Goal: Task Accomplishment & Management: Manage account settings

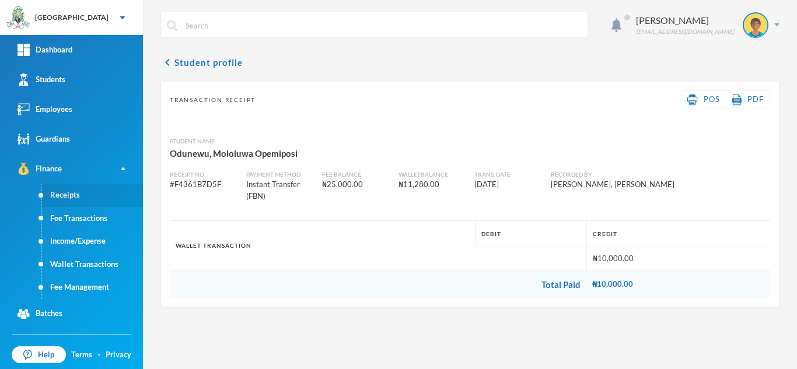
click at [69, 195] on link "Receipts" at bounding box center [92, 195] width 102 height 23
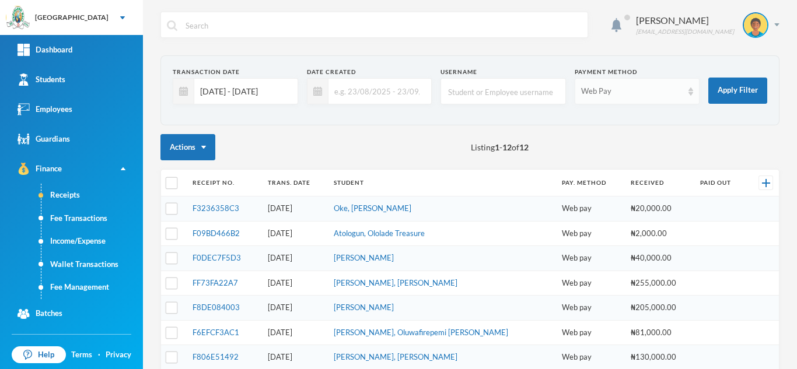
click at [615, 83] on div "Web Pay" at bounding box center [637, 91] width 125 height 26
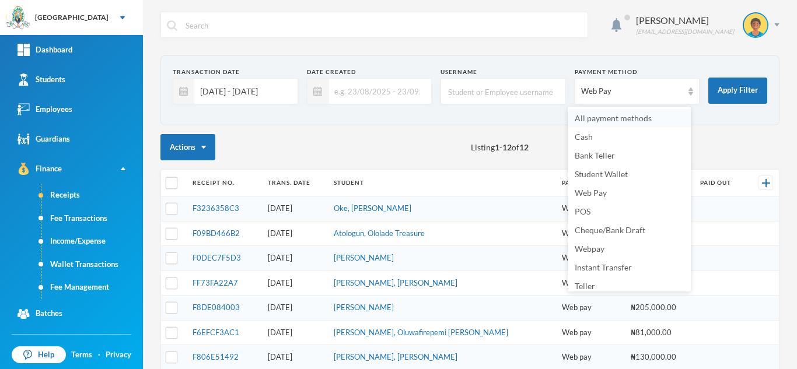
click at [579, 116] on span "All payment methods" at bounding box center [613, 118] width 77 height 10
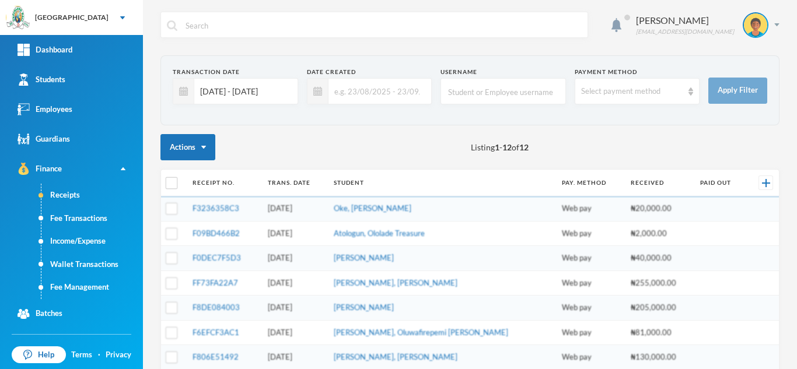
click at [254, 84] on input "01/09/2025 - 30/09/2025" at bounding box center [242, 91] width 97 height 26
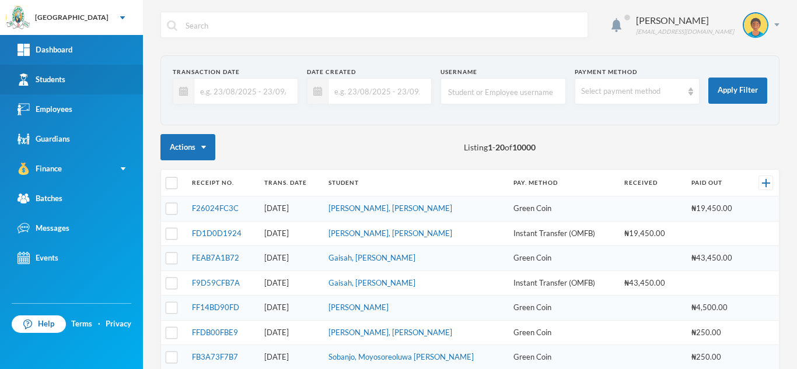
click at [58, 68] on link "Students" at bounding box center [71, 80] width 143 height 30
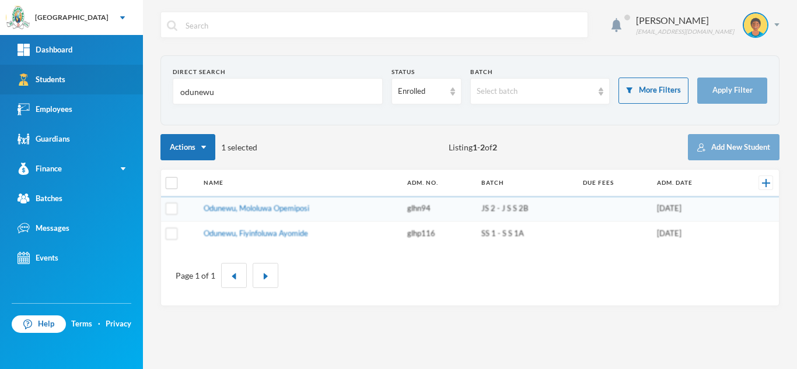
drag, startPoint x: 233, startPoint y: 95, endPoint x: 1, endPoint y: 83, distance: 232.5
click at [1, 83] on div "Greenland Hall Your Bluebic Account Greenland Hall Add a New School Dashboard S…" at bounding box center [398, 184] width 797 height 369
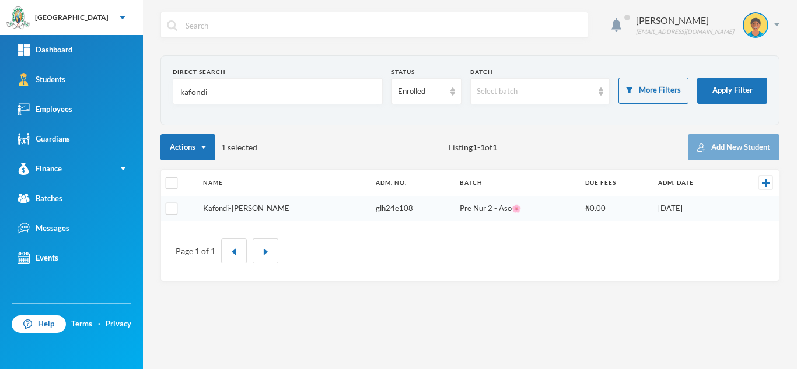
type input "kafondi"
click at [274, 205] on link "Kafondi-egbunike, Chukwudalu Joshua" at bounding box center [247, 208] width 89 height 9
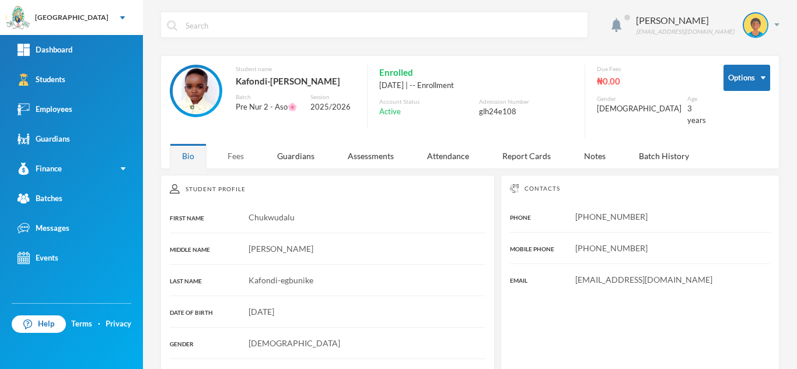
click at [232, 166] on div "Fees" at bounding box center [235, 156] width 41 height 25
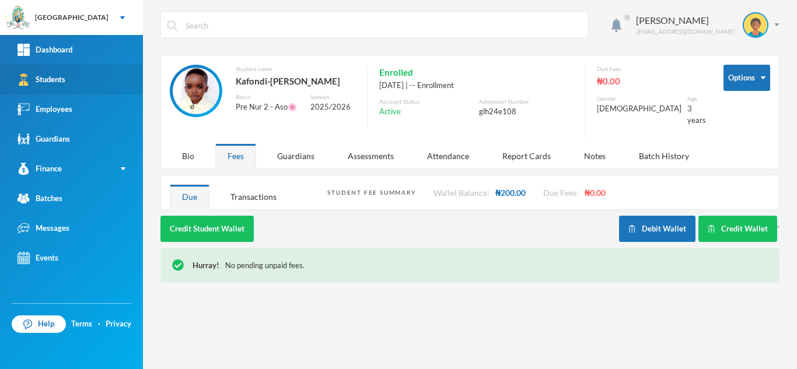
click at [78, 74] on link "Students" at bounding box center [71, 80] width 143 height 30
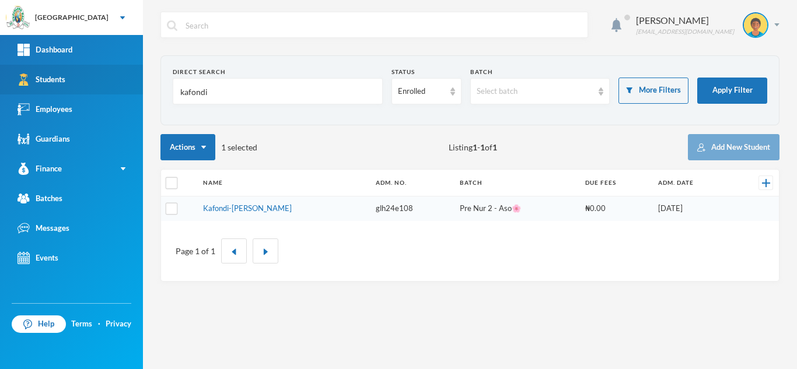
drag, startPoint x: 219, startPoint y: 95, endPoint x: 79, endPoint y: 79, distance: 140.3
click at [79, 79] on div "Greenland Hall Your Bluebic Account Greenland Hall Add a New School Dashboard S…" at bounding box center [398, 184] width 797 height 369
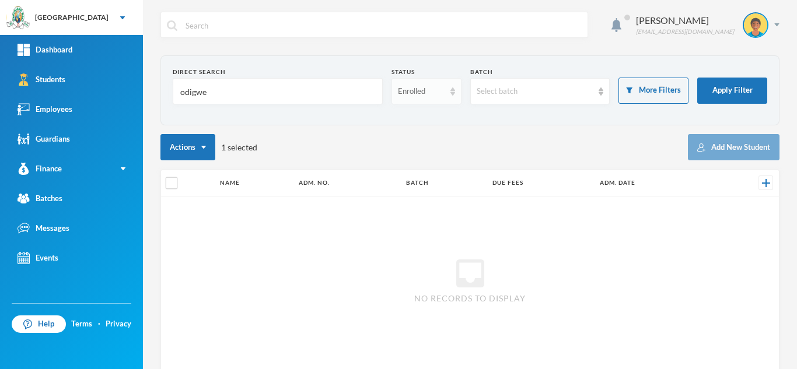
click at [409, 89] on div "Enrolled" at bounding box center [421, 92] width 47 height 12
click at [405, 151] on span "Dropped" at bounding box center [411, 156] width 33 height 10
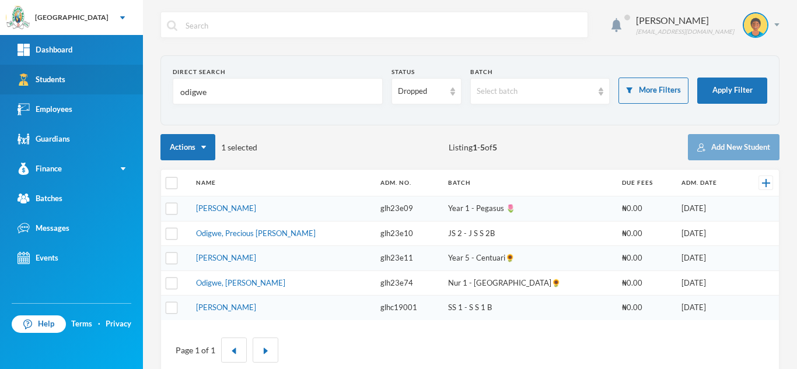
drag, startPoint x: 227, startPoint y: 92, endPoint x: 72, endPoint y: 69, distance: 156.3
click at [72, 69] on div "Greenland Hall Your Bluebic Account Greenland Hall Add a New School Dashboard S…" at bounding box center [398, 184] width 797 height 369
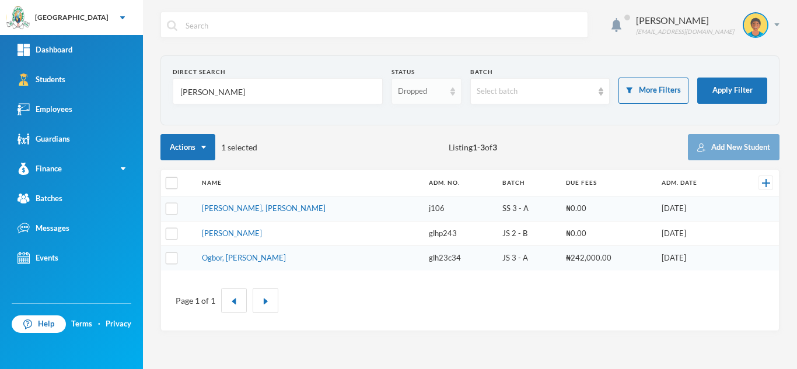
type input "olusegun"
click at [422, 92] on div "Dropped" at bounding box center [421, 92] width 47 height 12
click at [411, 112] on li "Enrolled" at bounding box center [426, 118] width 70 height 19
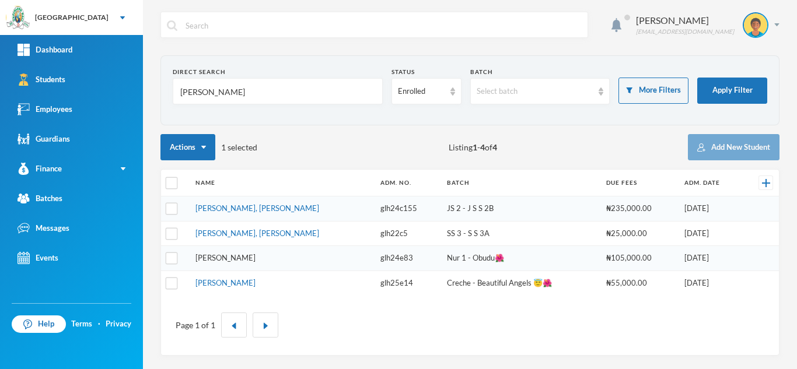
click at [237, 259] on link "Oluwasegun, Eliana Idayat" at bounding box center [225, 257] width 60 height 9
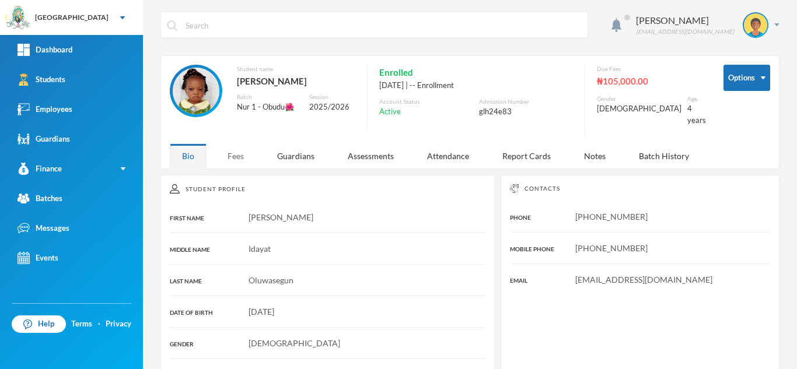
click at [237, 155] on div "Fees" at bounding box center [235, 156] width 41 height 25
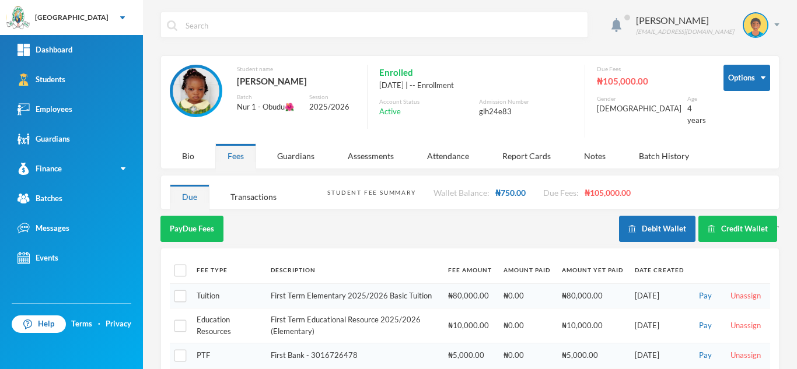
scroll to position [36, 0]
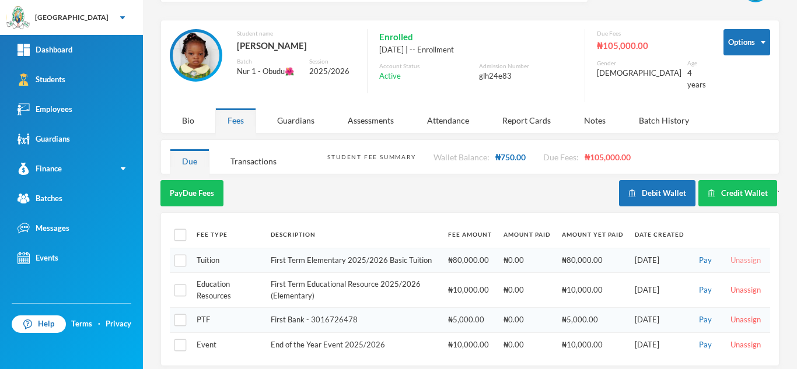
click at [736, 254] on button "Unassign" at bounding box center [745, 260] width 37 height 13
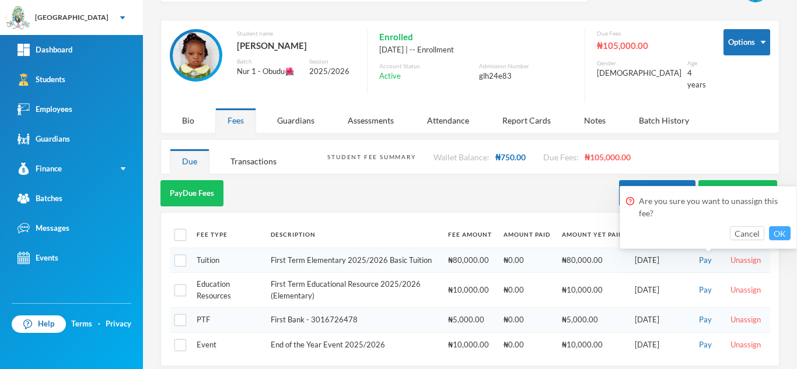
click at [781, 233] on button "OK" at bounding box center [780, 233] width 22 height 14
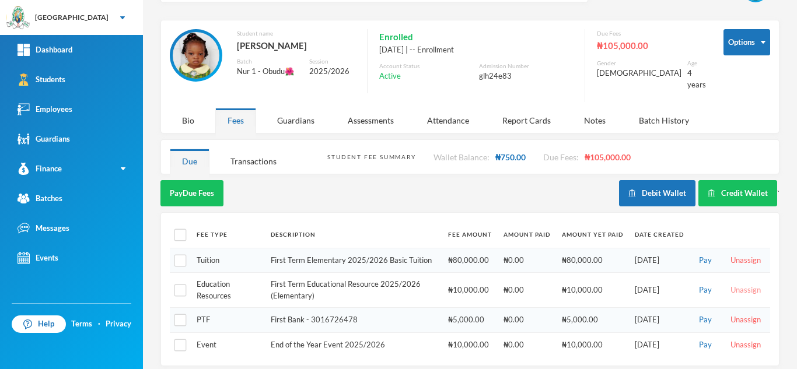
scroll to position [11, 0]
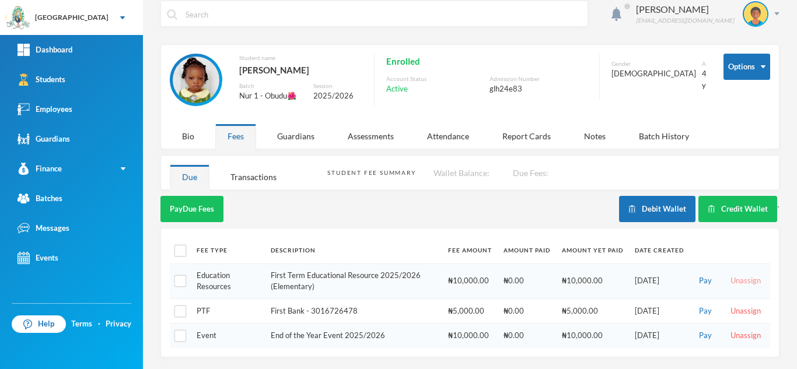
click at [736, 280] on button "Unassign" at bounding box center [745, 281] width 37 height 13
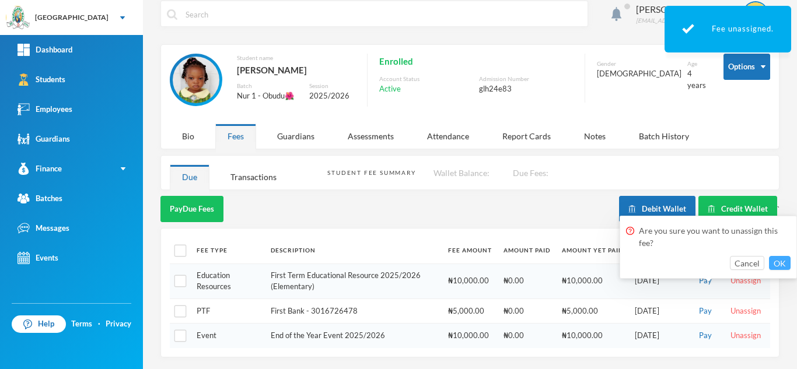
click at [777, 262] on button "OK" at bounding box center [780, 263] width 22 height 14
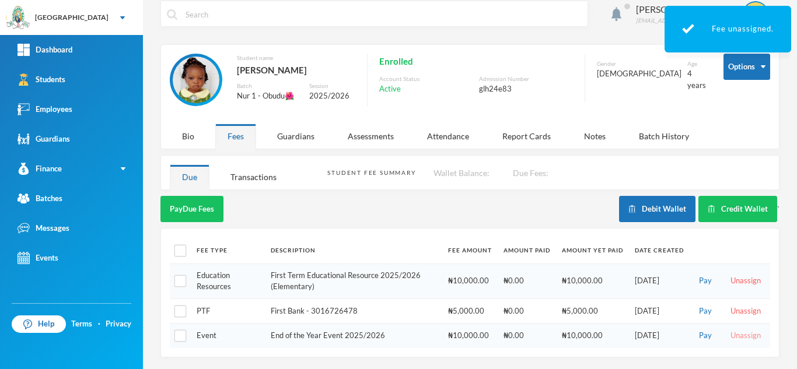
scroll to position [0, 0]
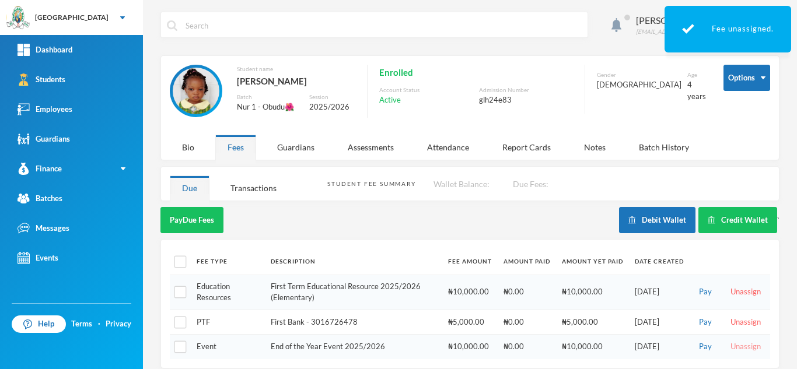
click at [729, 341] on button "Unassign" at bounding box center [745, 347] width 37 height 13
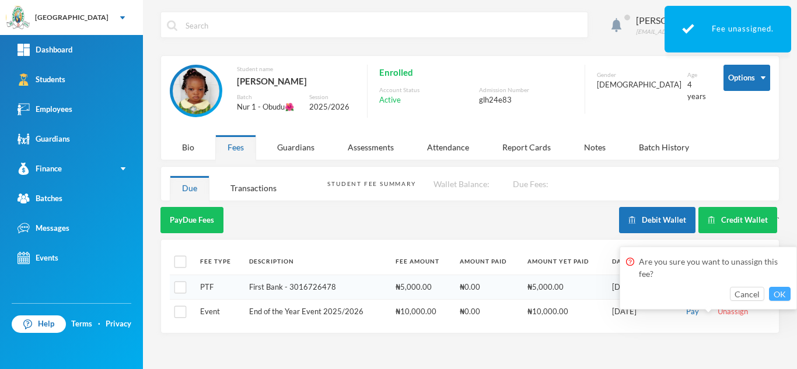
click at [781, 295] on button "OK" at bounding box center [780, 294] width 22 height 14
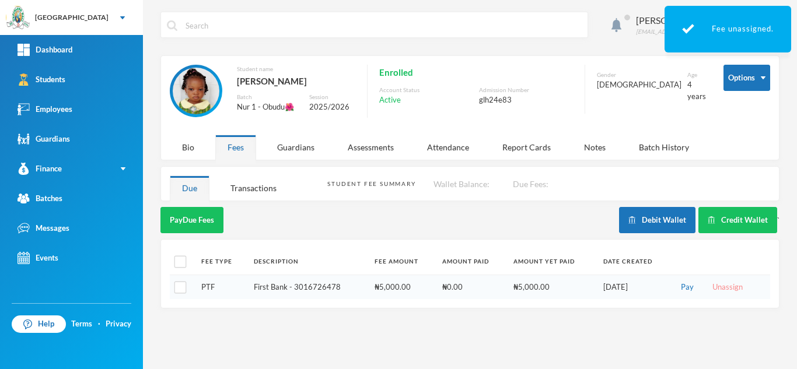
click at [722, 285] on button "Unassign" at bounding box center [727, 287] width 37 height 13
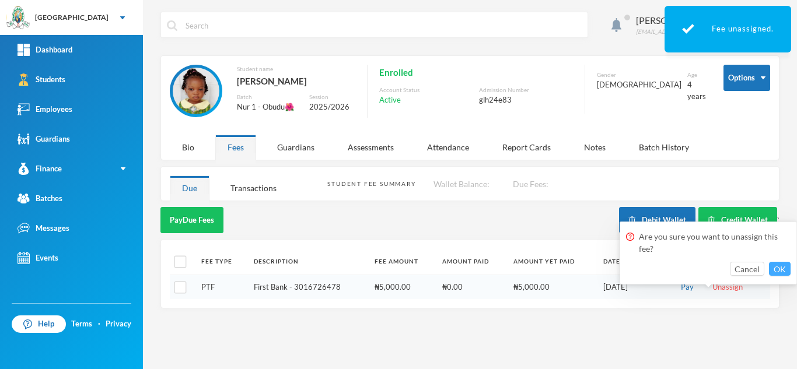
click at [779, 270] on button "OK" at bounding box center [780, 269] width 22 height 14
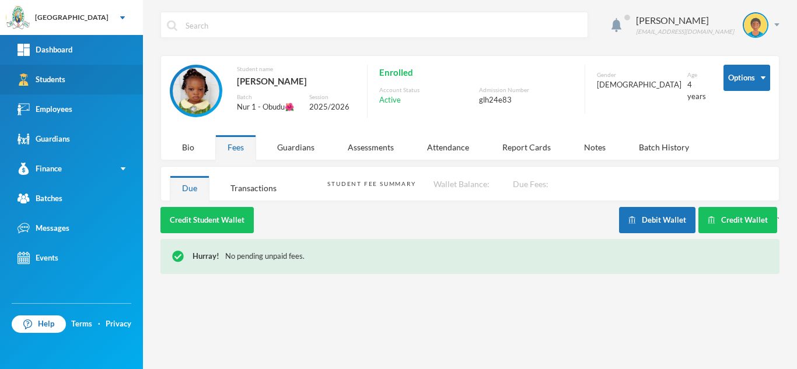
click at [103, 79] on link "Students" at bounding box center [71, 80] width 143 height 30
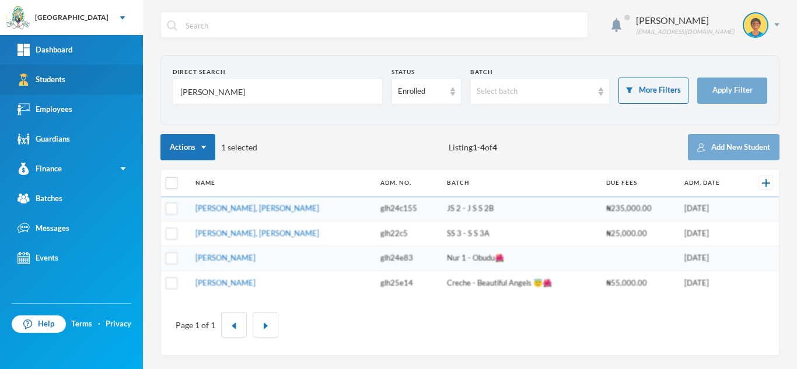
drag, startPoint x: 77, startPoint y: 74, endPoint x: 56, endPoint y: 69, distance: 21.4
click at [56, 69] on div "Greenland Hall Your Bluebic Account Greenland Hall Add a New School Dashboard S…" at bounding box center [398, 184] width 797 height 369
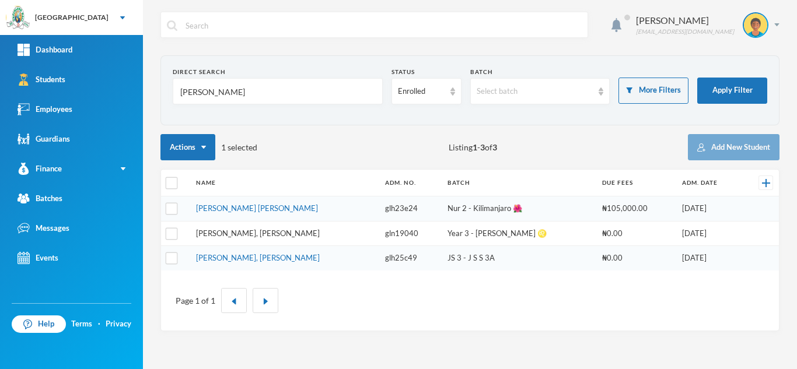
type input "balogun"
click at [250, 233] on link "Balogun, Daniel Adewunmi" at bounding box center [258, 233] width 124 height 9
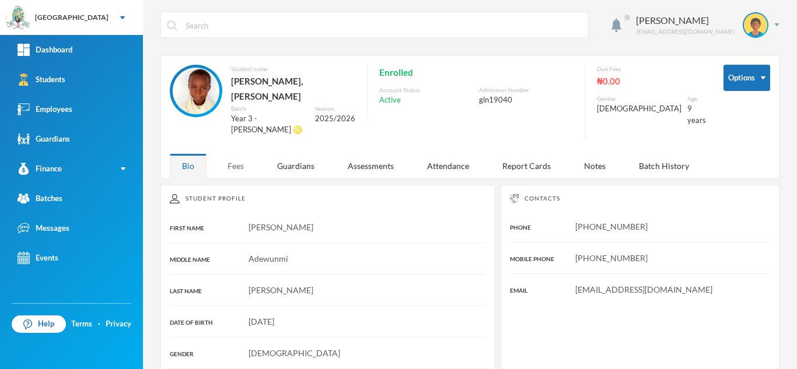
click at [229, 153] on div "Fees" at bounding box center [235, 165] width 41 height 25
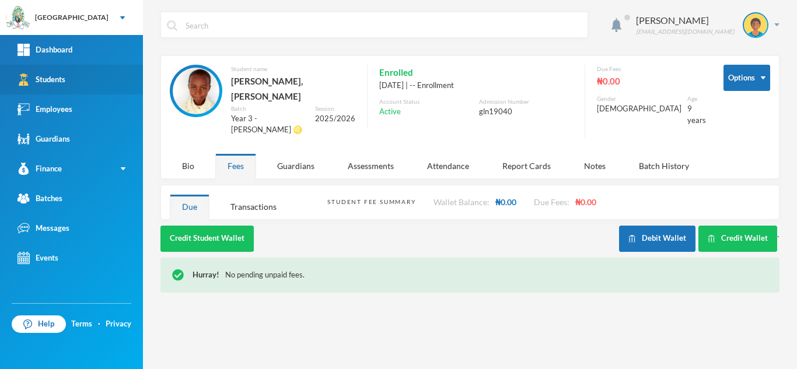
click at [104, 85] on link "Students" at bounding box center [71, 80] width 143 height 30
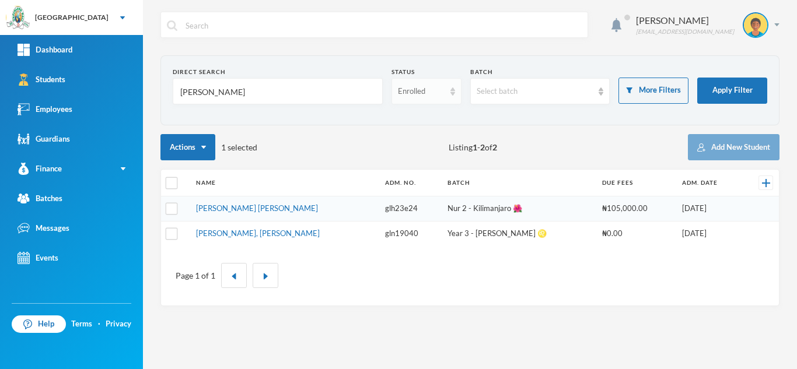
click at [417, 93] on div "Enrolled" at bounding box center [421, 92] width 47 height 12
click at [407, 157] on span "Dropped" at bounding box center [414, 156] width 33 height 10
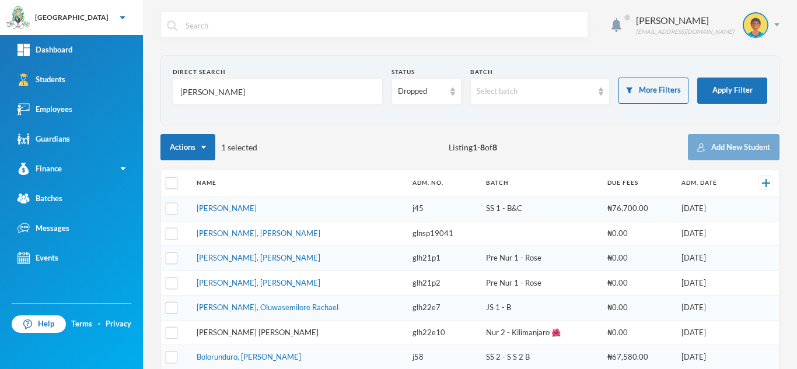
click at [233, 331] on link "Balogun, April Adeyimika" at bounding box center [258, 332] width 122 height 9
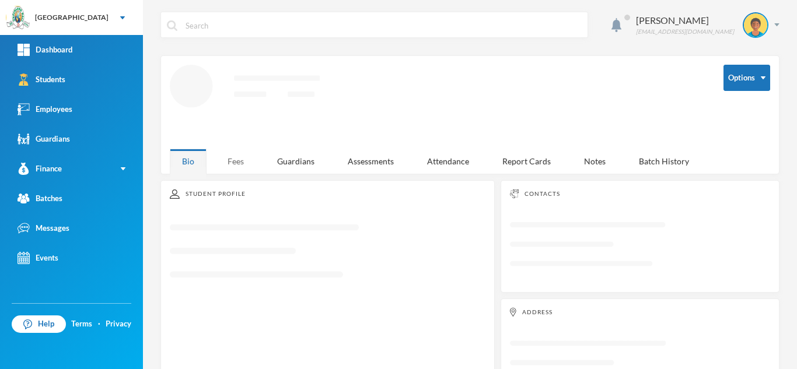
click at [235, 163] on div "Fees" at bounding box center [235, 161] width 41 height 25
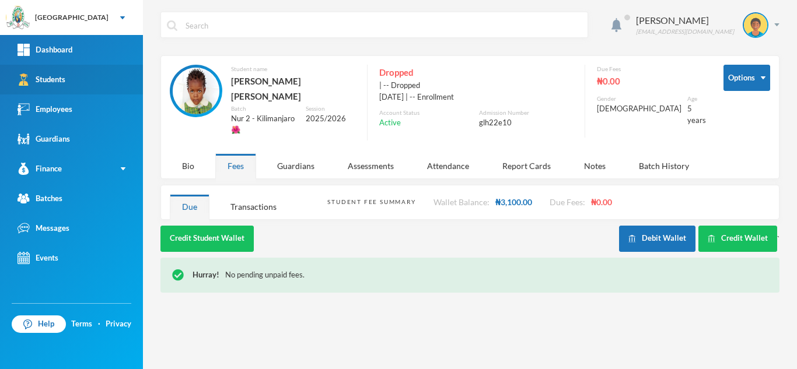
click at [111, 82] on link "Students" at bounding box center [71, 80] width 143 height 30
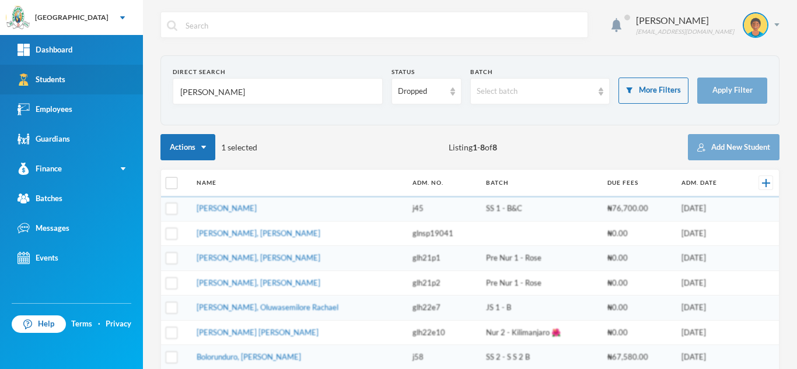
drag, startPoint x: 257, startPoint y: 95, endPoint x: 90, endPoint y: 67, distance: 169.9
click at [90, 67] on div "Greenland Hall Your Bluebic Account Greenland Hall Add a New School Dashboard S…" at bounding box center [398, 184] width 797 height 369
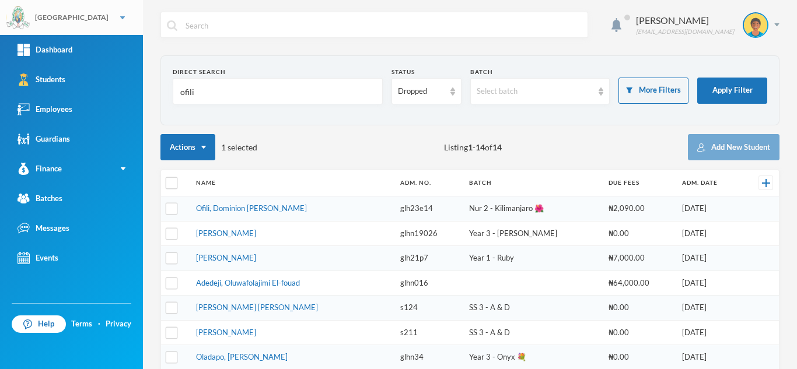
type input "ofili"
click at [252, 209] on link "Ofili, Dominion Azubike" at bounding box center [251, 208] width 111 height 9
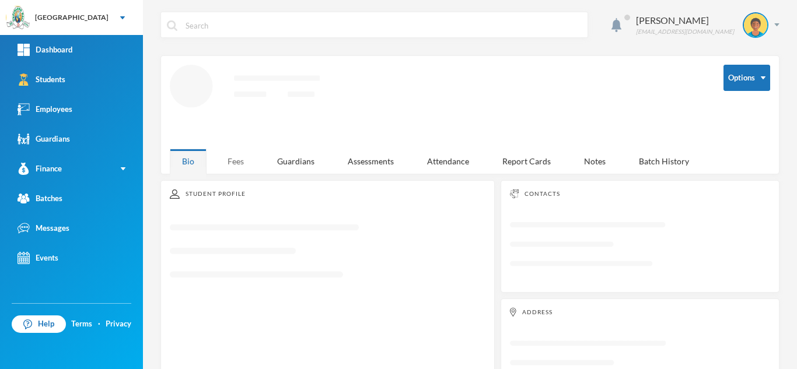
click at [233, 165] on div "Fees" at bounding box center [235, 161] width 41 height 25
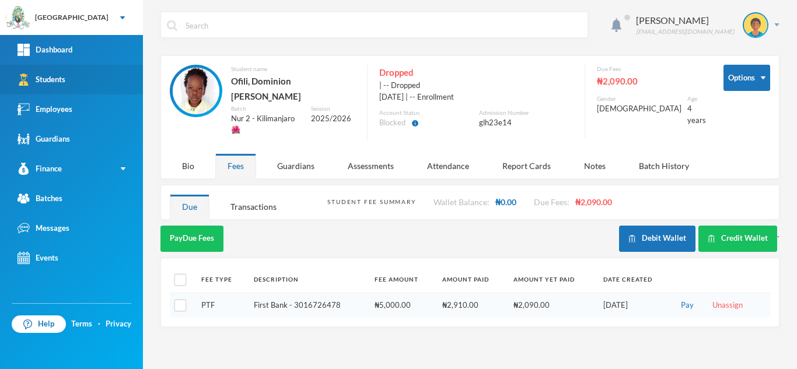
click at [95, 83] on link "Students" at bounding box center [71, 80] width 143 height 30
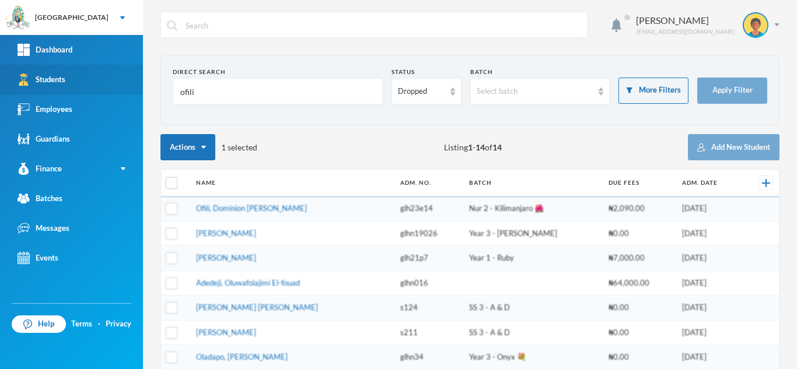
drag, startPoint x: 202, startPoint y: 88, endPoint x: 102, endPoint y: 89, distance: 99.8
click at [102, 89] on div "Greenland Hall Your Bluebic Account Greenland Hall Add a New School Dashboard S…" at bounding box center [398, 184] width 797 height 369
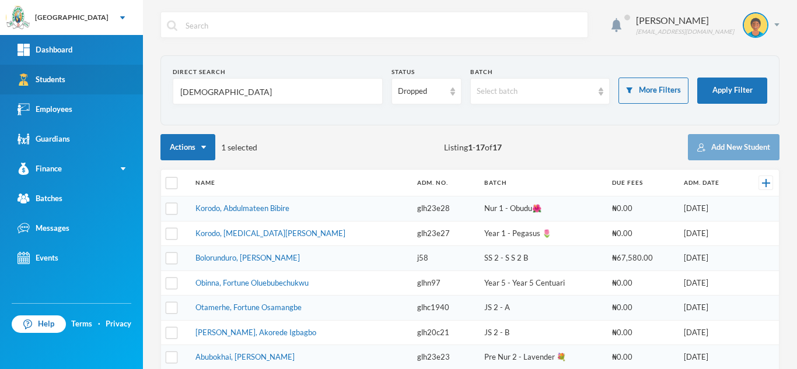
drag, startPoint x: 186, startPoint y: 88, endPoint x: 1, endPoint y: 89, distance: 184.4
click at [1, 89] on div "Greenland Hall Your Bluebic Account Greenland Hall Add a New School Dashboard S…" at bounding box center [398, 184] width 797 height 369
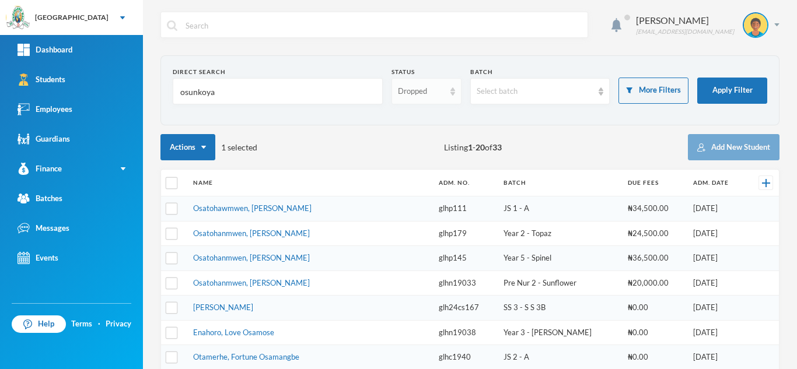
type input "osunkoya"
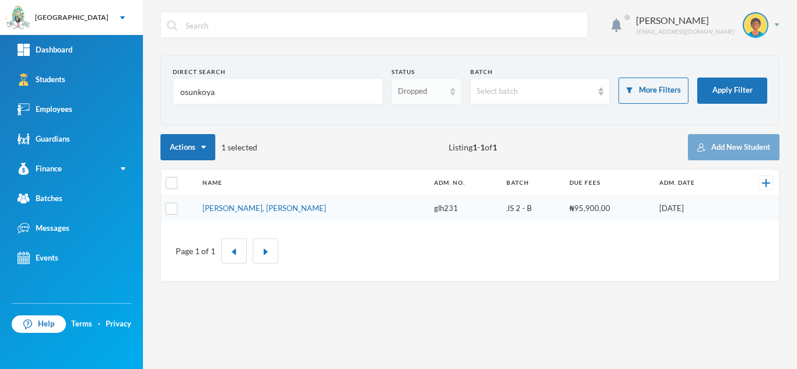
click at [422, 92] on div "Dropped" at bounding box center [421, 92] width 47 height 12
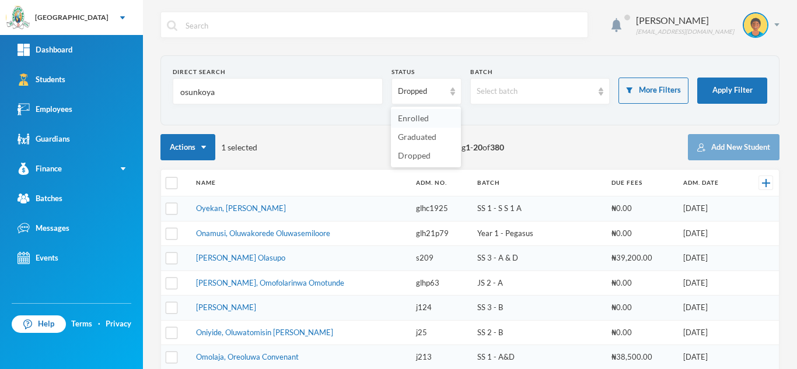
click at [414, 117] on span "Enrolled" at bounding box center [413, 118] width 31 height 10
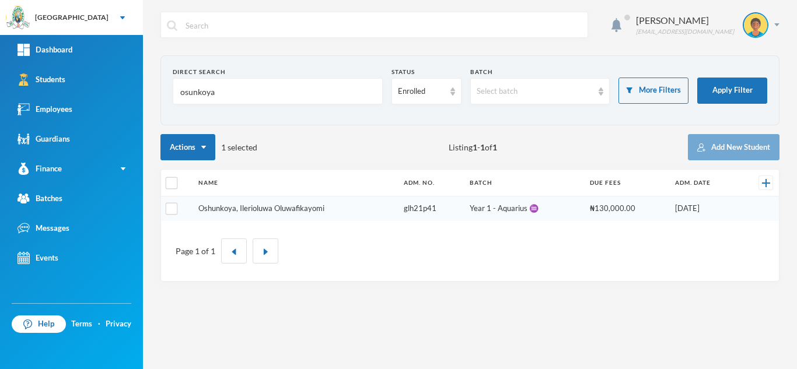
click at [267, 207] on link "Oshunkoya, Ilerioluwa Oluwafikayomi" at bounding box center [261, 208] width 126 height 9
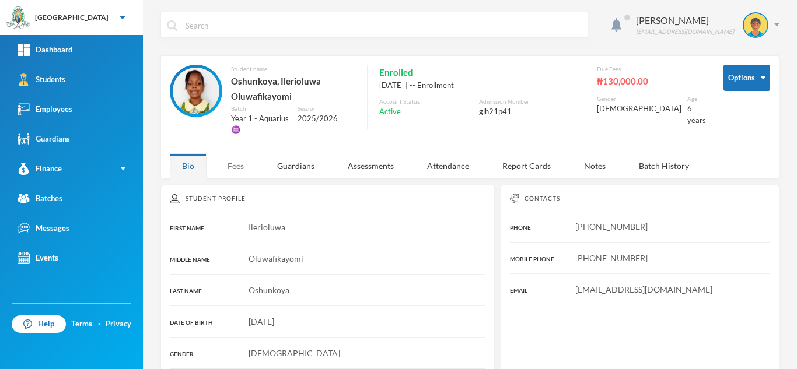
click at [226, 173] on div "Fees" at bounding box center [235, 165] width 41 height 25
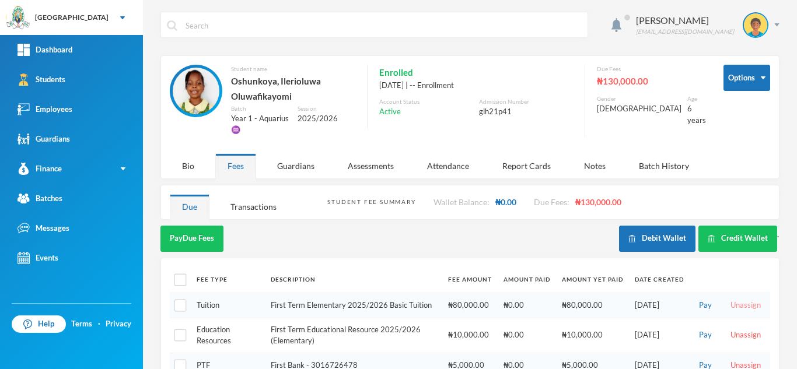
click at [747, 305] on button "Unassign" at bounding box center [745, 305] width 37 height 13
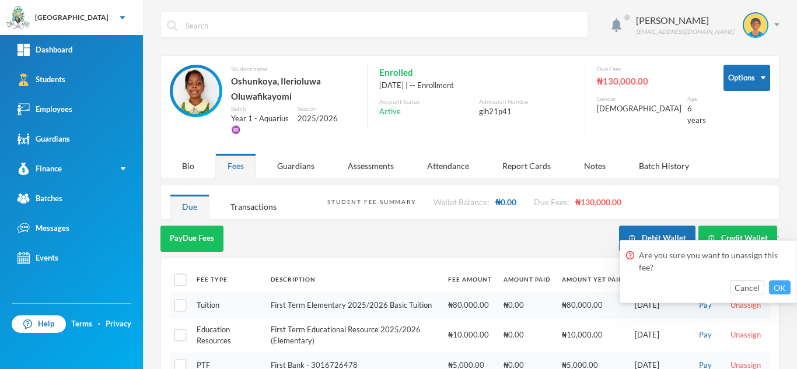
click at [779, 282] on button "OK" at bounding box center [780, 288] width 22 height 14
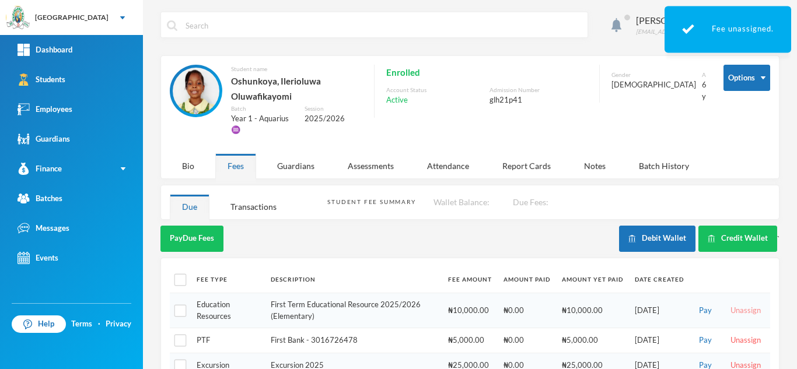
click at [735, 309] on button "Unassign" at bounding box center [745, 311] width 37 height 13
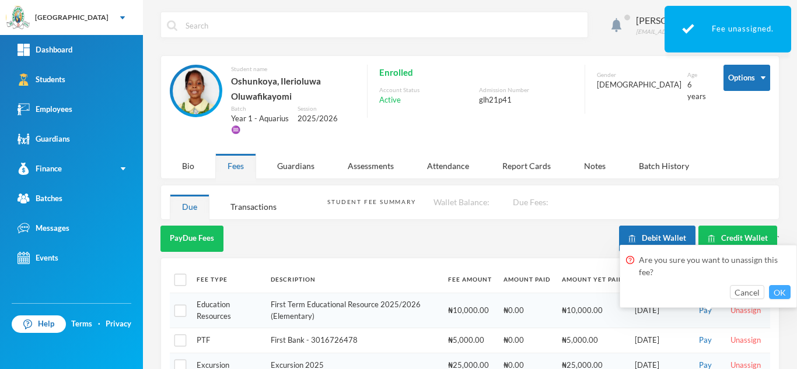
click at [785, 293] on button "OK" at bounding box center [780, 292] width 22 height 14
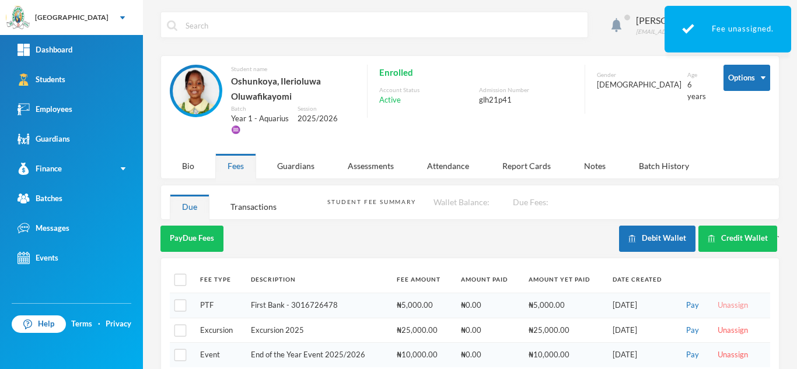
click at [716, 306] on button "Unassign" at bounding box center [732, 305] width 37 height 13
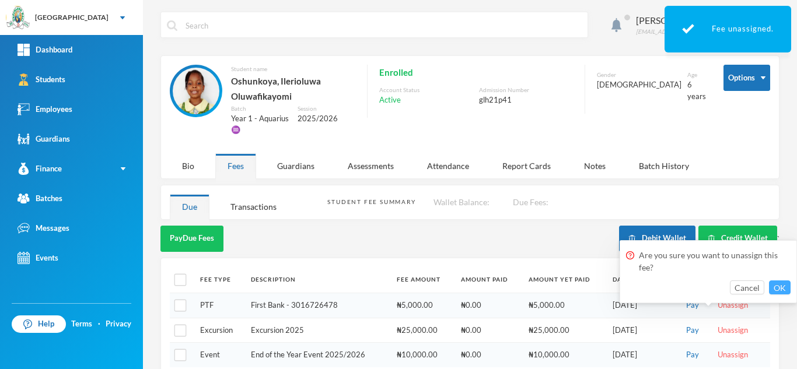
click at [769, 288] on button "OK" at bounding box center [780, 288] width 22 height 14
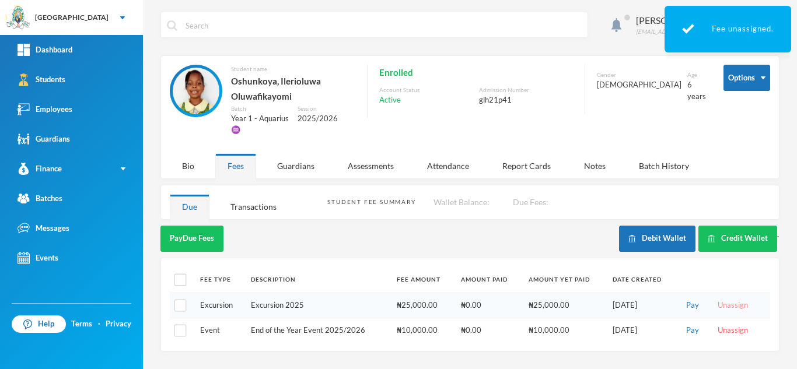
click at [729, 302] on button "Unassign" at bounding box center [732, 305] width 37 height 13
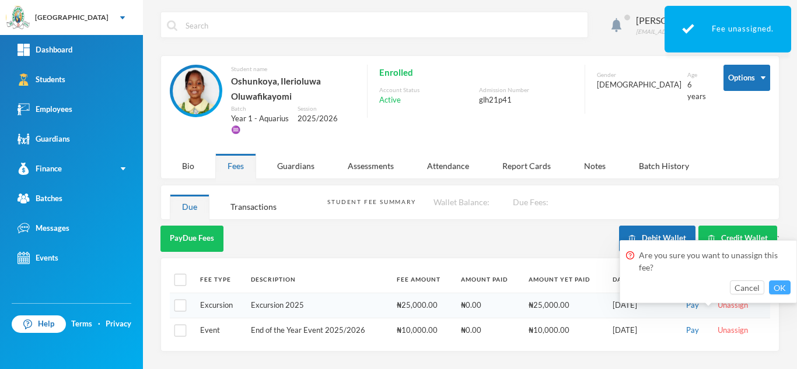
click at [781, 283] on button "OK" at bounding box center [780, 288] width 22 height 14
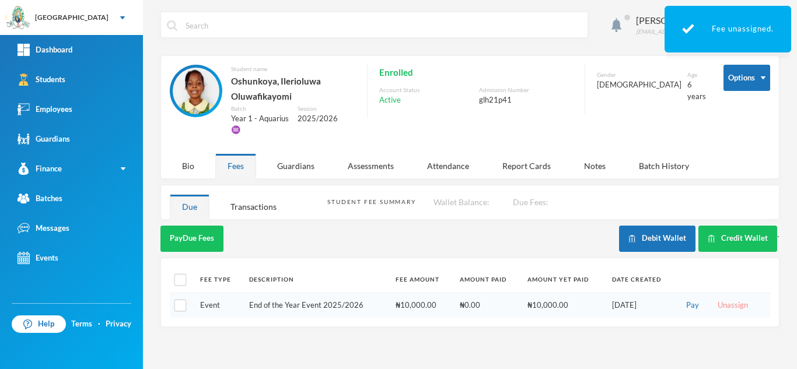
click at [734, 302] on button "Unassign" at bounding box center [732, 305] width 37 height 13
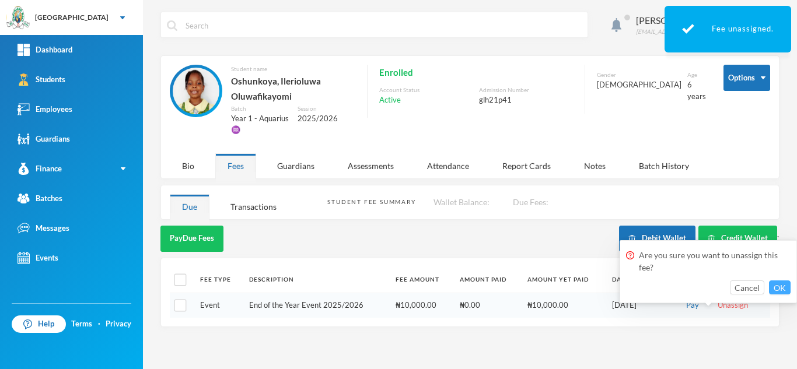
click at [780, 288] on button "OK" at bounding box center [780, 288] width 22 height 14
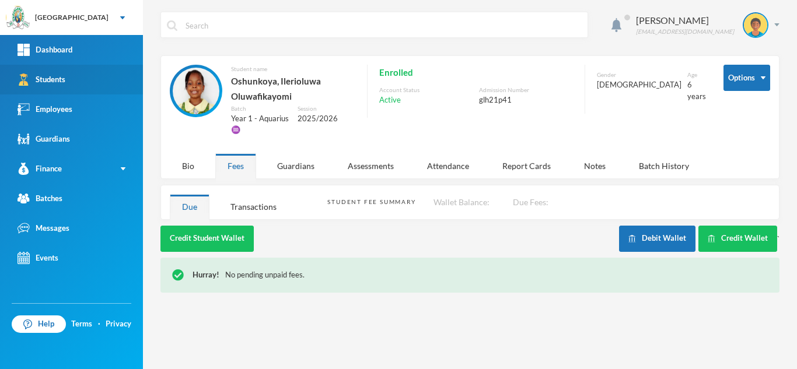
click at [104, 84] on link "Students" at bounding box center [71, 80] width 143 height 30
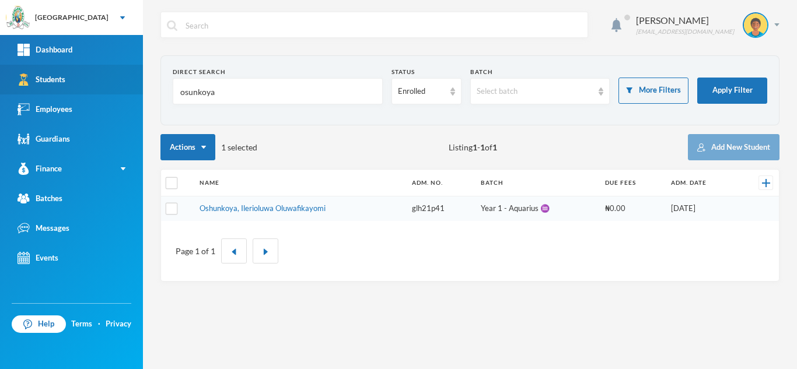
drag, startPoint x: 222, startPoint y: 95, endPoint x: 15, endPoint y: 85, distance: 207.3
click at [15, 85] on div "Greenland Hall Your Bluebic Account Greenland Hall Add a New School Dashboard S…" at bounding box center [398, 184] width 797 height 369
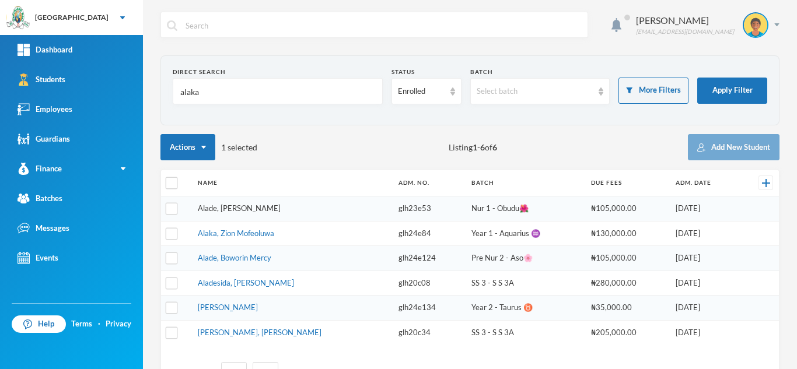
type input "alaka"
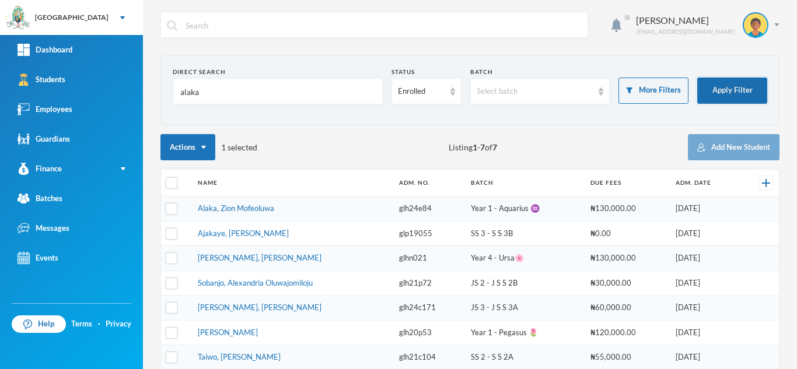
click at [709, 89] on button "Apply Filter" at bounding box center [732, 91] width 70 height 26
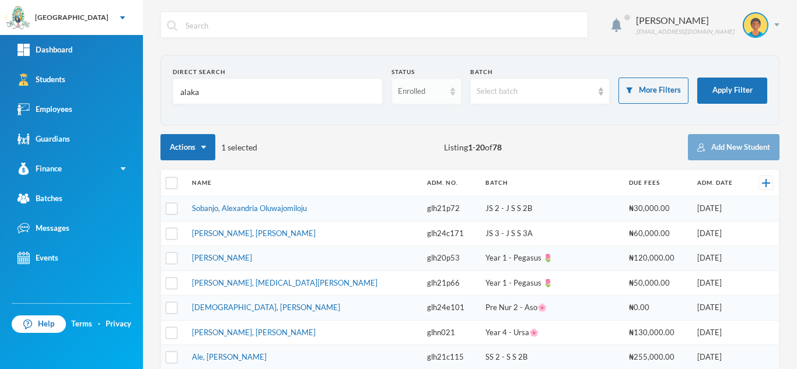
click at [421, 93] on div "Enrolled" at bounding box center [421, 92] width 47 height 12
click at [411, 159] on span "Dropped" at bounding box center [411, 156] width 33 height 10
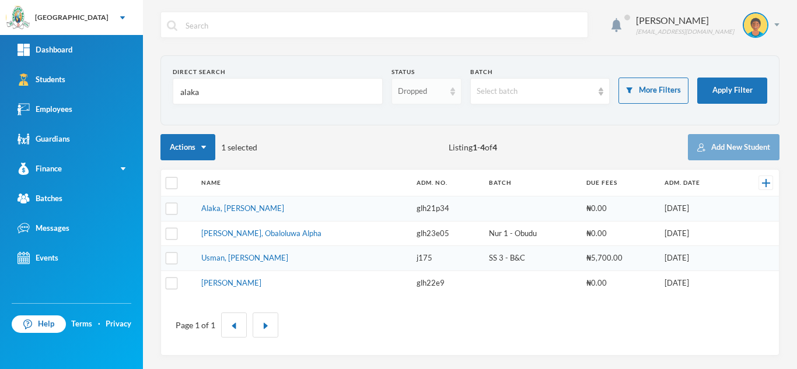
click at [410, 86] on div "Dropped" at bounding box center [421, 92] width 47 height 12
click at [404, 114] on span "Enrolled" at bounding box center [413, 118] width 31 height 10
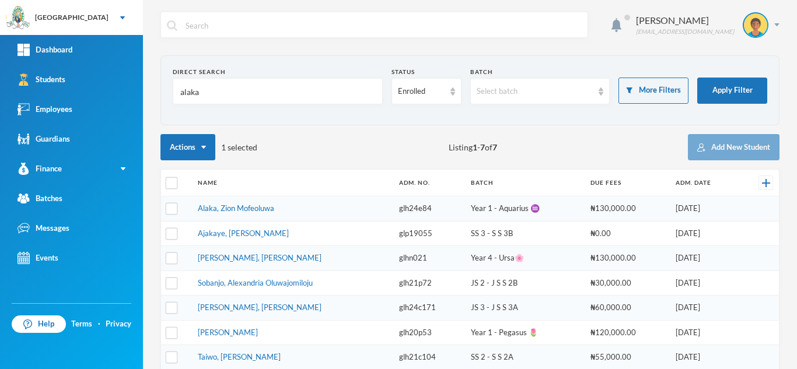
click at [231, 203] on td "Alaka, Zion Mofeoluwa" at bounding box center [292, 209] width 201 height 25
click at [230, 205] on link "Alaka, Zion Mofeoluwa" at bounding box center [236, 208] width 76 height 9
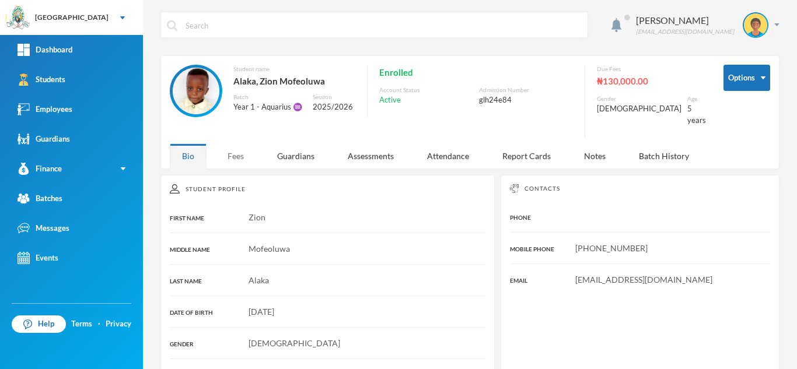
click at [228, 146] on div "Fees" at bounding box center [235, 156] width 41 height 25
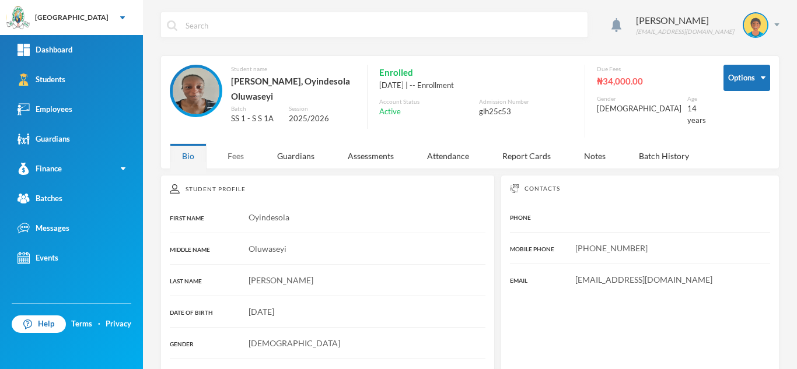
click at [233, 148] on div "Fees" at bounding box center [235, 156] width 41 height 25
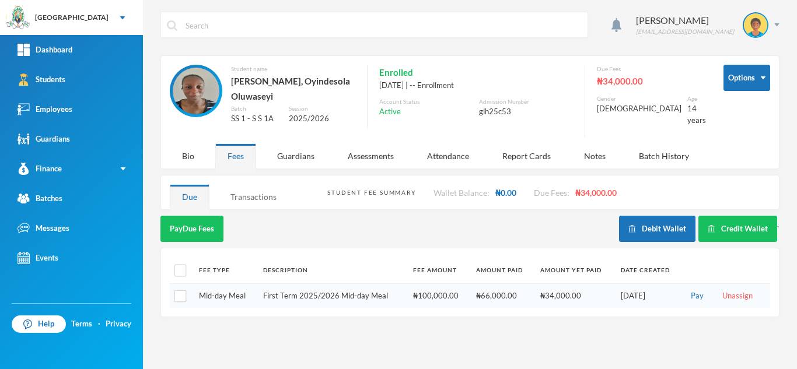
click at [250, 194] on div "Transactions" at bounding box center [253, 196] width 71 height 25
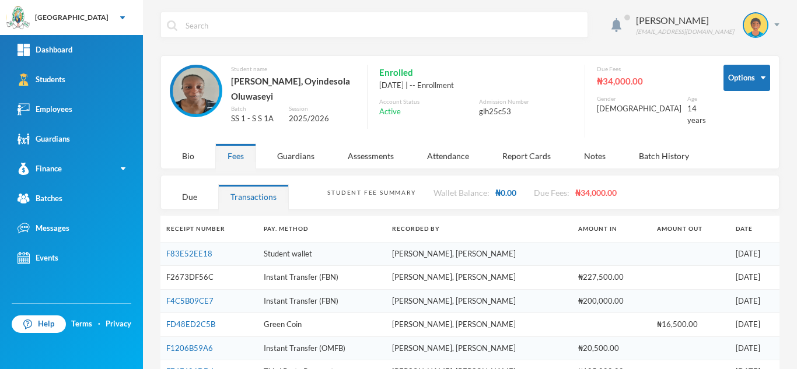
click at [190, 273] on link "F2673DF56C" at bounding box center [189, 276] width 47 height 9
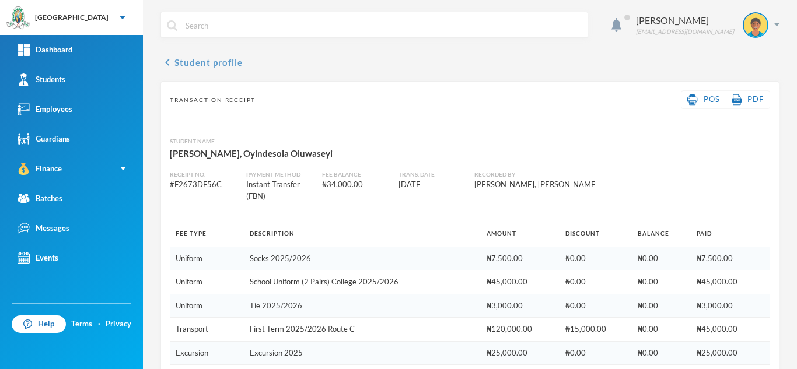
click at [187, 58] on button "chevron_left Student profile" at bounding box center [201, 62] width 82 height 14
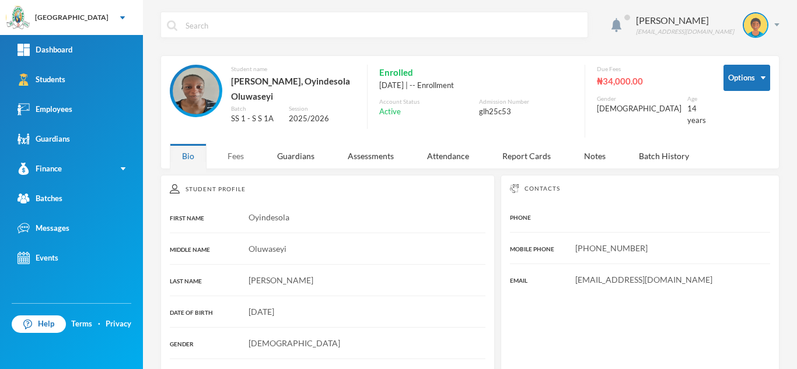
click at [232, 151] on div "Fees" at bounding box center [235, 156] width 41 height 25
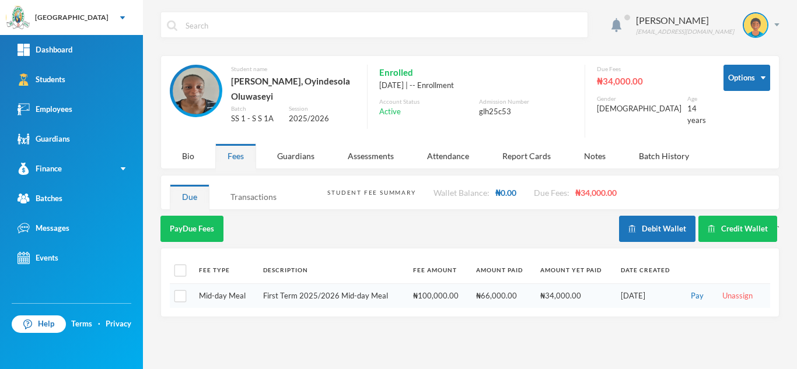
click at [236, 190] on div "Transactions" at bounding box center [253, 196] width 71 height 25
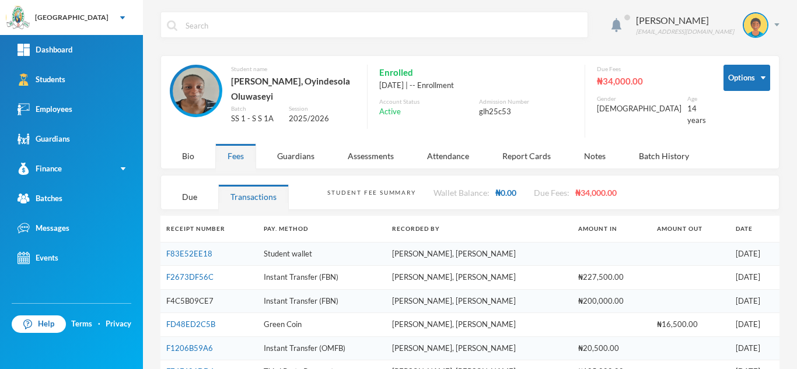
click at [188, 298] on link "F4C5B09CE7" at bounding box center [189, 300] width 47 height 9
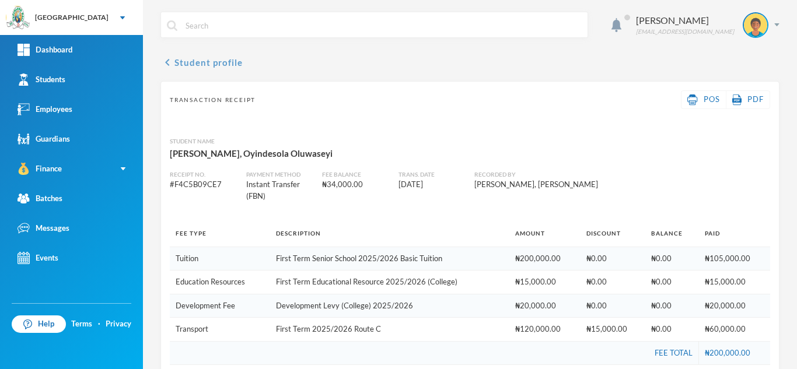
click at [188, 65] on button "chevron_left Student profile" at bounding box center [201, 62] width 82 height 14
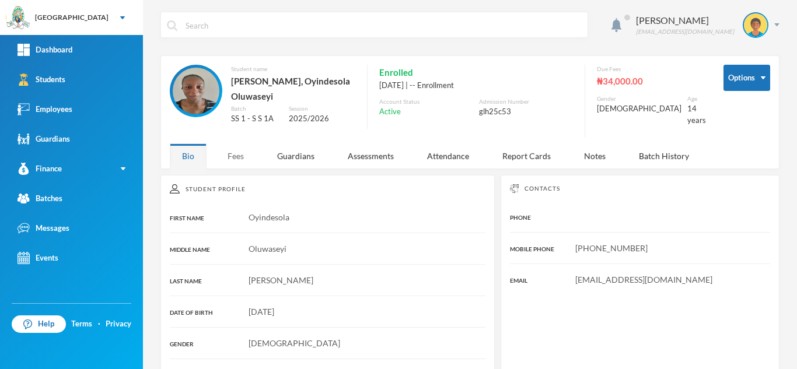
click at [228, 155] on div "Fees" at bounding box center [235, 156] width 41 height 25
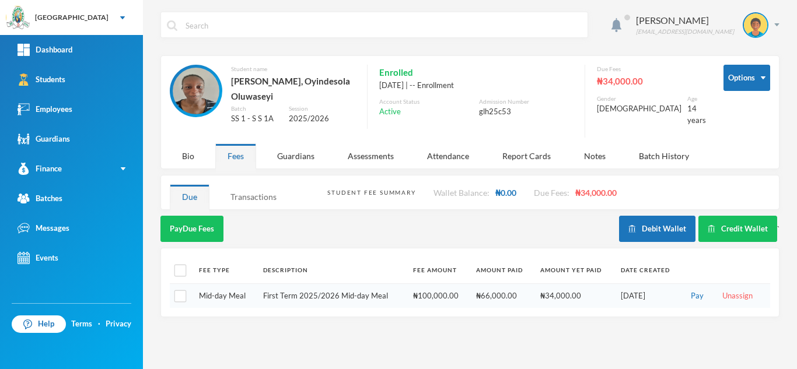
click at [253, 194] on div "Transactions" at bounding box center [253, 196] width 71 height 25
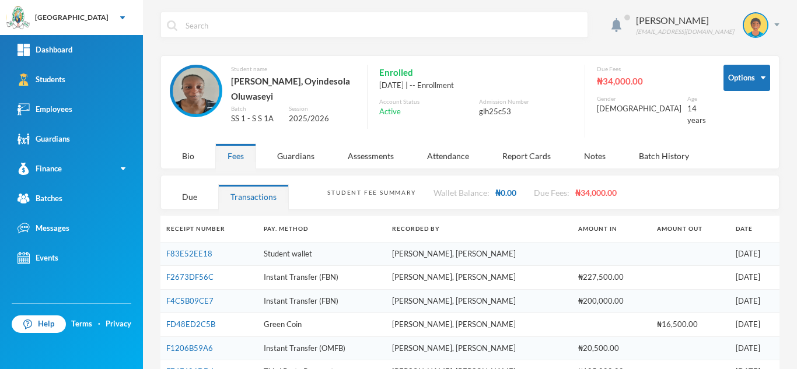
scroll to position [48, 0]
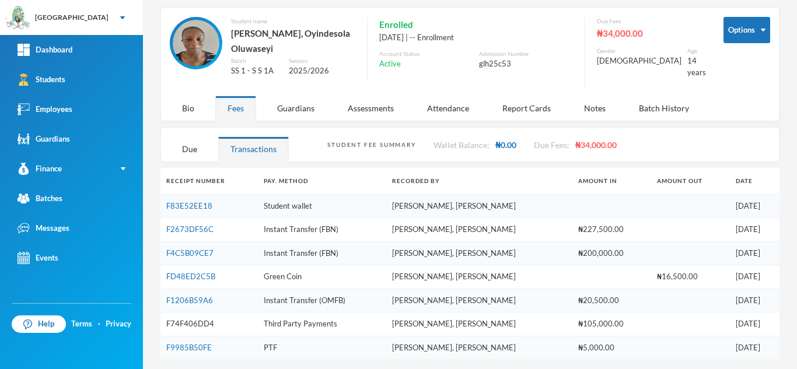
click at [183, 319] on link "F74F406DD4" at bounding box center [190, 323] width 48 height 9
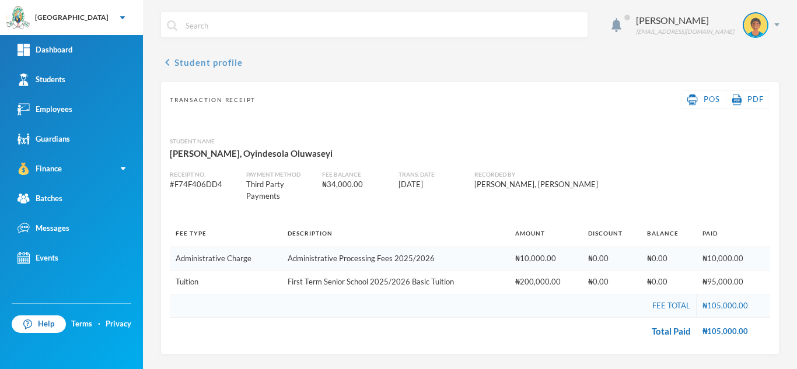
click at [195, 60] on button "chevron_left Student profile" at bounding box center [201, 62] width 82 height 14
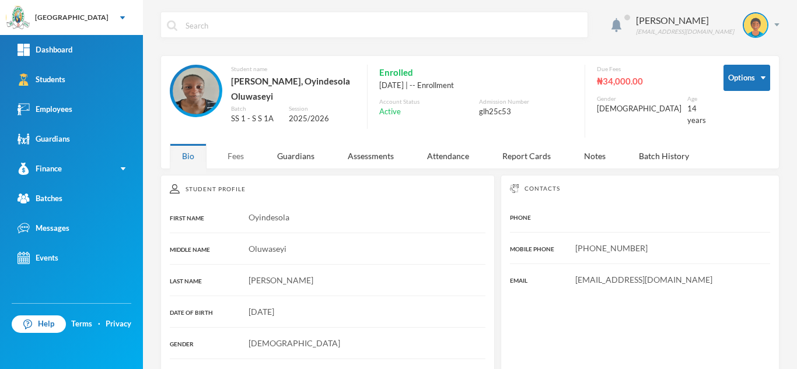
click at [233, 155] on div "Fees" at bounding box center [235, 156] width 41 height 25
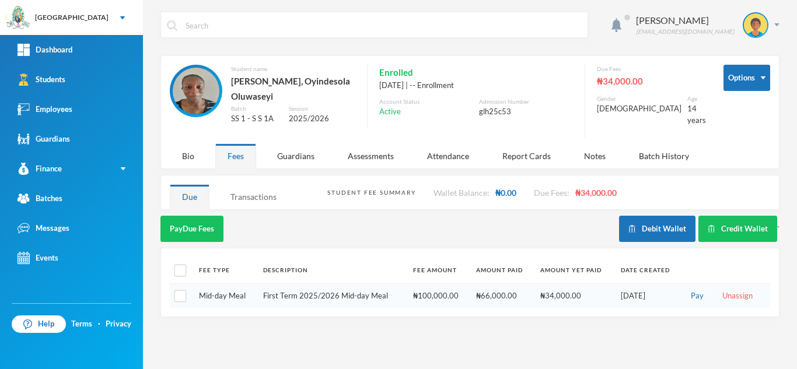
click at [249, 195] on div "Transactions" at bounding box center [253, 196] width 71 height 25
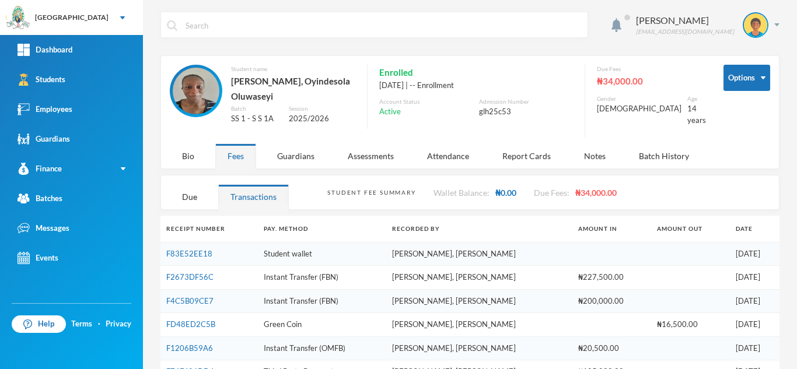
scroll to position [48, 0]
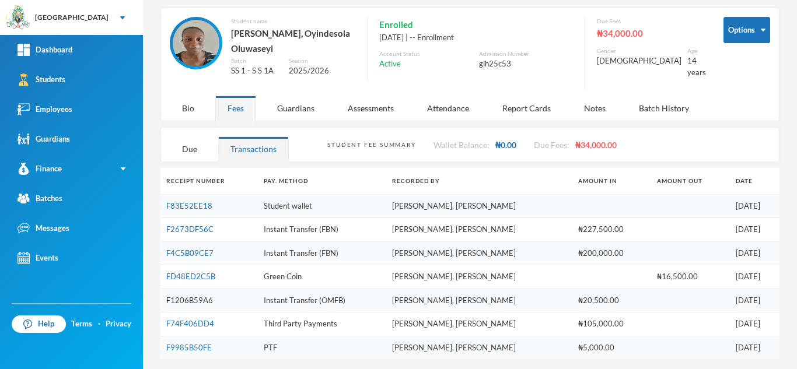
click at [174, 297] on link "F1206B59A6" at bounding box center [189, 300] width 47 height 9
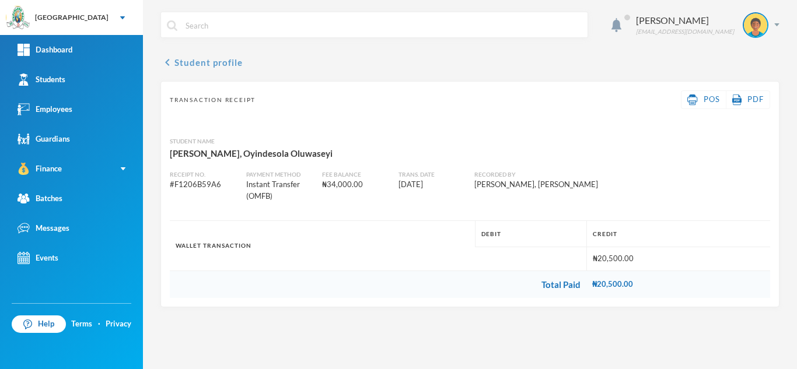
click at [180, 63] on button "chevron_left Student profile" at bounding box center [201, 62] width 82 height 14
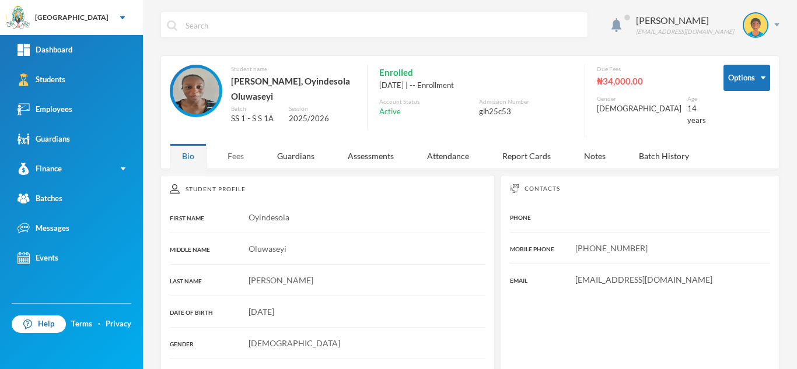
click at [240, 158] on div "Fees" at bounding box center [235, 156] width 41 height 25
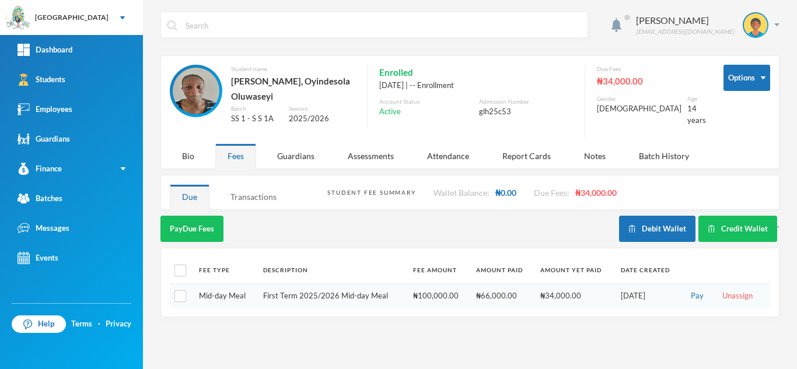
click at [258, 194] on div "Transactions" at bounding box center [253, 196] width 71 height 25
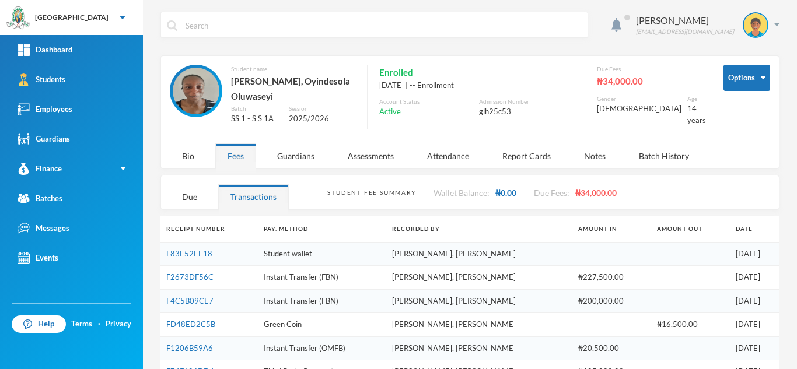
scroll to position [48, 0]
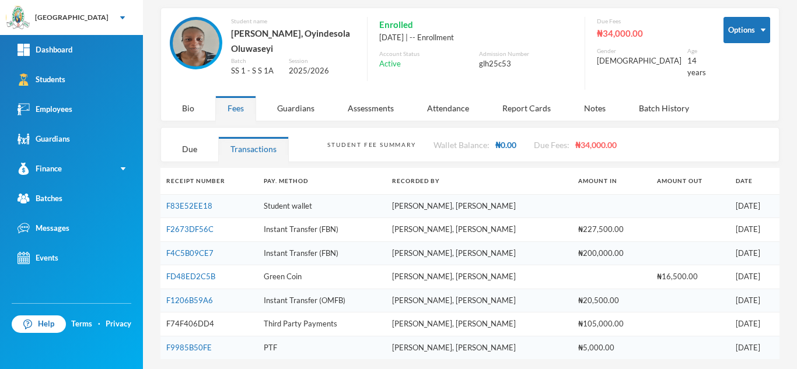
click at [172, 319] on link "F74F406DD4" at bounding box center [190, 323] width 48 height 9
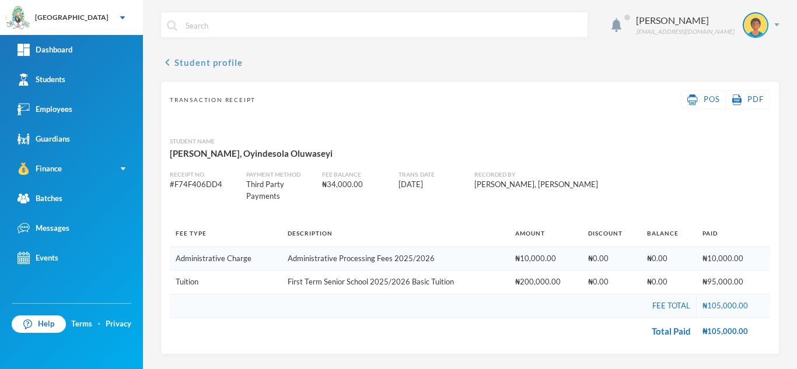
click at [194, 60] on button "chevron_left Student profile" at bounding box center [201, 62] width 82 height 14
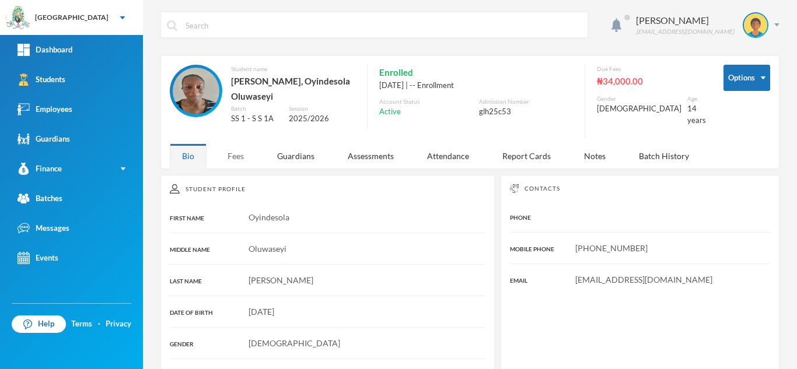
click at [234, 151] on div "Fees" at bounding box center [235, 156] width 41 height 25
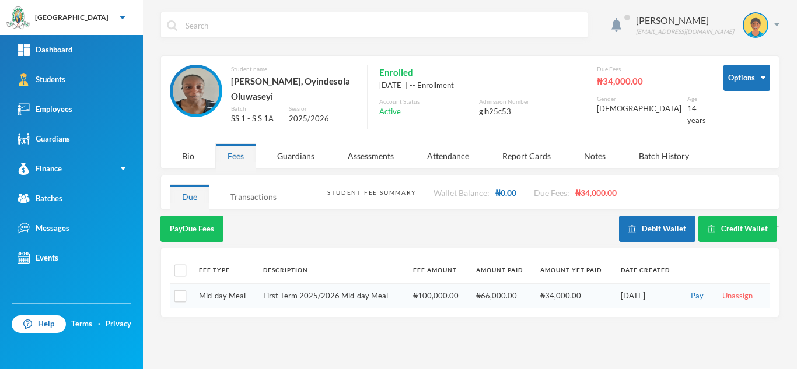
click at [253, 197] on div "Transactions" at bounding box center [253, 196] width 71 height 25
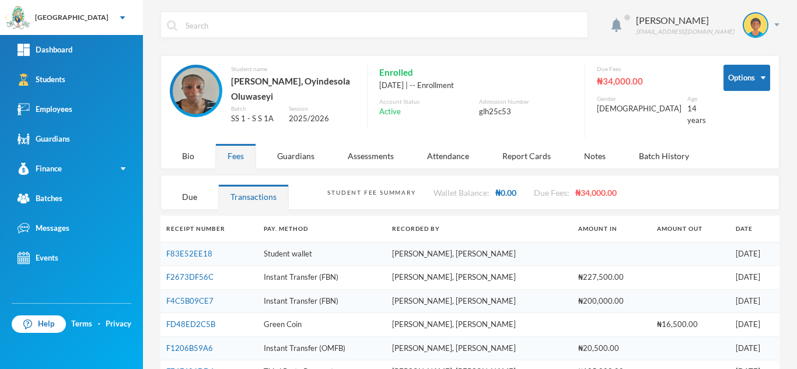
scroll to position [48, 0]
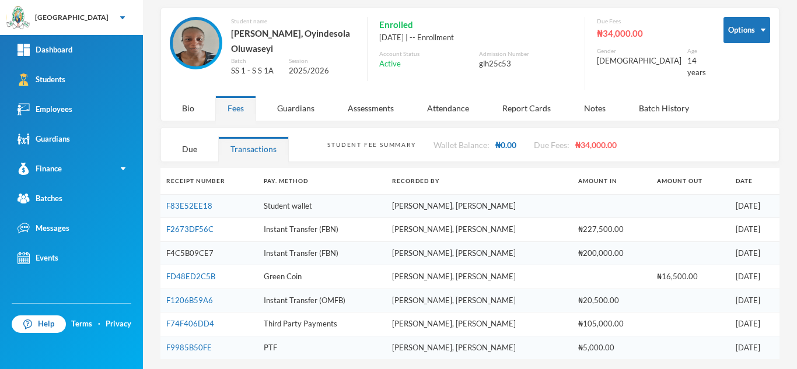
click at [178, 250] on link "F4C5B09CE7" at bounding box center [189, 253] width 47 height 9
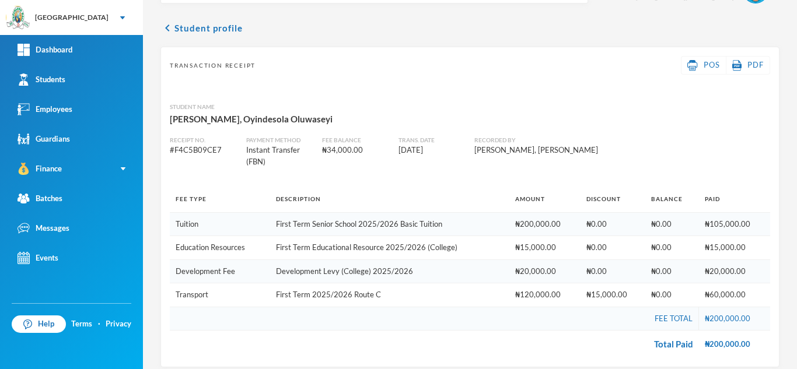
scroll to position [44, 0]
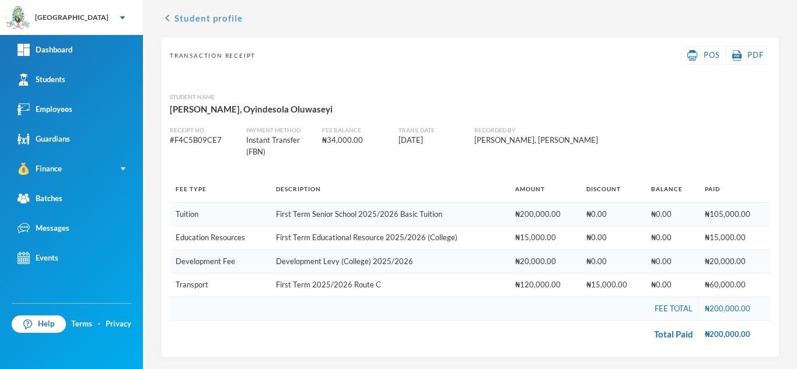
click at [187, 13] on button "chevron_left Student profile" at bounding box center [201, 18] width 82 height 14
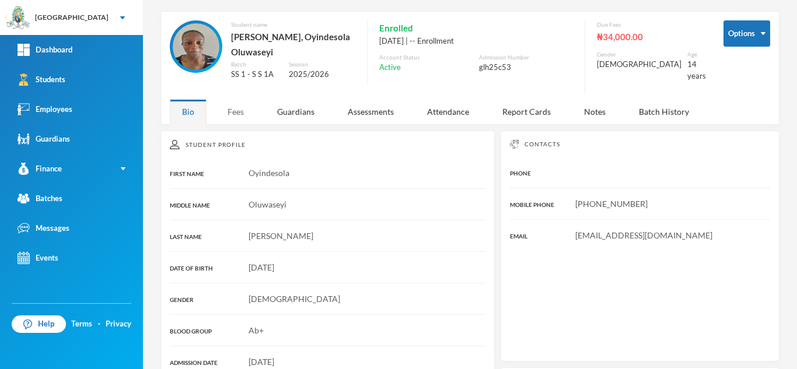
click at [232, 110] on div "Fees" at bounding box center [235, 111] width 41 height 25
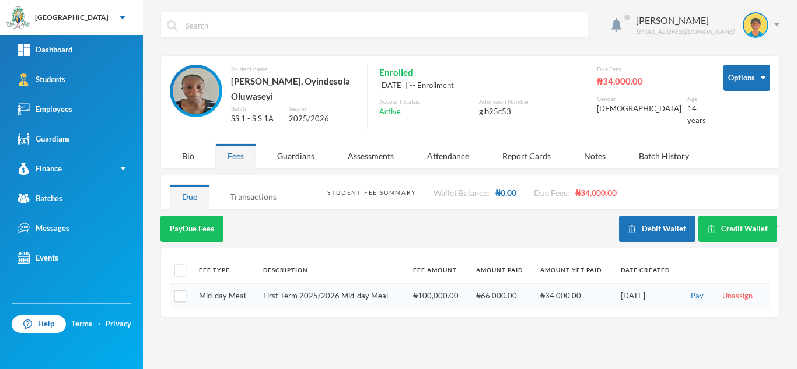
click at [243, 189] on div "Transactions" at bounding box center [253, 196] width 71 height 25
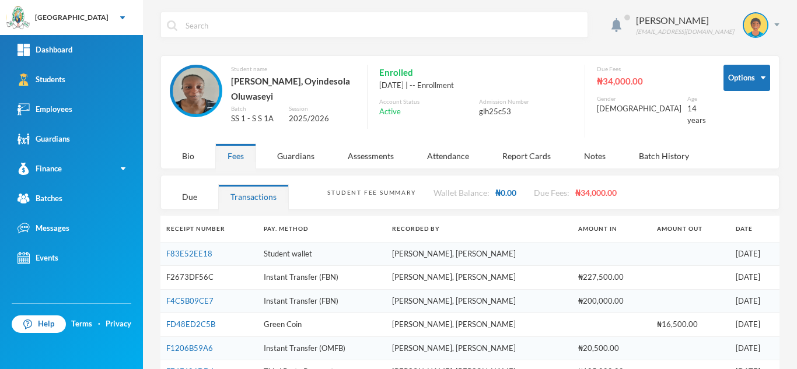
click at [191, 276] on link "F2673DF56C" at bounding box center [189, 276] width 47 height 9
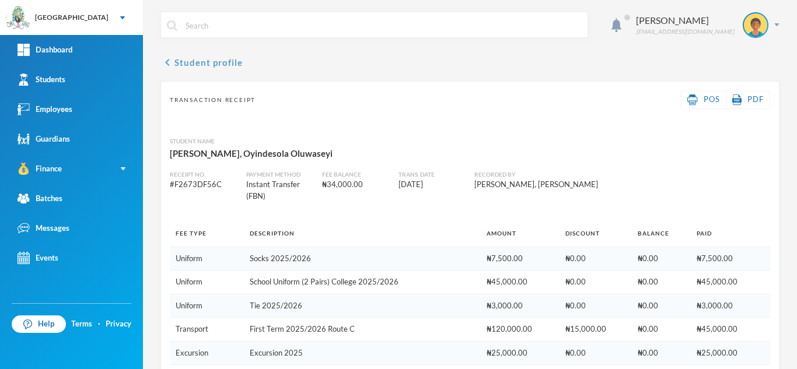
click at [207, 59] on button "chevron_left Student profile" at bounding box center [201, 62] width 82 height 14
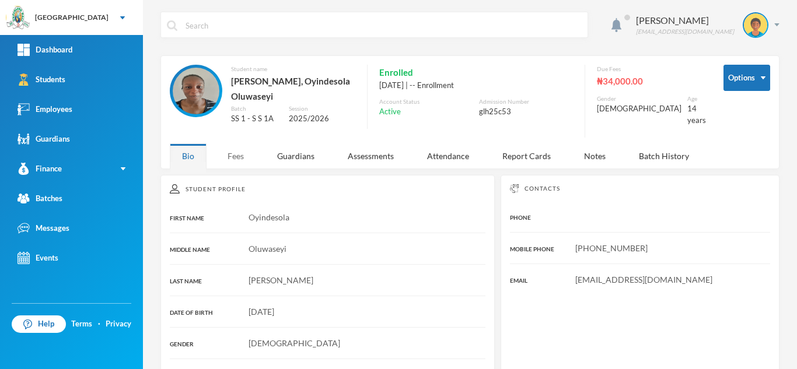
click at [231, 152] on div "Fees" at bounding box center [235, 156] width 41 height 25
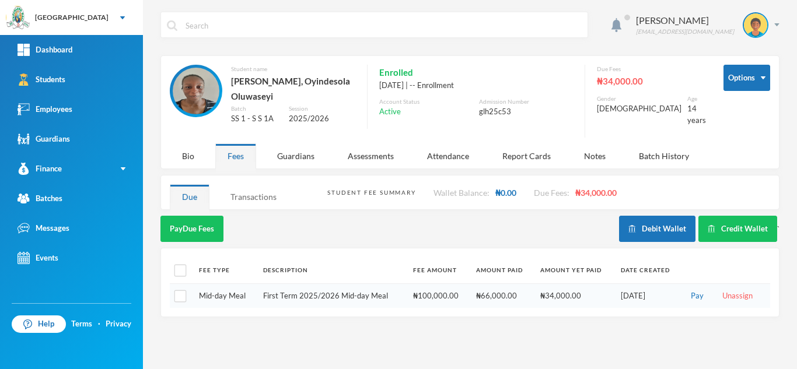
click at [250, 197] on div "Transactions" at bounding box center [253, 196] width 71 height 25
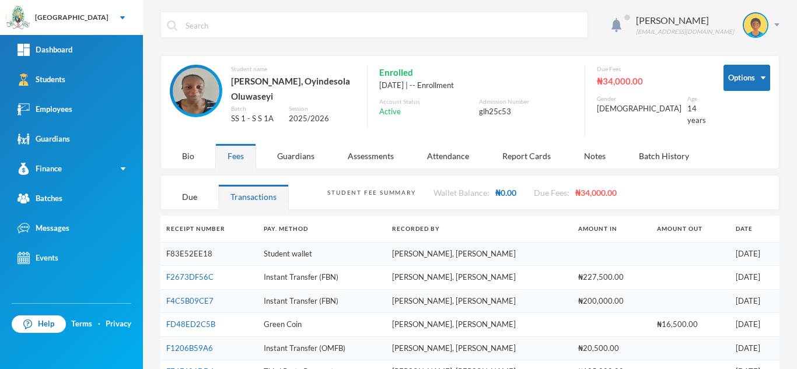
click at [187, 251] on link "F83E52EE18" at bounding box center [189, 253] width 46 height 9
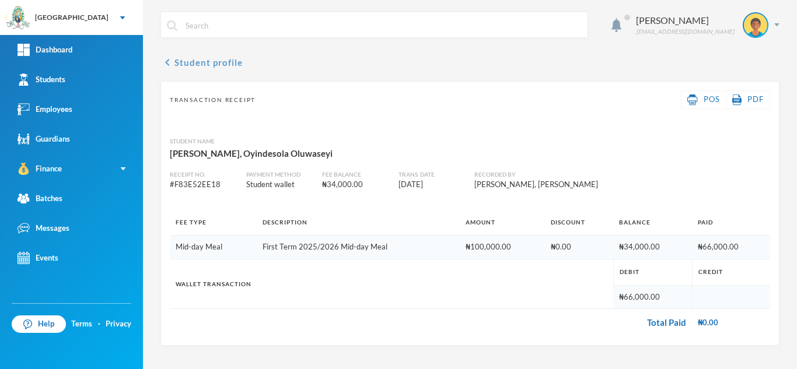
click at [190, 65] on button "chevron_left Student profile" at bounding box center [201, 62] width 82 height 14
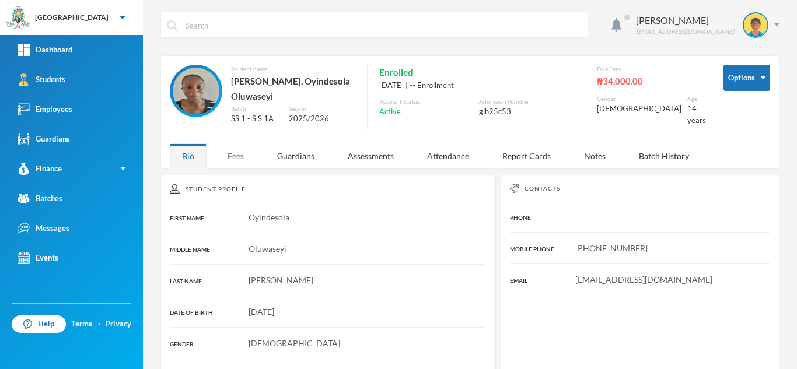
click at [229, 150] on div "Fees" at bounding box center [235, 156] width 41 height 25
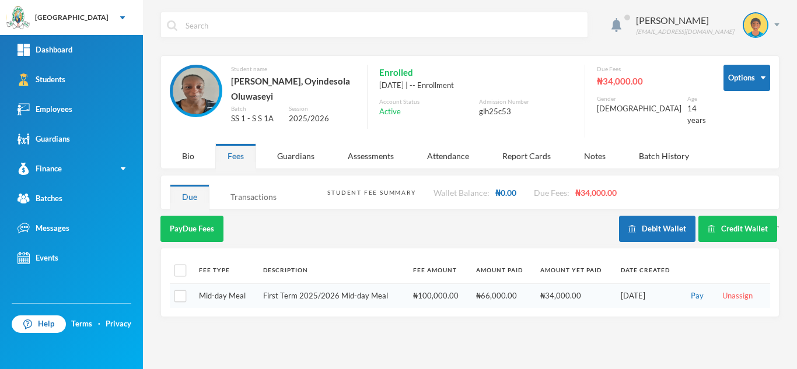
click at [259, 190] on div "Transactions" at bounding box center [253, 196] width 71 height 25
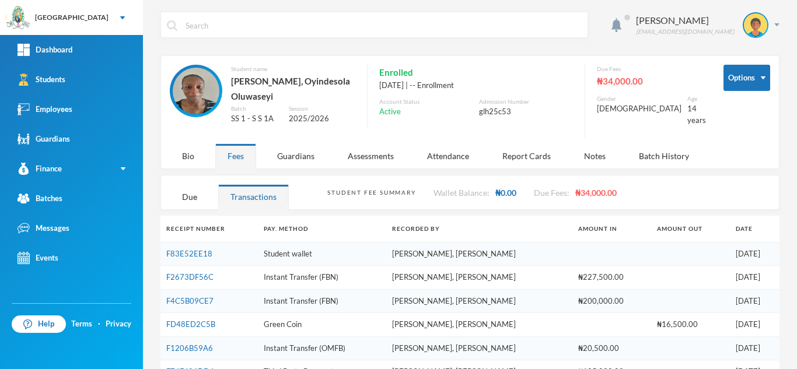
scroll to position [48, 0]
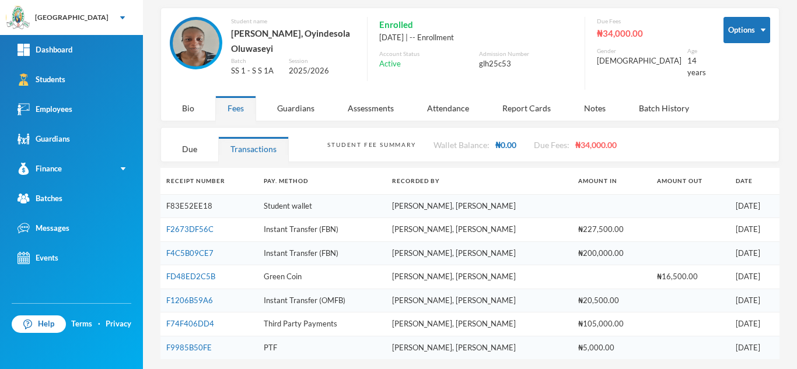
click at [201, 204] on link "F83E52EE18" at bounding box center [189, 205] width 46 height 9
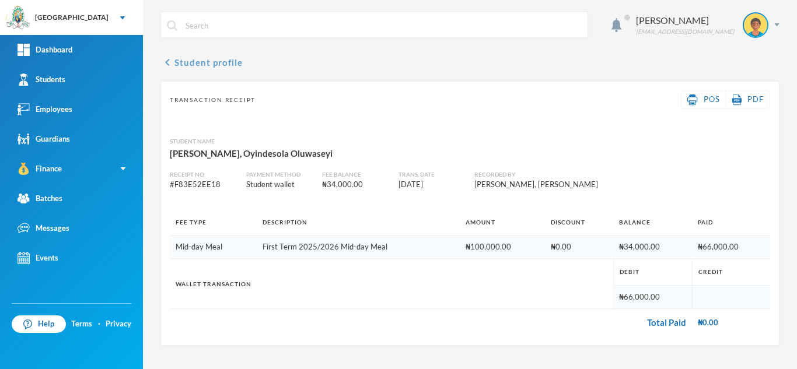
click at [198, 63] on button "chevron_left Student profile" at bounding box center [201, 62] width 82 height 14
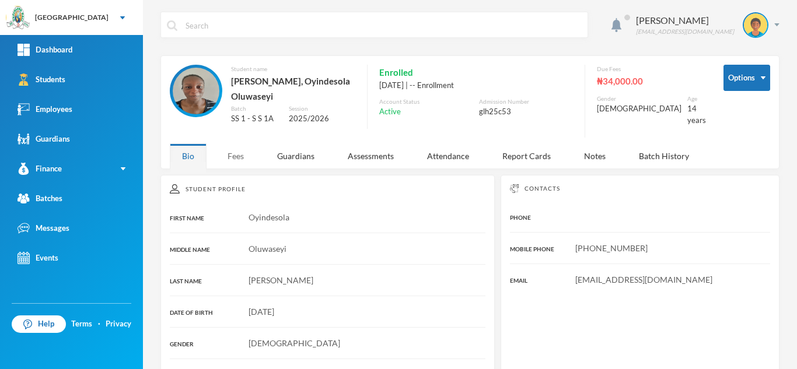
click at [234, 160] on div "Fees" at bounding box center [235, 156] width 41 height 25
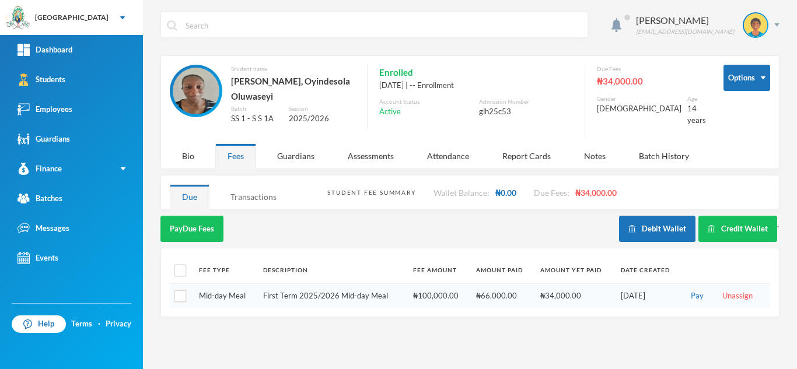
click at [250, 194] on div "Transactions" at bounding box center [253, 196] width 71 height 25
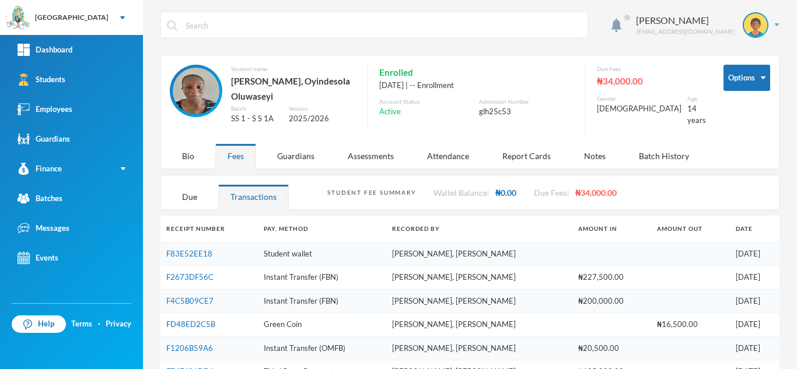
scroll to position [48, 0]
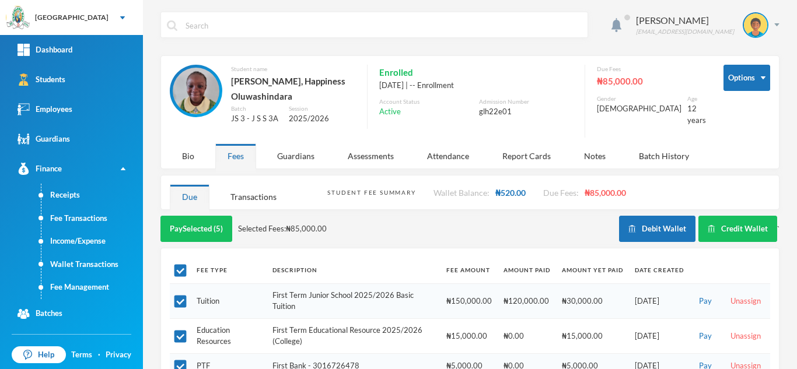
scroll to position [78, 0]
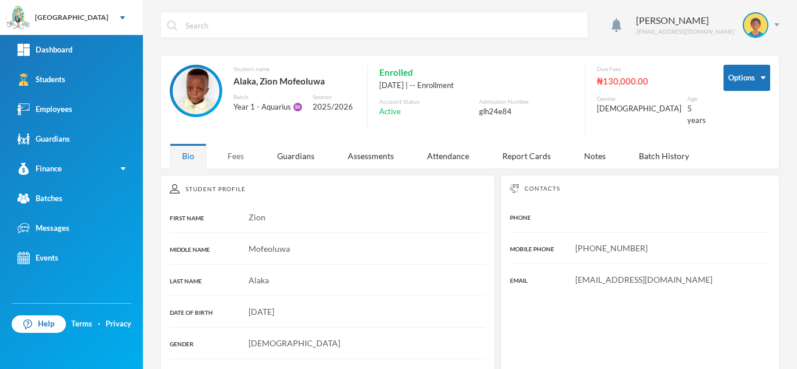
click at [235, 144] on div "Fees" at bounding box center [235, 156] width 41 height 25
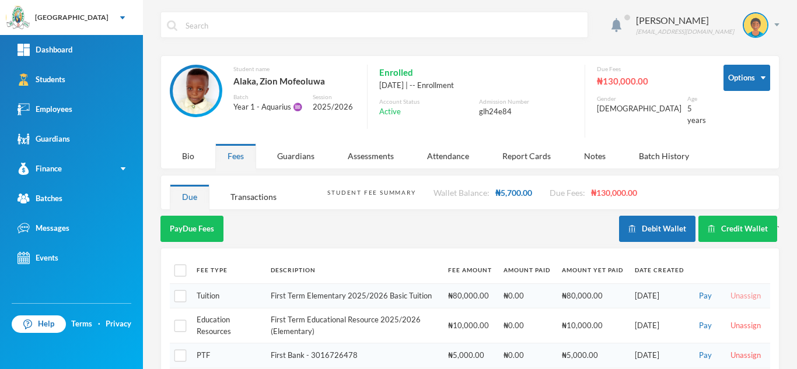
click at [746, 290] on button "Unassign" at bounding box center [745, 296] width 37 height 13
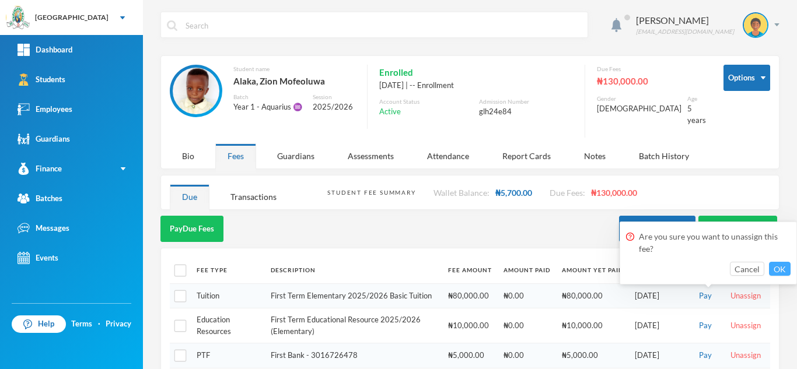
click at [786, 270] on button "OK" at bounding box center [780, 269] width 22 height 14
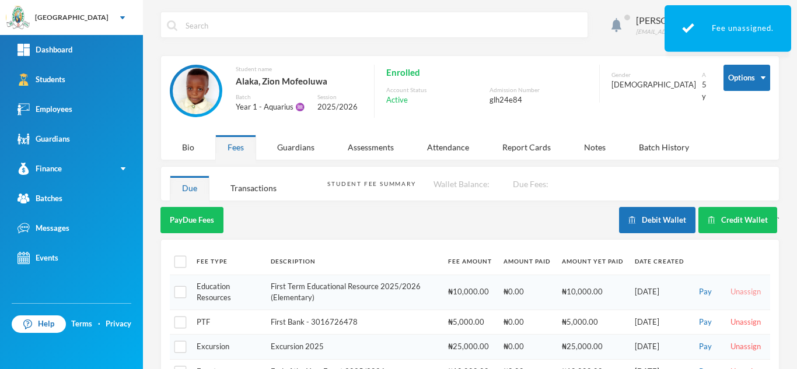
click at [728, 286] on button "Unassign" at bounding box center [745, 292] width 37 height 13
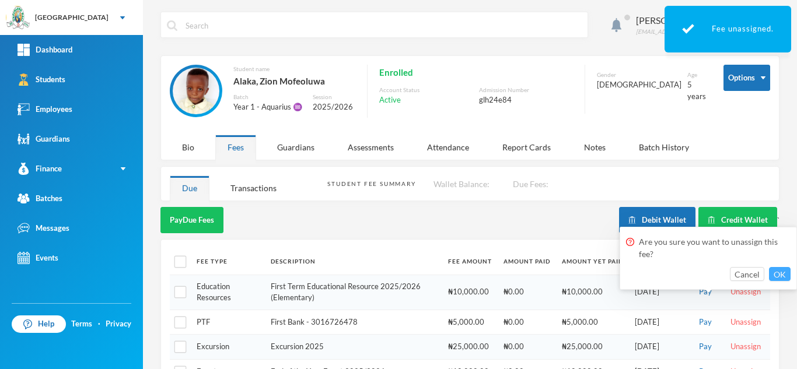
click at [771, 272] on button "OK" at bounding box center [780, 274] width 22 height 14
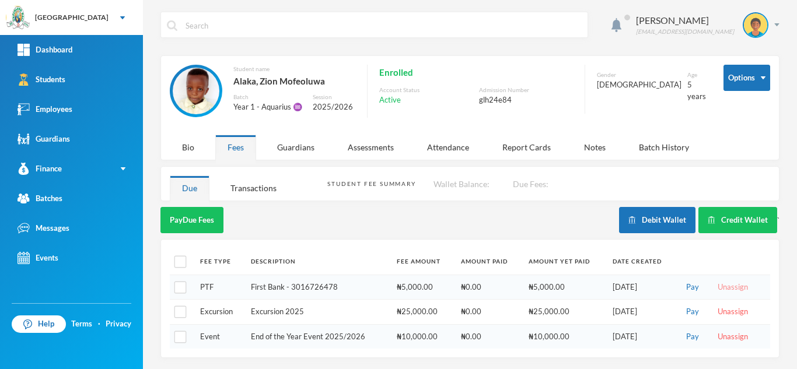
click at [715, 282] on button "Unassign" at bounding box center [732, 287] width 37 height 13
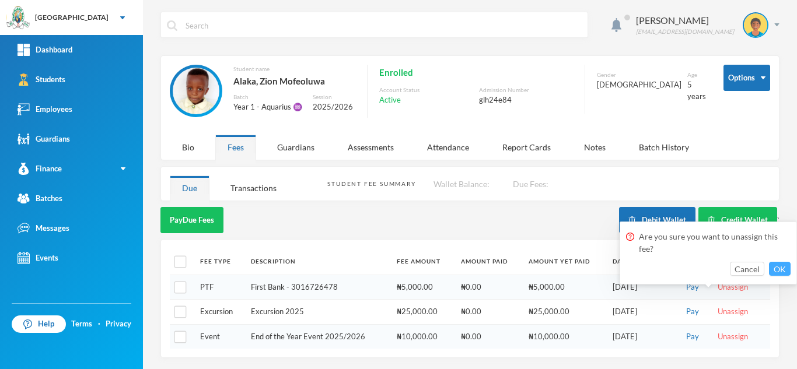
click at [774, 268] on button "OK" at bounding box center [780, 269] width 22 height 14
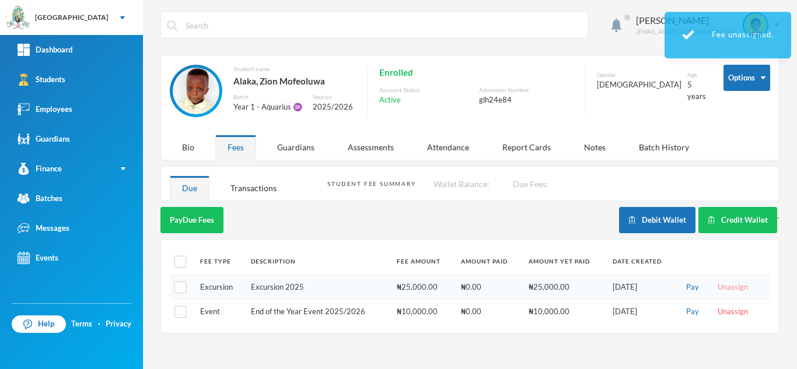
click at [726, 284] on button "Unassign" at bounding box center [732, 287] width 37 height 13
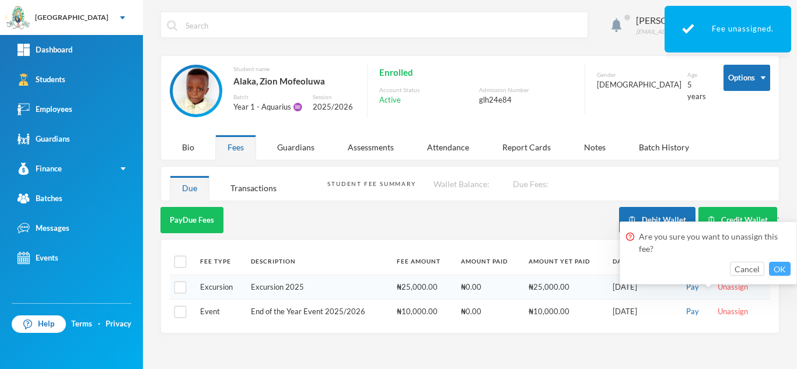
click at [782, 267] on button "OK" at bounding box center [780, 269] width 22 height 14
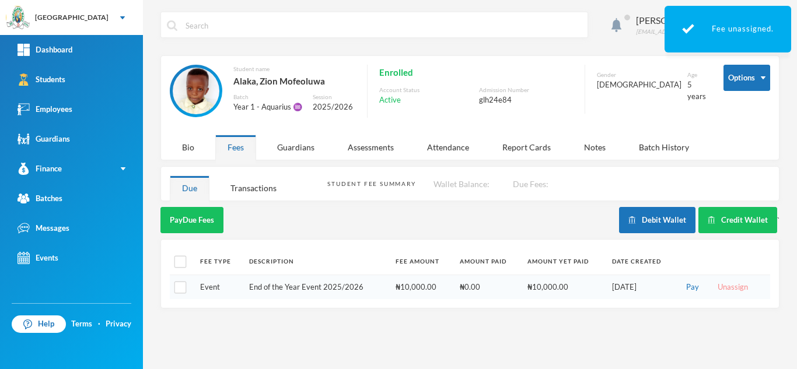
click at [727, 284] on button "Unassign" at bounding box center [732, 287] width 37 height 13
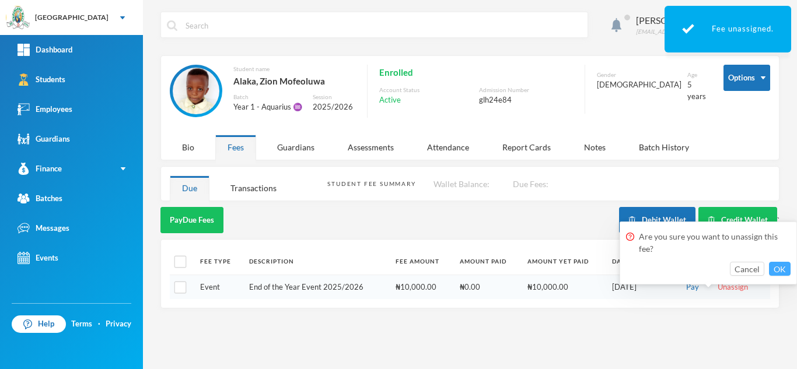
click at [778, 267] on button "OK" at bounding box center [780, 269] width 22 height 14
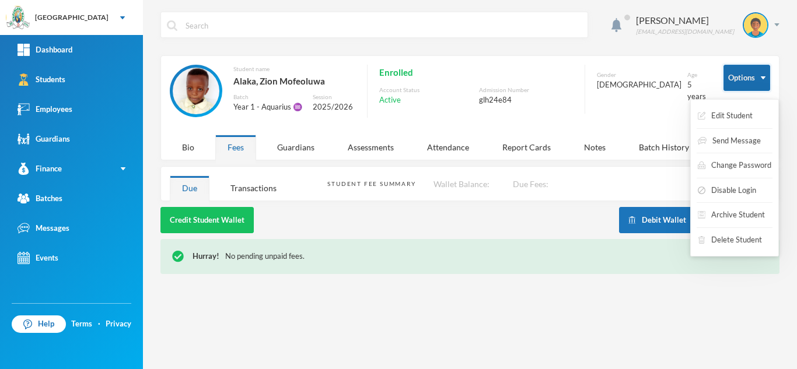
click at [740, 79] on button "Options" at bounding box center [746, 78] width 47 height 26
click at [726, 187] on button "Disable Login" at bounding box center [727, 190] width 61 height 21
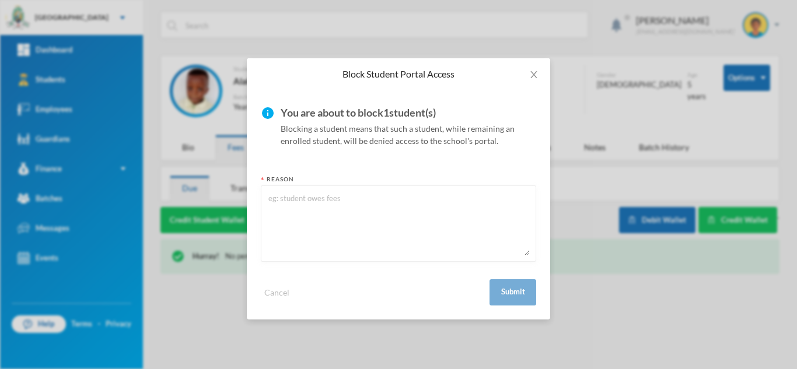
click at [447, 222] on textarea at bounding box center [398, 224] width 263 height 64
type textarea "o"
click at [511, 284] on button "Submit" at bounding box center [512, 292] width 47 height 26
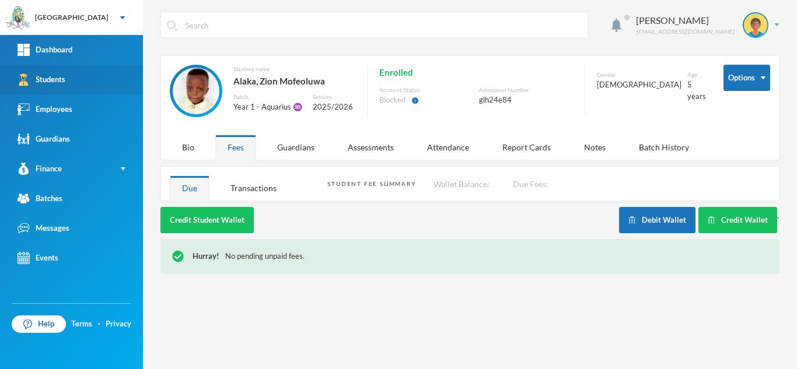
click at [104, 84] on link "Students" at bounding box center [71, 80] width 143 height 30
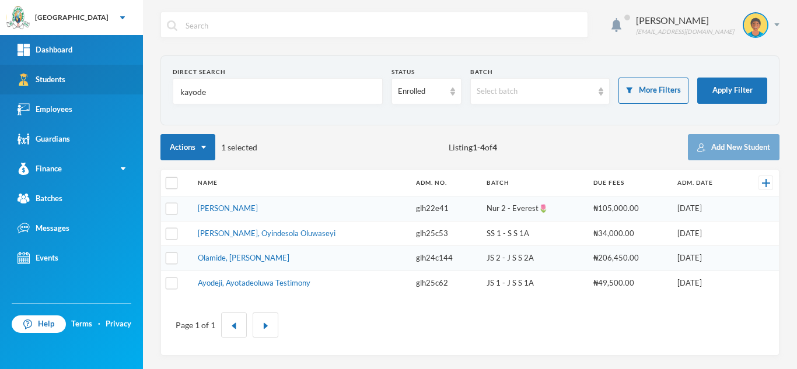
drag, startPoint x: 75, startPoint y: 75, endPoint x: 63, endPoint y: 74, distance: 11.8
click at [63, 74] on div "Greenland Hall Your Bluebic Account Greenland Hall Add a New School Dashboard S…" at bounding box center [398, 184] width 797 height 369
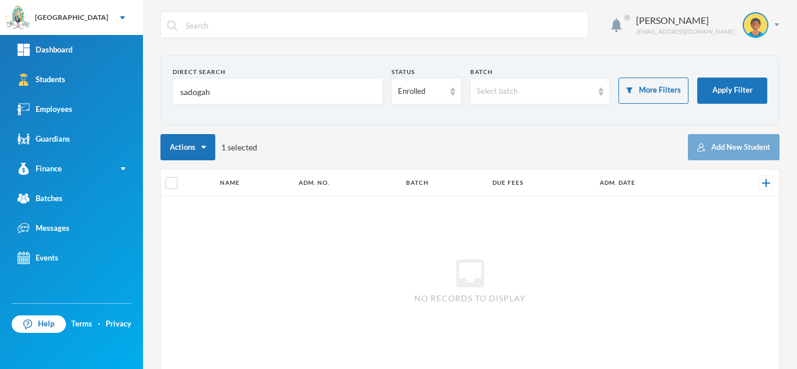
click at [186, 90] on input "sadogah" at bounding box center [277, 92] width 197 height 26
type input "adogah"
click at [417, 90] on div "Enrolled" at bounding box center [421, 92] width 47 height 12
click at [407, 149] on li "Dropped" at bounding box center [422, 155] width 69 height 19
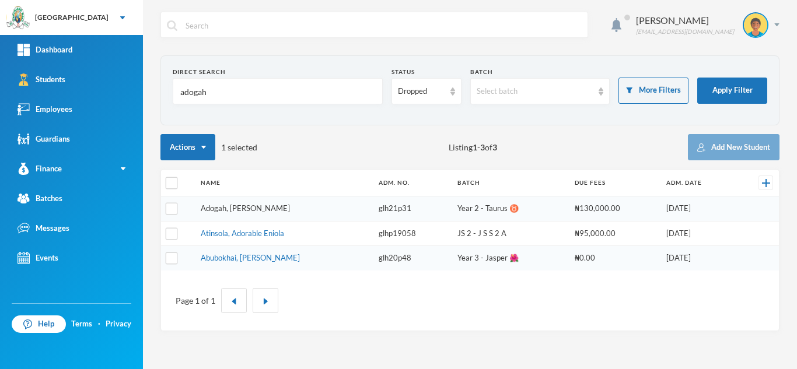
click at [251, 207] on link "Adogah, Christabel Uweshi" at bounding box center [245, 208] width 89 height 9
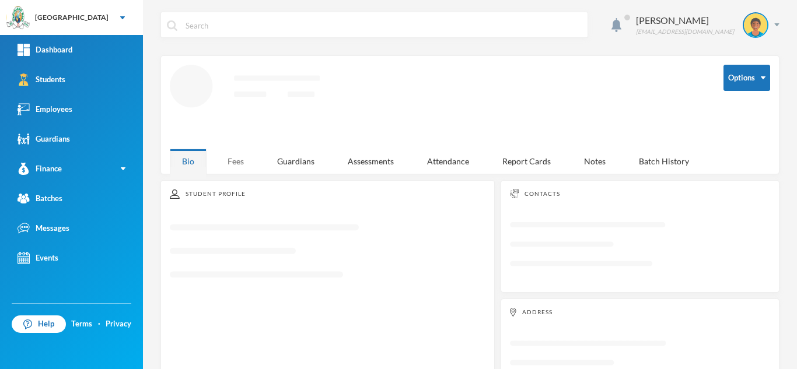
click at [228, 154] on div "Fees" at bounding box center [235, 161] width 41 height 25
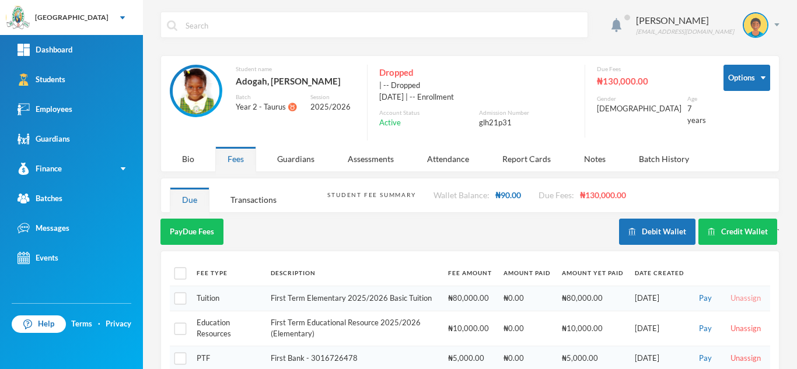
click at [733, 295] on button "Unassign" at bounding box center [745, 298] width 37 height 13
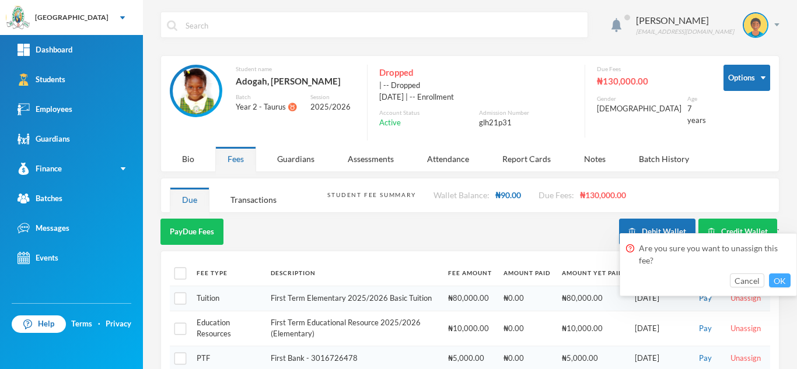
click at [786, 275] on button "OK" at bounding box center [780, 281] width 22 height 14
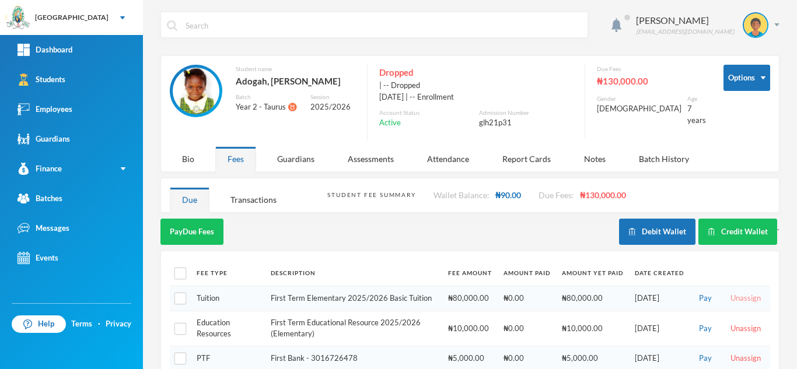
click at [728, 295] on button "Unassign" at bounding box center [745, 298] width 37 height 13
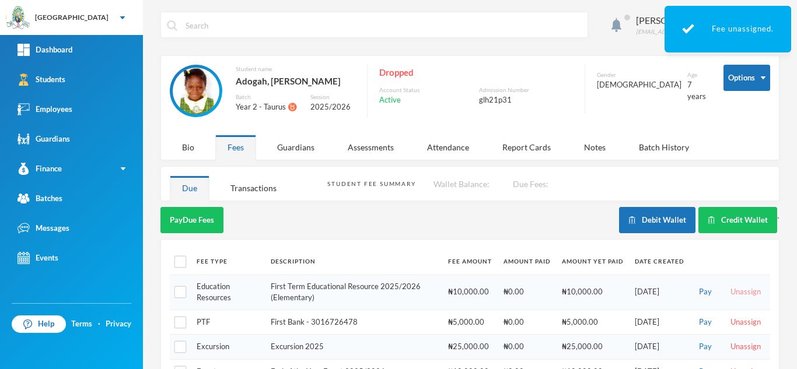
click at [729, 292] on button "Unassign" at bounding box center [745, 292] width 37 height 13
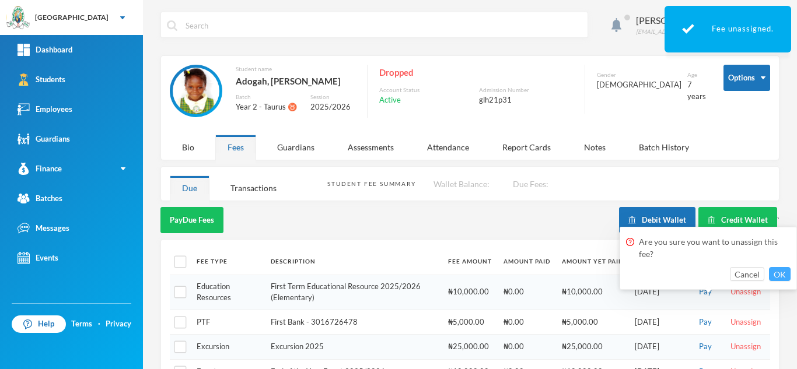
click at [774, 273] on button "OK" at bounding box center [780, 274] width 22 height 14
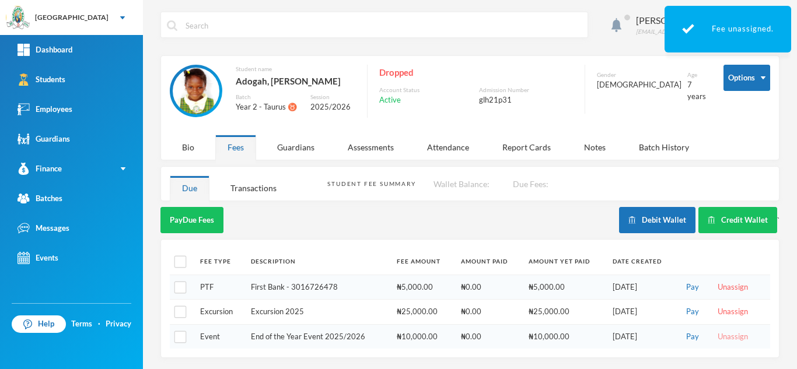
click at [732, 337] on button "Unassign" at bounding box center [732, 337] width 37 height 13
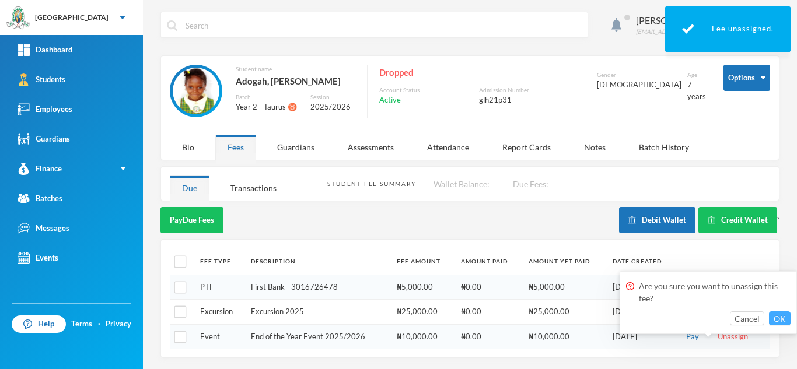
click at [777, 316] on button "OK" at bounding box center [780, 319] width 22 height 14
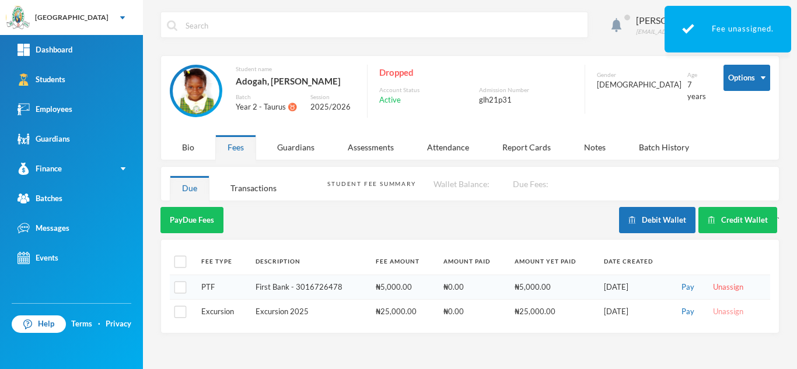
click at [717, 312] on button "Unassign" at bounding box center [727, 312] width 37 height 13
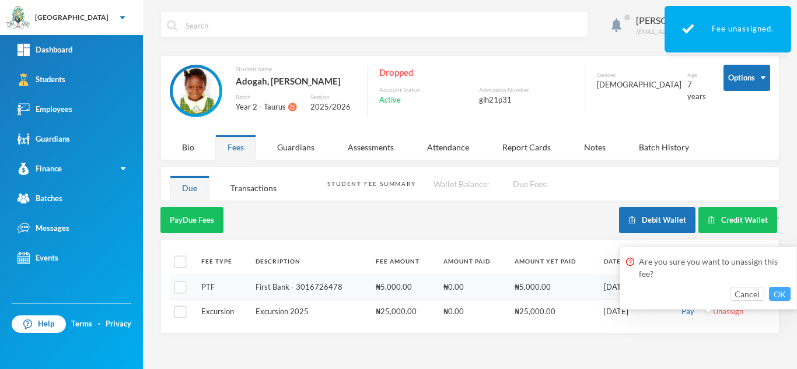
click at [779, 290] on button "OK" at bounding box center [780, 294] width 22 height 14
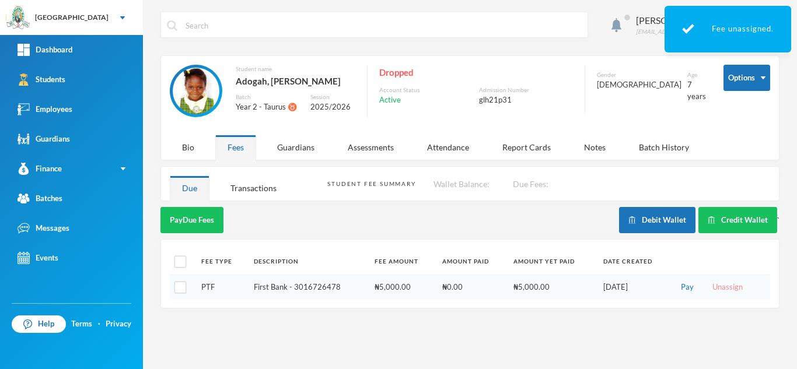
click at [723, 285] on button "Unassign" at bounding box center [727, 287] width 37 height 13
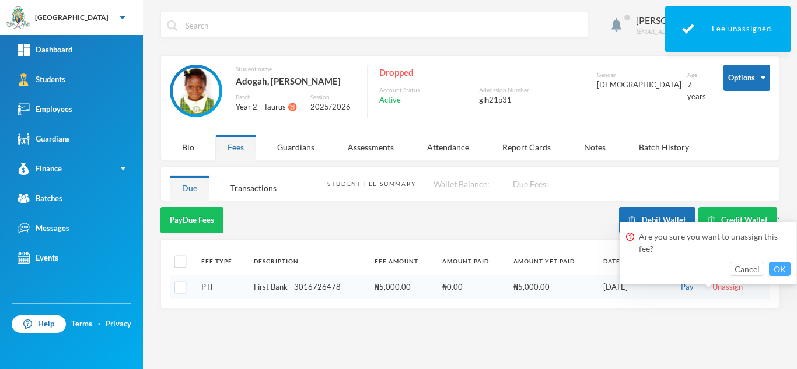
click at [779, 263] on button "OK" at bounding box center [780, 269] width 22 height 14
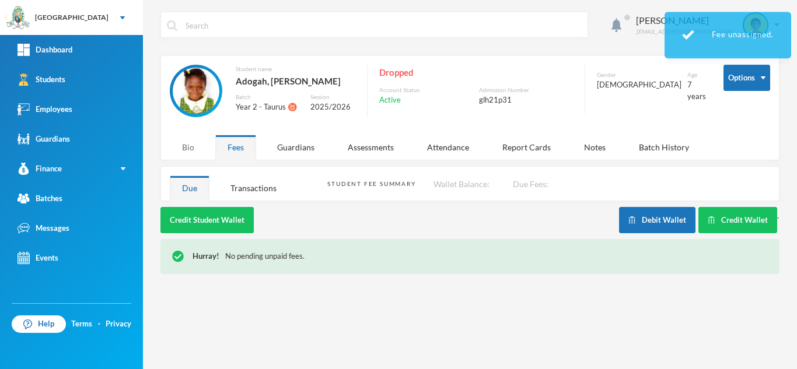
click at [187, 148] on div "Bio" at bounding box center [188, 147] width 37 height 25
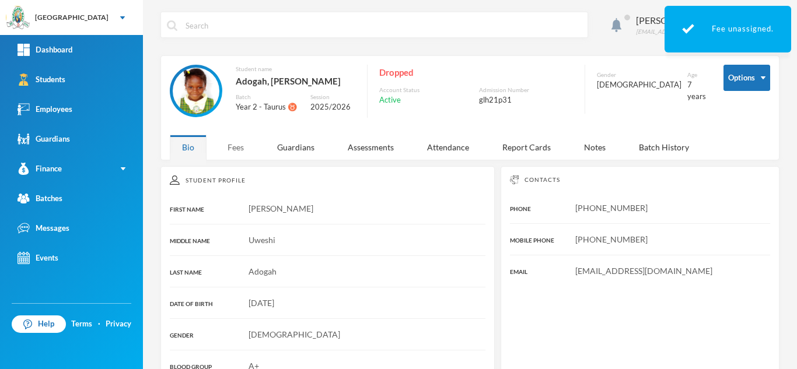
click at [225, 144] on div "Fees" at bounding box center [235, 147] width 41 height 25
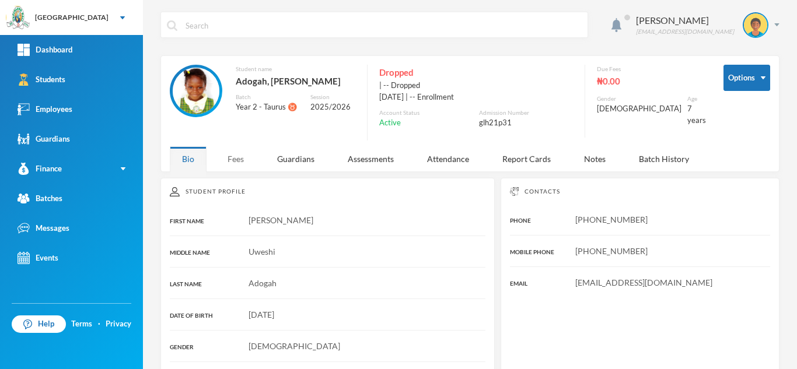
click at [234, 156] on div "Fees" at bounding box center [235, 158] width 41 height 25
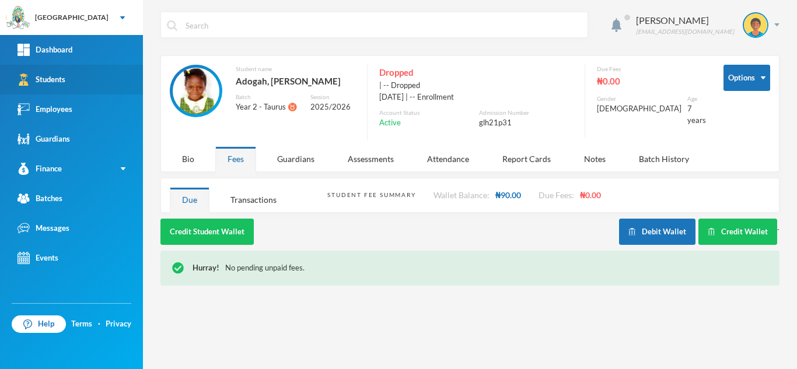
click at [88, 87] on link "Students" at bounding box center [71, 80] width 143 height 30
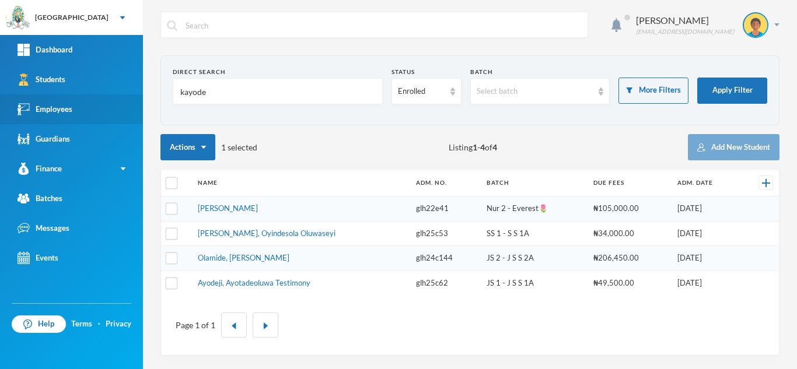
drag, startPoint x: 221, startPoint y: 89, endPoint x: 51, endPoint y: 96, distance: 170.5
click at [51, 96] on div "Greenland Hall Your Bluebic Account Greenland Hall Add a New School Dashboard S…" at bounding box center [398, 184] width 797 height 369
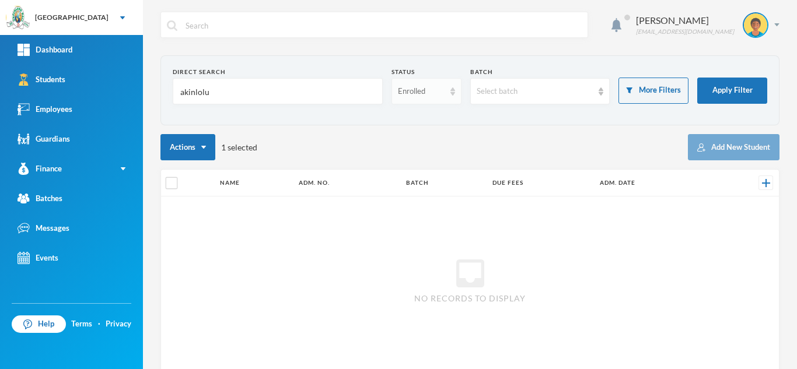
type input "akinlolu"
click at [410, 100] on div "Enrolled" at bounding box center [426, 91] width 70 height 26
click at [408, 149] on li "Dropped" at bounding box center [422, 155] width 69 height 19
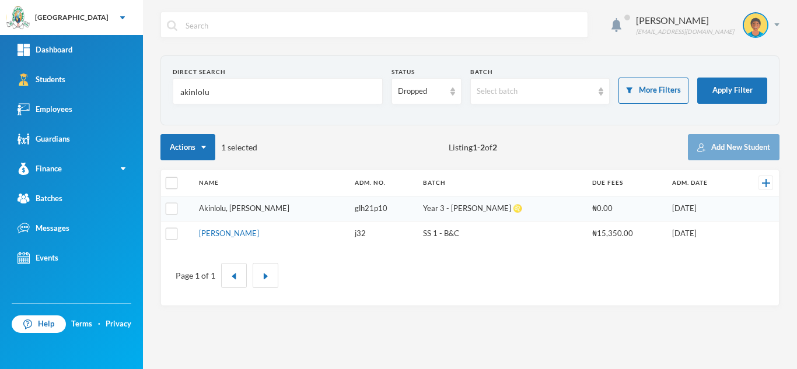
click at [241, 210] on link "Akinlolu, Damisi Michelle" at bounding box center [244, 208] width 90 height 9
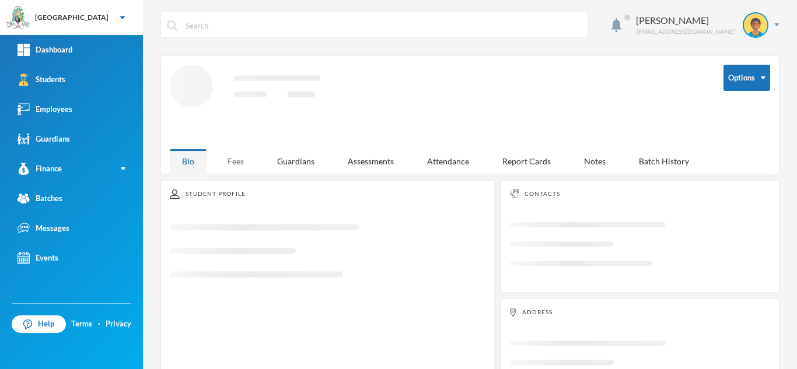
click at [228, 158] on div "Fees" at bounding box center [235, 161] width 41 height 25
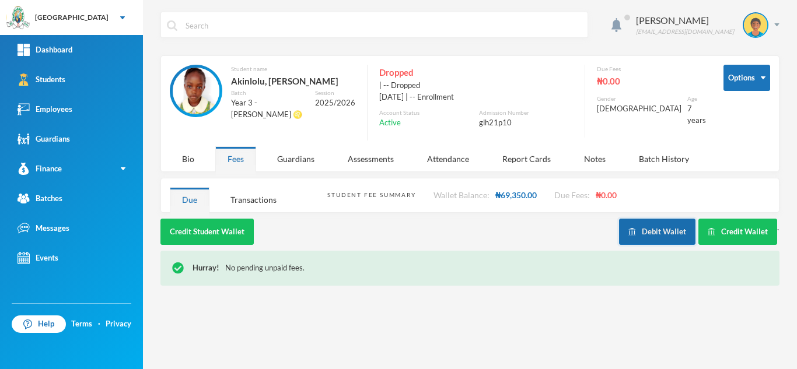
click at [663, 234] on button "Debit Wallet" at bounding box center [657, 232] width 76 height 26
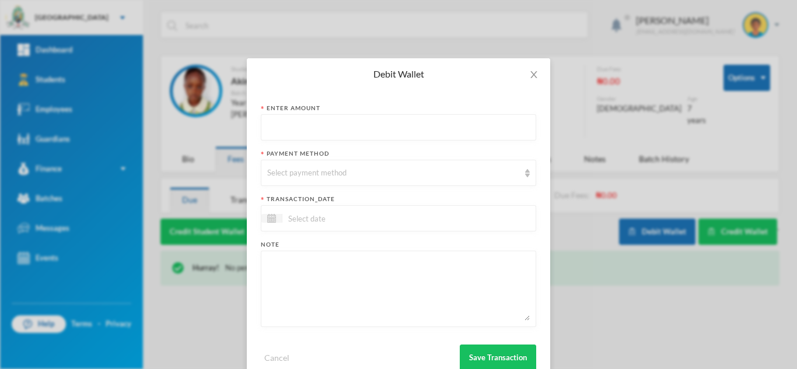
click at [296, 121] on input "text" at bounding box center [398, 128] width 263 height 26
type input "69350"
click at [306, 178] on div "Select payment method" at bounding box center [393, 173] width 252 height 12
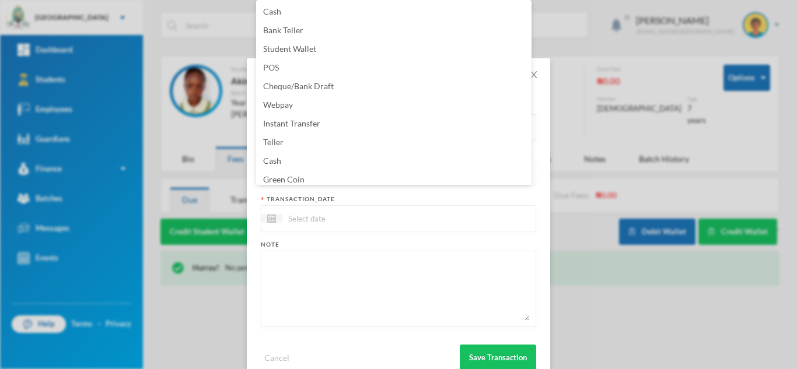
scroll to position [4, 0]
click at [506, 177] on li "Green Coin" at bounding box center [393, 175] width 275 height 19
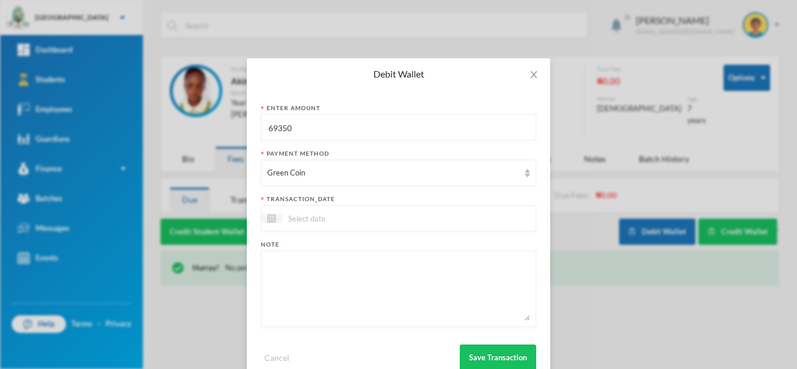
click at [428, 221] on div at bounding box center [398, 218] width 275 height 26
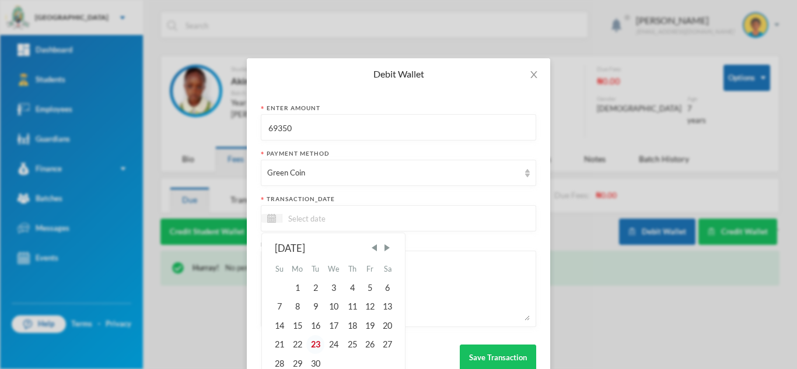
click at [309, 340] on div "23" at bounding box center [315, 344] width 18 height 19
type input "[DATE]"
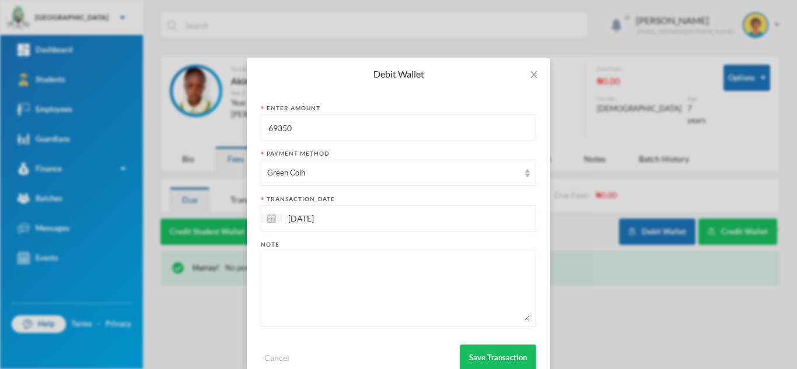
click at [309, 289] on textarea at bounding box center [398, 289] width 263 height 64
type textarea "refund"
click at [495, 353] on button "Save Transaction" at bounding box center [498, 358] width 76 height 26
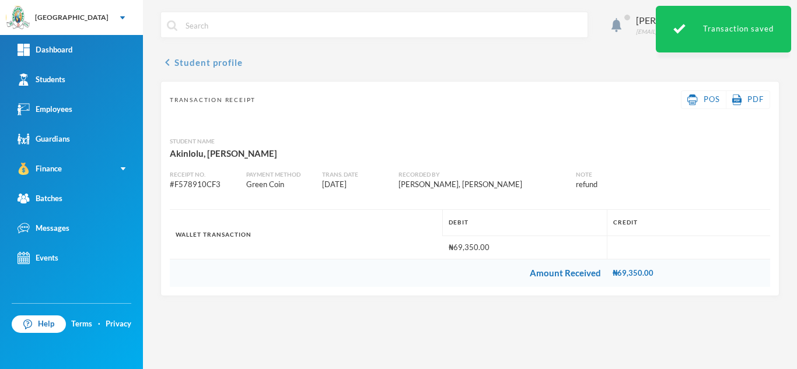
click at [182, 66] on button "chevron_left Student profile" at bounding box center [201, 62] width 82 height 14
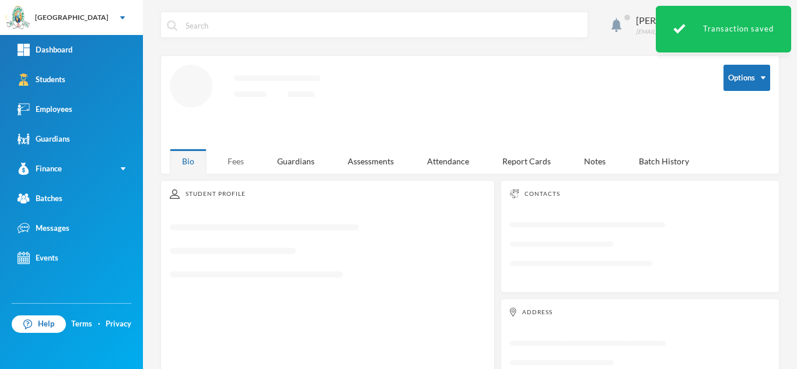
click at [236, 158] on div "Fees" at bounding box center [235, 161] width 41 height 25
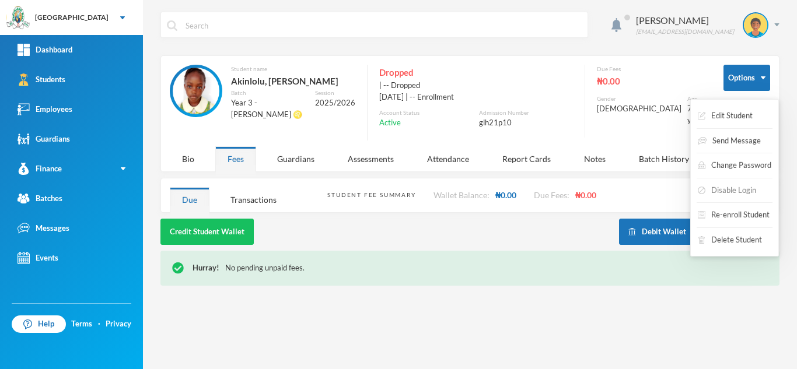
click at [726, 187] on button "Disable Login" at bounding box center [727, 190] width 61 height 21
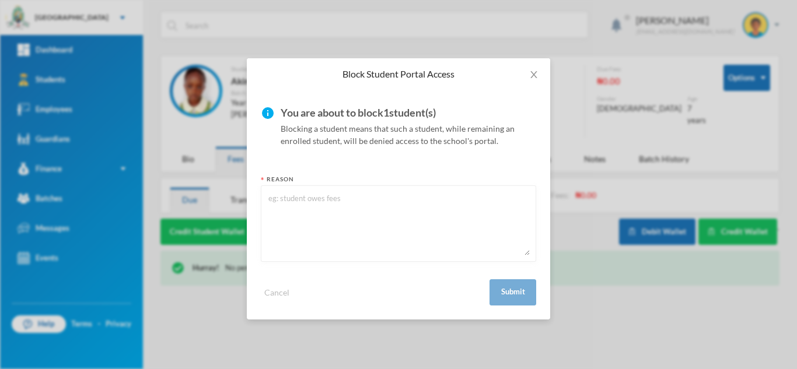
click at [395, 243] on textarea at bounding box center [398, 224] width 263 height 64
type textarea "o"
click at [501, 288] on button "Submit" at bounding box center [512, 292] width 47 height 26
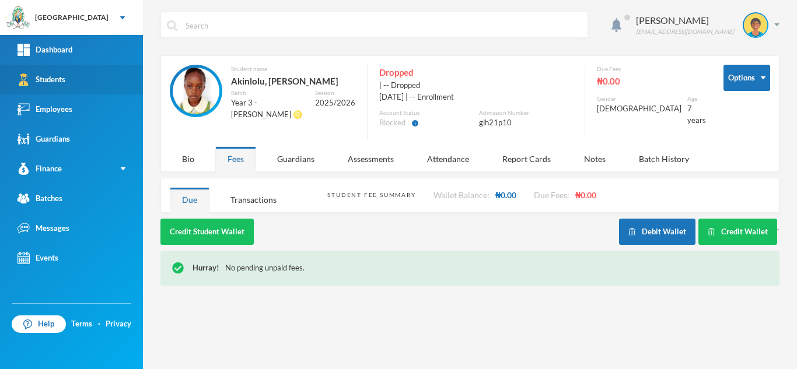
click at [86, 82] on link "Students" at bounding box center [71, 80] width 143 height 30
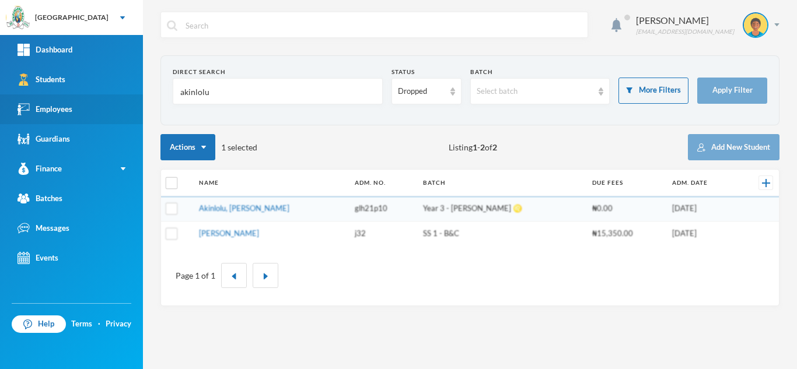
drag, startPoint x: 230, startPoint y: 89, endPoint x: 72, endPoint y: 95, distance: 158.2
click at [72, 95] on div "Greenland Hall Your Bluebic Account Greenland Hall Add a New School Dashboard S…" at bounding box center [398, 184] width 797 height 369
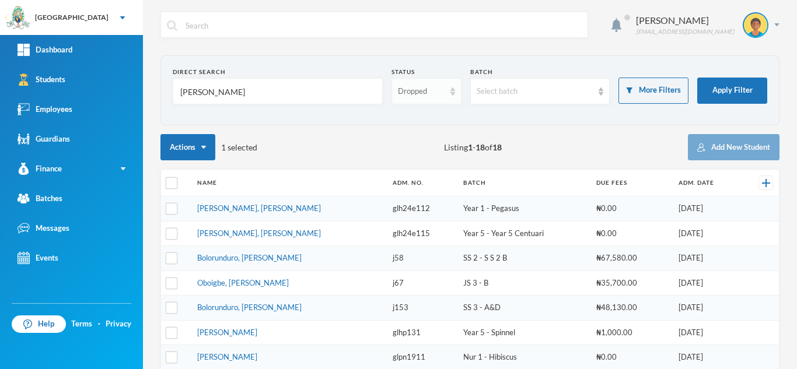
type input "olayinka"
click at [414, 93] on div "Dropped" at bounding box center [421, 92] width 47 height 12
click at [411, 119] on span "Enrolled" at bounding box center [410, 118] width 31 height 10
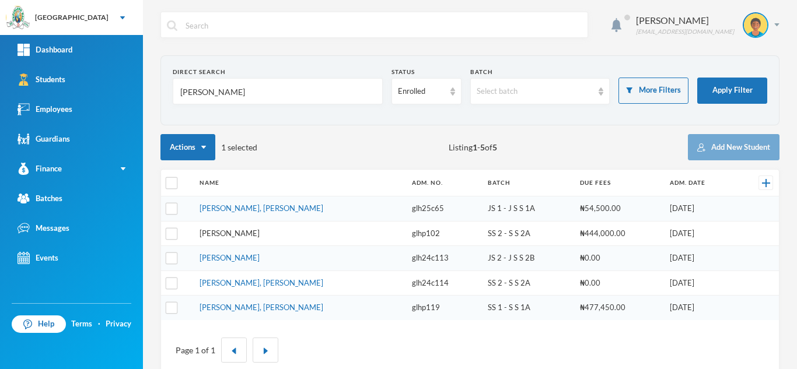
click at [241, 232] on link "Olayinka, David Oluwapelumi" at bounding box center [230, 233] width 60 height 9
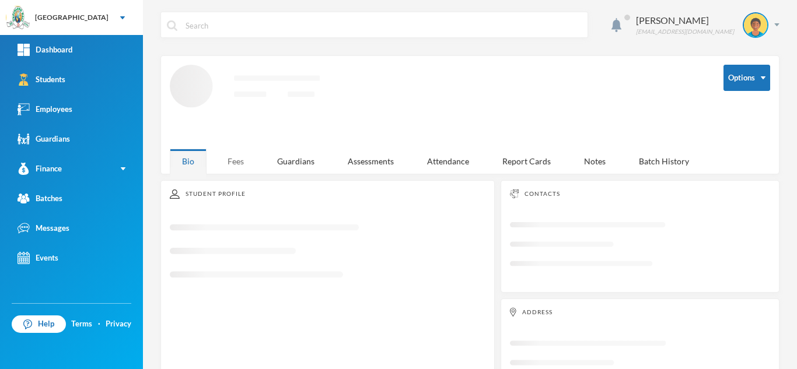
click at [232, 162] on div "Fees" at bounding box center [235, 161] width 41 height 25
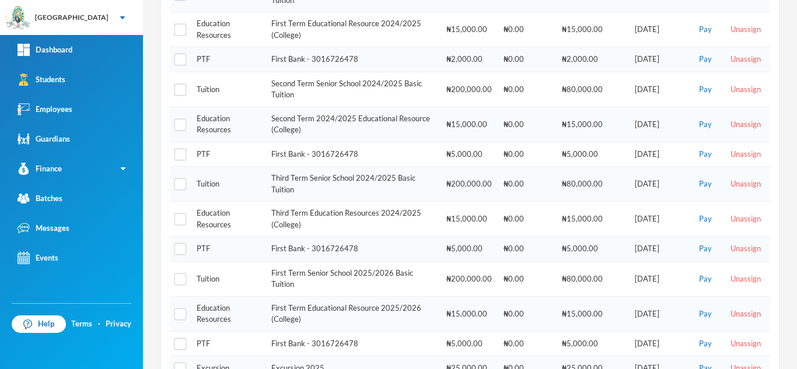
scroll to position [485, 0]
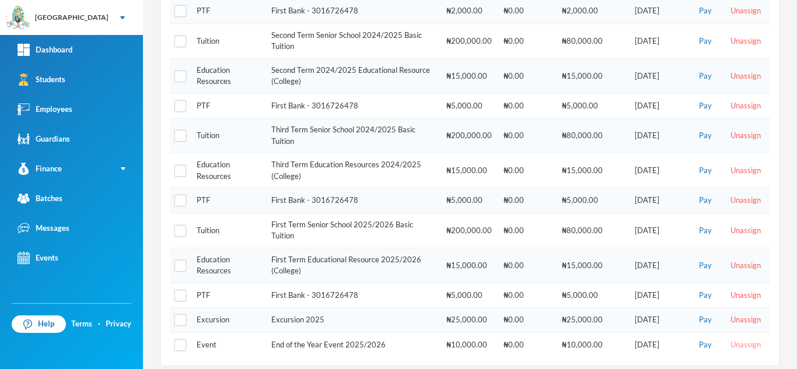
click at [733, 339] on button "Unassign" at bounding box center [745, 345] width 37 height 13
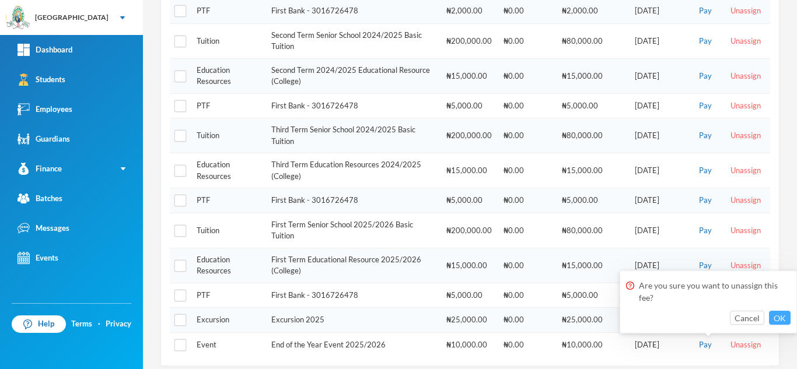
click at [777, 315] on button "OK" at bounding box center [780, 318] width 22 height 14
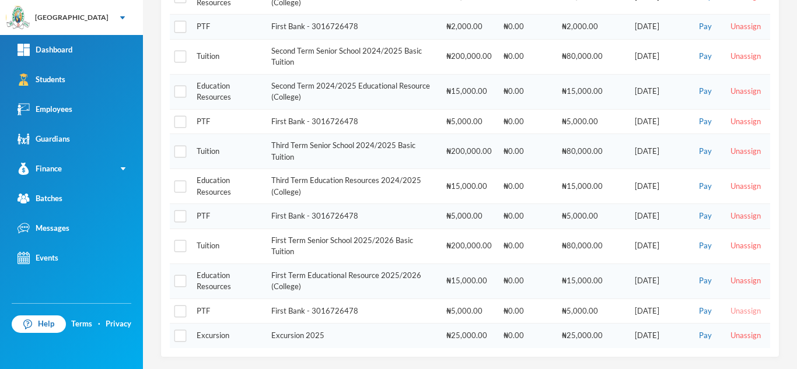
scroll to position [460, 0]
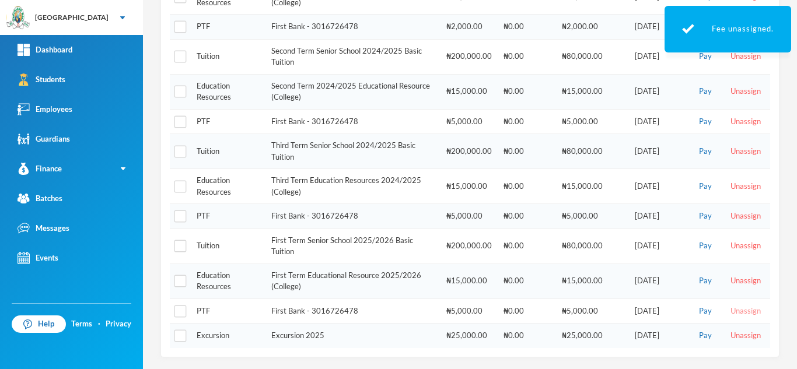
click at [737, 312] on button "Unassign" at bounding box center [745, 311] width 37 height 13
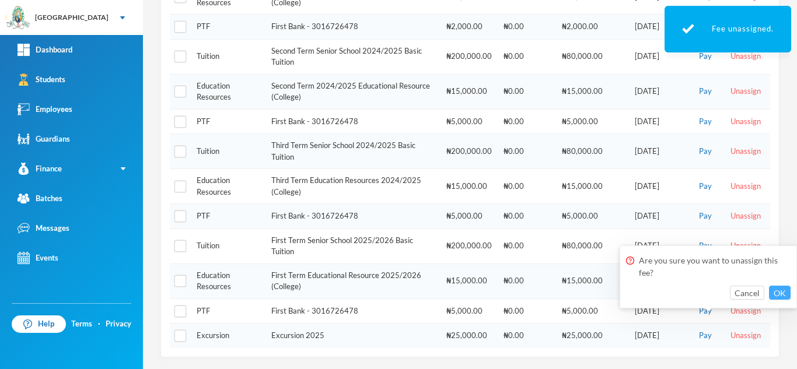
click at [781, 289] on button "OK" at bounding box center [780, 293] width 22 height 14
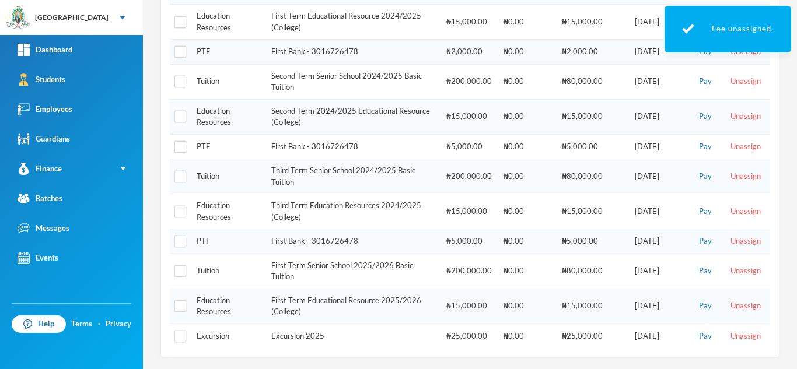
scroll to position [435, 0]
click at [727, 303] on button "Unassign" at bounding box center [745, 306] width 37 height 13
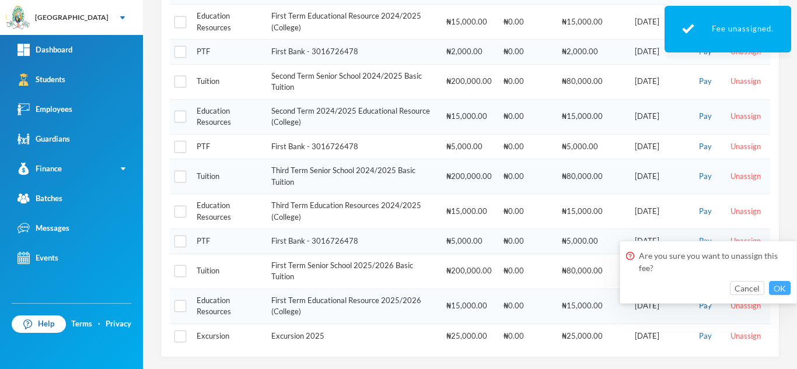
drag, startPoint x: 793, startPoint y: 283, endPoint x: 774, endPoint y: 286, distance: 20.0
click at [774, 286] on div "Are you sure you want to unassign this fee? Cancel OK" at bounding box center [708, 272] width 177 height 63
click at [774, 286] on button "OK" at bounding box center [780, 288] width 22 height 14
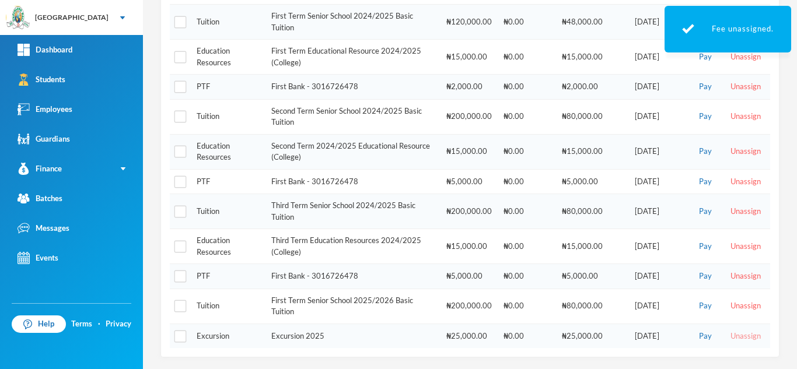
scroll to position [400, 0]
click at [733, 335] on button "Unassign" at bounding box center [745, 336] width 37 height 13
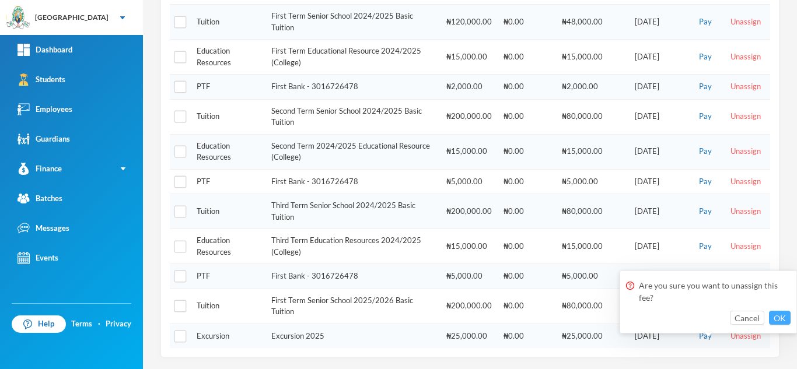
click at [778, 323] on button "OK" at bounding box center [780, 318] width 22 height 14
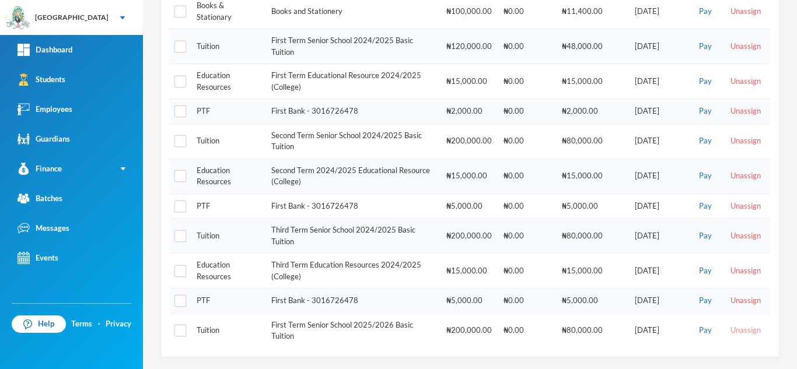
scroll to position [376, 0]
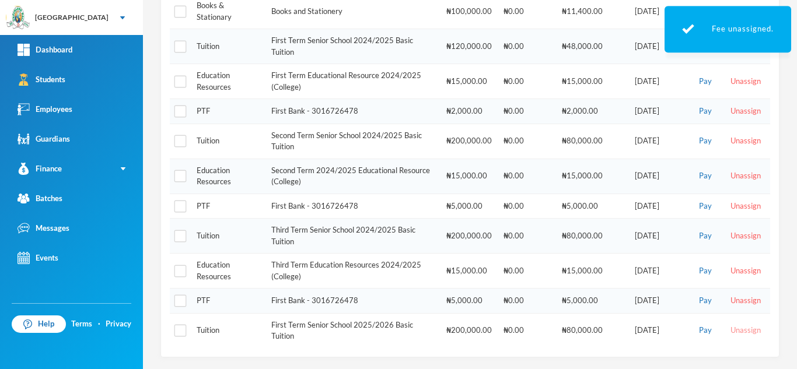
click at [729, 327] on button "Unassign" at bounding box center [745, 330] width 37 height 13
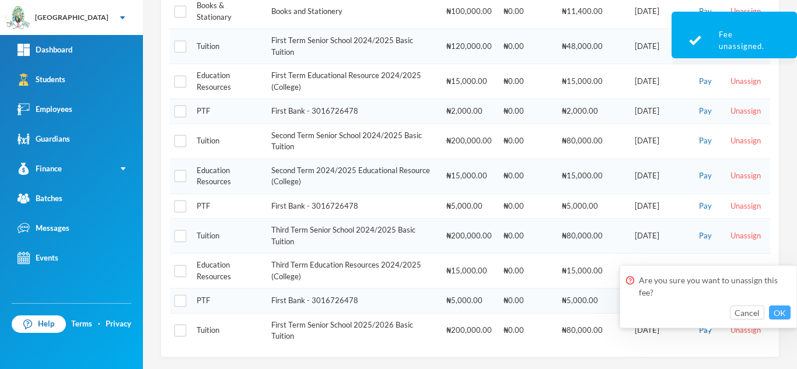
click at [774, 308] on button "OK" at bounding box center [780, 313] width 22 height 14
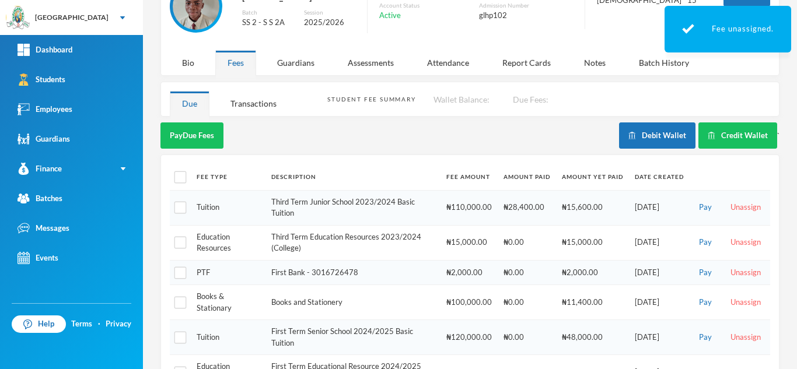
scroll to position [18, 0]
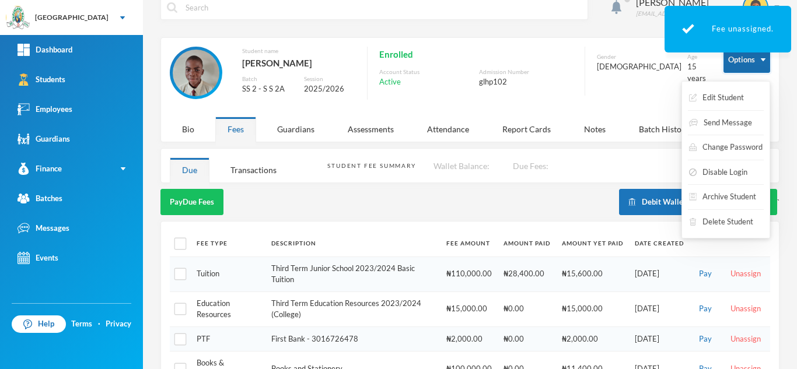
click at [733, 57] on button "Options" at bounding box center [746, 60] width 47 height 26
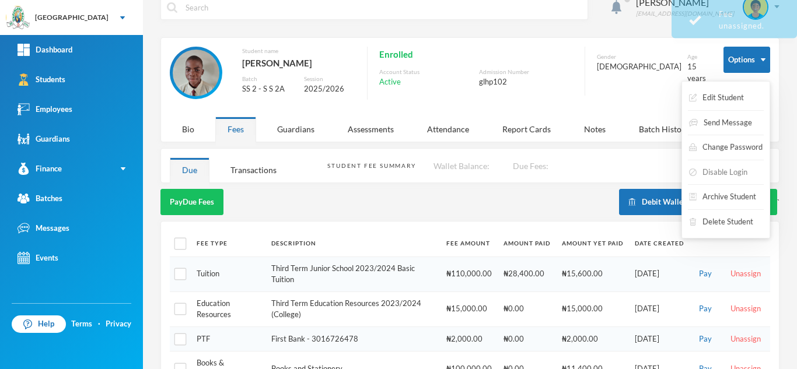
click at [720, 165] on button "Disable Login" at bounding box center [718, 172] width 61 height 21
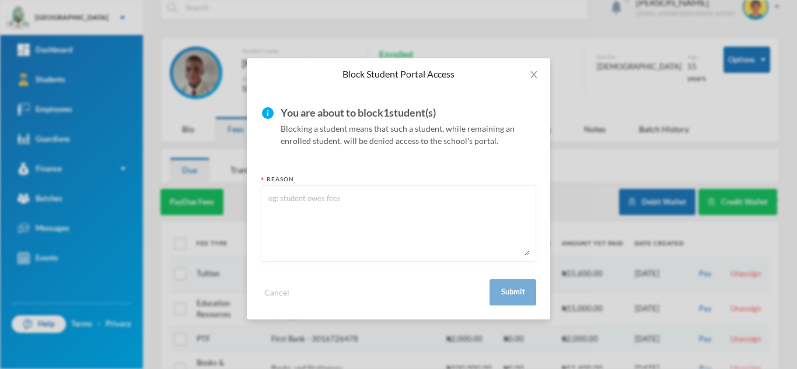
click at [425, 225] on textarea at bounding box center [398, 224] width 263 height 64
type textarea "0"
click at [520, 290] on button "Submit" at bounding box center [512, 292] width 47 height 26
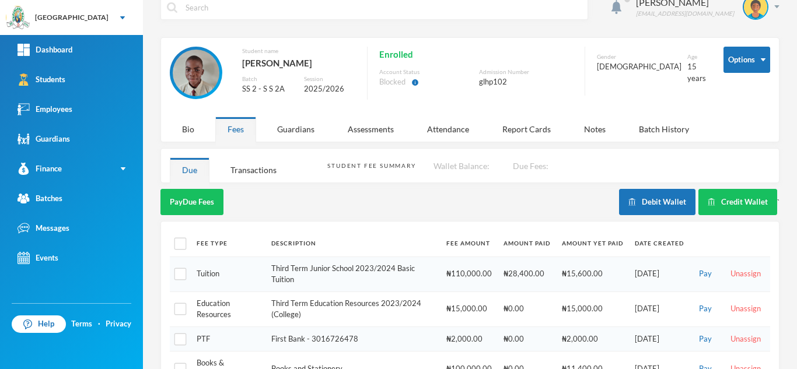
scroll to position [144, 0]
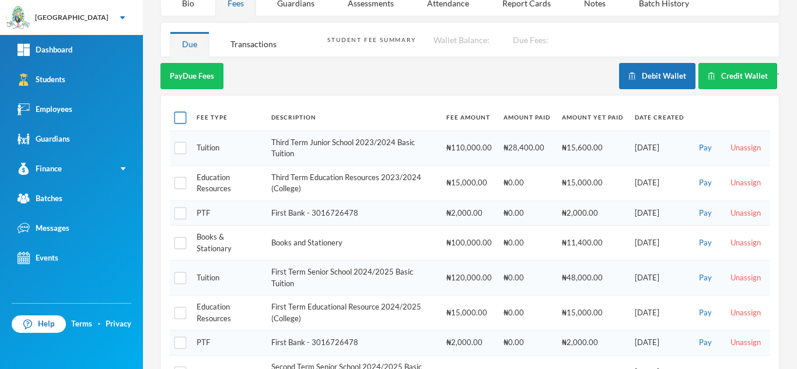
click at [176, 120] on input "checkbox" at bounding box center [180, 118] width 12 height 12
checkbox input "true"
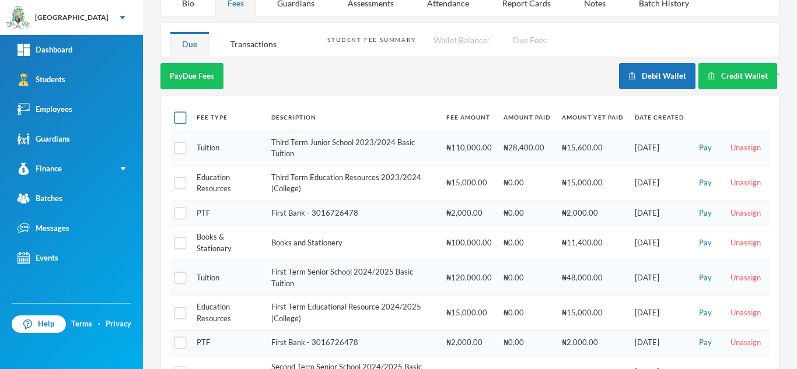
checkbox input "true"
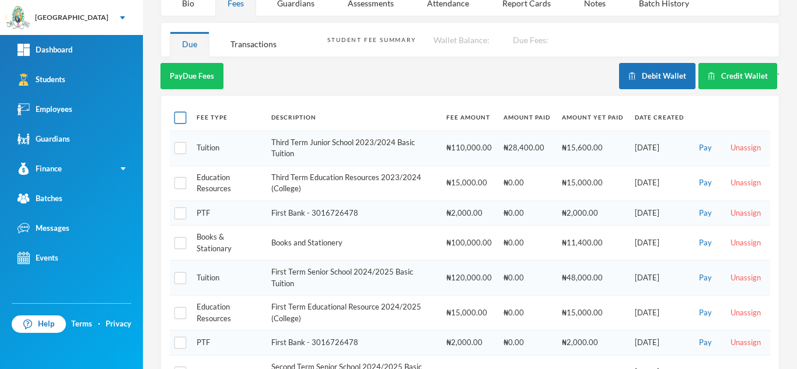
checkbox input "true"
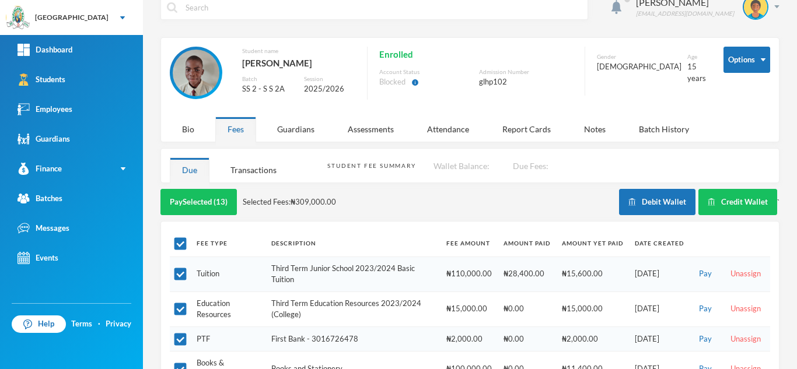
scroll to position [341, 0]
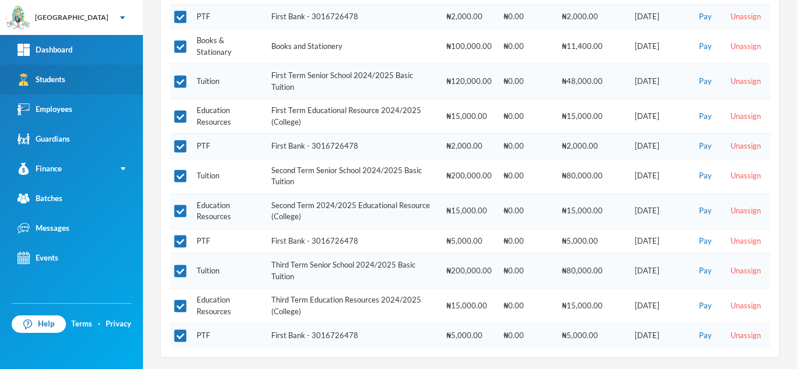
click at [47, 71] on link "Students" at bounding box center [71, 80] width 143 height 30
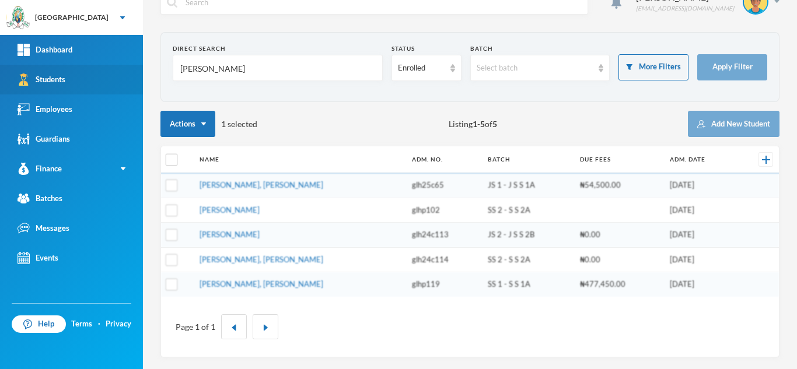
scroll to position [23, 0]
drag, startPoint x: 270, startPoint y: 82, endPoint x: 90, endPoint y: 67, distance: 179.8
click at [90, 67] on div "Greenland Hall Your Bluebic Account Greenland Hall Add a New School Dashboard S…" at bounding box center [398, 184] width 797 height 369
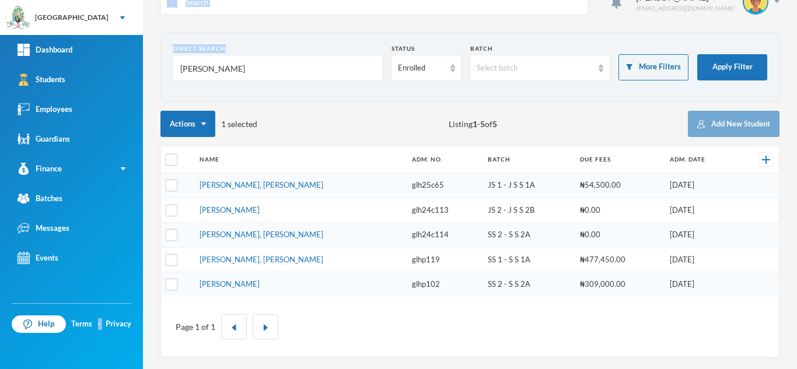
click at [234, 81] on input "olayinka" at bounding box center [277, 68] width 197 height 26
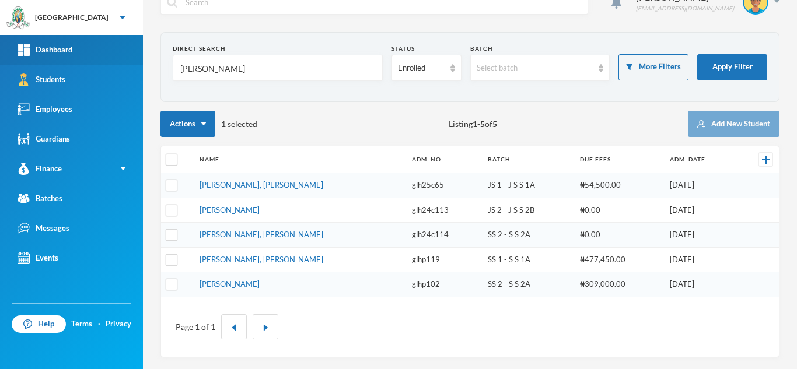
drag, startPoint x: 227, startPoint y: 71, endPoint x: 0, endPoint y: 53, distance: 227.6
click at [0, 53] on div "Greenland Hall Your Bluebic Account Greenland Hall Add a New School Dashboard S…" at bounding box center [398, 184] width 797 height 369
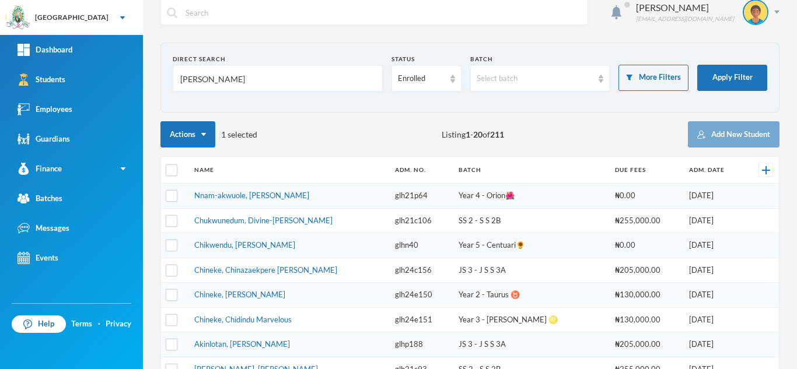
scroll to position [0, 0]
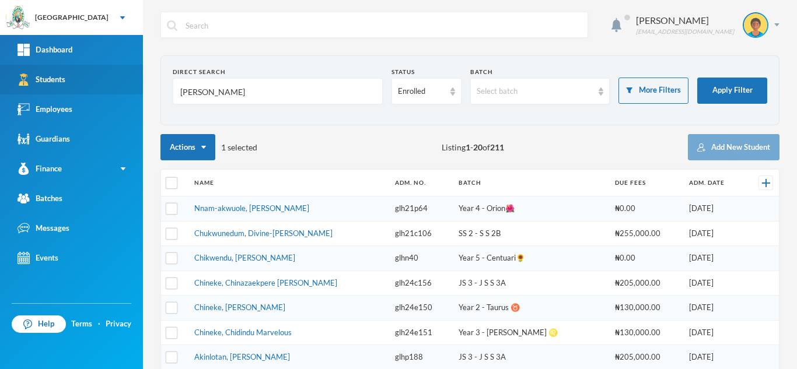
drag, startPoint x: 298, startPoint y: 96, endPoint x: 106, endPoint y: 85, distance: 192.2
click at [106, 85] on div "Greenland Hall Your Bluebic Account Greenland Hall Add a New School Dashboard S…" at bounding box center [398, 184] width 797 height 369
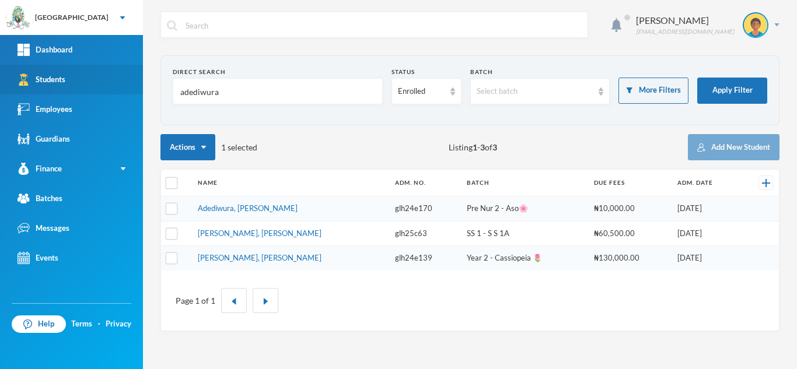
drag, startPoint x: 199, startPoint y: 91, endPoint x: 132, endPoint y: 88, distance: 67.2
click at [132, 88] on div "Greenland Hall Your Bluebic Account Greenland Hall Add a New School Dashboard S…" at bounding box center [398, 184] width 797 height 369
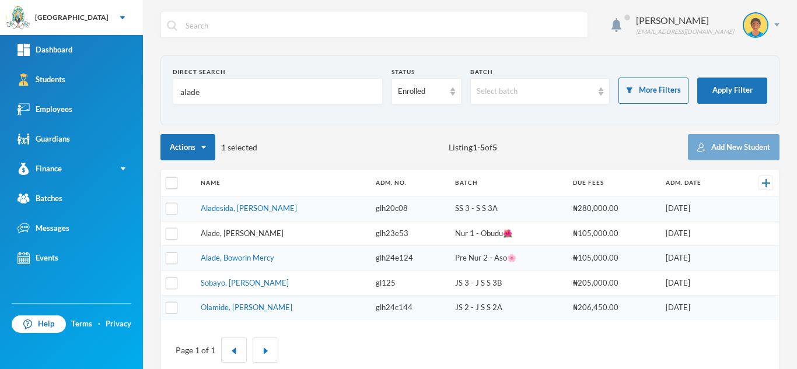
type input "alade"
click at [244, 233] on link "Alade, [PERSON_NAME]" at bounding box center [242, 233] width 83 height 9
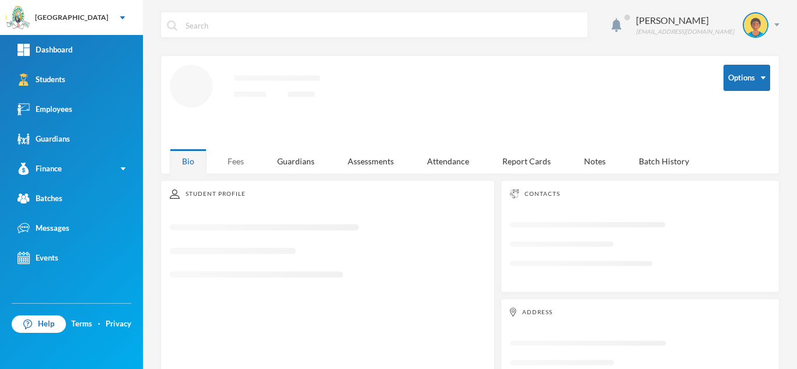
click at [234, 153] on div "Fees" at bounding box center [235, 161] width 41 height 25
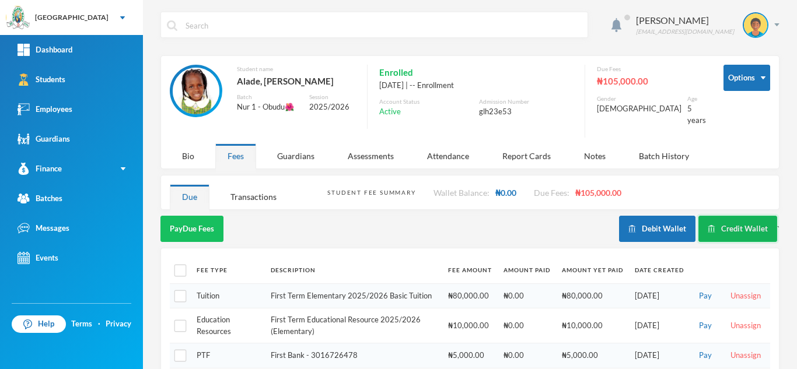
click at [716, 230] on button "Credit Wallet" at bounding box center [737, 229] width 79 height 26
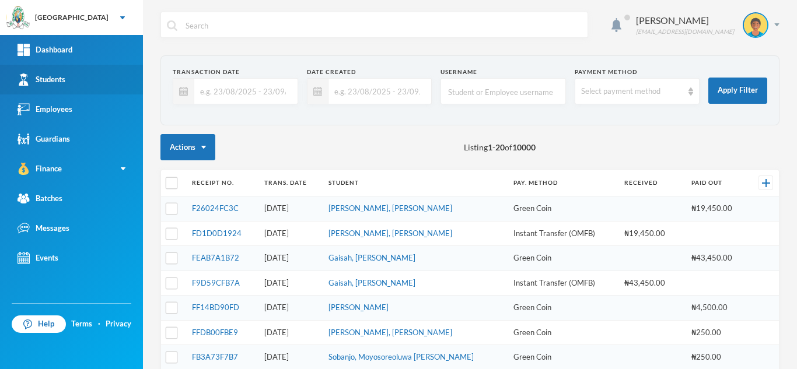
click at [83, 73] on link "Students" at bounding box center [71, 80] width 143 height 30
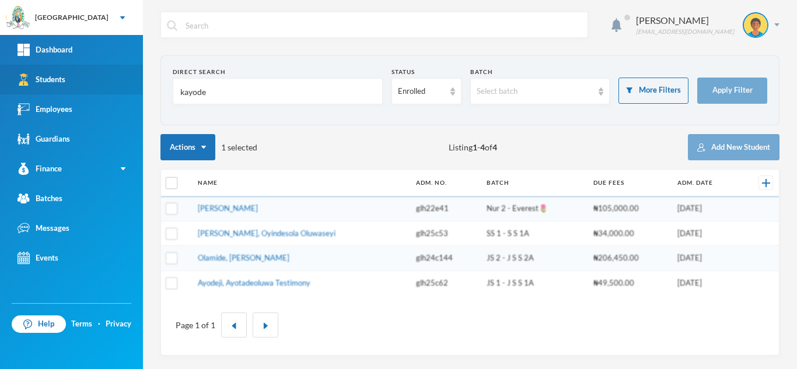
drag, startPoint x: 223, startPoint y: 93, endPoint x: 33, endPoint y: 80, distance: 191.2
click at [33, 80] on div "Greenland Hall Your Bluebic Account Greenland Hall Add a New School Dashboard S…" at bounding box center [398, 184] width 797 height 369
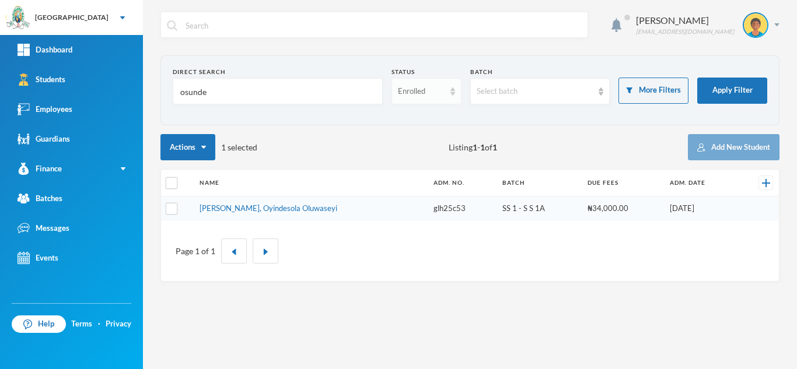
type input "osunde"
click at [424, 90] on div "Enrolled" at bounding box center [421, 92] width 47 height 12
click at [409, 153] on span "Dropped" at bounding box center [414, 156] width 33 height 10
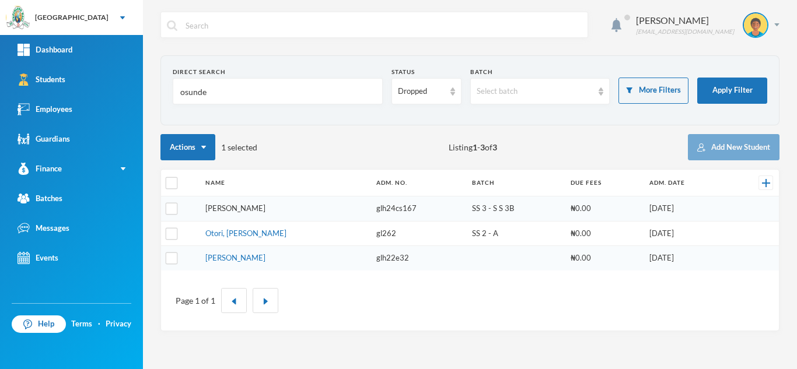
click at [265, 207] on link "[PERSON_NAME]" at bounding box center [235, 208] width 60 height 9
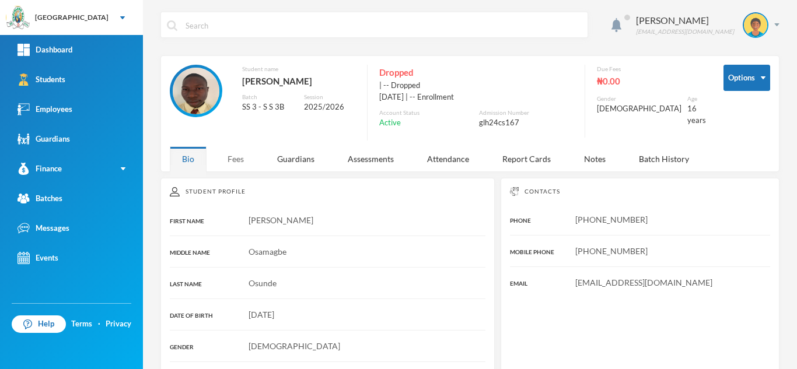
click at [237, 160] on div "Fees" at bounding box center [235, 158] width 41 height 25
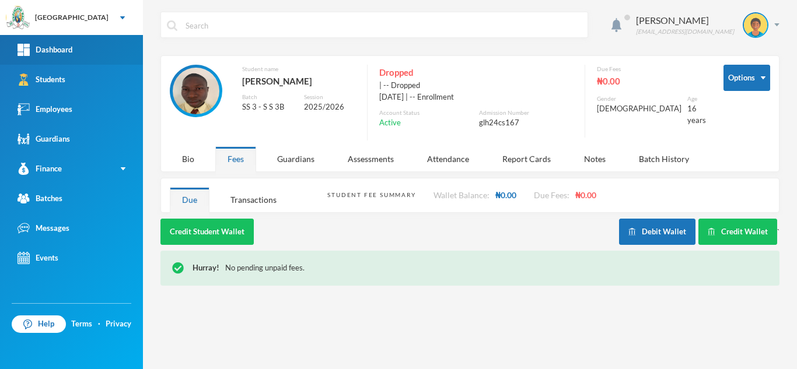
click at [117, 64] on link "Dashboard" at bounding box center [71, 50] width 143 height 30
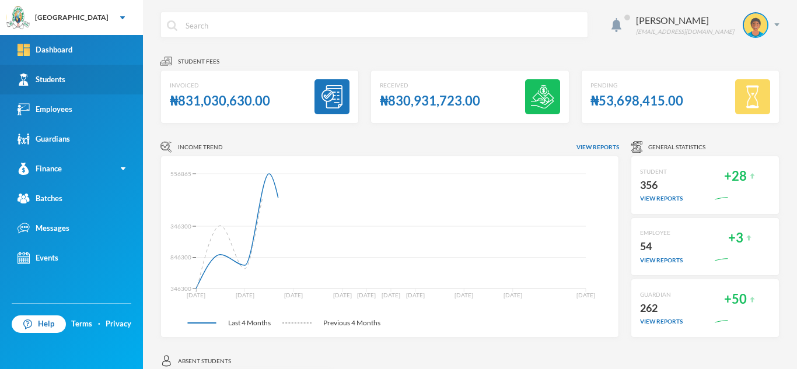
click at [109, 77] on link "Students" at bounding box center [71, 80] width 143 height 30
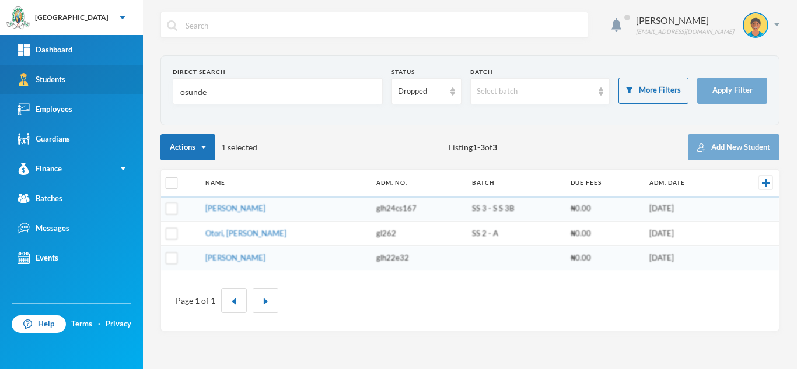
drag, startPoint x: 239, startPoint y: 96, endPoint x: 25, endPoint y: 80, distance: 214.7
click at [25, 80] on div "Greenland Hall Your Bluebic Account Greenland Hall Add a New School Dashboard S…" at bounding box center [398, 184] width 797 height 369
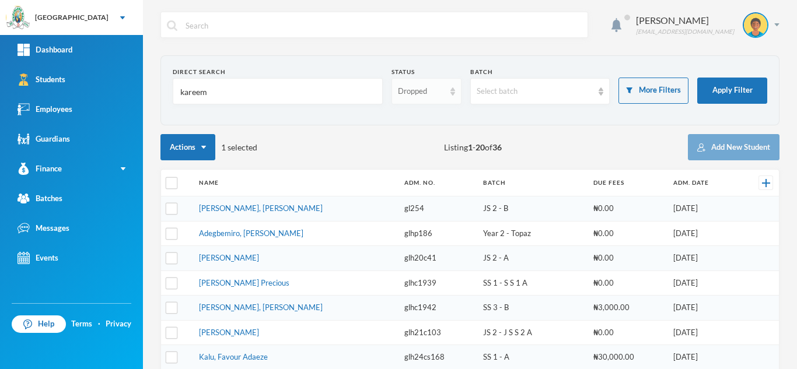
type input "kareem"
click at [405, 90] on div "Dropped" at bounding box center [421, 92] width 47 height 12
click at [405, 114] on span "Enrolled" at bounding box center [410, 118] width 31 height 10
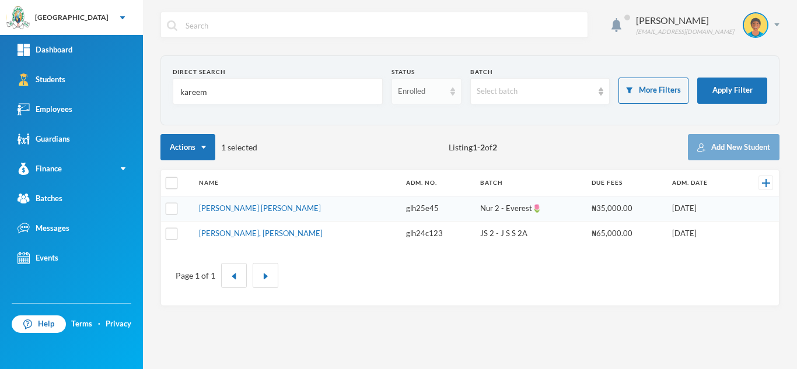
click at [408, 95] on div "Enrolled" at bounding box center [421, 92] width 47 height 12
click at [404, 153] on span "Dropped" at bounding box center [414, 156] width 33 height 10
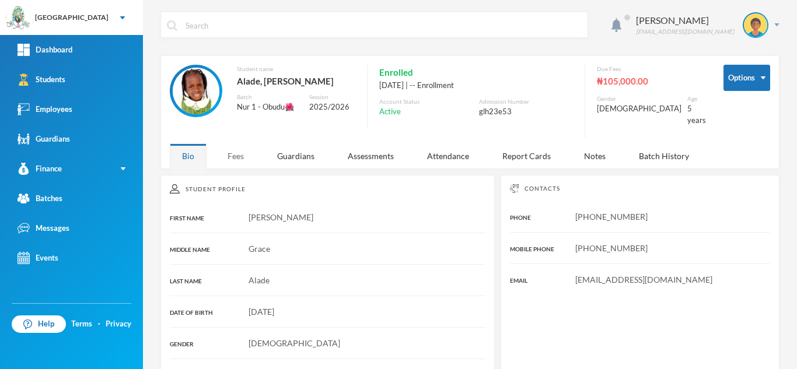
click at [235, 149] on div "Fees" at bounding box center [235, 156] width 41 height 25
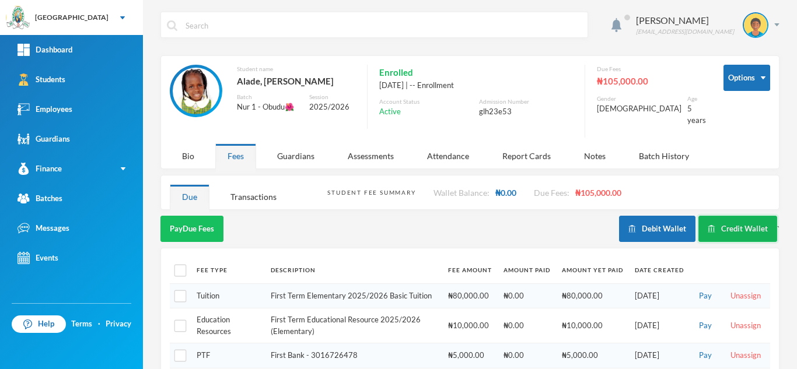
click at [724, 225] on button "Credit Wallet" at bounding box center [737, 229] width 79 height 26
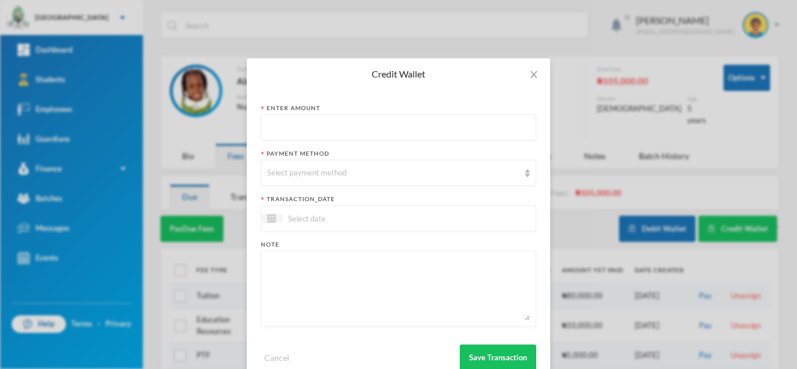
click at [375, 136] on input "text" at bounding box center [398, 128] width 263 height 26
type input "3500"
click at [384, 184] on div "Select payment method" at bounding box center [398, 173] width 275 height 26
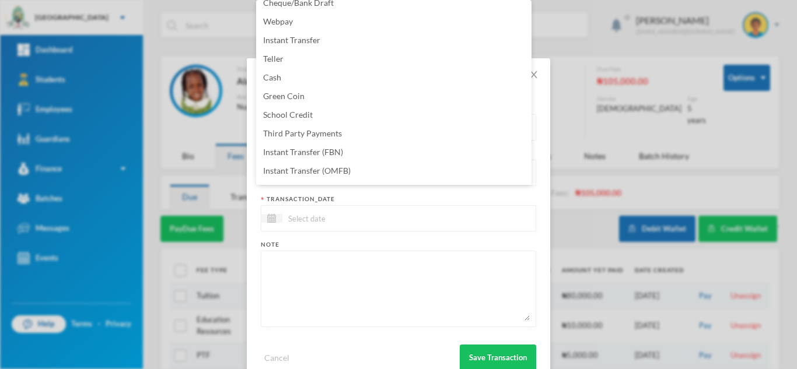
scroll to position [118, 0]
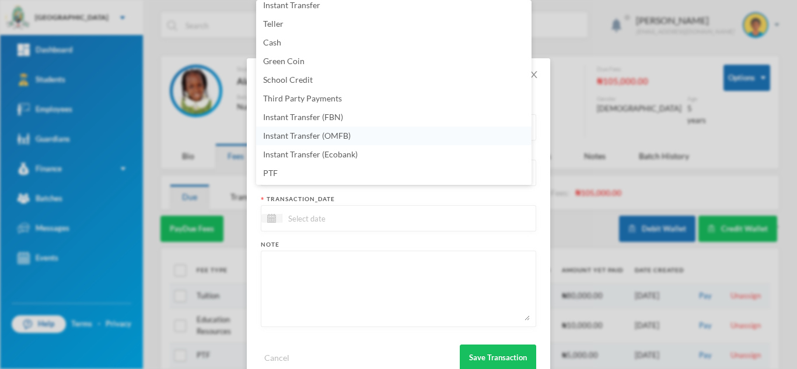
click at [413, 132] on li "Instant Transfer (OMFB)" at bounding box center [393, 136] width 275 height 19
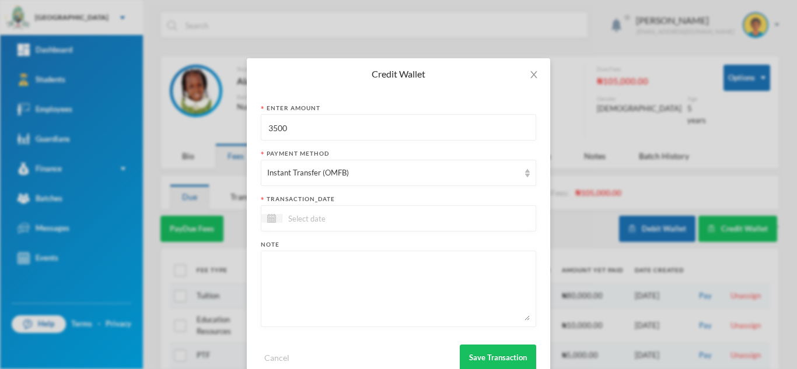
click at [335, 216] on input at bounding box center [331, 218] width 98 height 13
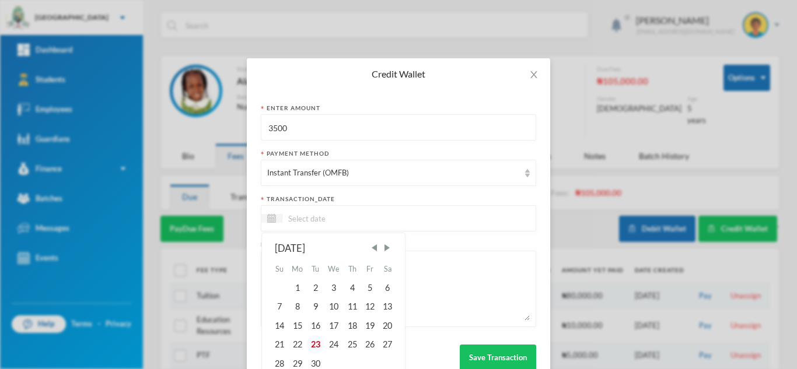
click at [315, 346] on div "23" at bounding box center [315, 344] width 18 height 19
type input "[DATE]"
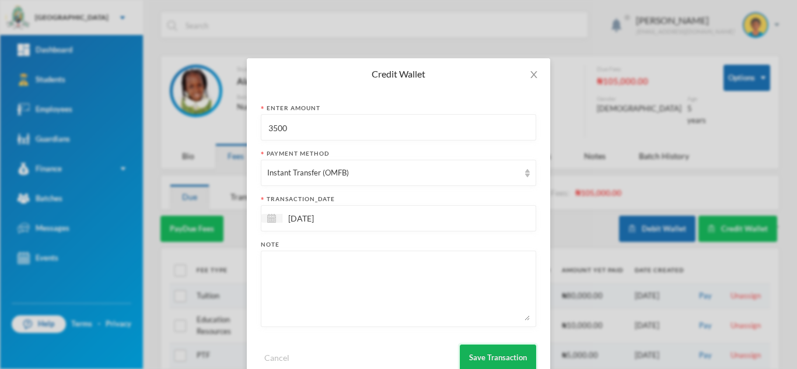
click at [482, 359] on button "Save Transaction" at bounding box center [498, 358] width 76 height 26
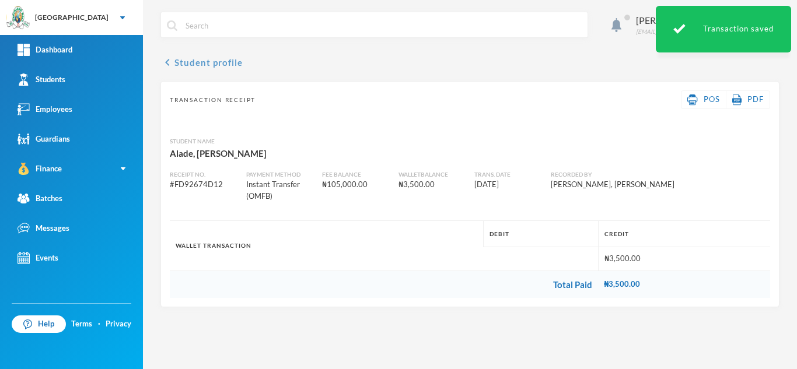
click at [212, 66] on button "chevron_left Student profile" at bounding box center [201, 62] width 82 height 14
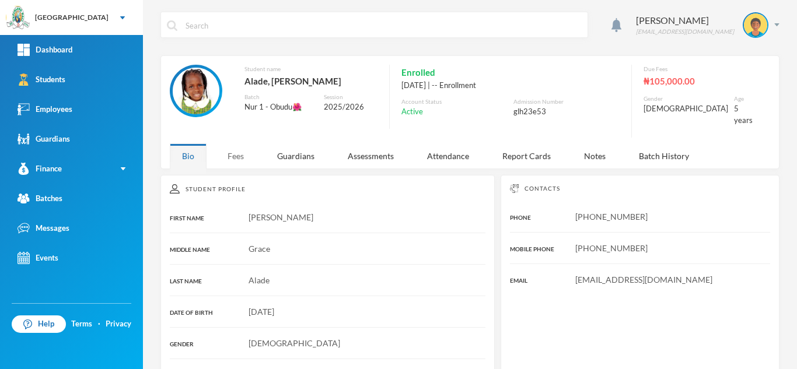
click at [232, 163] on div "Aderogba Olumide [EMAIL_ADDRESS][DOMAIN_NAME] Student name [PERSON_NAME], [PERS…" at bounding box center [470, 184] width 654 height 369
click at [239, 145] on div "Fees" at bounding box center [235, 156] width 41 height 25
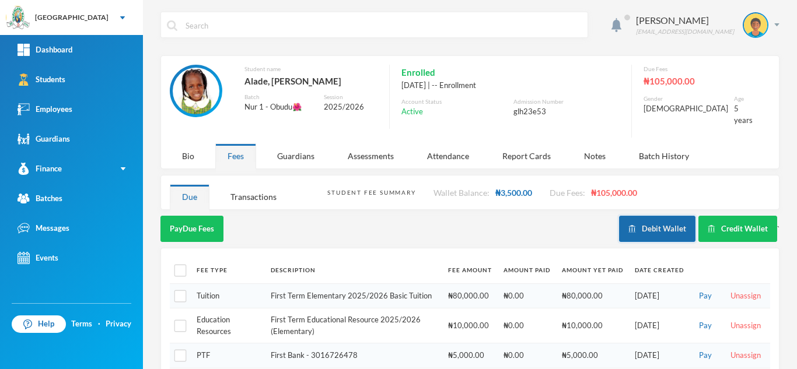
click at [650, 222] on button "Debit Wallet" at bounding box center [657, 229] width 76 height 26
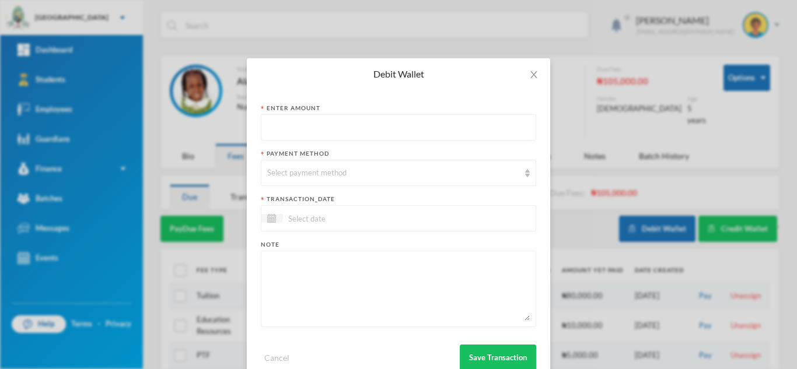
click at [307, 124] on input "text" at bounding box center [398, 128] width 263 height 26
type input "3500"
click at [306, 172] on div "Select payment method" at bounding box center [393, 173] width 252 height 12
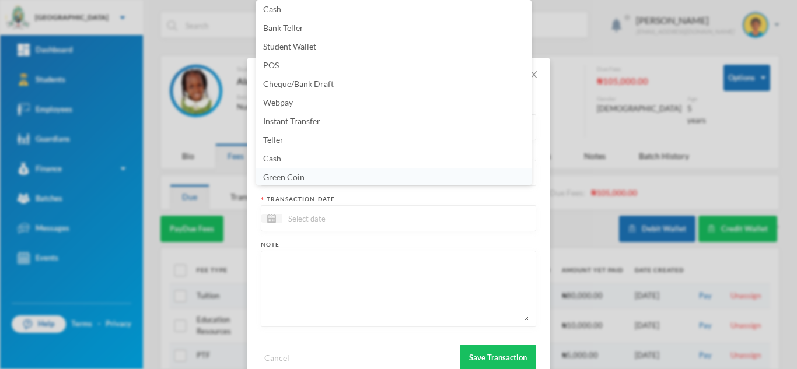
scroll to position [4, 0]
click at [365, 176] on li "Green Coin" at bounding box center [393, 175] width 275 height 19
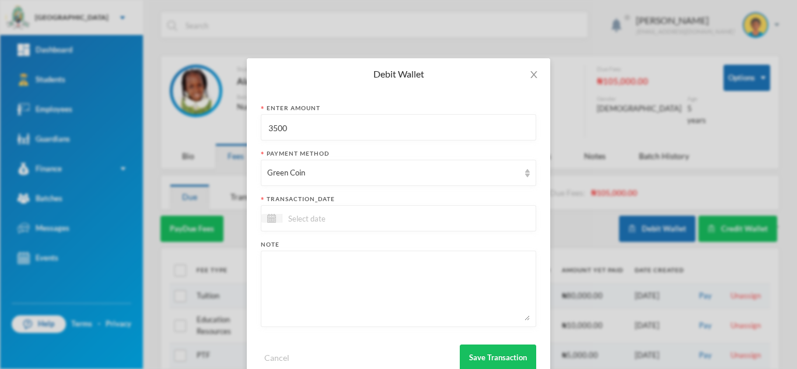
click at [302, 221] on input at bounding box center [331, 218] width 98 height 13
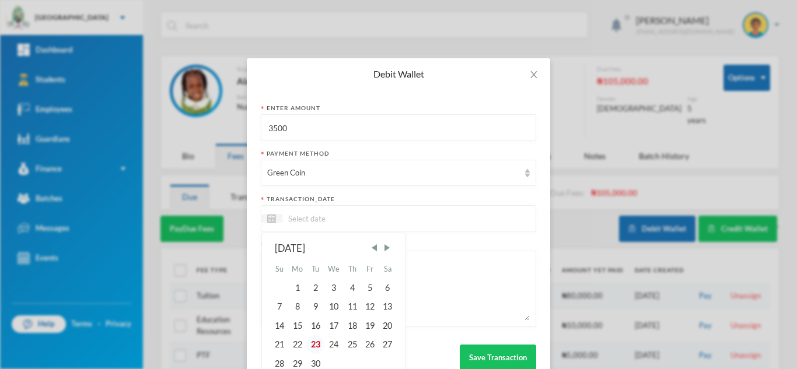
click at [314, 347] on div "23" at bounding box center [315, 344] width 18 height 19
type input "[DATE]"
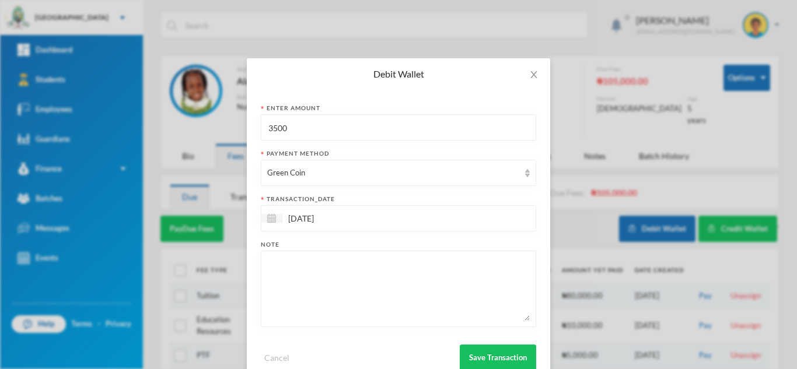
click at [309, 306] on textarea at bounding box center [398, 289] width 263 height 64
type textarea "quantitative"
click at [475, 356] on button "Save Transaction" at bounding box center [498, 358] width 76 height 26
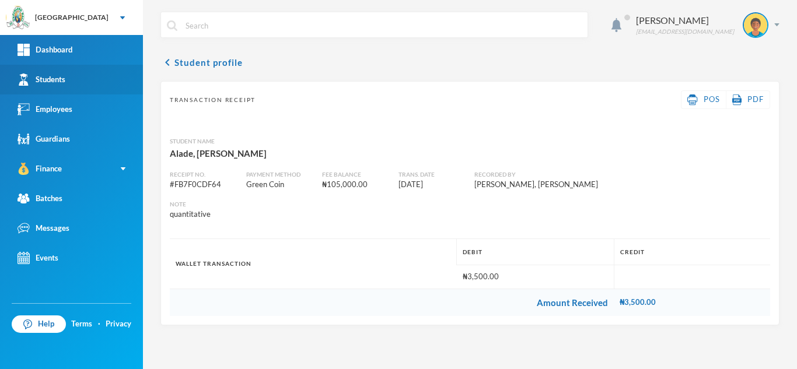
click at [90, 74] on link "Students" at bounding box center [71, 80] width 143 height 30
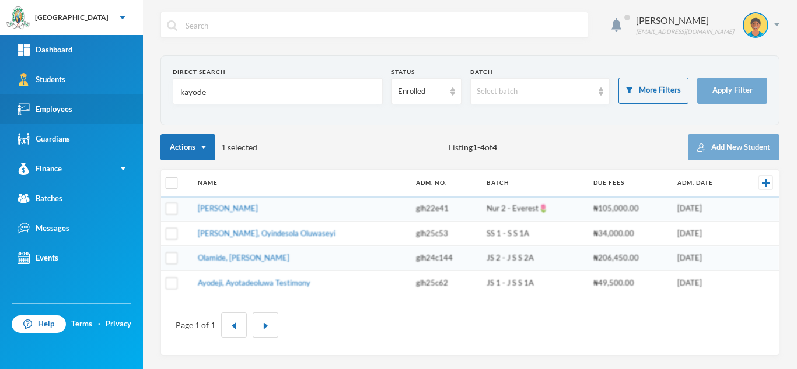
drag, startPoint x: 239, startPoint y: 105, endPoint x: 104, endPoint y: 102, distance: 134.8
click at [104, 102] on div "Greenland Hall Your Bluebic Account Greenland Hall Add a New School Dashboard S…" at bounding box center [398, 184] width 797 height 369
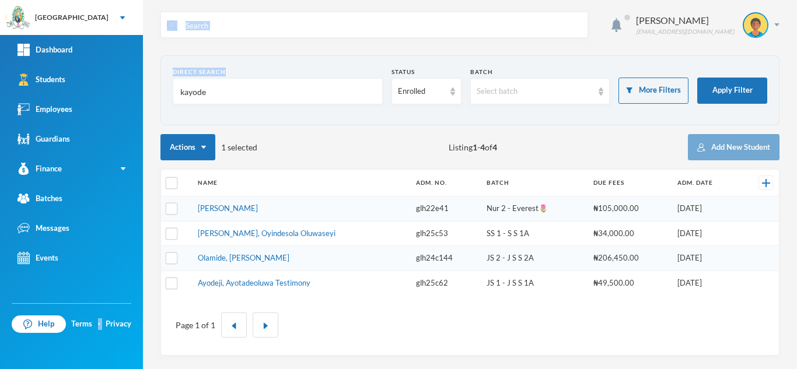
click at [229, 84] on input "kayode" at bounding box center [277, 92] width 197 height 26
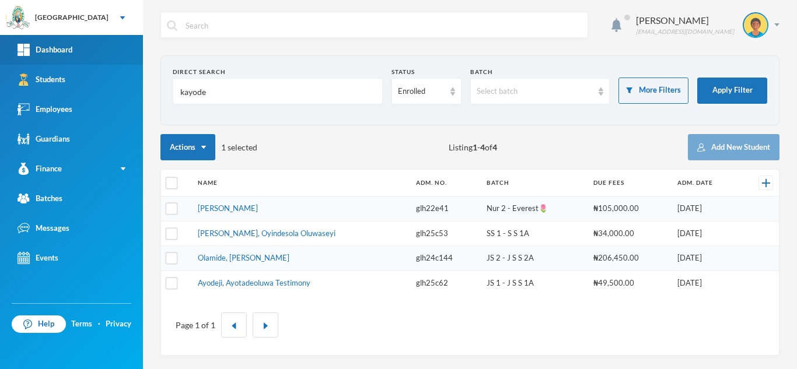
drag, startPoint x: 222, startPoint y: 89, endPoint x: 46, endPoint y: 64, distance: 177.3
click at [46, 64] on div "Greenland Hall Your Bluebic Account Greenland Hall Add a New School Dashboard S…" at bounding box center [398, 184] width 797 height 369
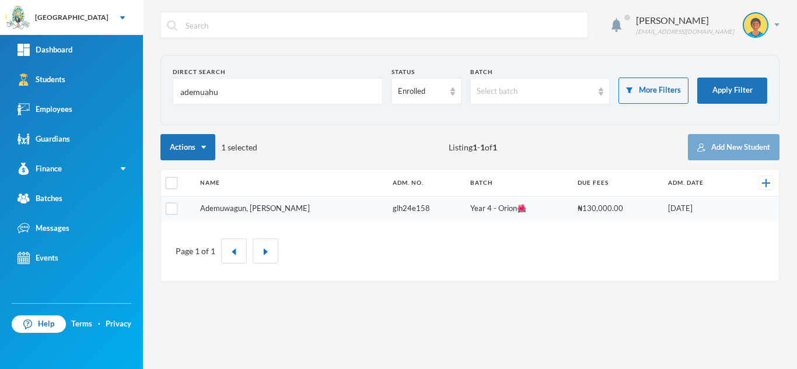
type input "ademuahu"
click at [235, 208] on link "Ademuwagun, Keshinro Samson" at bounding box center [255, 208] width 110 height 9
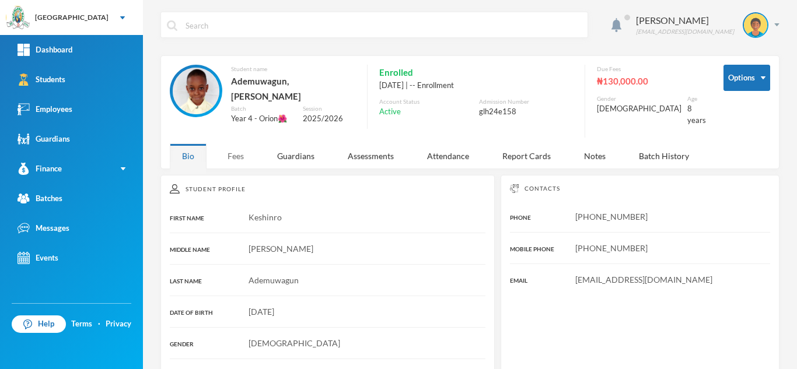
click at [233, 151] on div "Fees" at bounding box center [235, 156] width 41 height 25
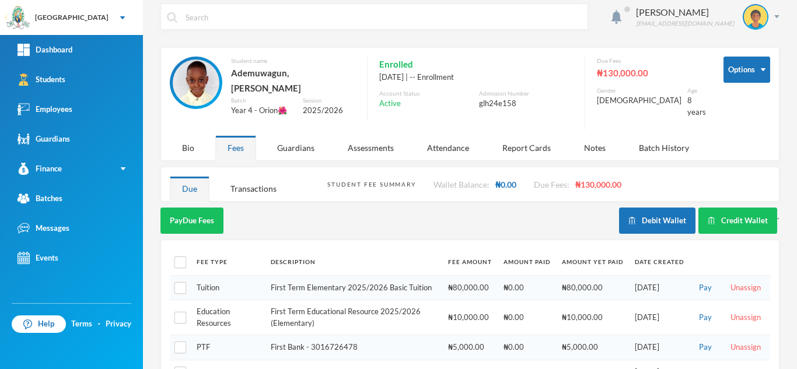
scroll to position [6, 0]
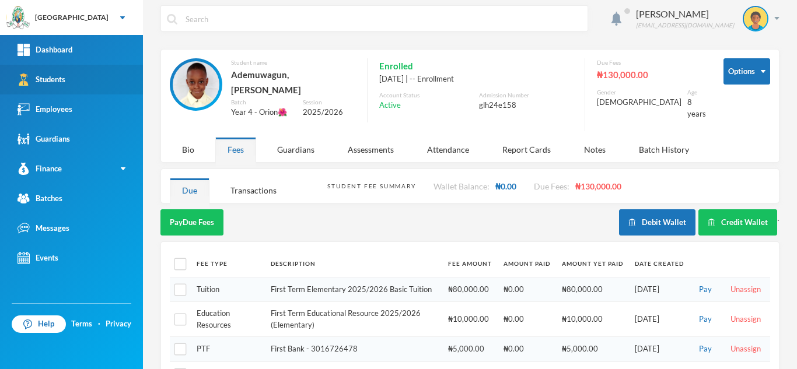
click at [75, 84] on link "Students" at bounding box center [71, 80] width 143 height 30
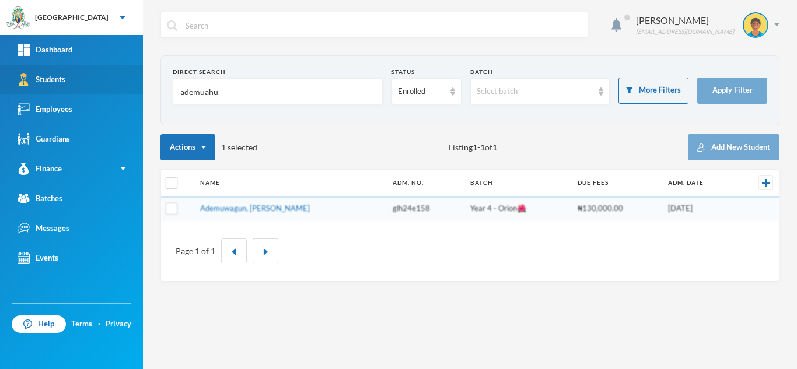
drag, startPoint x: 242, startPoint y: 95, endPoint x: 103, endPoint y: 90, distance: 138.9
click at [103, 90] on div "Greenland Hall Your Bluebic Account Greenland Hall Add a New School Dashboard S…" at bounding box center [398, 184] width 797 height 369
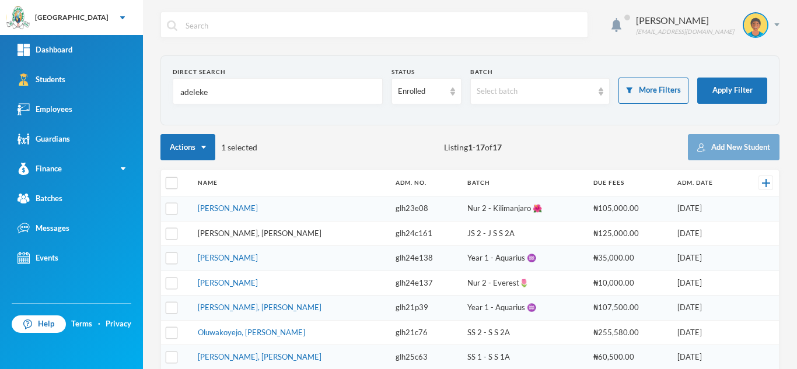
type input "adeleke"
click at [238, 233] on link "Adeleke, Felicia Ojuolape" at bounding box center [260, 233] width 124 height 9
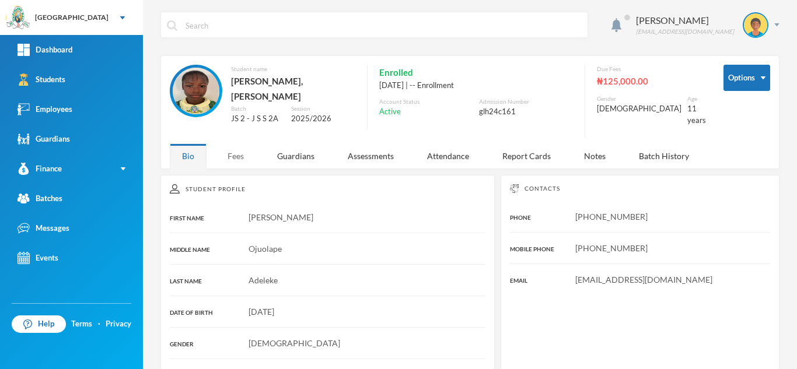
click at [232, 149] on div "Fees" at bounding box center [235, 156] width 41 height 25
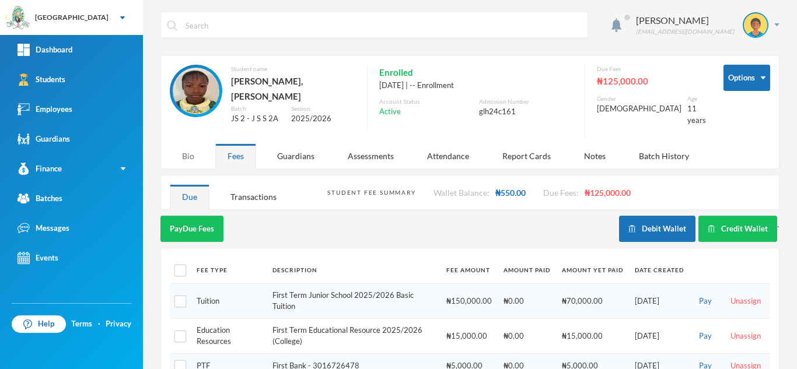
click at [194, 149] on div "Bio" at bounding box center [188, 156] width 37 height 25
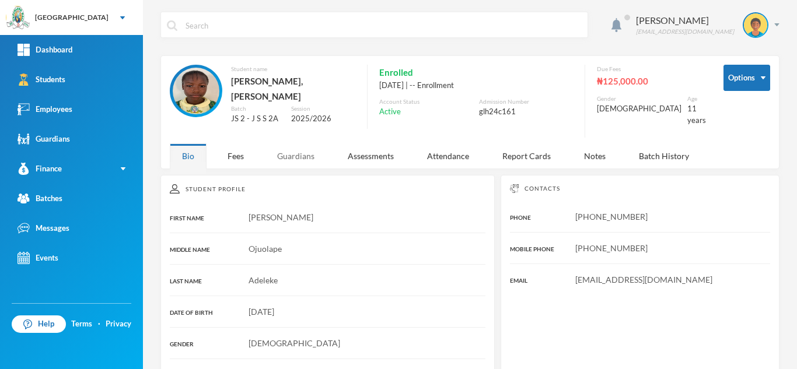
click at [284, 148] on div "Guardians" at bounding box center [296, 156] width 62 height 25
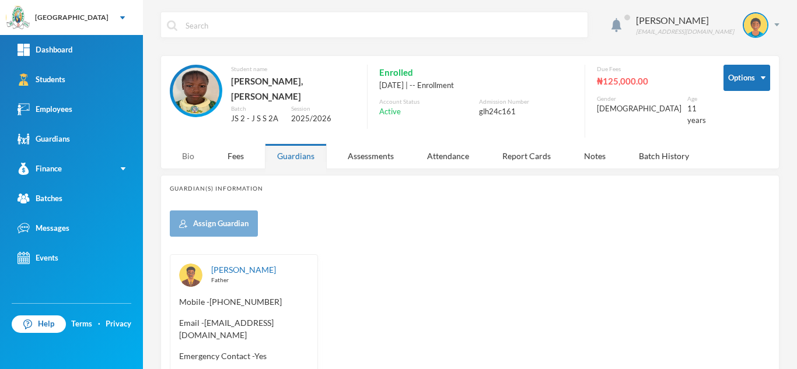
click at [183, 144] on div "Bio" at bounding box center [188, 156] width 37 height 25
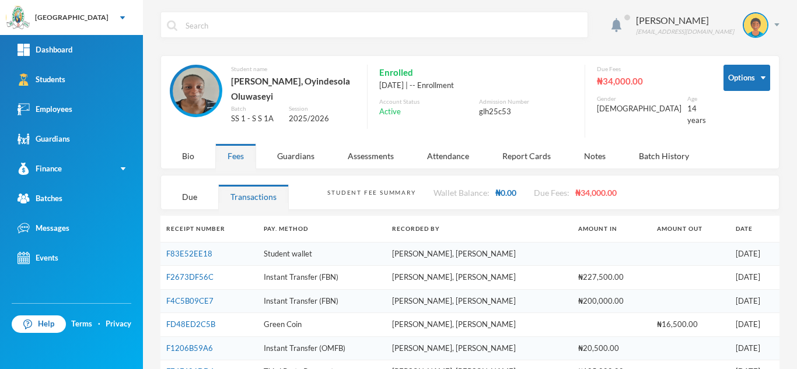
scroll to position [48, 0]
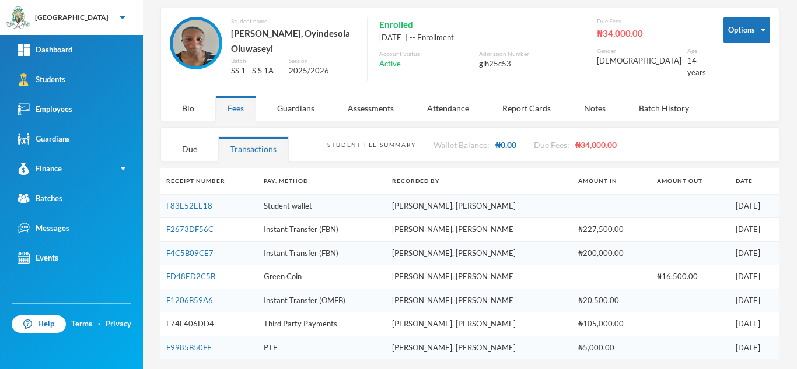
click at [194, 319] on link "F74F406DD4" at bounding box center [190, 323] width 48 height 9
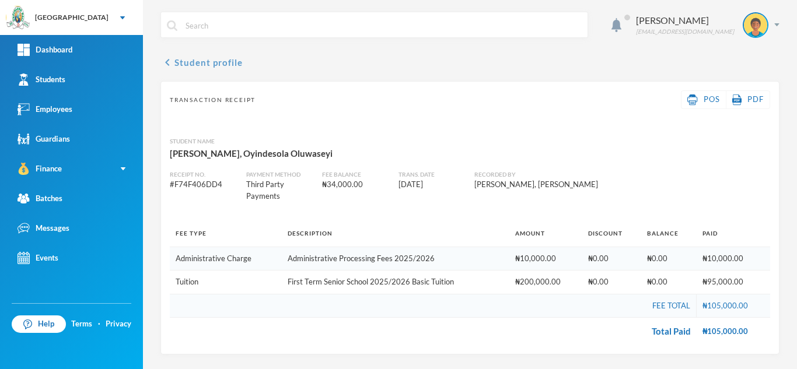
click at [222, 60] on button "chevron_left Student profile" at bounding box center [201, 62] width 82 height 14
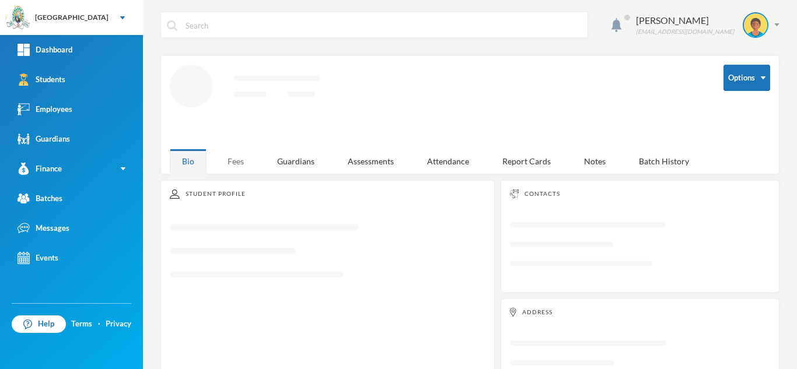
click at [233, 159] on div "Fees" at bounding box center [235, 161] width 41 height 25
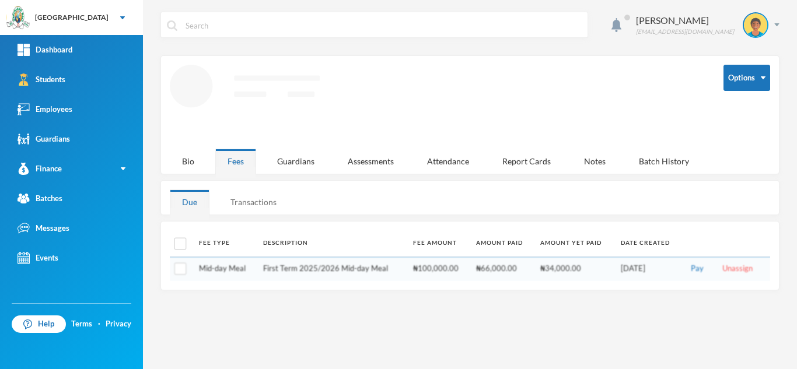
click at [247, 197] on div "Transactions" at bounding box center [253, 202] width 71 height 25
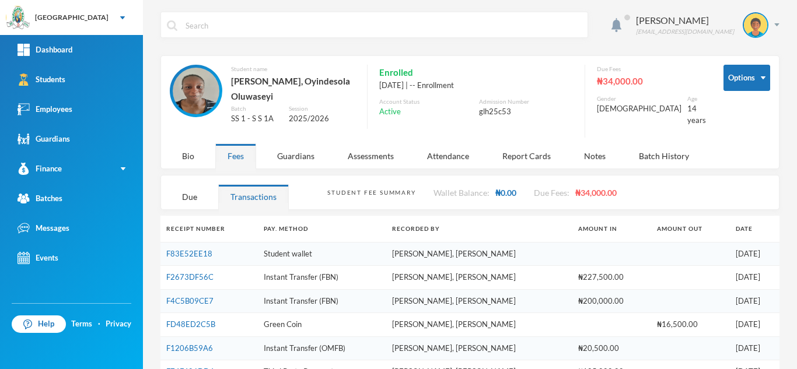
scroll to position [48, 0]
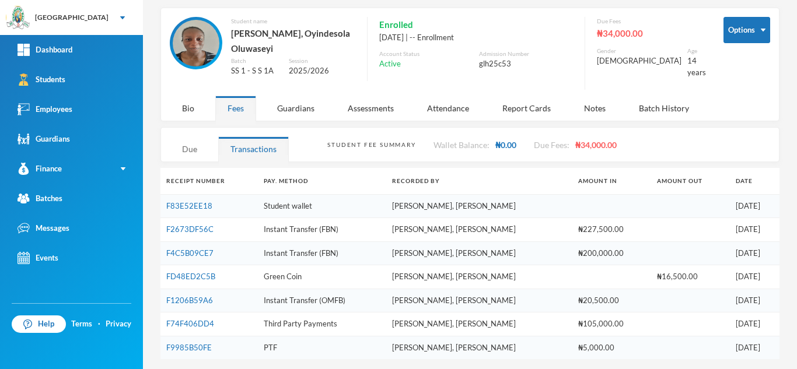
click at [181, 153] on div "Due" at bounding box center [190, 149] width 40 height 25
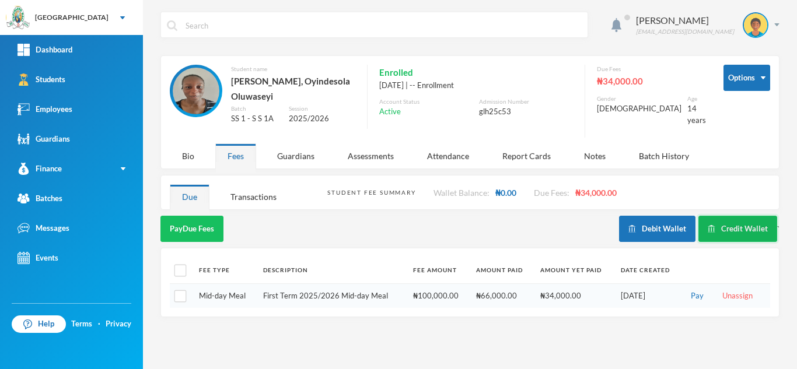
click at [734, 224] on button "Credit Wallet" at bounding box center [737, 229] width 79 height 26
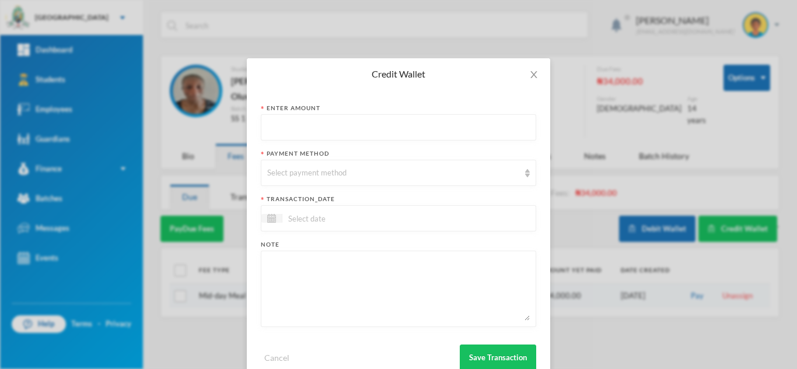
click at [302, 127] on input "text" at bounding box center [398, 128] width 263 height 26
type input "10000"
click at [298, 178] on div "Select payment method" at bounding box center [393, 173] width 252 height 12
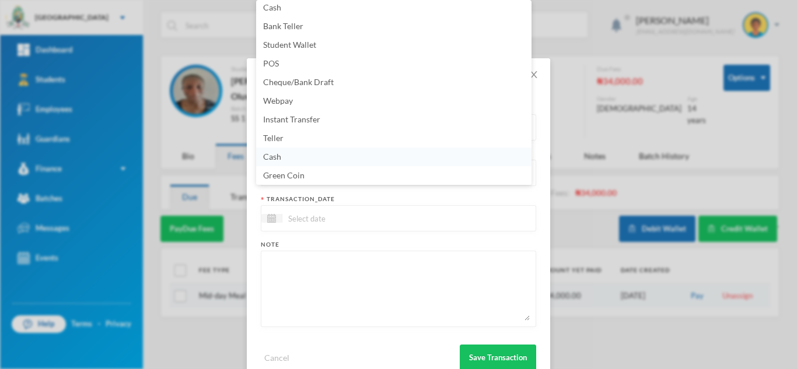
scroll to position [2, 0]
click at [522, 162] on li "Cash" at bounding box center [393, 158] width 275 height 19
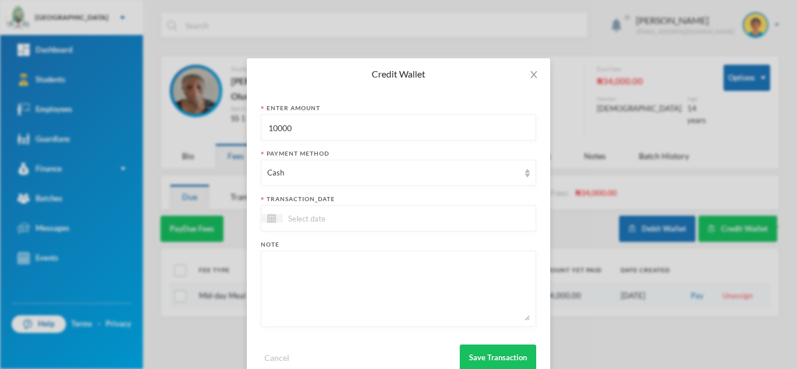
click at [502, 156] on div "Payment Method" at bounding box center [398, 153] width 275 height 9
click at [485, 175] on div "Cash" at bounding box center [393, 173] width 252 height 12
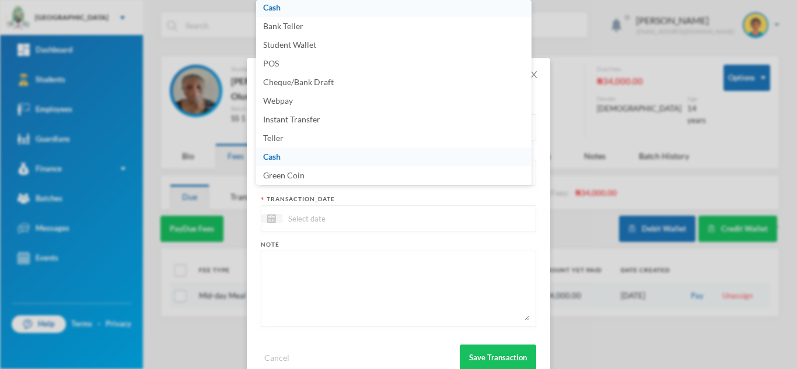
scroll to position [118, 0]
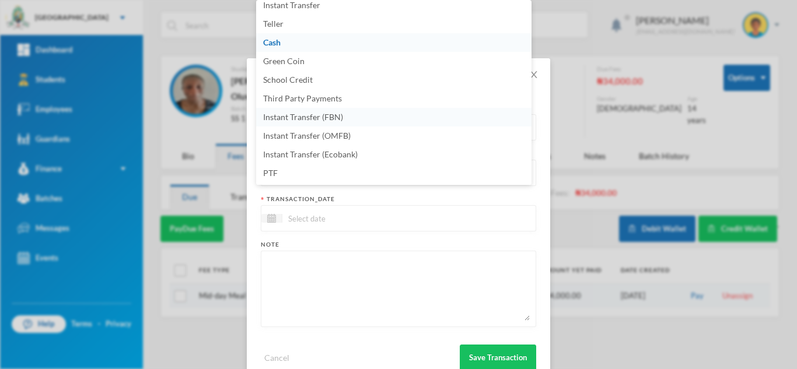
click at [349, 114] on li "Instant Transfer (FBN)" at bounding box center [393, 117] width 275 height 19
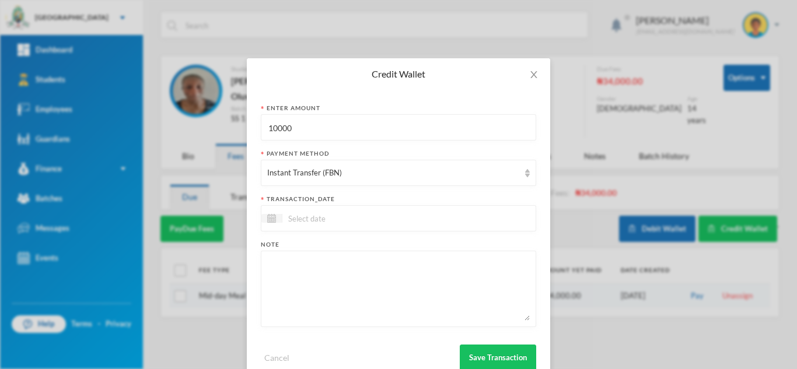
click at [337, 221] on input at bounding box center [331, 218] width 98 height 13
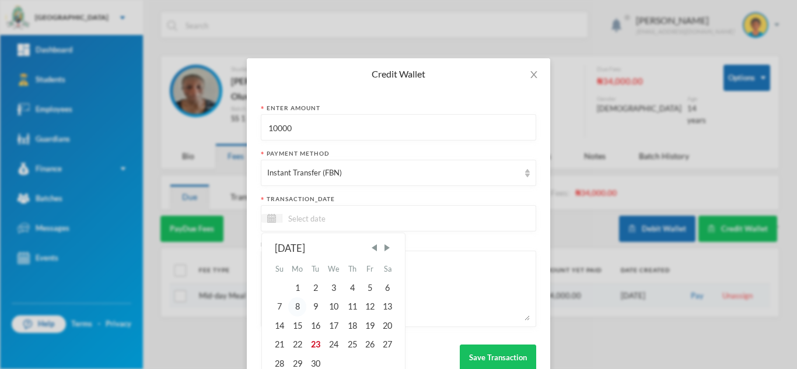
click at [291, 305] on div "8" at bounding box center [297, 307] width 19 height 19
type input "[DATE]"
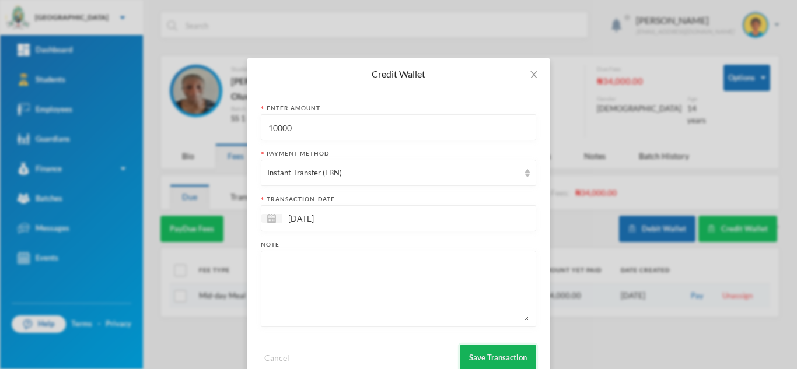
click at [482, 358] on button "Save Transaction" at bounding box center [498, 358] width 76 height 26
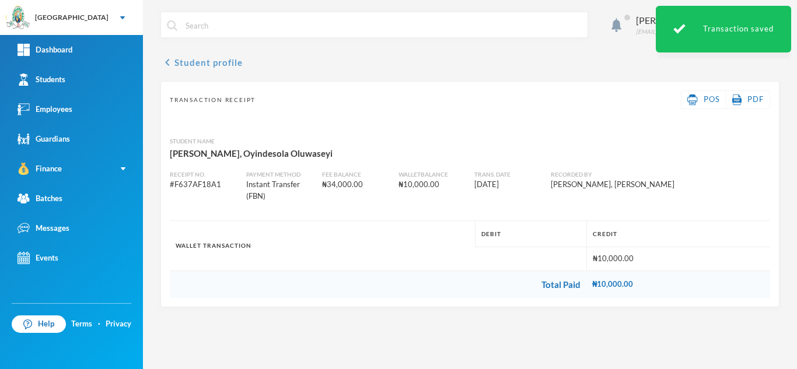
click at [218, 61] on button "chevron_left Student profile" at bounding box center [201, 62] width 82 height 14
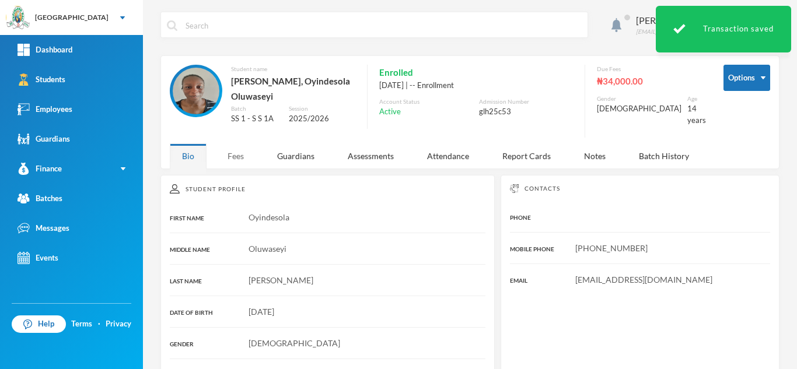
click at [230, 150] on div "Fees" at bounding box center [235, 156] width 41 height 25
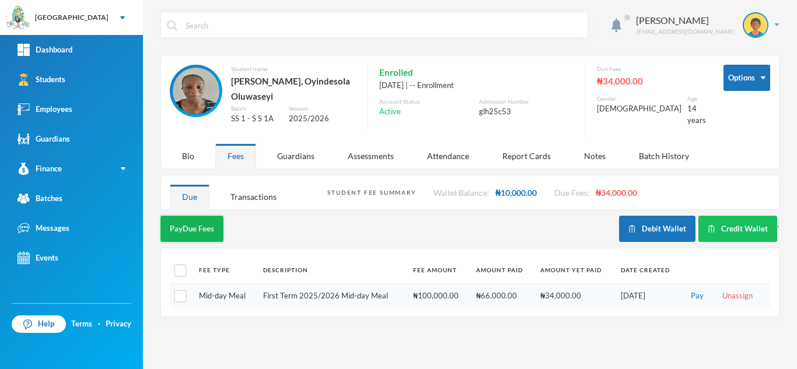
click at [187, 226] on button "Pay Due Fees" at bounding box center [191, 229] width 63 height 26
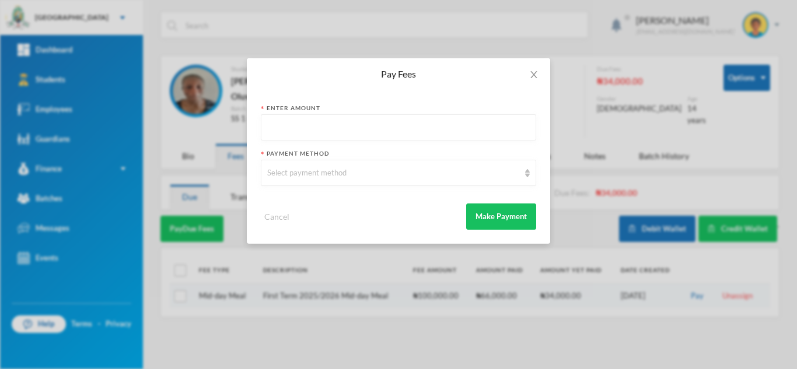
click at [316, 123] on input "text" at bounding box center [398, 128] width 263 height 26
click at [534, 72] on icon "icon: close" at bounding box center [533, 74] width 9 height 9
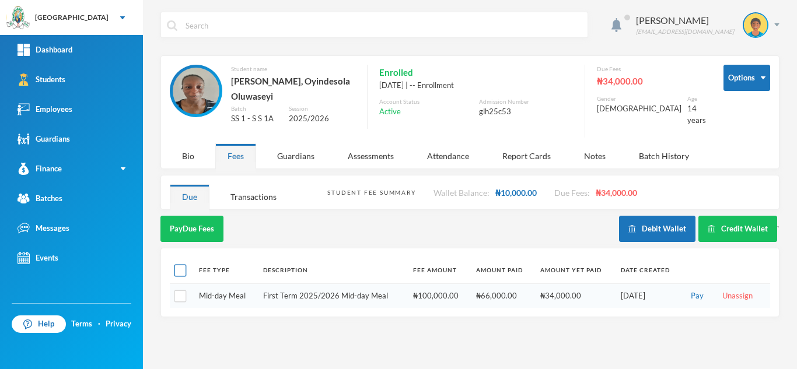
click at [179, 270] on input "checkbox" at bounding box center [180, 271] width 12 height 12
checkbox input "true"
click at [202, 221] on button "Pay Selected (1)" at bounding box center [196, 229] width 72 height 26
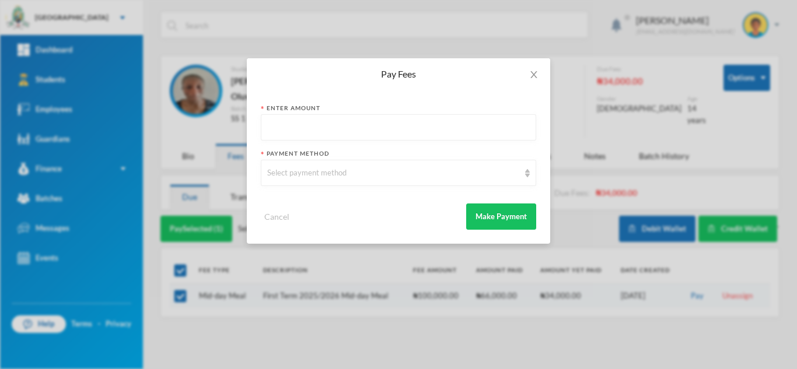
click at [312, 122] on input "text" at bounding box center [398, 128] width 263 height 26
type input "10000"
click at [306, 169] on div "Select payment method" at bounding box center [393, 173] width 252 height 12
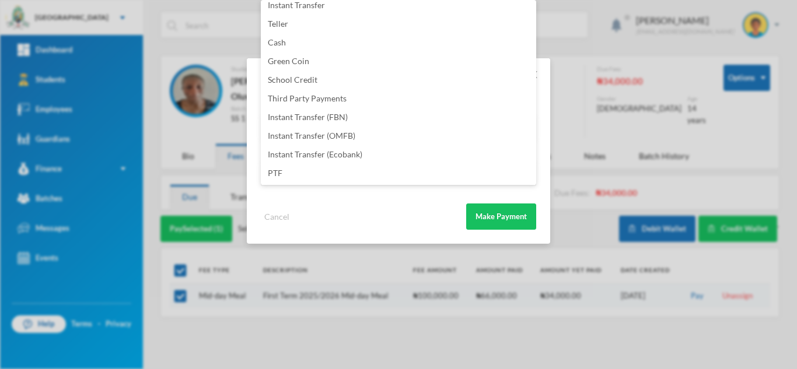
scroll to position [2, 0]
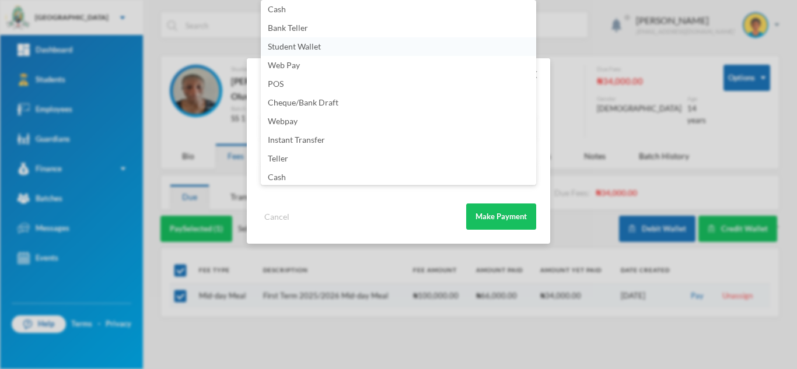
click at [299, 42] on span "Student Wallet" at bounding box center [294, 46] width 53 height 10
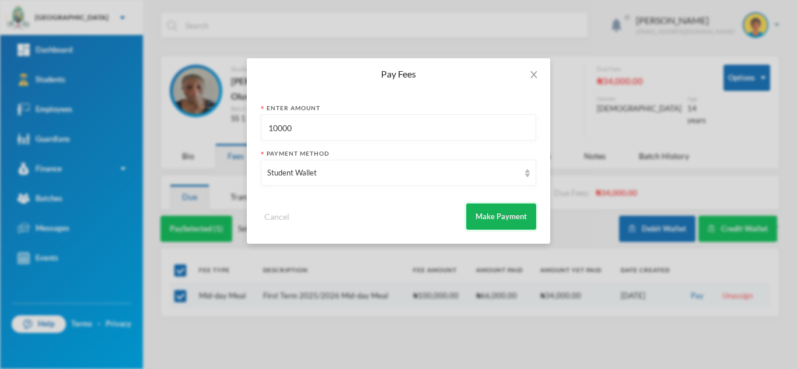
click at [484, 209] on button "Make Payment" at bounding box center [501, 217] width 70 height 26
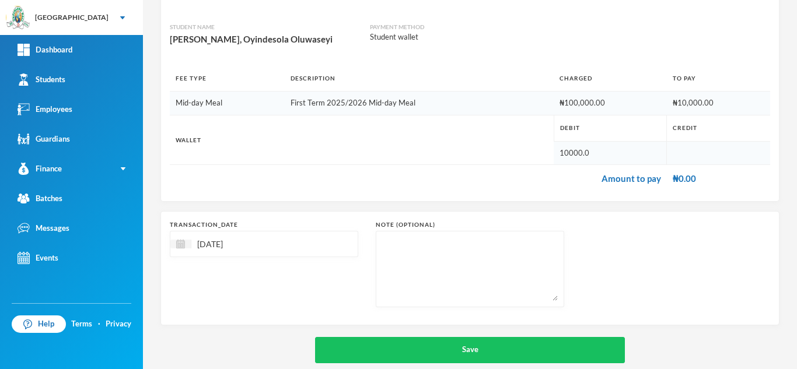
scroll to position [125, 0]
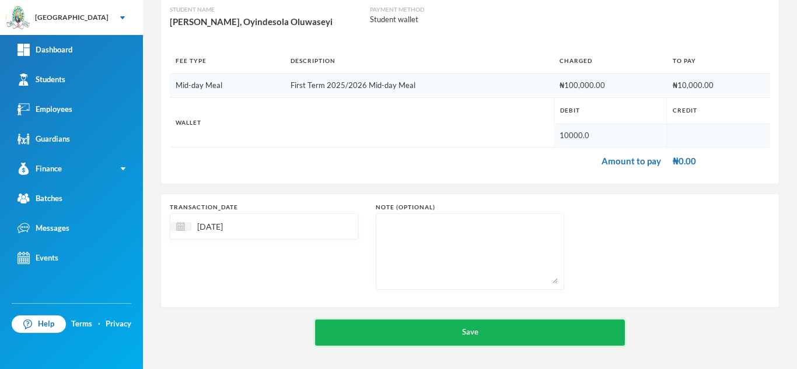
click at [432, 323] on button "Save" at bounding box center [470, 333] width 310 height 26
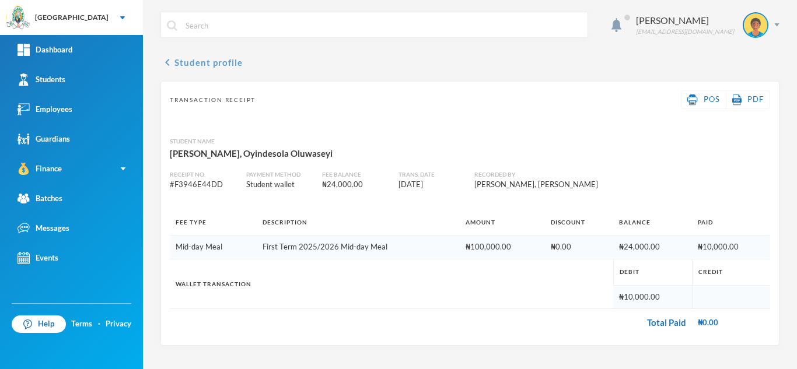
click at [218, 62] on button "chevron_left Student profile" at bounding box center [201, 62] width 82 height 14
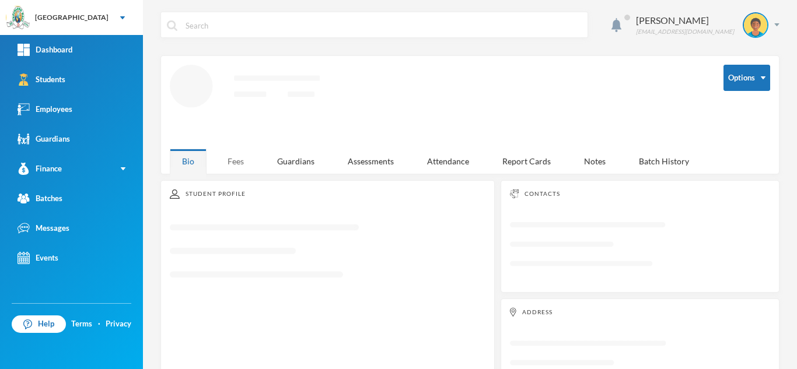
click at [244, 151] on div "Fees" at bounding box center [235, 161] width 41 height 25
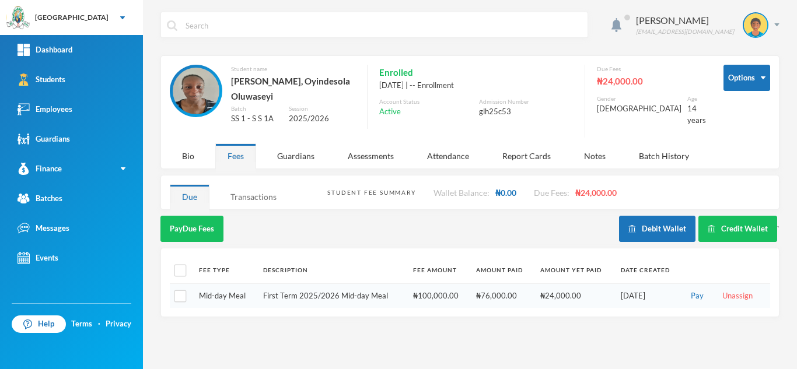
click at [250, 195] on div "Transactions" at bounding box center [253, 196] width 71 height 25
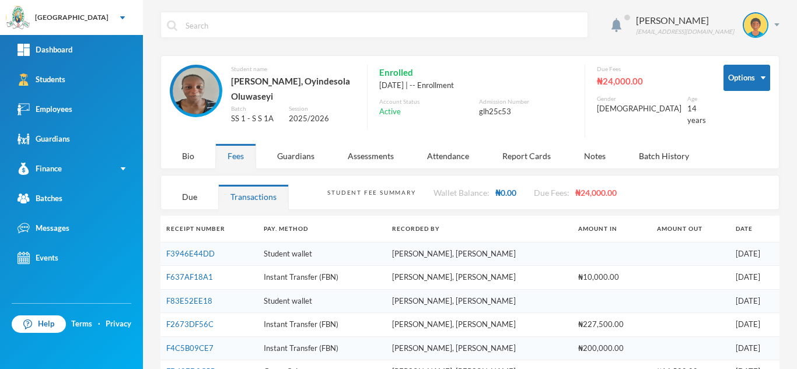
scroll to position [95, 0]
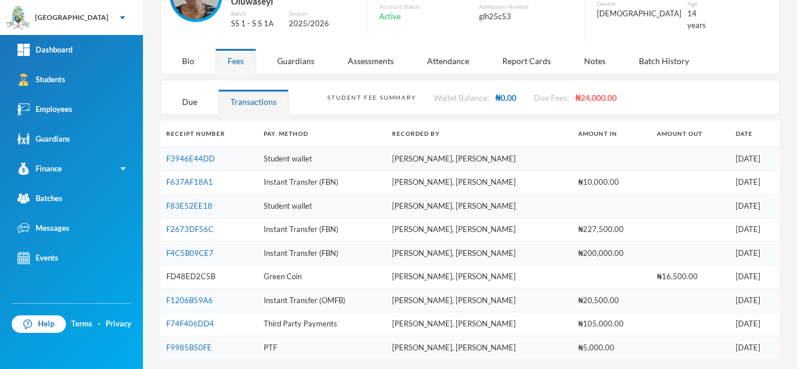
click at [200, 272] on link "FD48ED2C5B" at bounding box center [190, 276] width 49 height 9
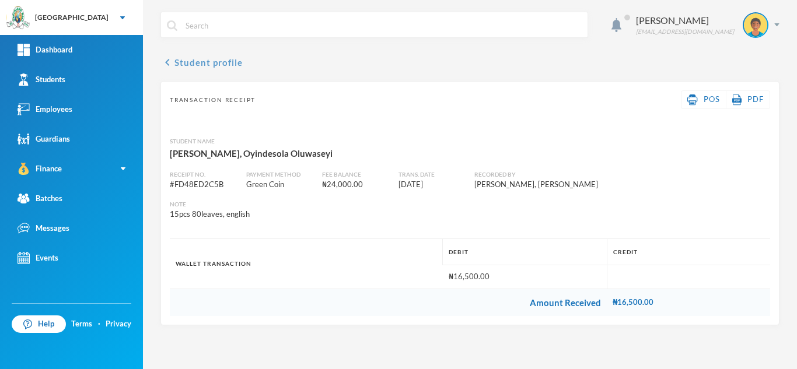
click at [203, 65] on button "chevron_left Student profile" at bounding box center [201, 62] width 82 height 14
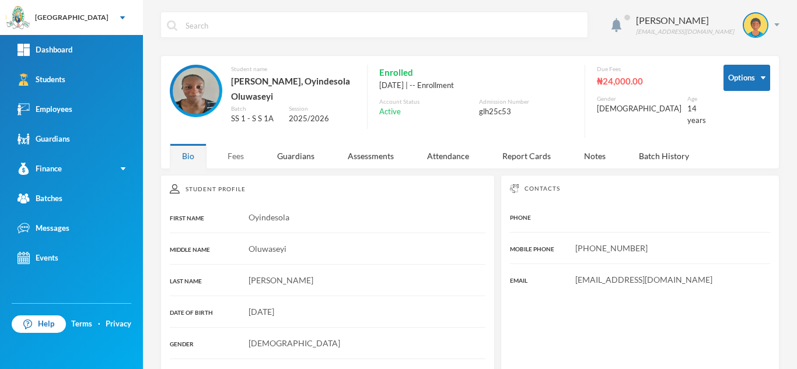
click at [243, 164] on div "Fees" at bounding box center [235, 156] width 41 height 25
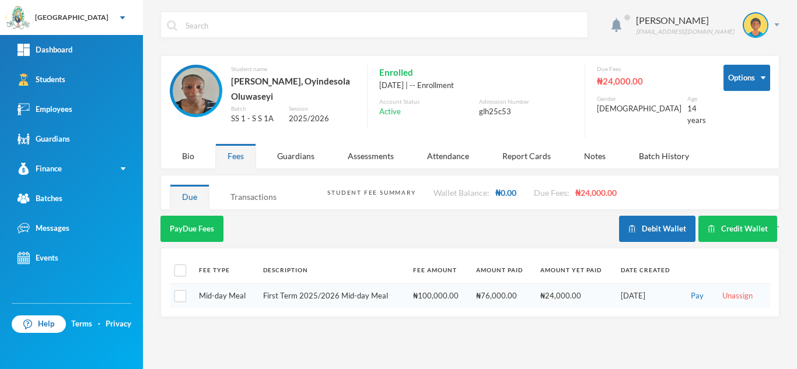
click at [257, 194] on div "Transactions" at bounding box center [253, 196] width 71 height 25
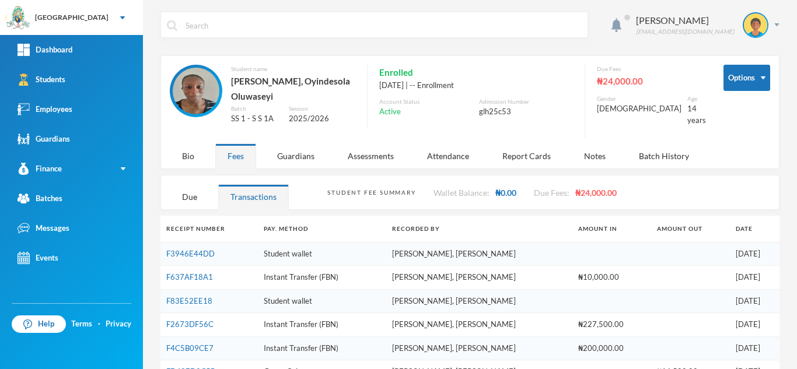
scroll to position [95, 0]
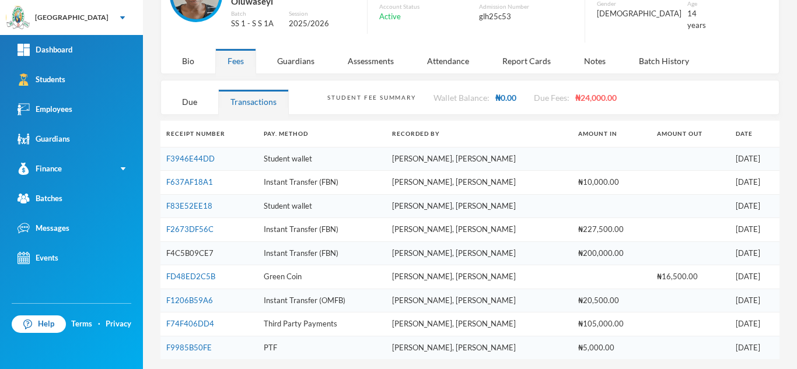
click at [199, 251] on link "F4C5B09CE7" at bounding box center [189, 253] width 47 height 9
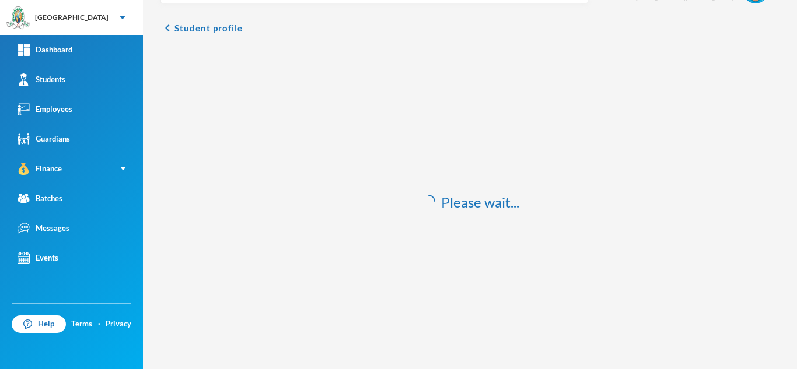
scroll to position [34, 0]
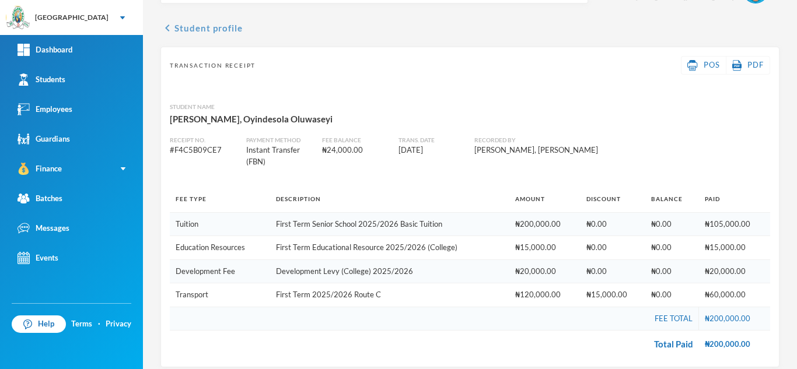
click at [198, 30] on button "chevron_left Student profile" at bounding box center [201, 28] width 82 height 14
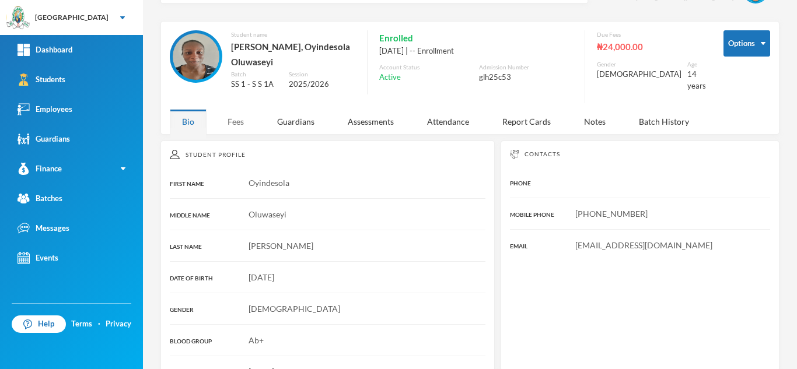
click at [235, 125] on div "Fees" at bounding box center [235, 121] width 41 height 25
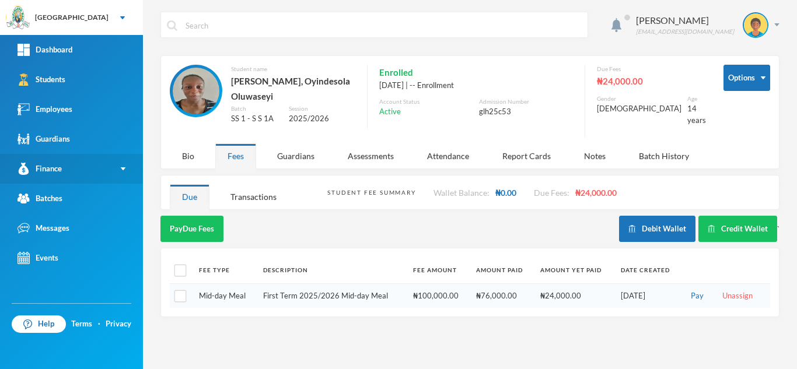
click at [76, 177] on link "Finance" at bounding box center [71, 169] width 143 height 30
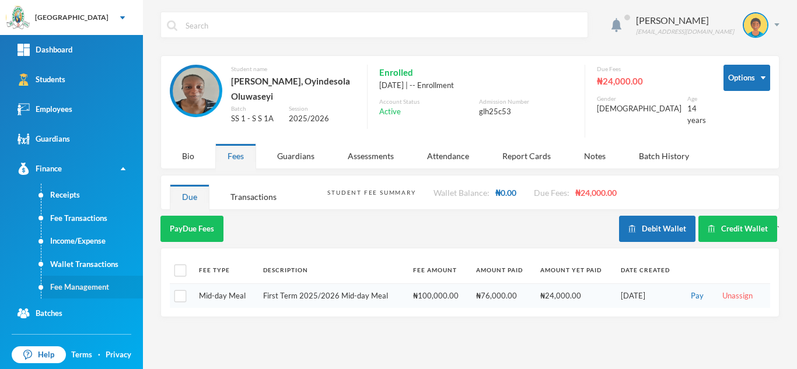
click at [94, 284] on link "Fee Management" at bounding box center [92, 287] width 102 height 23
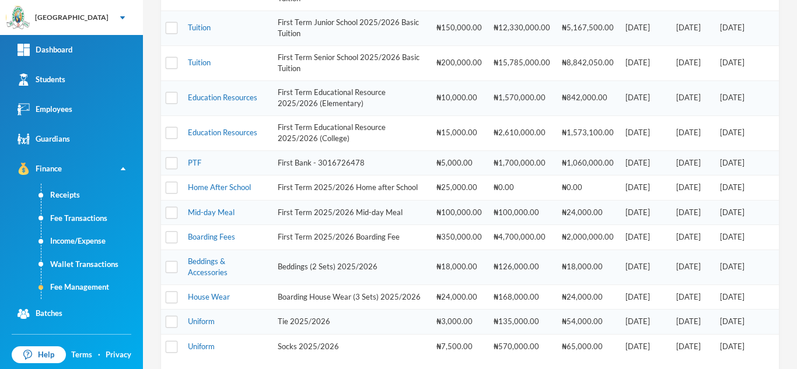
scroll to position [507, 0]
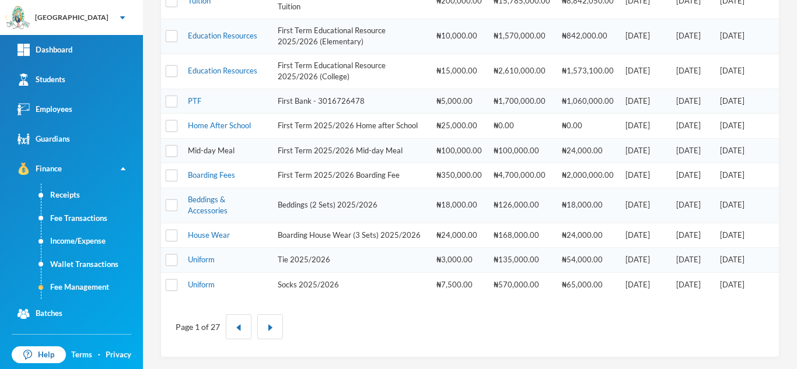
click at [201, 146] on link "Mid-day Meal" at bounding box center [211, 150] width 47 height 9
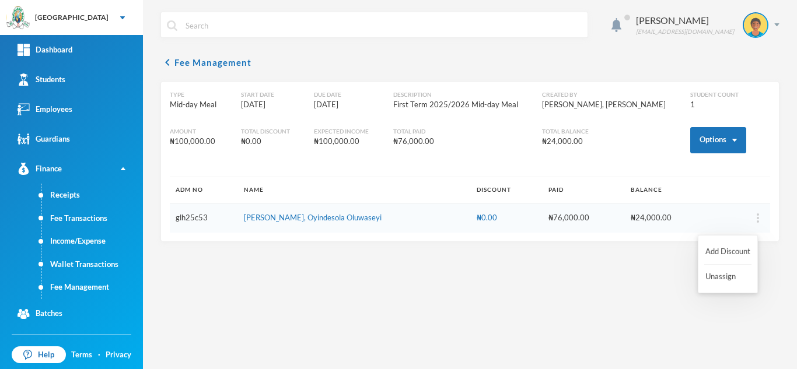
click at [757, 216] on img "button" at bounding box center [758, 218] width 2 height 9
click at [730, 249] on button "Add Discount" at bounding box center [727, 252] width 47 height 21
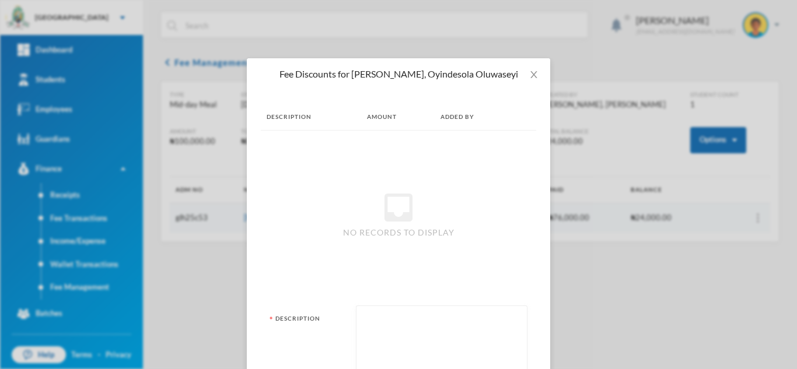
click at [413, 344] on textarea at bounding box center [441, 344] width 159 height 64
type textarea "D"
type textarea "discounted as she's not going for excursion"
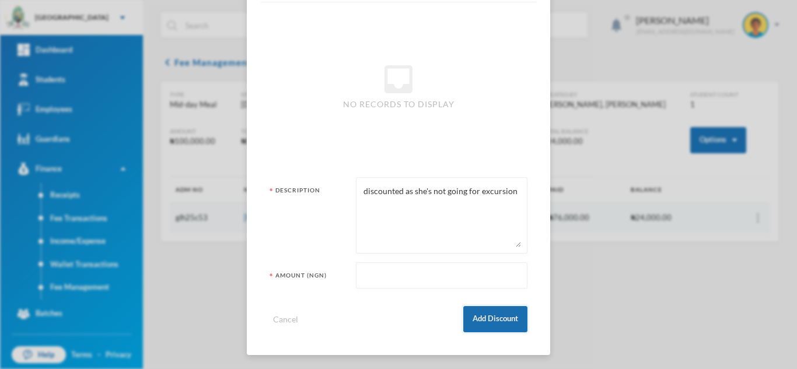
click at [495, 317] on button "Add Discount" at bounding box center [495, 319] width 64 height 26
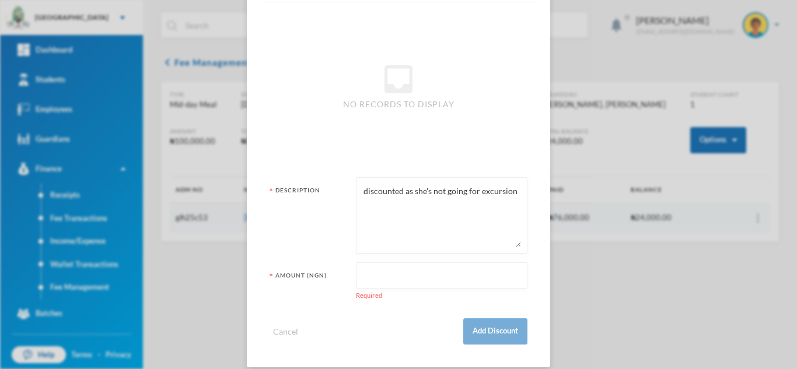
click at [389, 282] on input "text" at bounding box center [441, 276] width 159 height 26
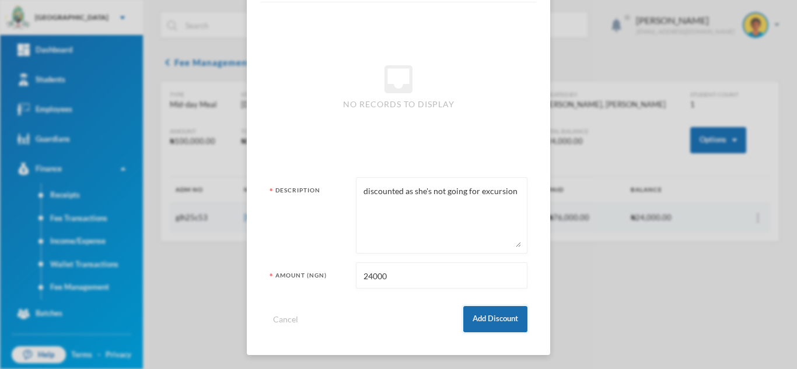
type input "24000"
click at [486, 329] on button "Add Discount" at bounding box center [495, 319] width 64 height 26
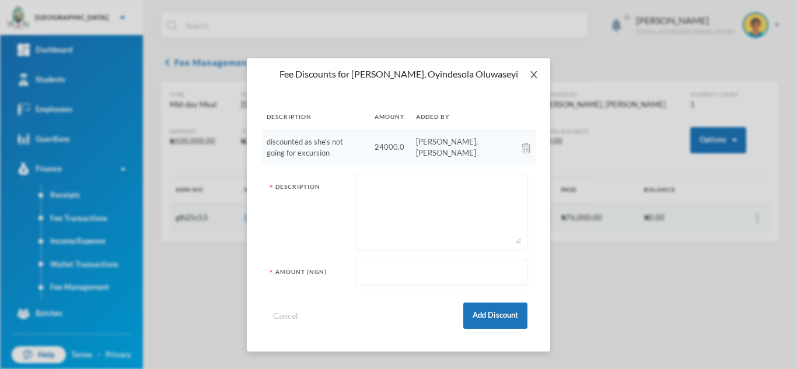
click at [534, 75] on icon "icon: close" at bounding box center [533, 74] width 6 height 7
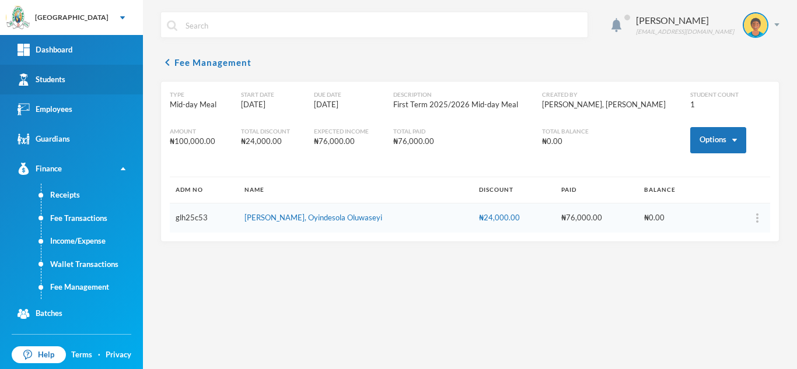
click at [62, 80] on div "Students" at bounding box center [42, 80] width 48 height 12
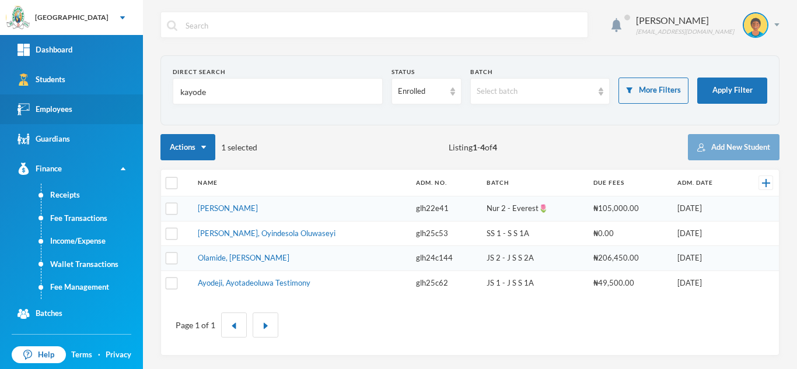
drag, startPoint x: 230, startPoint y: 97, endPoint x: 61, endPoint y: 96, distance: 169.2
click at [61, 96] on div "Greenland Hall Your Bluebic Account Greenland Hall Add a New School Dashboard S…" at bounding box center [398, 184] width 797 height 369
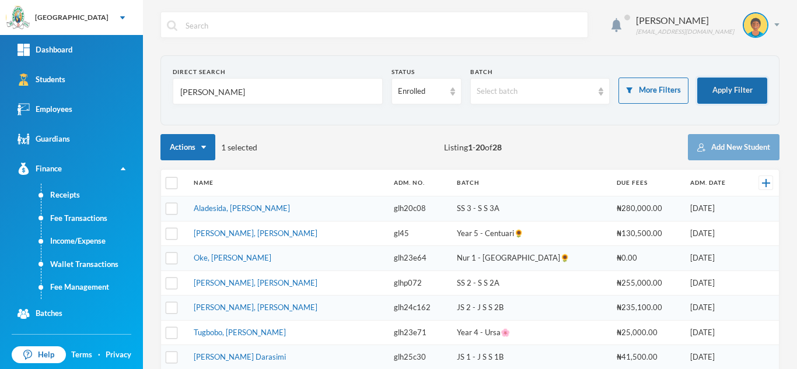
type input "olayinka"
click at [699, 89] on button "Apply Filter" at bounding box center [732, 91] width 70 height 26
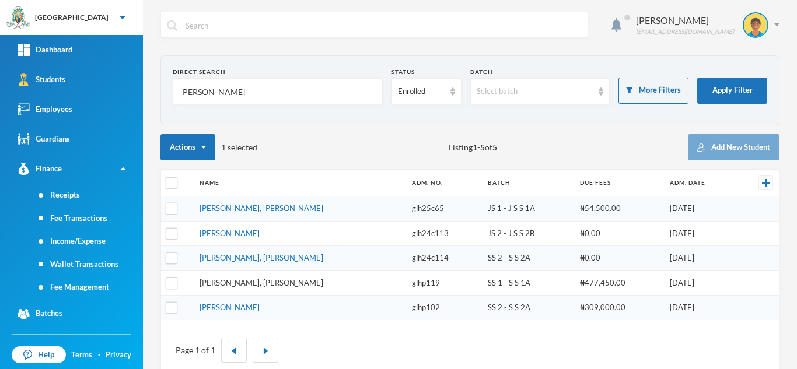
click at [221, 282] on link "Olayinka, Oluwasikemi Daniel" at bounding box center [262, 282] width 124 height 9
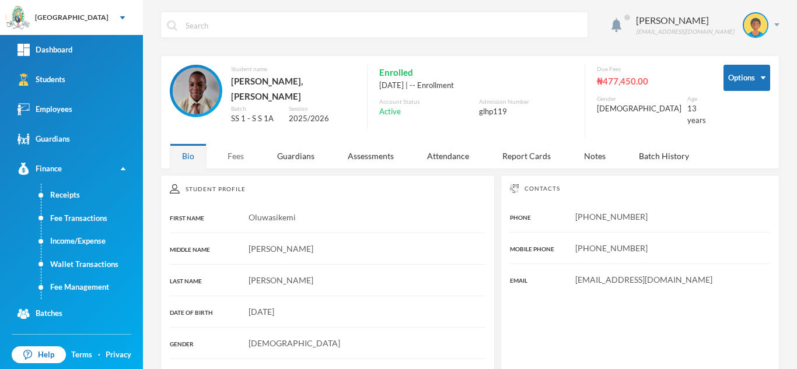
click at [233, 149] on div "Fees" at bounding box center [235, 156] width 41 height 25
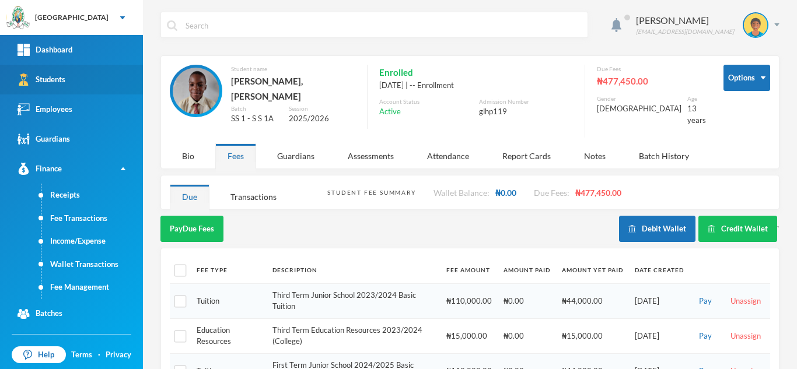
click at [67, 79] on link "Students" at bounding box center [71, 80] width 143 height 30
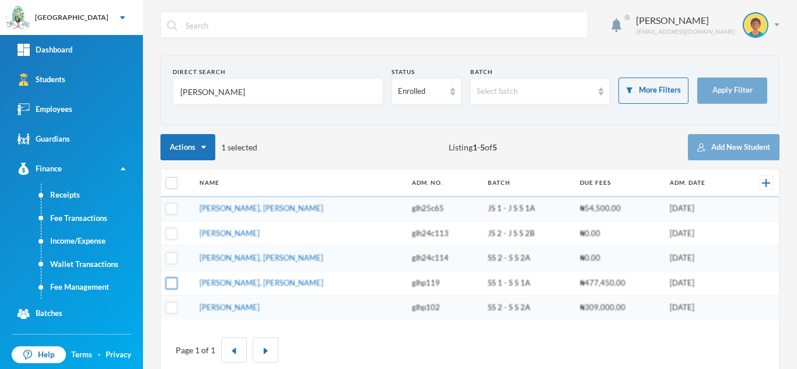
click at [175, 287] on input "checkbox" at bounding box center [172, 283] width 12 height 12
checkbox input "true"
click at [172, 307] on input "checkbox" at bounding box center [172, 308] width 12 height 12
checkbox input "true"
click at [173, 185] on input "checkbox" at bounding box center [172, 183] width 12 height 12
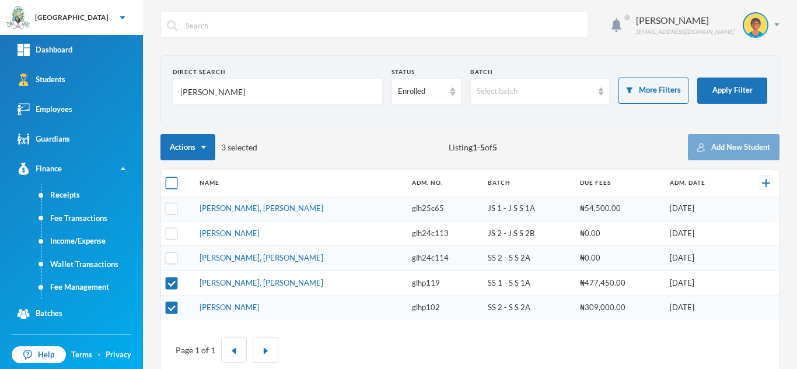
checkbox input "true"
click at [173, 185] on input "checkbox" at bounding box center [172, 183] width 12 height 12
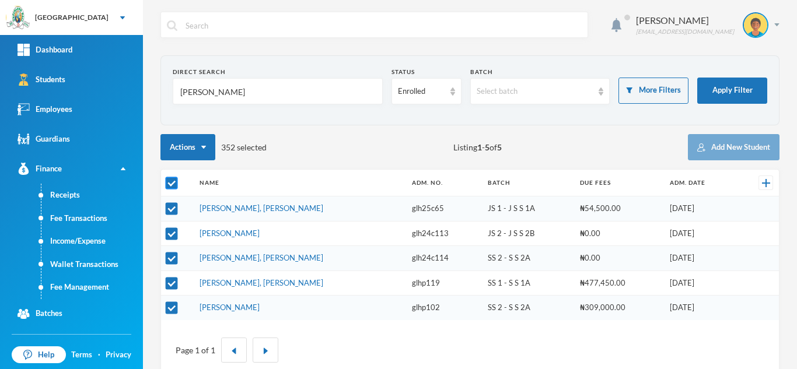
checkbox input "false"
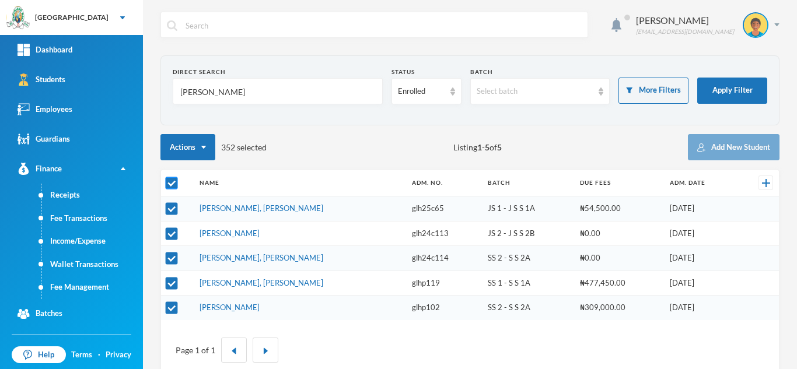
checkbox input "false"
click at [172, 283] on input "checkbox" at bounding box center [172, 283] width 12 height 12
checkbox input "true"
click at [172, 303] on input "checkbox" at bounding box center [172, 308] width 12 height 12
checkbox input "true"
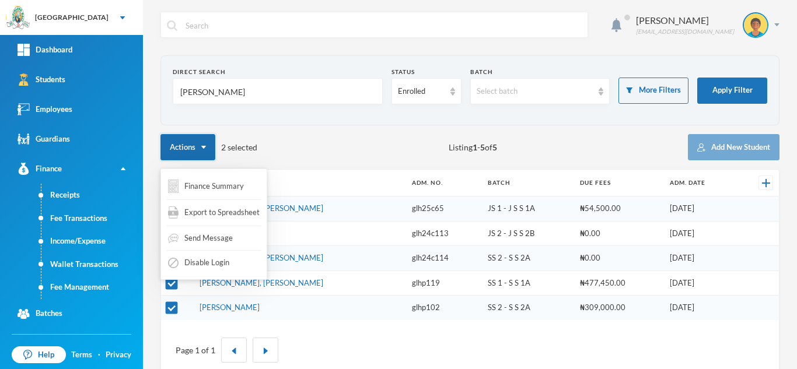
click at [205, 146] on img "button" at bounding box center [203, 147] width 5 height 3
click at [209, 187] on button "Finance Summary" at bounding box center [206, 186] width 78 height 23
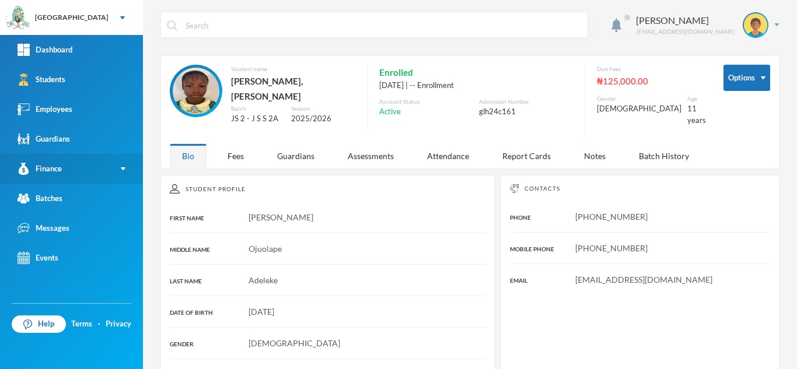
click at [95, 169] on link "Finance" at bounding box center [71, 169] width 143 height 30
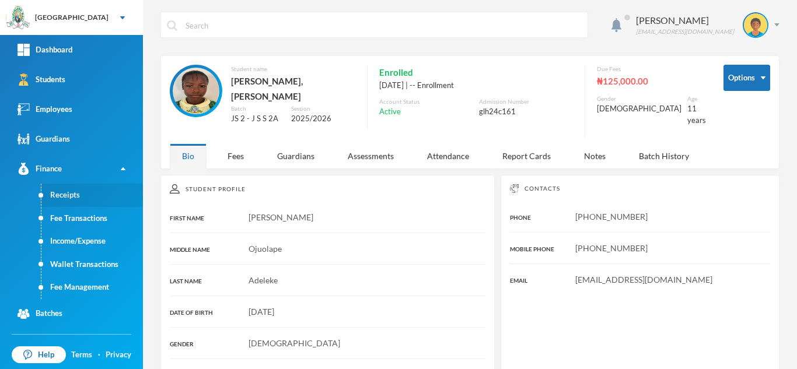
click at [64, 203] on link "Receipts" at bounding box center [92, 195] width 102 height 23
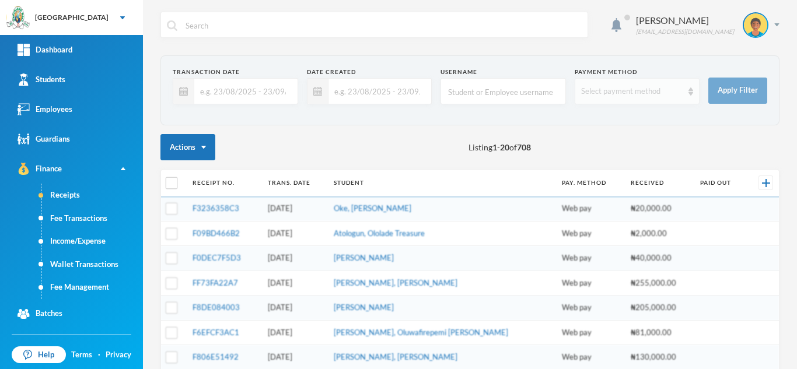
click at [609, 85] on div "Select payment method" at bounding box center [637, 91] width 125 height 26
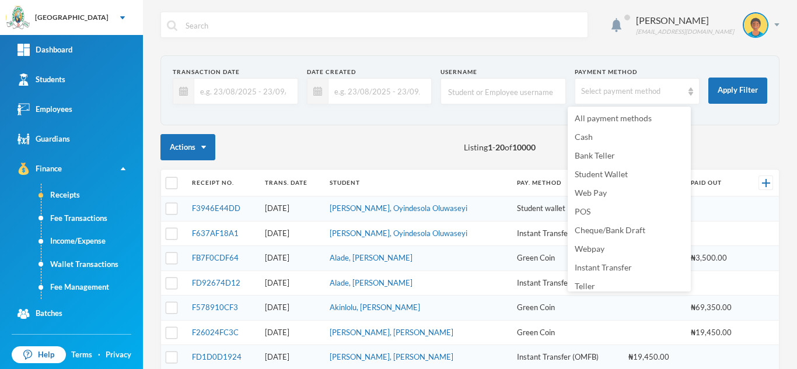
scroll to position [156, 0]
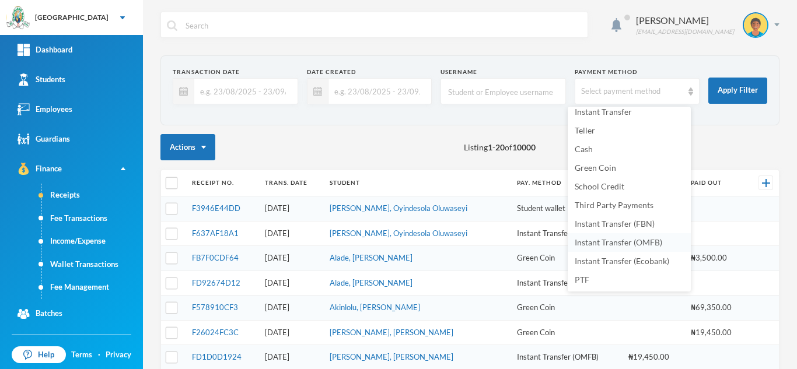
click at [601, 237] on li "Instant Transfer (OMFB)" at bounding box center [629, 242] width 123 height 19
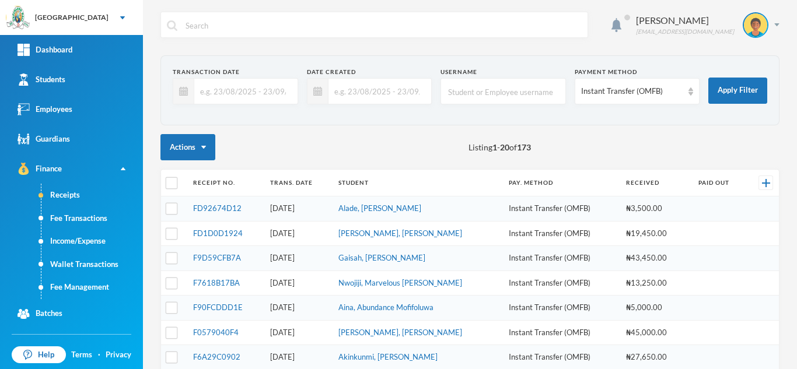
click at [236, 89] on input "text" at bounding box center [242, 91] width 97 height 26
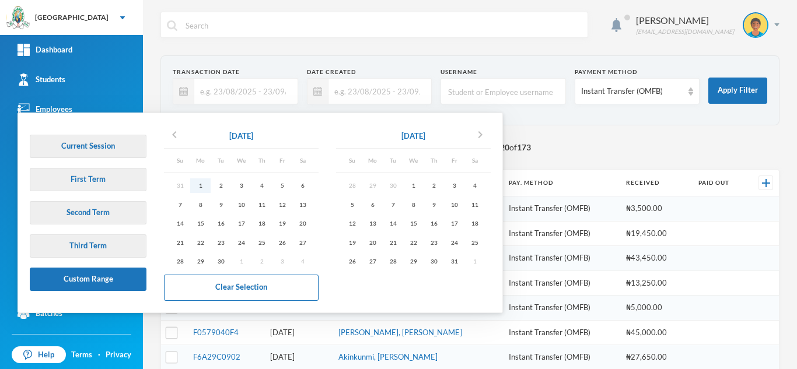
click at [201, 187] on div "1" at bounding box center [200, 186] width 20 height 15
click at [222, 261] on div "30" at bounding box center [221, 261] width 20 height 15
type input "[DATE] - [DATE]"
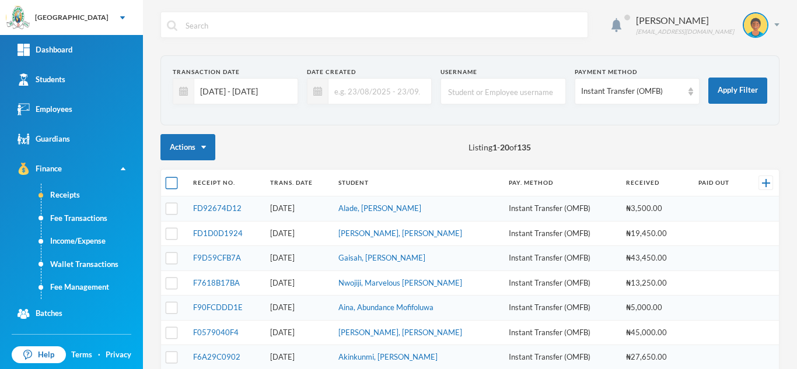
click at [167, 179] on input "checkbox" at bounding box center [172, 183] width 12 height 12
checkbox input "true"
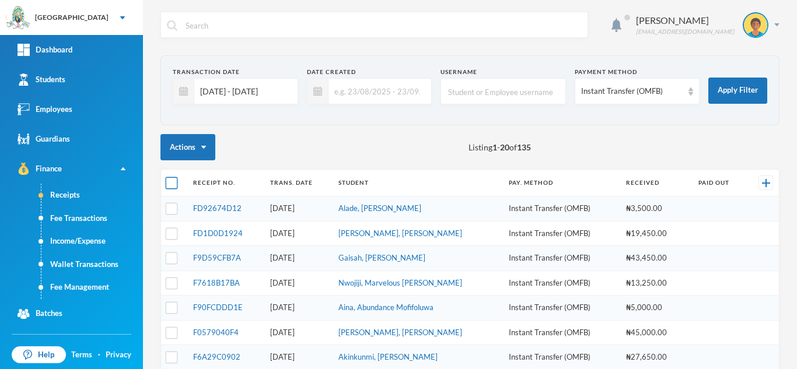
checkbox input "true"
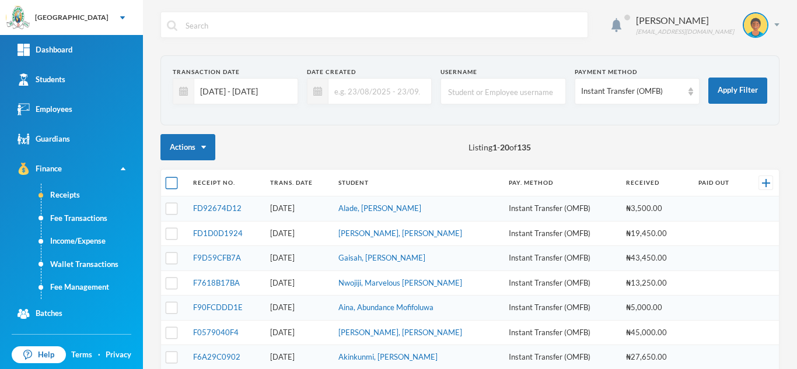
checkbox input "true"
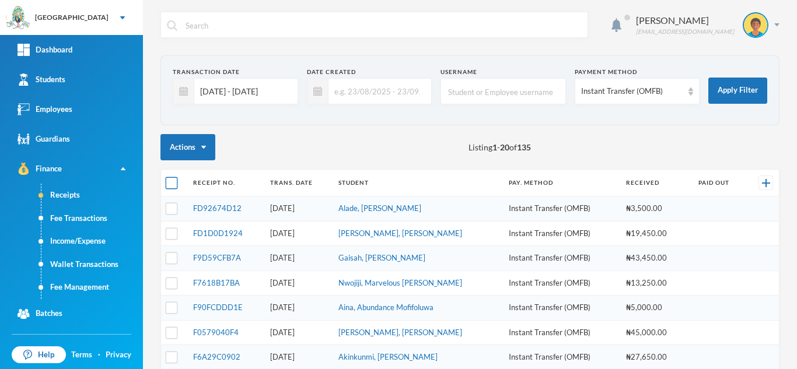
checkbox input "true"
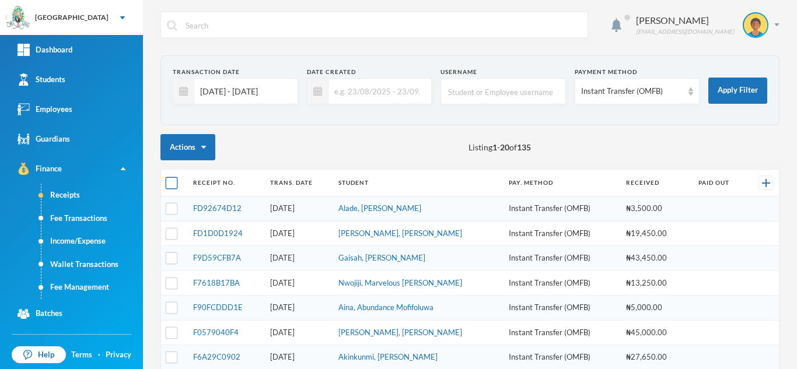
checkbox input "true"
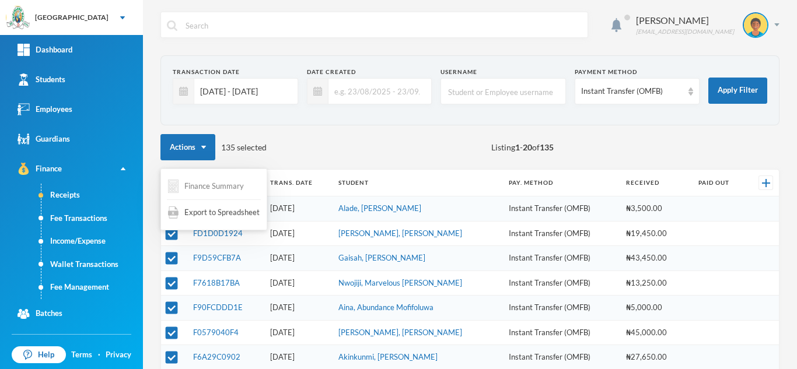
click at [207, 183] on button "Finance Summary" at bounding box center [206, 186] width 78 height 23
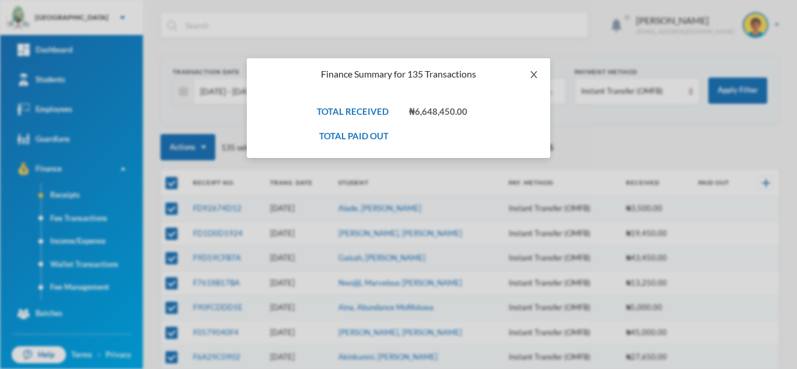
click at [530, 75] on icon "icon: close" at bounding box center [533, 74] width 9 height 9
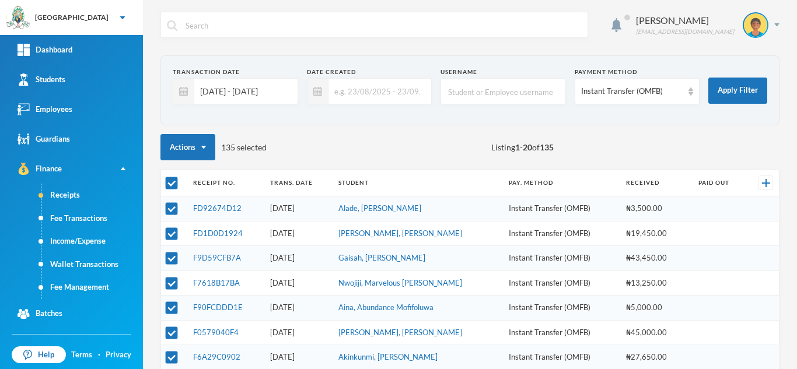
click at [222, 89] on input "[DATE] - [DATE]" at bounding box center [242, 91] width 97 height 26
click at [586, 146] on div "Actions 135 selected Listing 1 - 20 of 135" at bounding box center [469, 147] width 619 height 26
click at [597, 86] on div "Instant Transfer (OMFB)" at bounding box center [632, 92] width 102 height 12
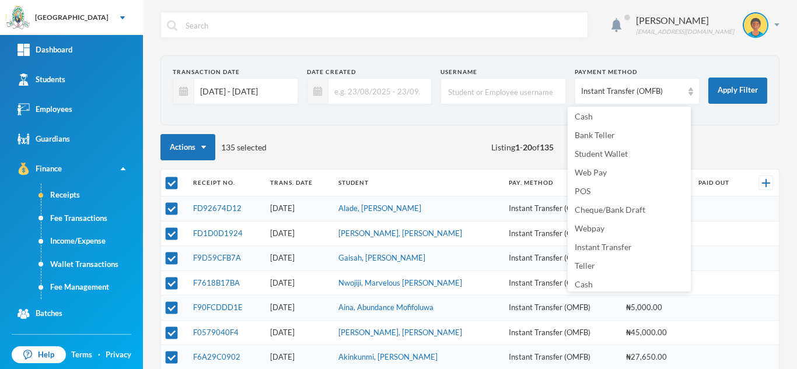
scroll to position [16, 0]
click at [601, 194] on li "POS" at bounding box center [629, 195] width 123 height 19
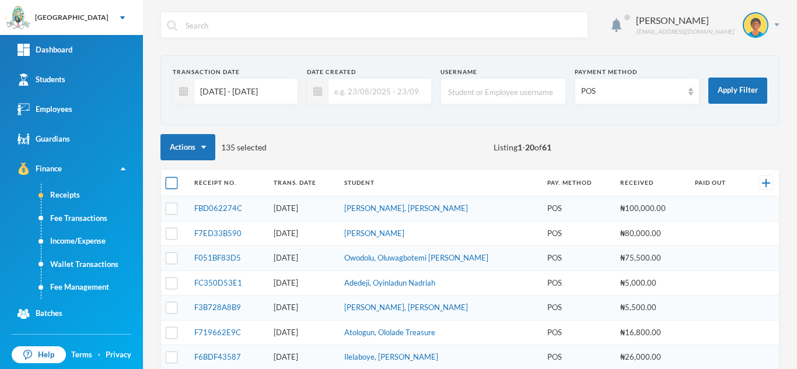
click at [171, 181] on input "checkbox" at bounding box center [172, 183] width 12 height 12
checkbox input "true"
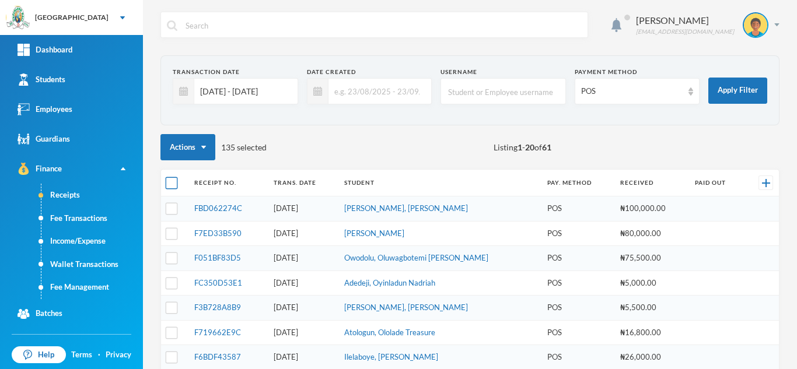
checkbox input "true"
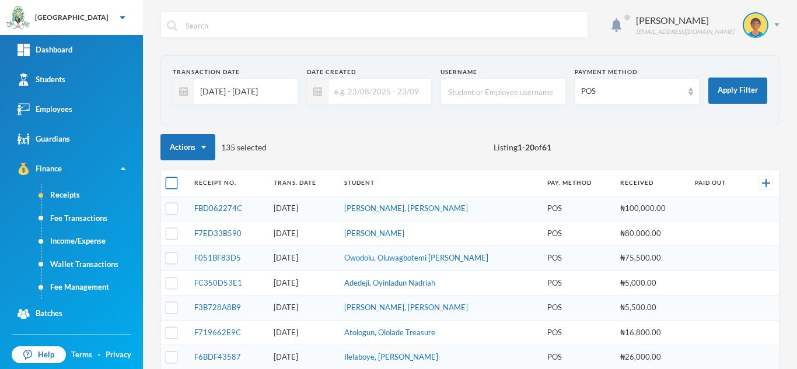
checkbox input "true"
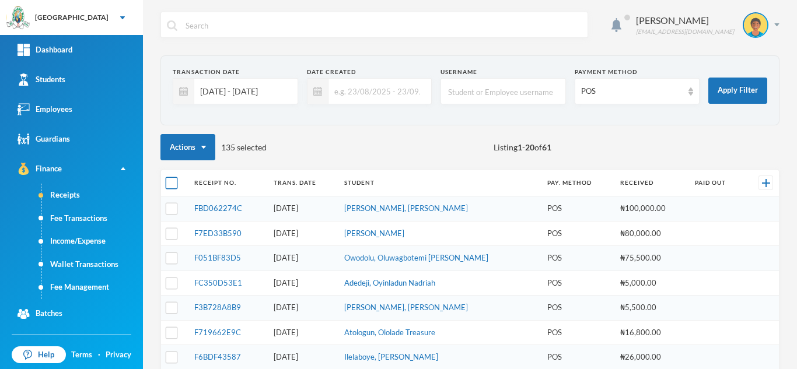
checkbox input "true"
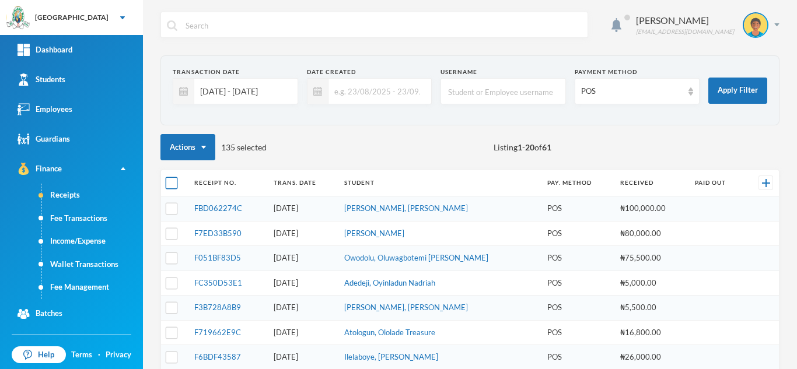
checkbox input "true"
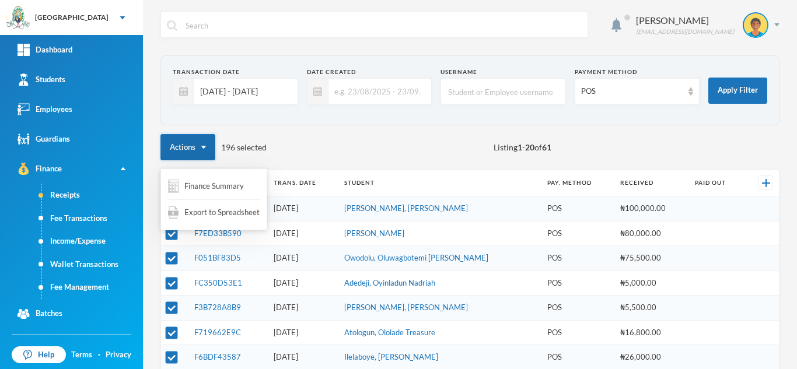
click at [208, 145] on button "Actions" at bounding box center [187, 147] width 55 height 26
click at [211, 189] on button "Finance Summary" at bounding box center [206, 186] width 78 height 23
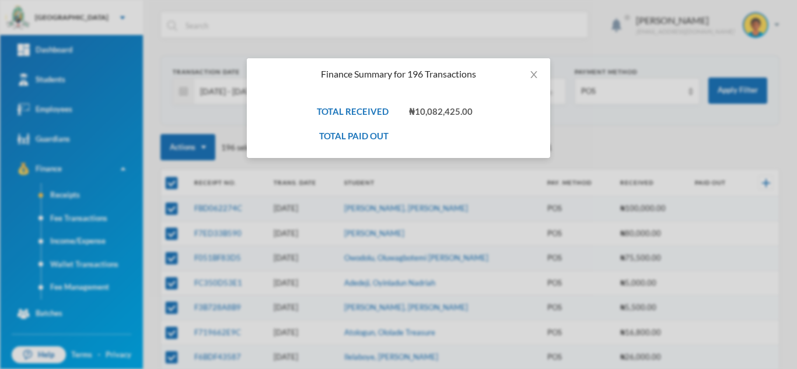
click at [590, 130] on div "Finance Summary for 196 Transactions TOTAL RECEIVED ₦10,082,425.00 TOTAL PAID O…" at bounding box center [398, 184] width 797 height 369
click at [533, 73] on icon "icon: close" at bounding box center [533, 74] width 6 height 7
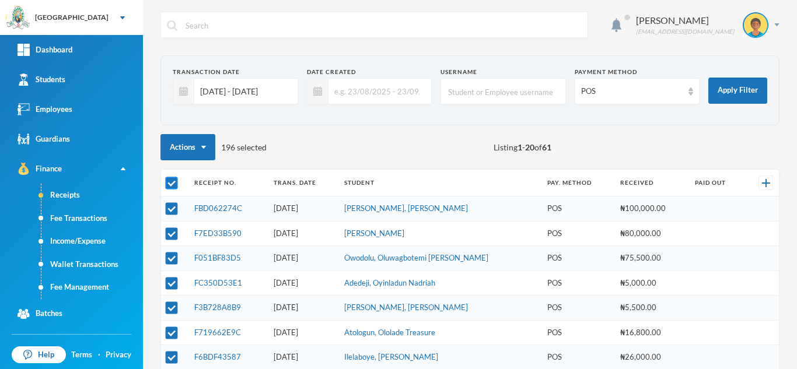
click at [172, 184] on input "checkbox" at bounding box center [172, 183] width 12 height 12
checkbox input "false"
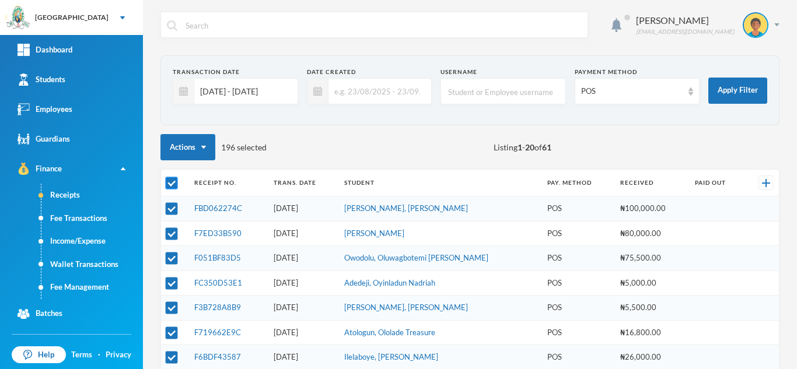
checkbox input "false"
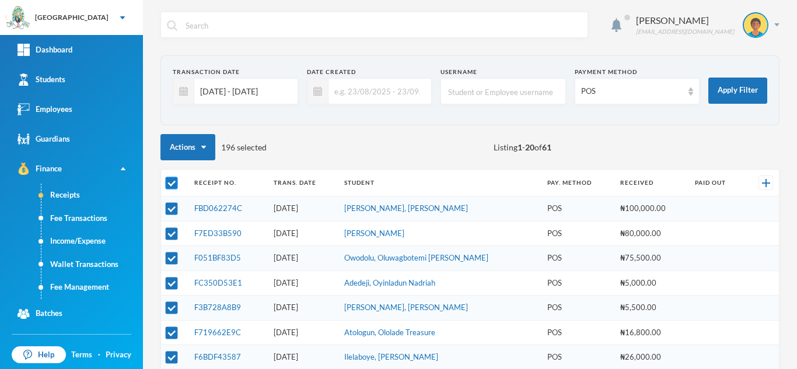
checkbox input "false"
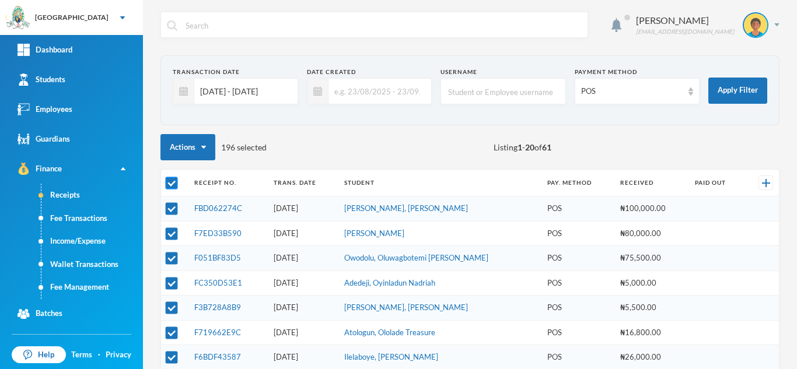
checkbox input "false"
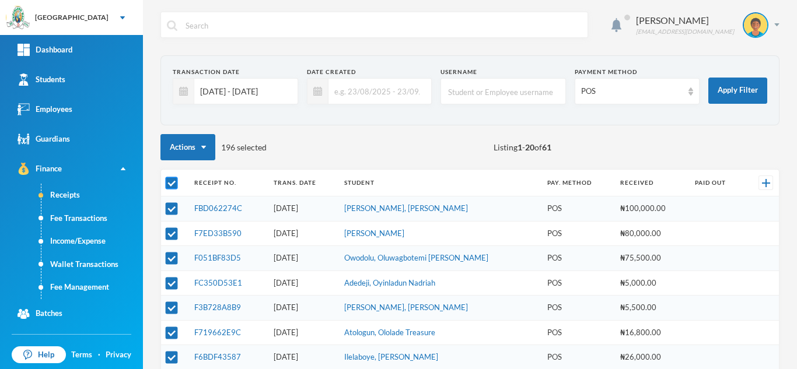
checkbox input "false"
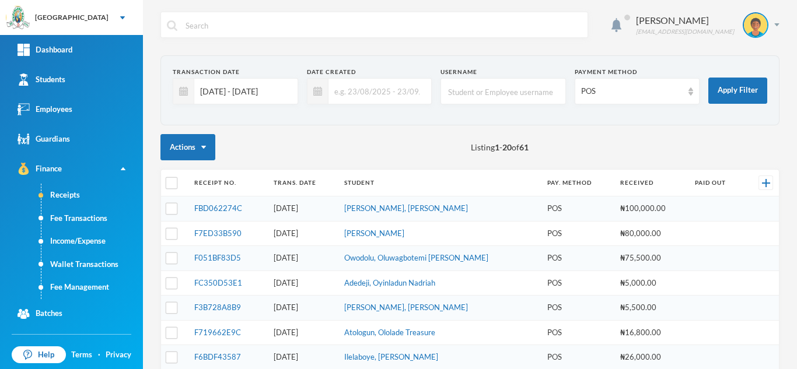
click at [249, 95] on input "01/09/2025 - 30/09/2025" at bounding box center [242, 91] width 97 height 26
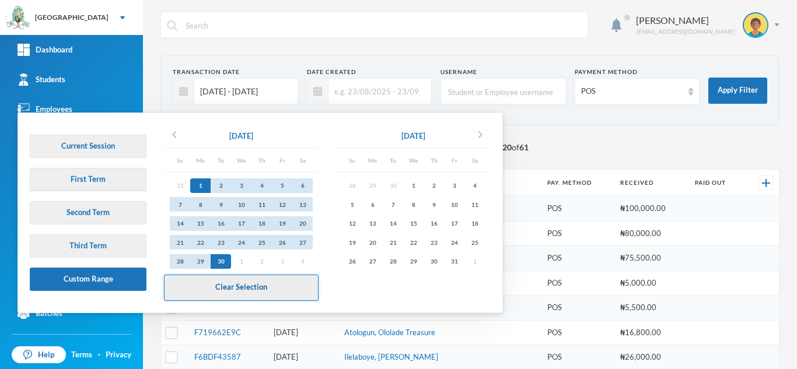
click at [215, 284] on button "Clear Selection" at bounding box center [241, 288] width 155 height 26
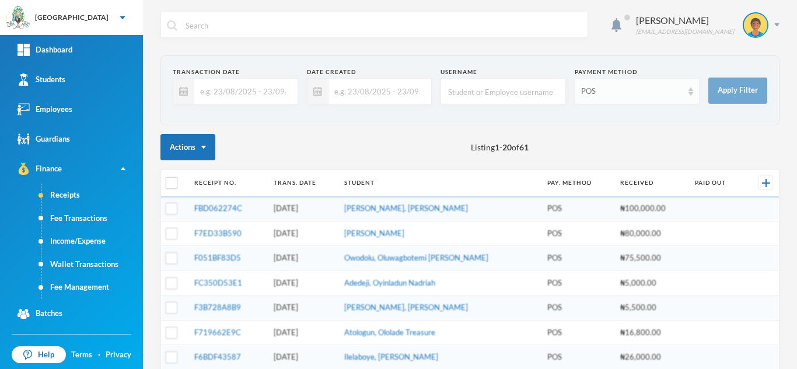
click at [606, 95] on div "POS" at bounding box center [632, 92] width 102 height 12
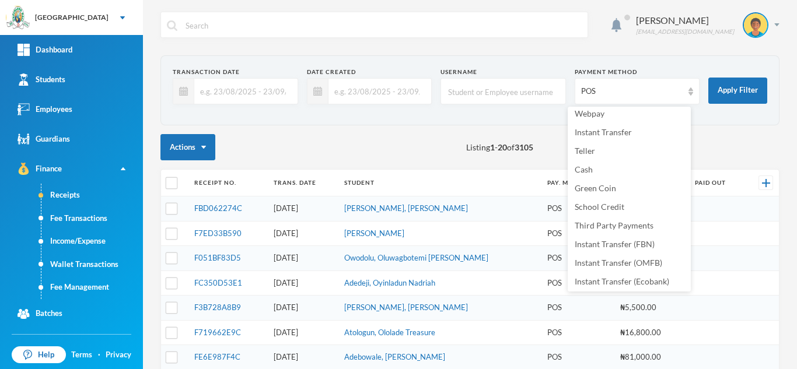
scroll to position [156, 0]
click at [636, 225] on span "Instant Transfer (FBN)" at bounding box center [615, 224] width 80 height 10
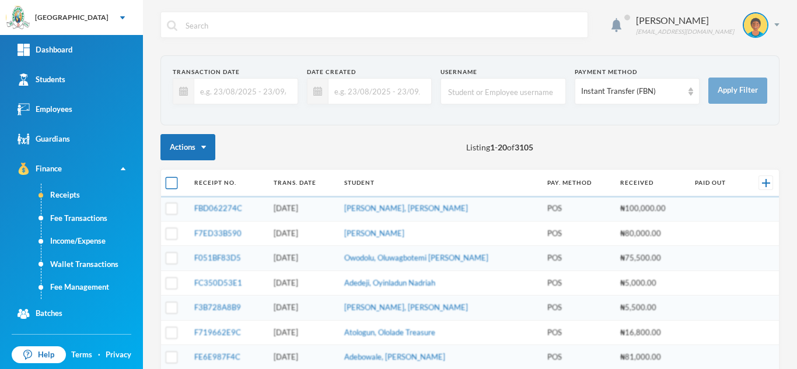
click at [174, 189] on input "checkbox" at bounding box center [172, 183] width 12 height 12
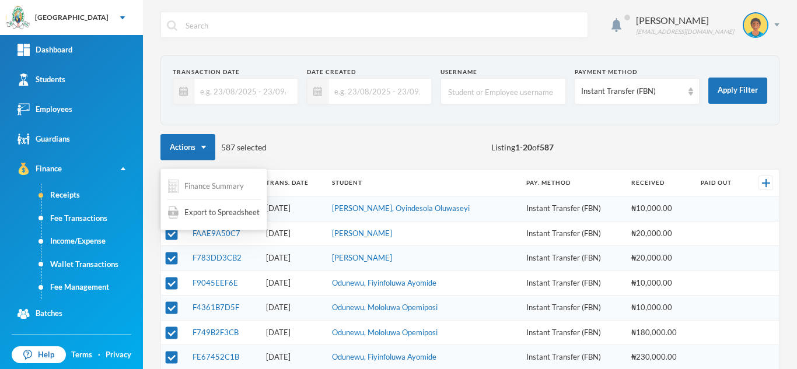
click at [205, 187] on button "Finance Summary" at bounding box center [206, 186] width 78 height 23
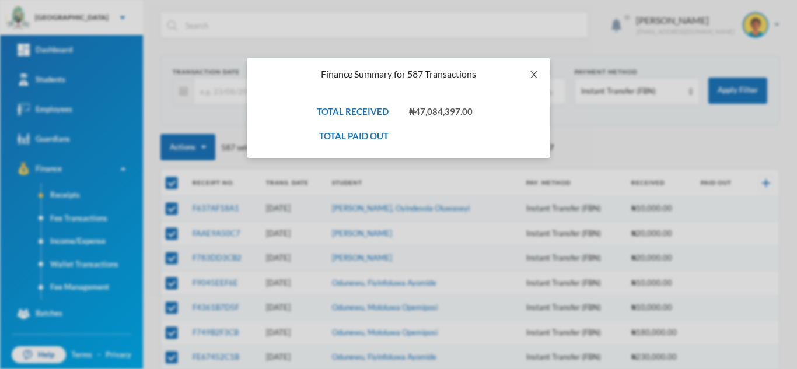
click at [533, 75] on icon "icon: close" at bounding box center [533, 74] width 6 height 7
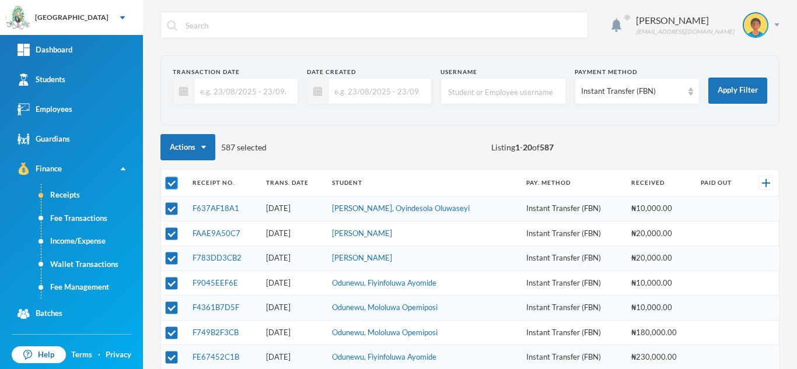
click at [172, 182] on input "checkbox" at bounding box center [172, 183] width 12 height 12
checkbox input "false"
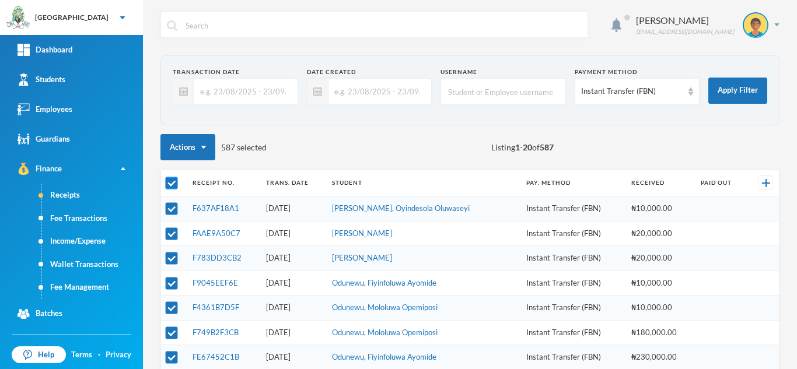
checkbox input "false"
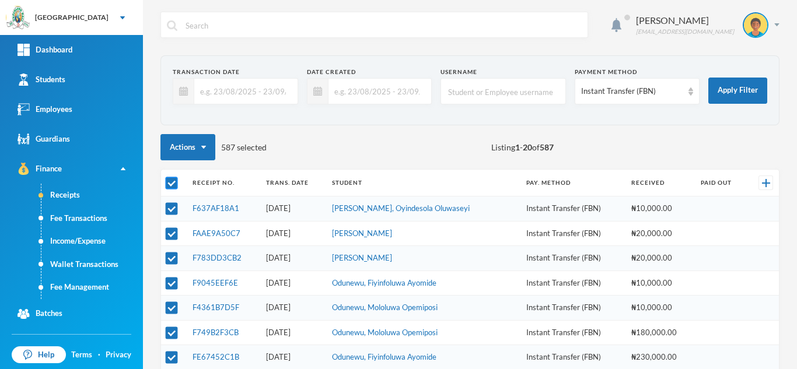
checkbox input "false"
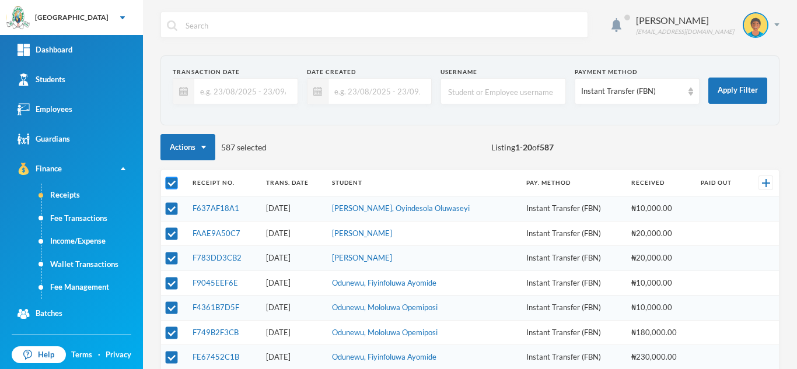
checkbox input "false"
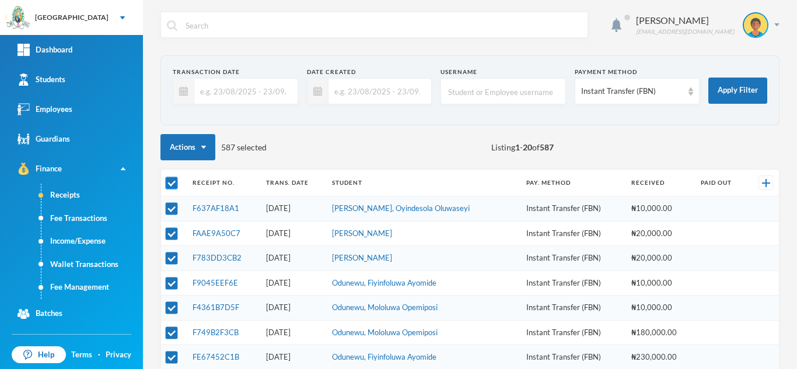
checkbox input "false"
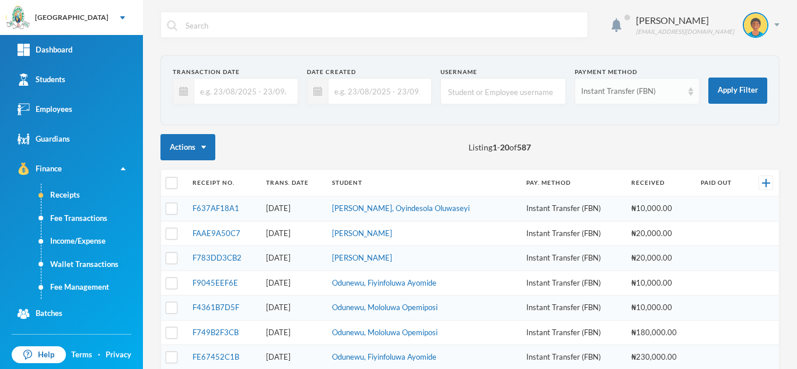
click at [603, 85] on div "Instant Transfer (FBN)" at bounding box center [637, 91] width 125 height 26
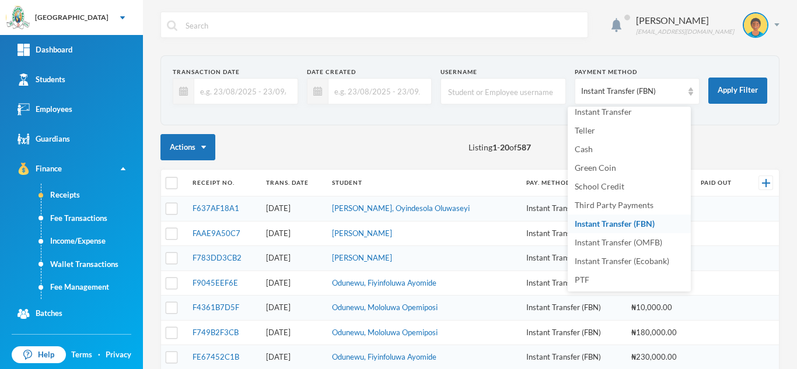
scroll to position [21, 0]
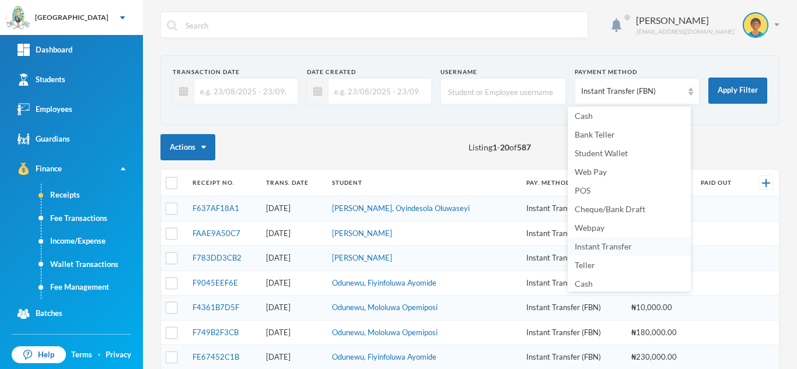
click at [624, 246] on span "Instant Transfer" at bounding box center [603, 247] width 57 height 10
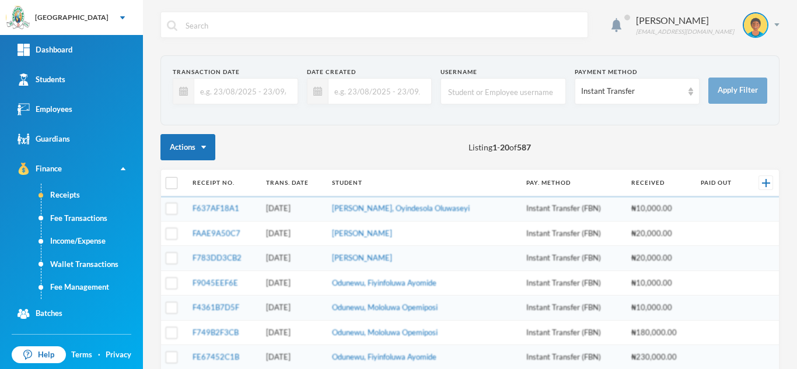
click at [225, 89] on input "text" at bounding box center [242, 91] width 97 height 26
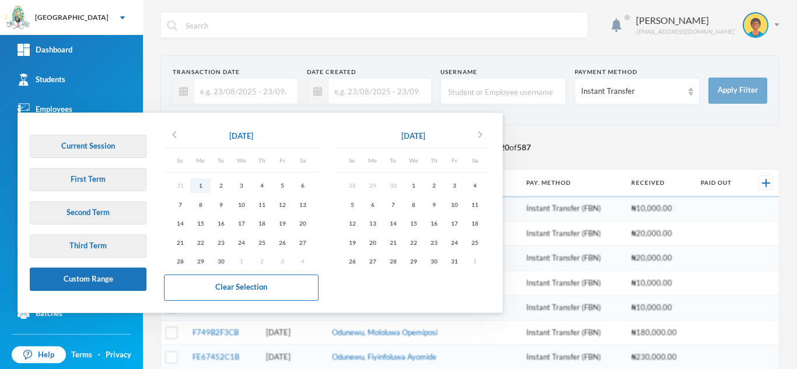
click at [200, 186] on div "1" at bounding box center [200, 186] width 20 height 15
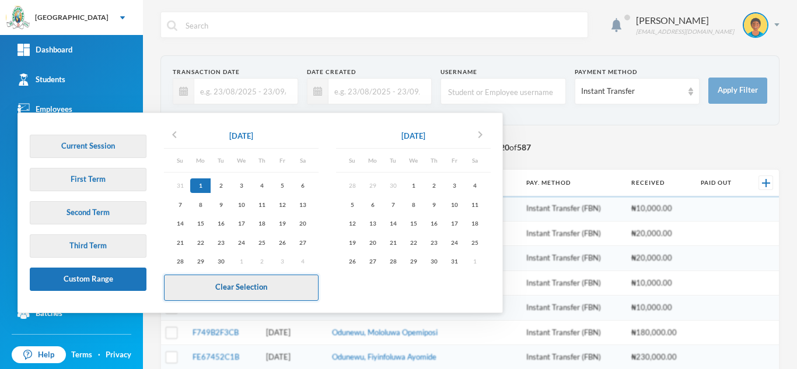
click at [222, 263] on div "30" at bounding box center [221, 261] width 20 height 15
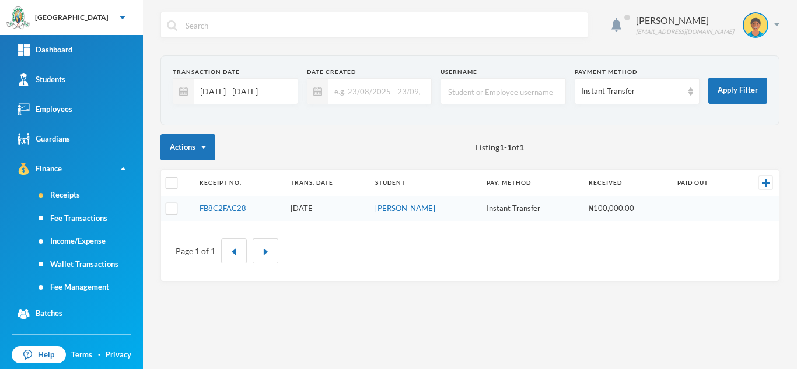
click at [257, 98] on input "01/09/2025 - 30/09/2025" at bounding box center [242, 91] width 97 height 26
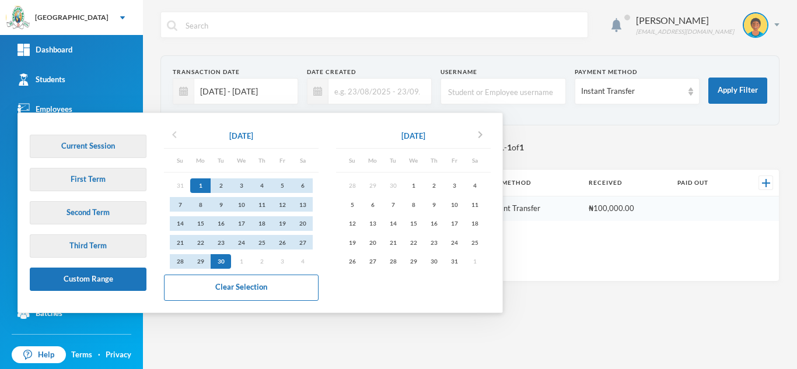
click at [174, 131] on icon "chevron_left" at bounding box center [174, 135] width 14 height 14
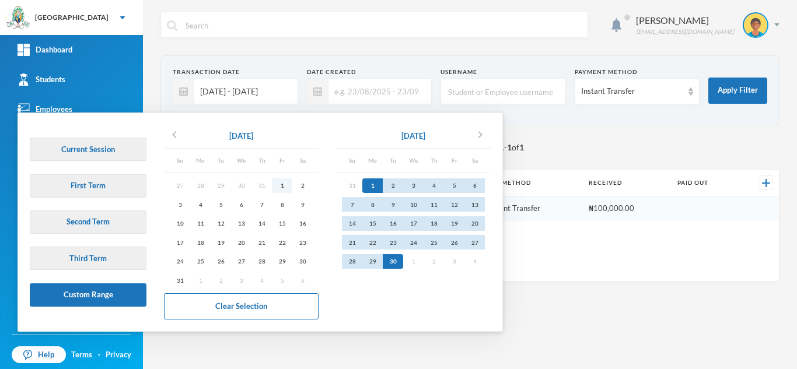
click at [281, 186] on div "1" at bounding box center [282, 186] width 20 height 15
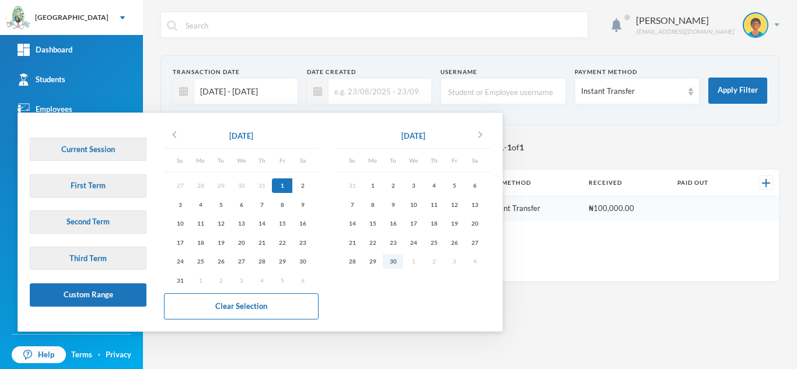
click at [394, 260] on div "30" at bounding box center [393, 261] width 20 height 15
type input "01/08/2025 - 30/09/2025"
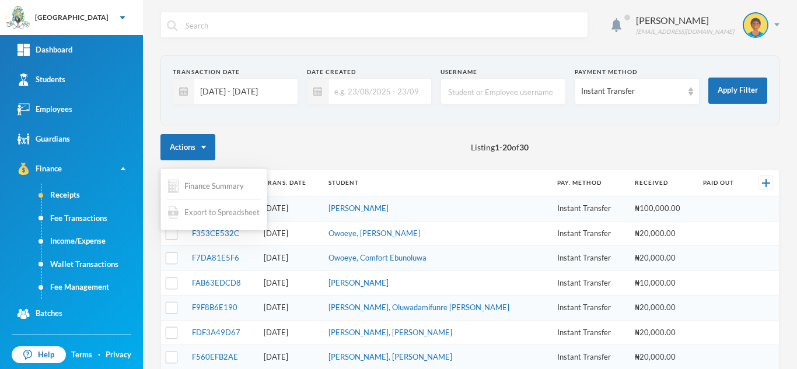
click at [201, 186] on button "Finance Summary" at bounding box center [206, 186] width 78 height 23
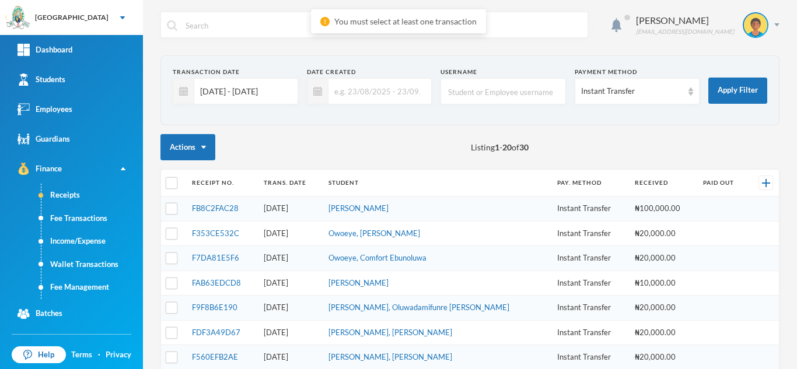
click at [287, 151] on div "Actions Listing 1 - 20 of 30" at bounding box center [469, 147] width 619 height 26
click at [173, 185] on input "checkbox" at bounding box center [172, 183] width 12 height 12
checkbox input "true"
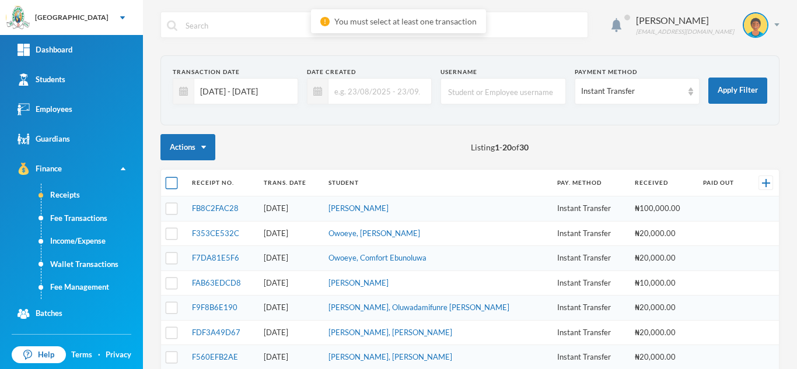
checkbox input "true"
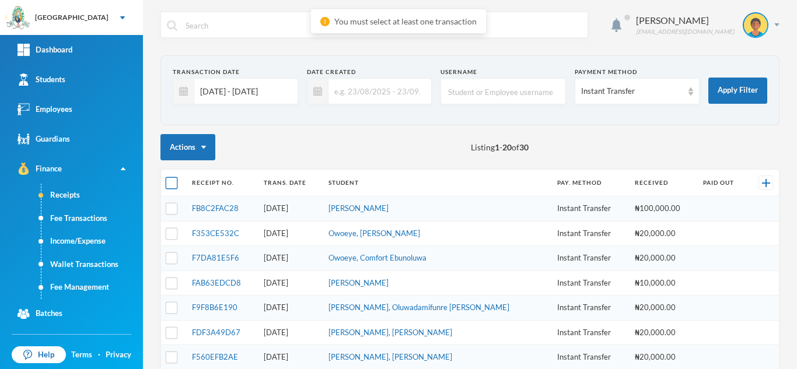
checkbox input "true"
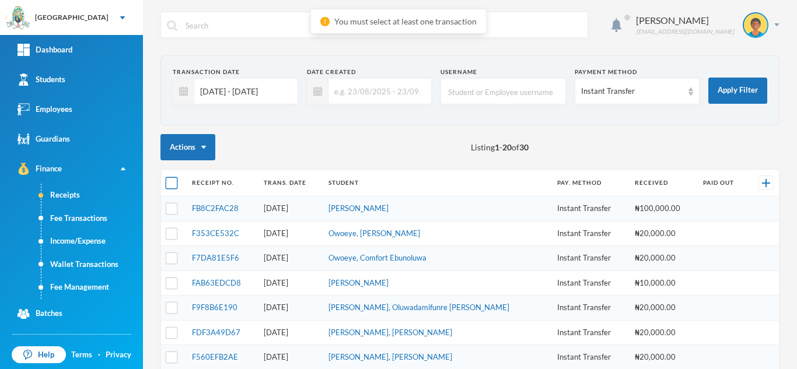
checkbox input "true"
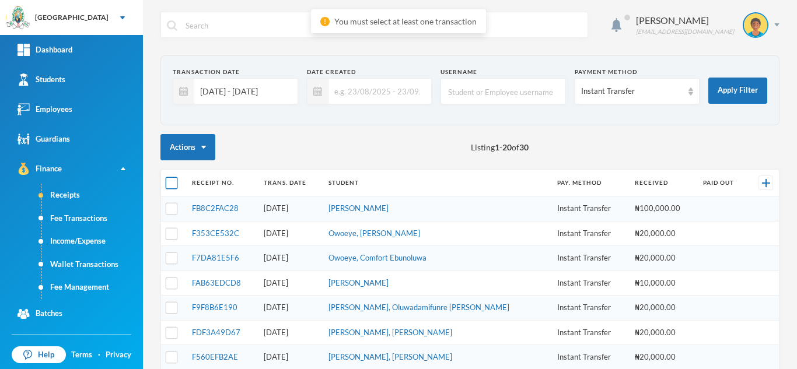
checkbox input "true"
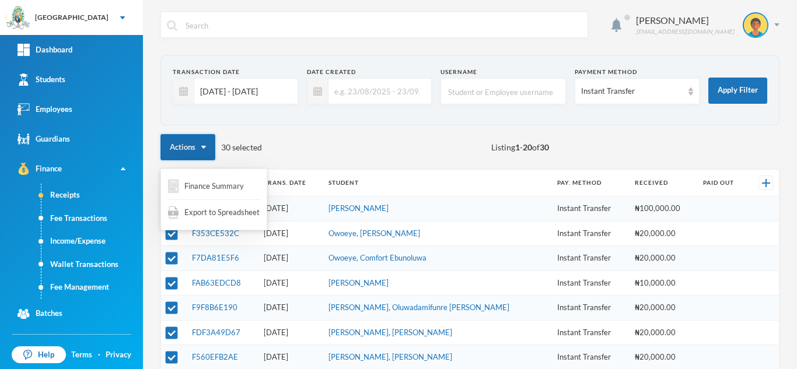
click at [204, 145] on button "Actions" at bounding box center [187, 147] width 55 height 26
click at [204, 179] on button "Finance Summary" at bounding box center [206, 186] width 78 height 23
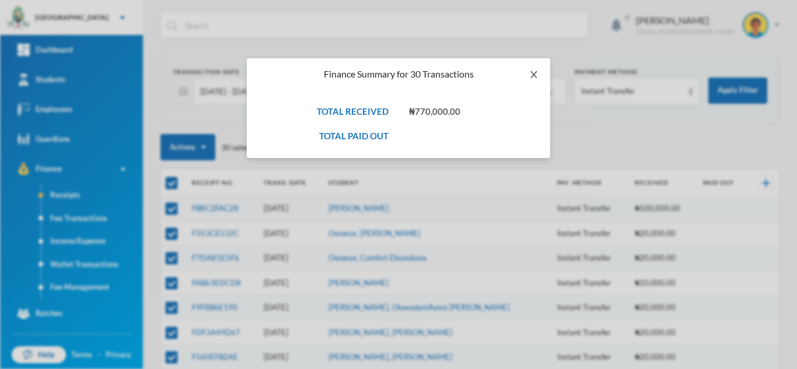
click at [534, 74] on icon "icon: close" at bounding box center [533, 74] width 6 height 7
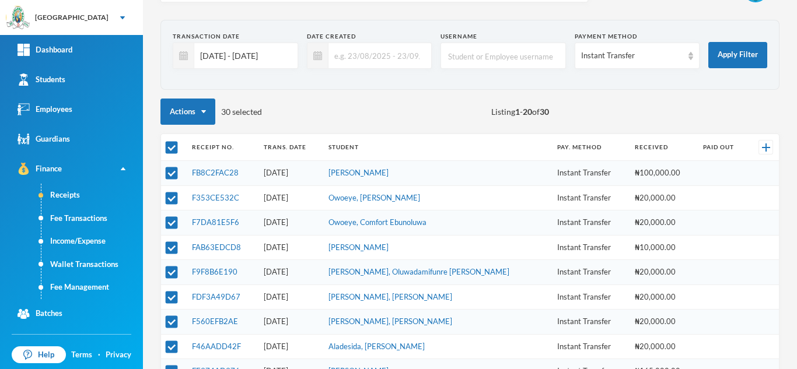
scroll to position [37, 0]
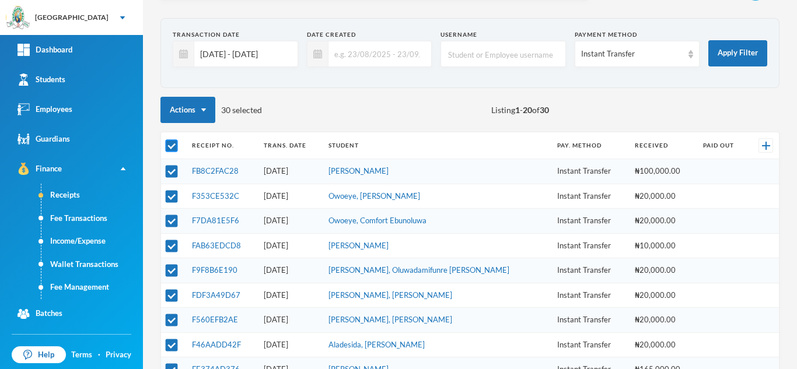
click at [169, 148] on input "checkbox" at bounding box center [172, 146] width 12 height 12
checkbox input "false"
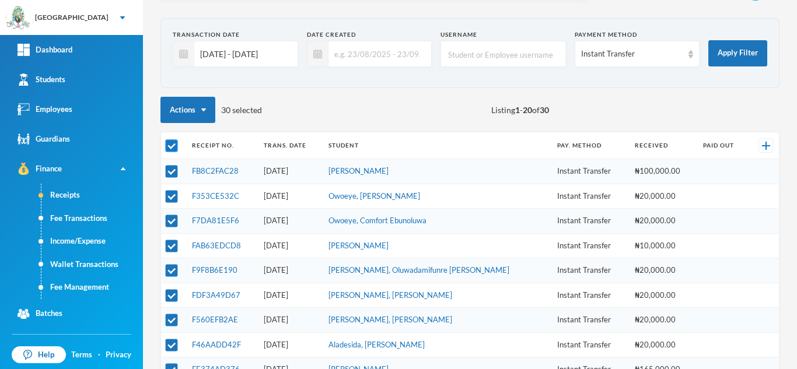
checkbox input "false"
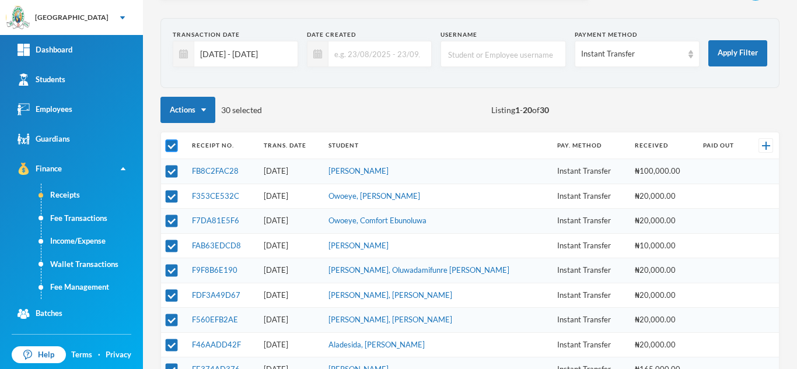
checkbox input "false"
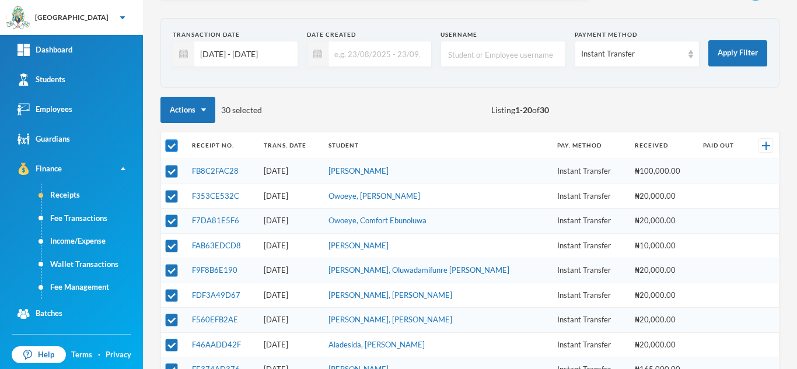
checkbox input "false"
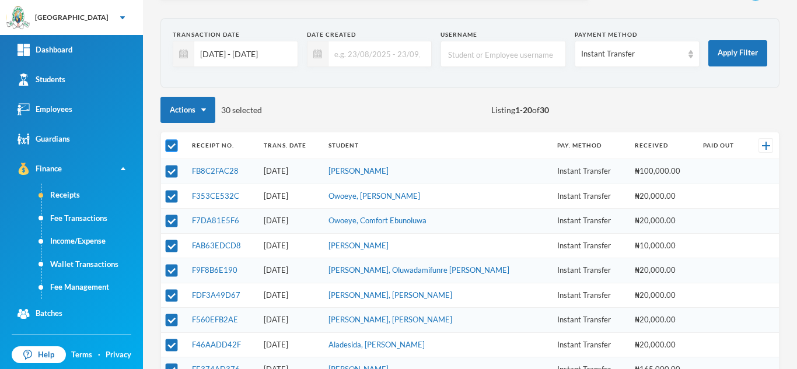
checkbox input "false"
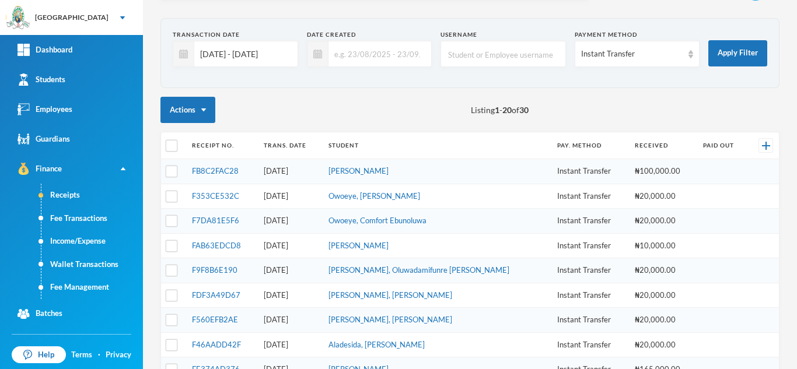
click at [256, 46] on input "01/08/2025 - 30/09/2025" at bounding box center [242, 54] width 97 height 26
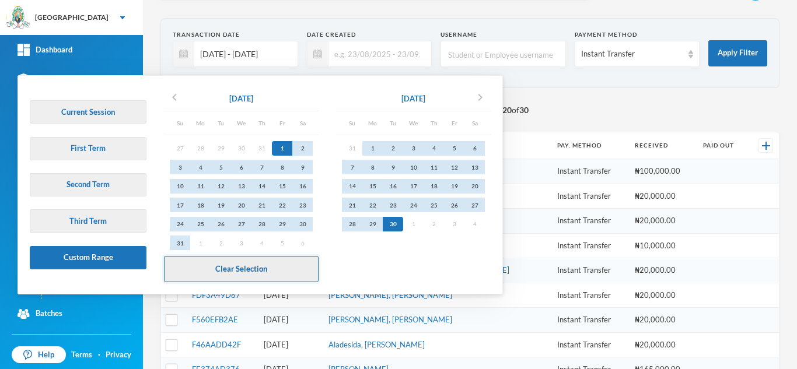
click at [229, 271] on button "Clear Selection" at bounding box center [241, 269] width 155 height 26
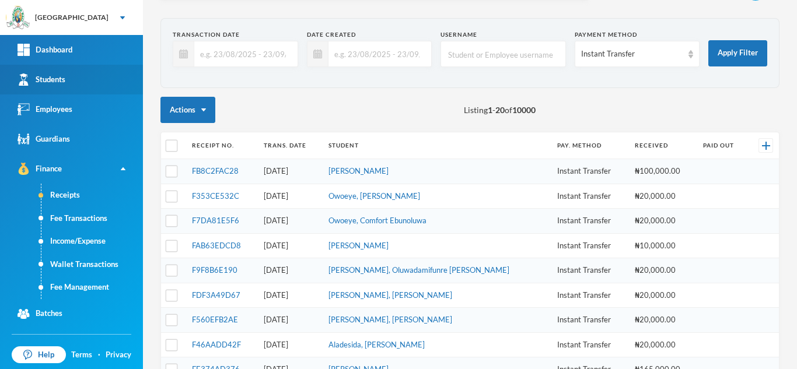
click at [94, 77] on link "Students" at bounding box center [71, 80] width 143 height 30
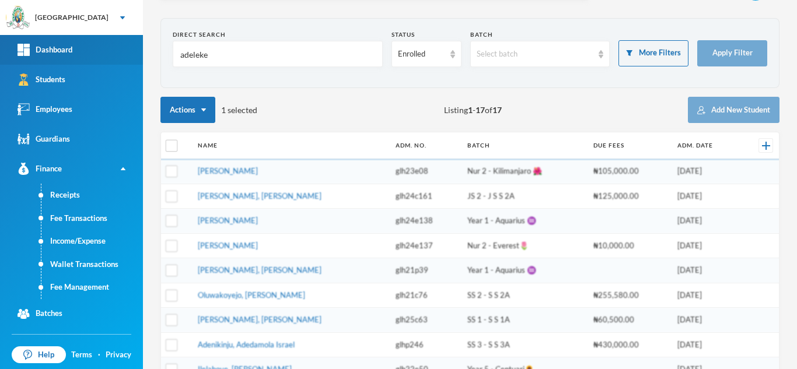
drag, startPoint x: 148, startPoint y: 57, endPoint x: 111, endPoint y: 55, distance: 36.2
click at [111, 55] on div "Greenland Hall Your Bluebic Account Greenland Hall Add a New School Dashboard S…" at bounding box center [398, 184] width 797 height 369
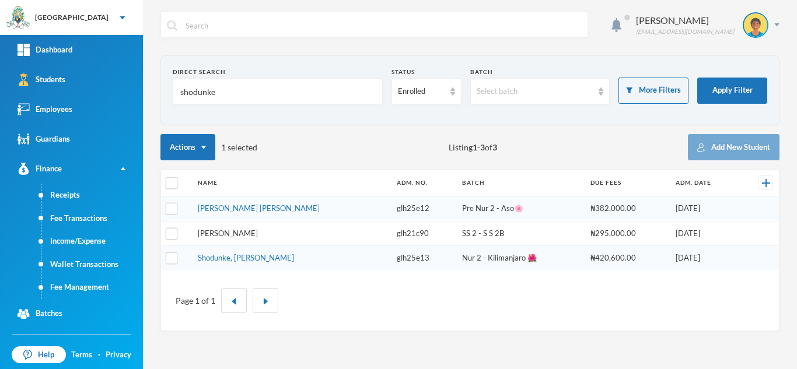
type input "shodunke"
click at [222, 236] on link "[PERSON_NAME]" at bounding box center [228, 233] width 60 height 9
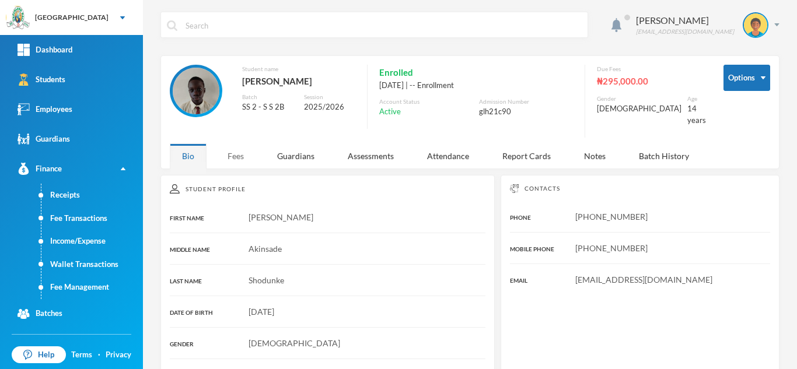
click at [239, 146] on div "Fees" at bounding box center [235, 156] width 41 height 25
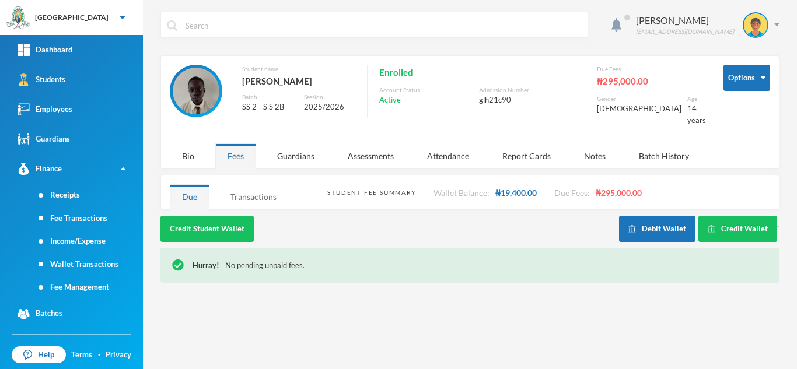
click at [263, 187] on div "Transactions" at bounding box center [253, 196] width 71 height 25
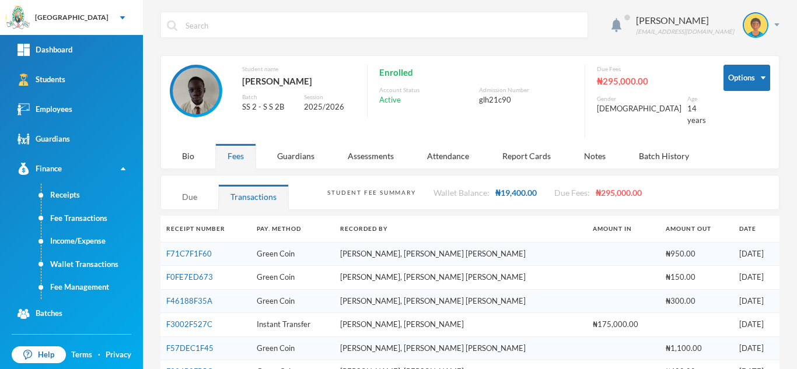
click at [194, 184] on div "Due" at bounding box center [190, 196] width 40 height 25
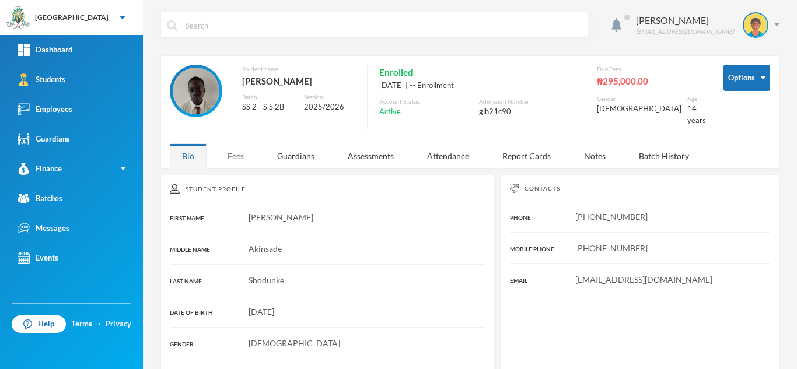
click at [243, 149] on div "Fees" at bounding box center [235, 156] width 41 height 25
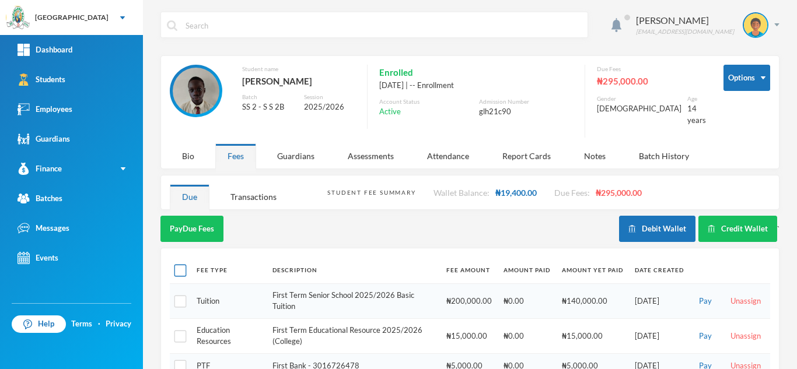
click at [176, 265] on input "checkbox" at bounding box center [180, 271] width 12 height 12
checkbox input "true"
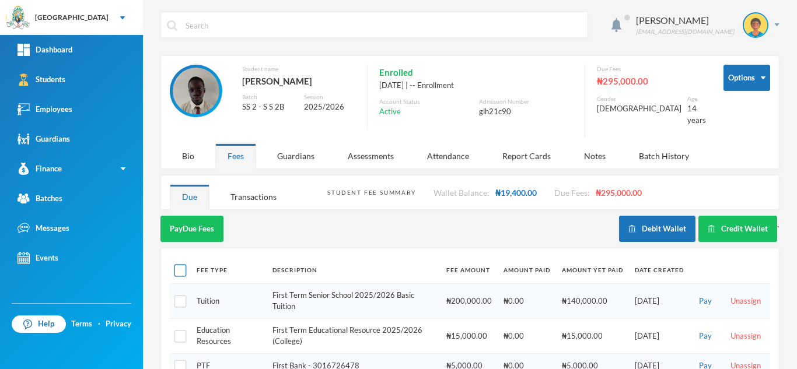
checkbox input "true"
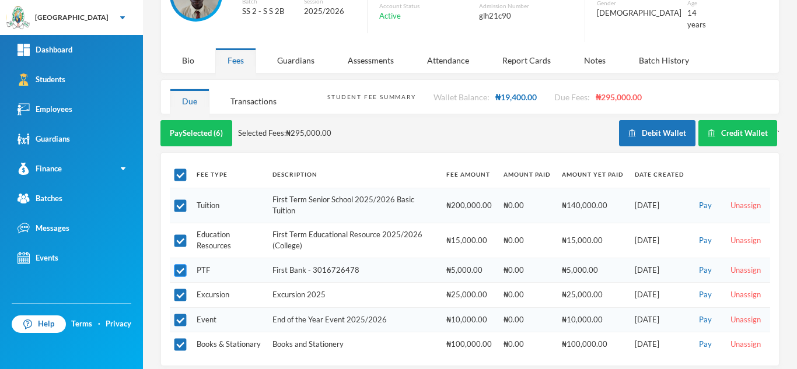
click at [181, 265] on input "checkbox" at bounding box center [180, 271] width 12 height 12
checkbox input "false"
click at [181, 314] on input "checkbox" at bounding box center [180, 320] width 12 height 12
checkbox input "false"
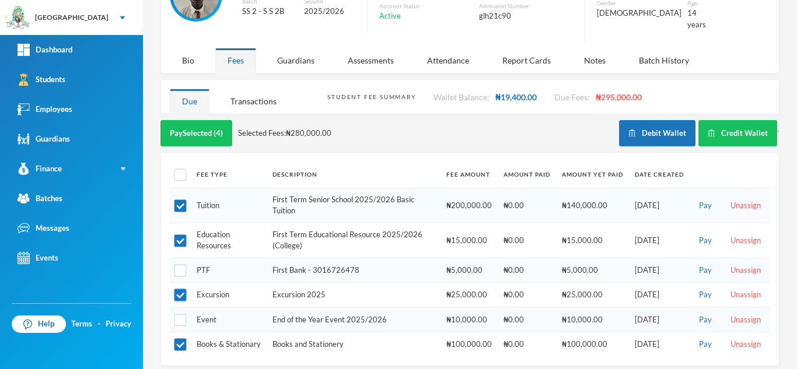
click at [177, 289] on input "checkbox" at bounding box center [180, 295] width 12 height 12
checkbox input "false"
click at [179, 339] on input "checkbox" at bounding box center [180, 345] width 12 height 12
checkbox input "true"
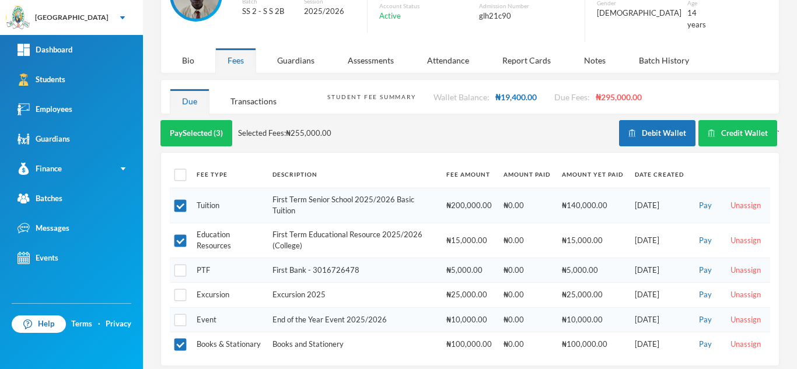
drag, startPoint x: 179, startPoint y: 334, endPoint x: 159, endPoint y: 276, distance: 61.1
click at [159, 276] on div "Aderogba Olumide olumide.aderogba@greenlandhall.org Options Student name Shodun…" at bounding box center [470, 184] width 654 height 369
click at [188, 289] on td at bounding box center [180, 295] width 21 height 25
click at [179, 289] on input "checkbox" at bounding box center [180, 295] width 12 height 12
checkbox input "true"
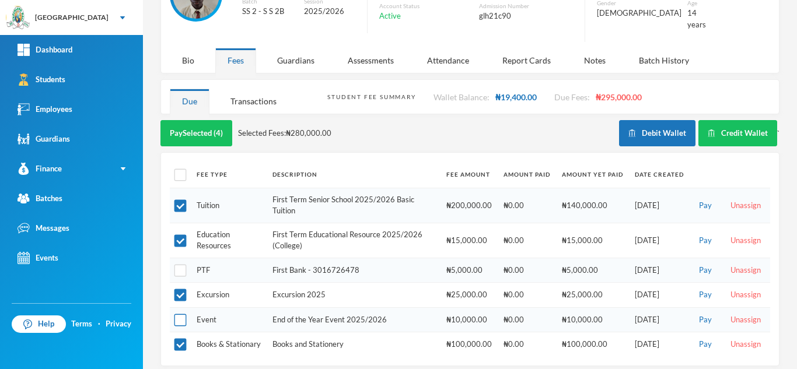
click at [180, 314] on input "checkbox" at bounding box center [180, 320] width 12 height 12
checkbox input "true"
click at [178, 339] on input "checkbox" at bounding box center [180, 345] width 12 height 12
checkbox input "false"
click at [184, 121] on button "Pay Selected (4)" at bounding box center [196, 133] width 72 height 26
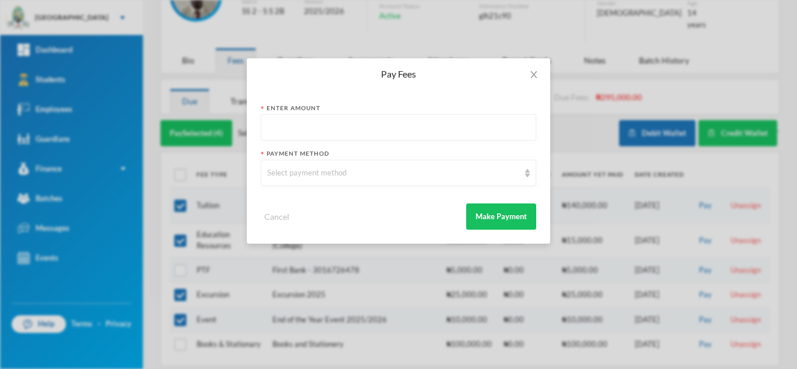
click at [355, 135] on input "text" at bounding box center [398, 128] width 263 height 26
type input "190000"
click at [358, 176] on div "Select payment method" at bounding box center [393, 173] width 252 height 12
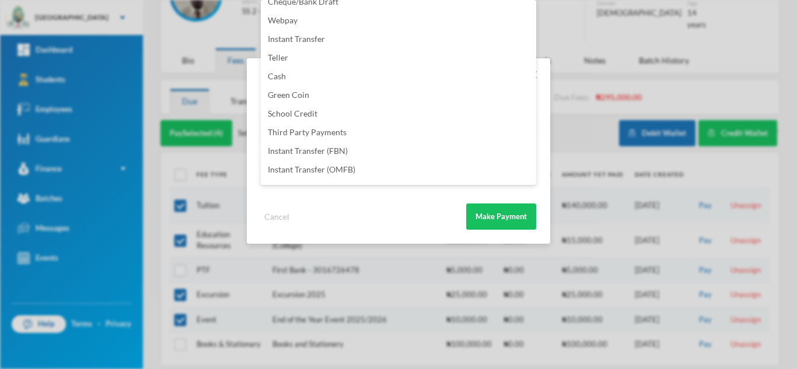
scroll to position [137, 0]
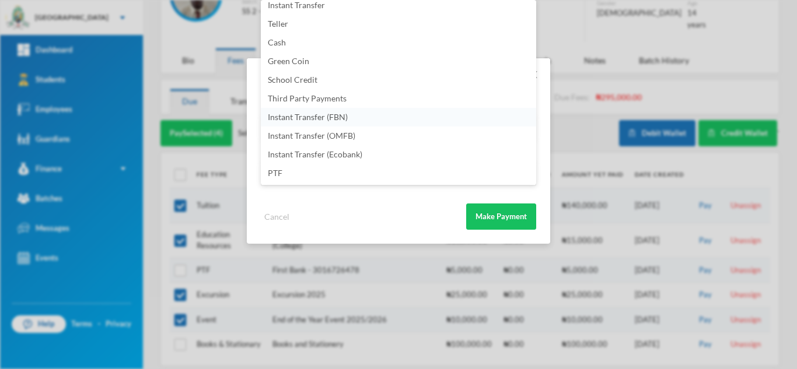
click at [385, 118] on li "Instant Transfer (FBN)" at bounding box center [398, 117] width 275 height 19
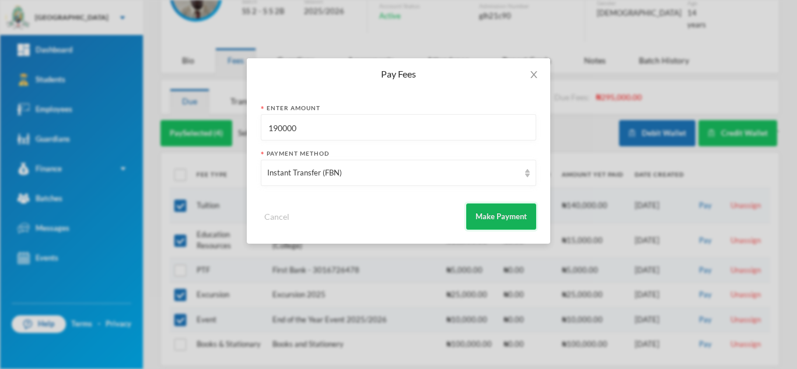
click at [489, 209] on button "Make Payment" at bounding box center [501, 217] width 70 height 26
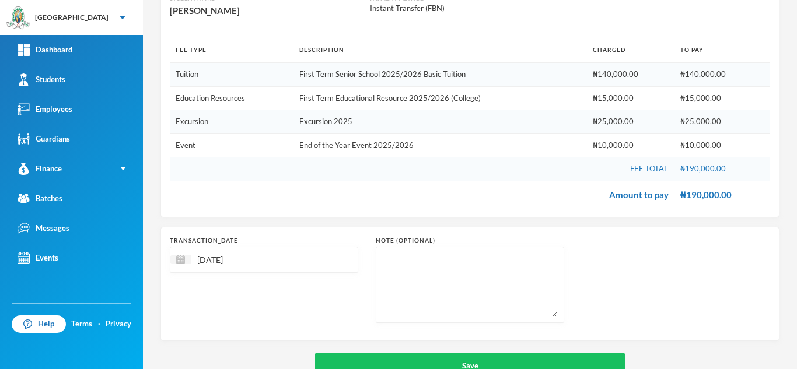
scroll to position [169, 0]
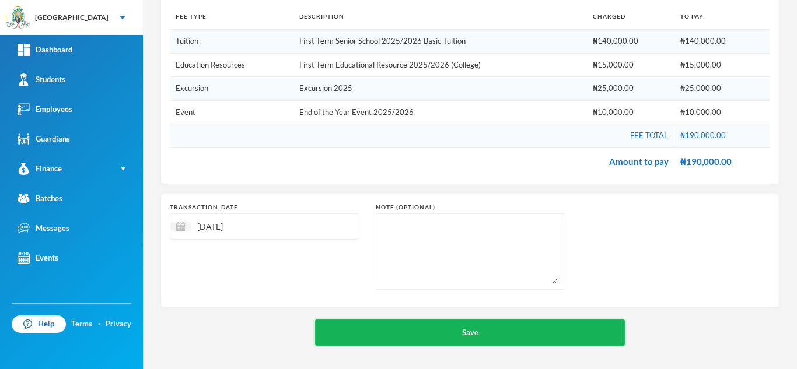
click at [434, 325] on button "Save" at bounding box center [470, 333] width 310 height 26
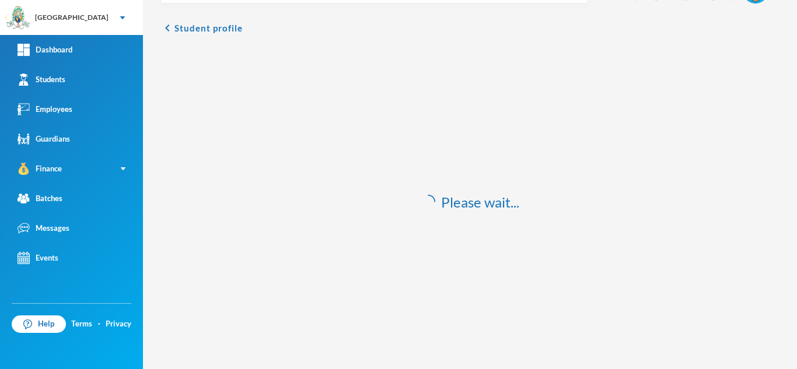
scroll to position [34, 0]
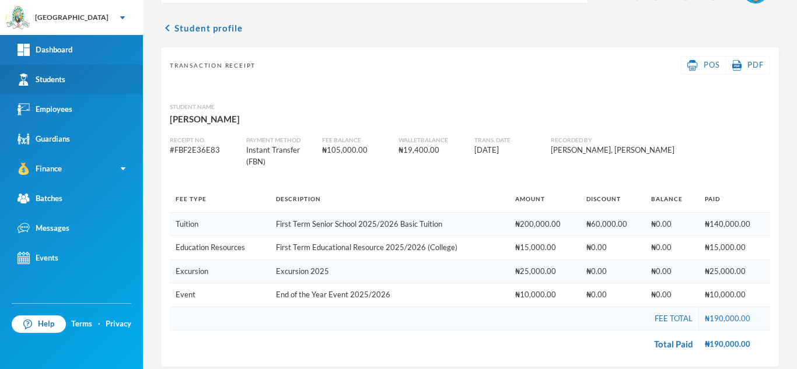
click at [113, 81] on link "Students" at bounding box center [71, 80] width 143 height 30
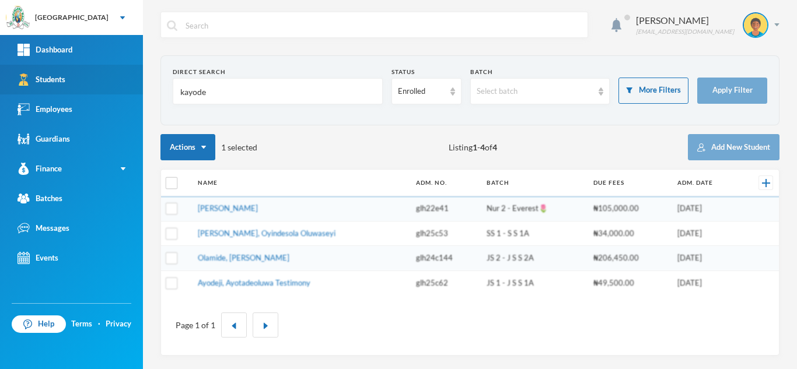
drag, startPoint x: 216, startPoint y: 92, endPoint x: 114, endPoint y: 86, distance: 102.3
click at [114, 86] on div "Greenland Hall Your Bluebic Account Greenland Hall Add a New School Dashboard S…" at bounding box center [398, 184] width 797 height 369
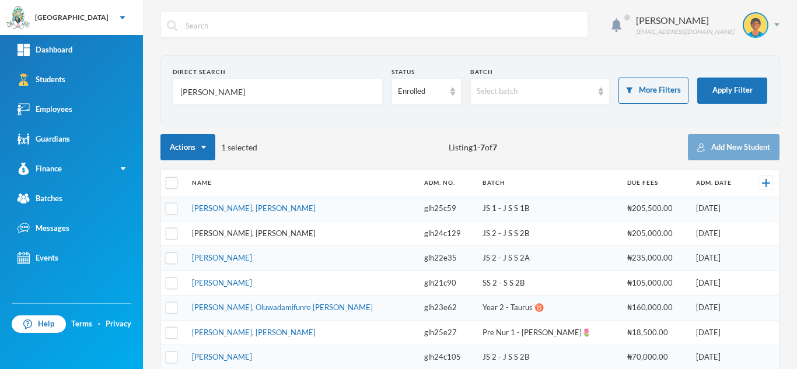
type input "john"
click at [245, 232] on link "[PERSON_NAME], [PERSON_NAME]" at bounding box center [254, 233] width 124 height 9
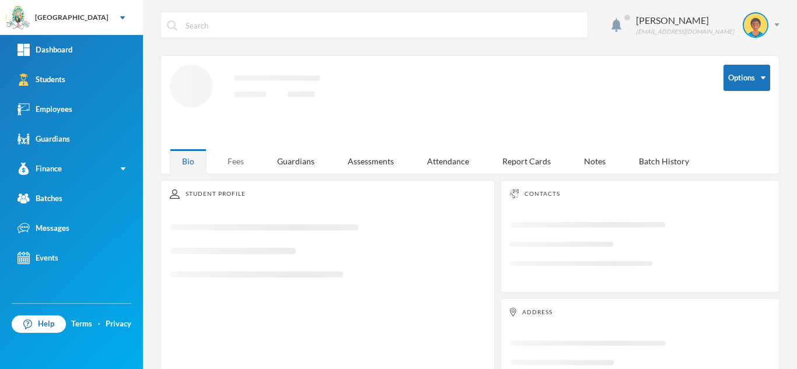
click at [237, 159] on div "Fees" at bounding box center [235, 161] width 41 height 25
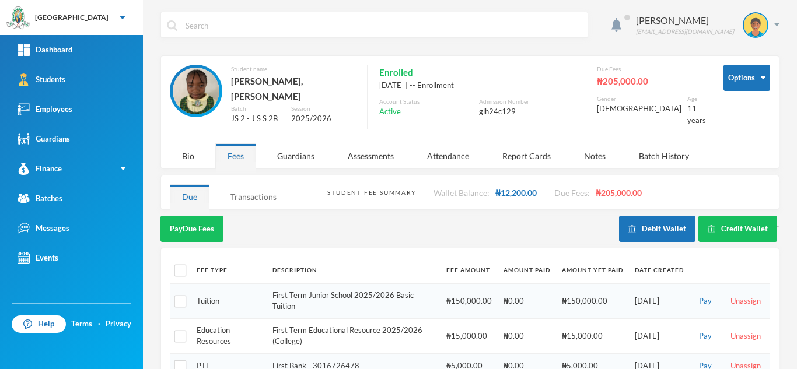
click at [260, 188] on div "Transactions" at bounding box center [253, 196] width 71 height 25
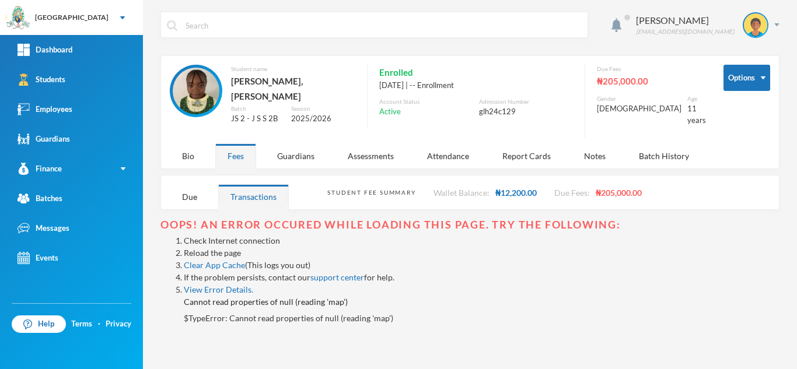
click at [211, 248] on link "Reload the page" at bounding box center [212, 253] width 57 height 10
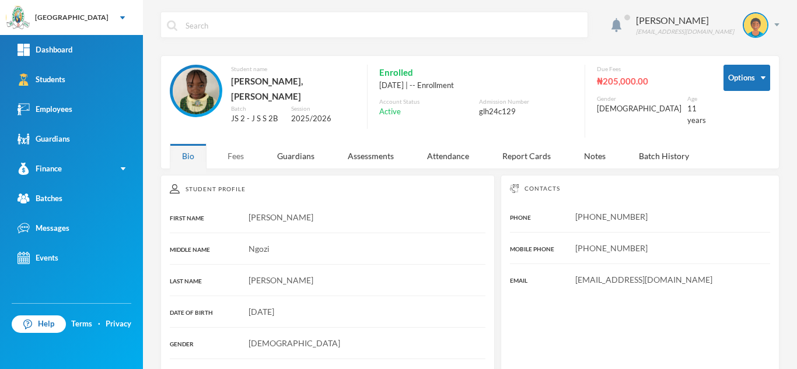
click at [236, 144] on div "Fees" at bounding box center [235, 156] width 41 height 25
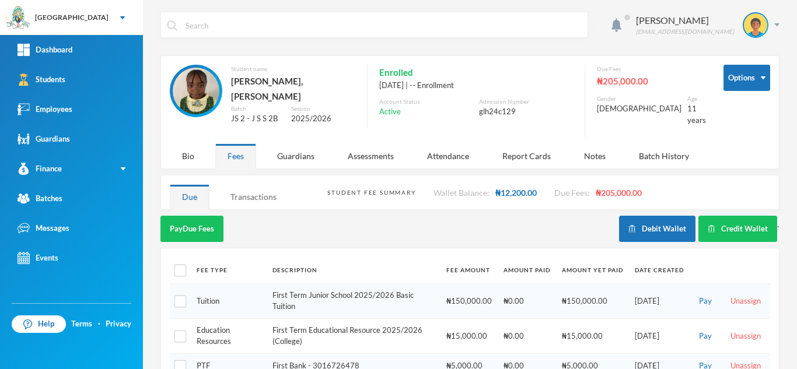
click at [264, 190] on div "Transactions" at bounding box center [253, 196] width 71 height 25
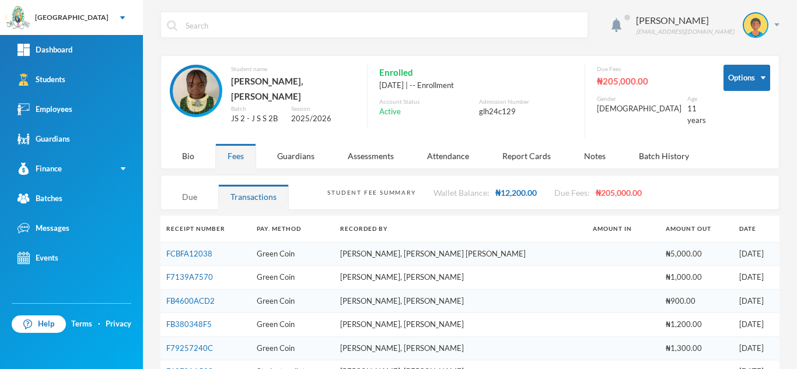
click at [194, 188] on div "Due" at bounding box center [190, 196] width 40 height 25
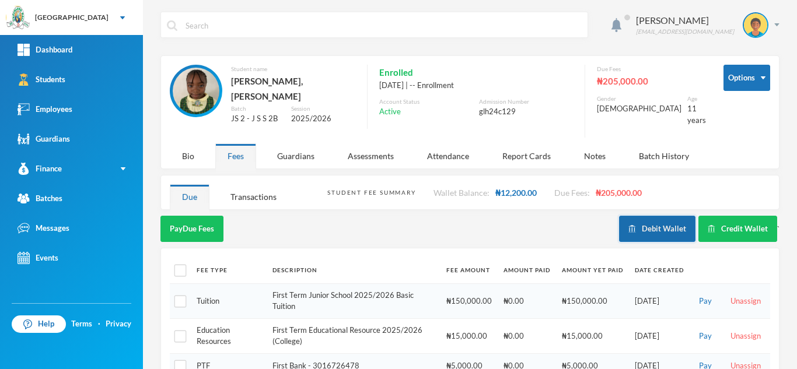
click at [643, 220] on button "Debit Wallet" at bounding box center [657, 229] width 76 height 26
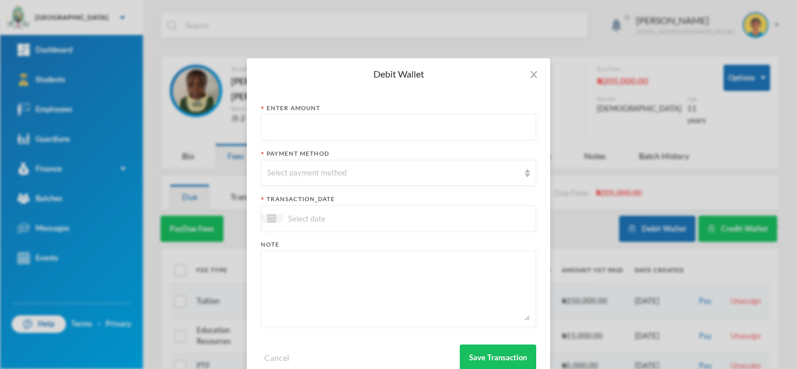
click at [279, 133] on input "text" at bounding box center [398, 128] width 263 height 26
type input "2500"
click at [290, 169] on div "Select payment method" at bounding box center [393, 173] width 252 height 12
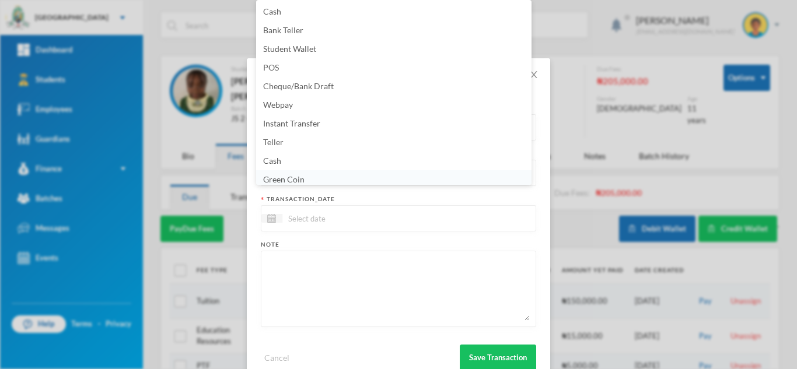
scroll to position [4, 0]
click at [300, 177] on span "Green Coin" at bounding box center [283, 175] width 41 height 10
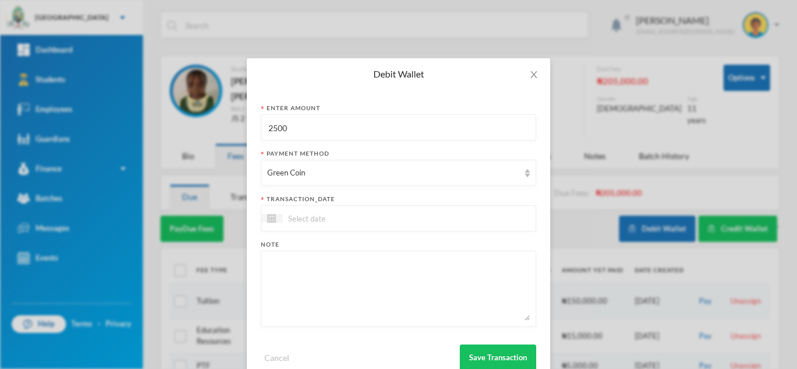
click at [307, 220] on input at bounding box center [331, 218] width 98 height 13
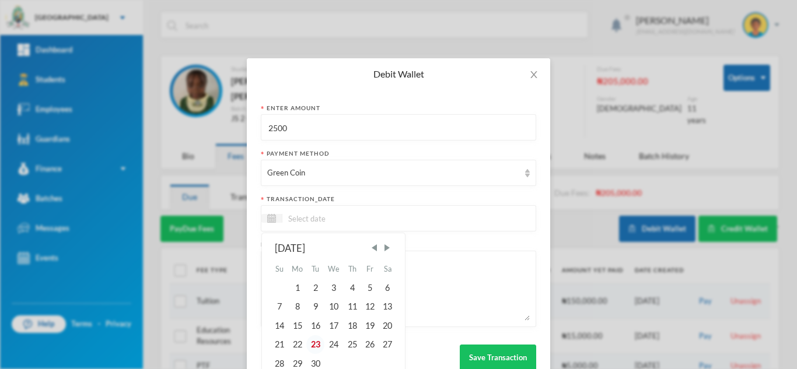
click at [312, 348] on div "23" at bounding box center [315, 344] width 18 height 19
type input "[DATE]"
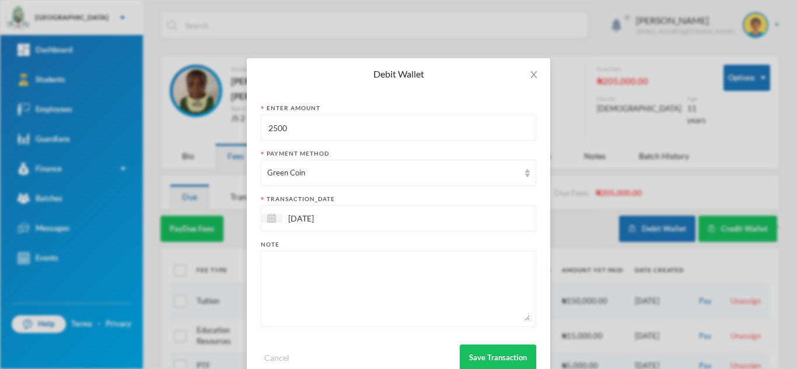
click at [309, 277] on textarea at bounding box center [398, 289] width 263 height 64
type textarea "5pcs of 40L"
click at [474, 361] on button "Save Transaction" at bounding box center [498, 358] width 76 height 26
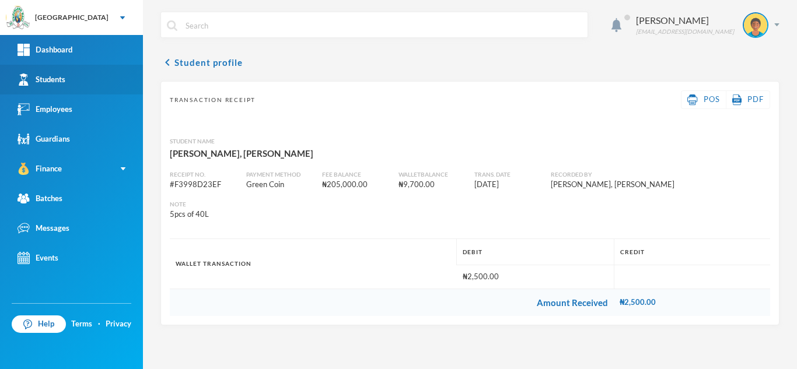
click at [118, 81] on link "Students" at bounding box center [71, 80] width 143 height 30
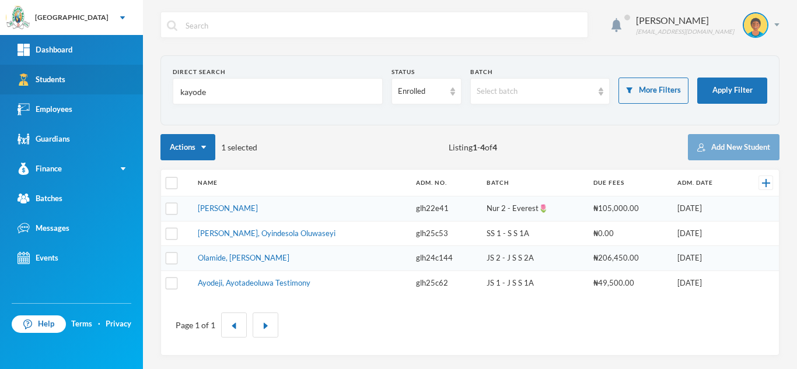
drag, startPoint x: 240, startPoint y: 85, endPoint x: 103, endPoint y: 89, distance: 137.2
click at [103, 89] on div "Greenland Hall Your Bluebic Account Greenland Hall Add a New School Dashboard S…" at bounding box center [398, 184] width 797 height 369
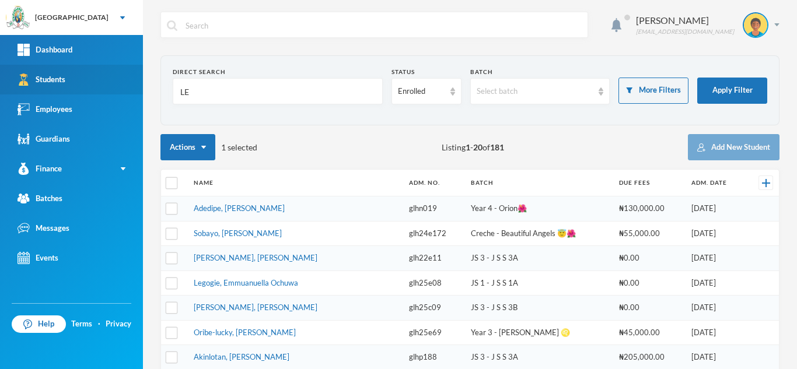
type input "L"
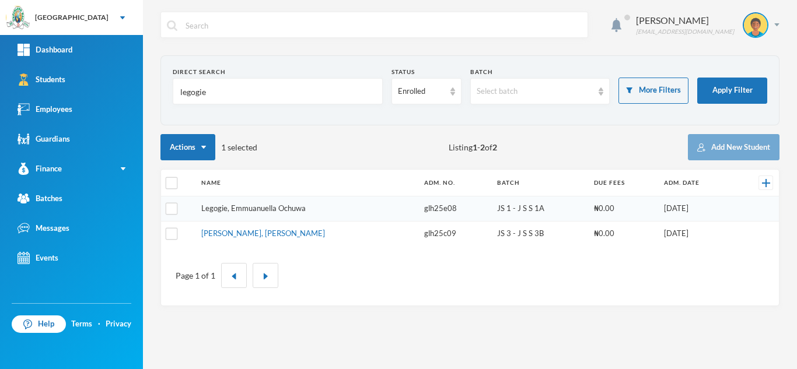
type input "legogie"
click at [245, 209] on link "Legogie, Emmuanuella Ochuwa" at bounding box center [253, 208] width 104 height 9
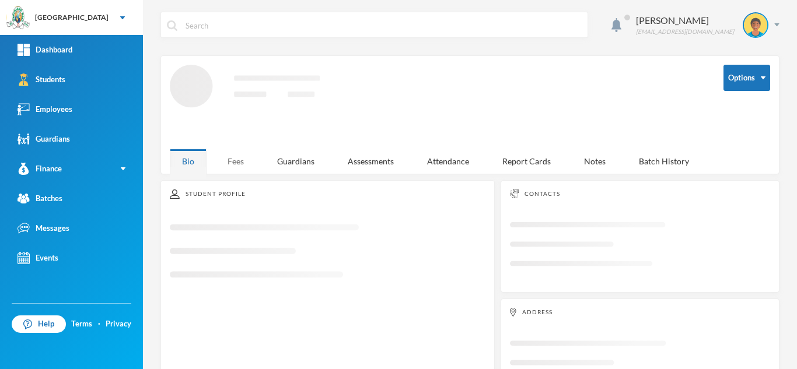
click at [233, 160] on div "Fees" at bounding box center [235, 161] width 41 height 25
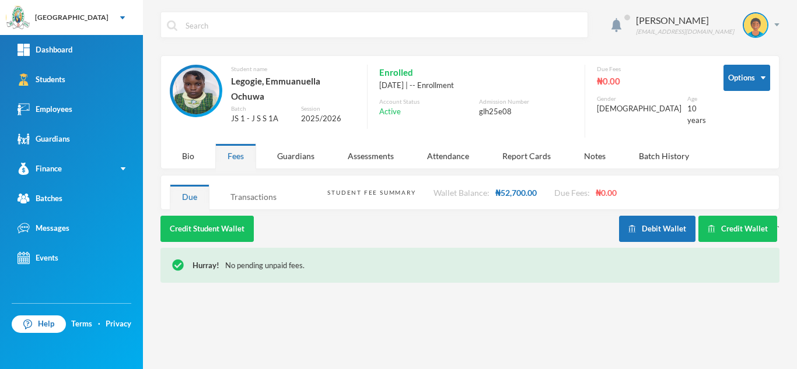
click at [244, 184] on div "Transactions" at bounding box center [253, 196] width 71 height 25
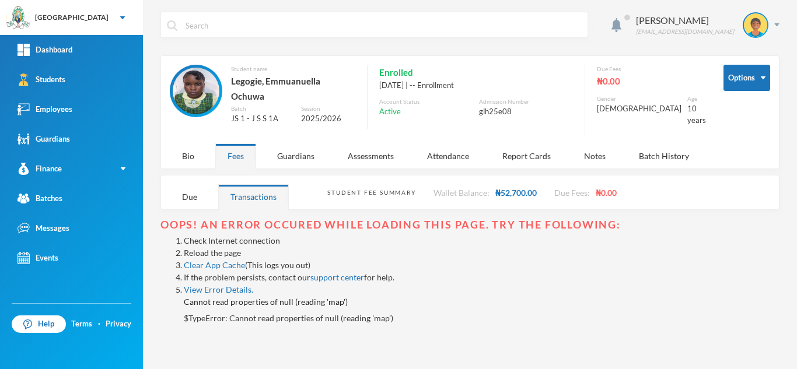
click at [197, 248] on link "Reload the page" at bounding box center [212, 253] width 57 height 10
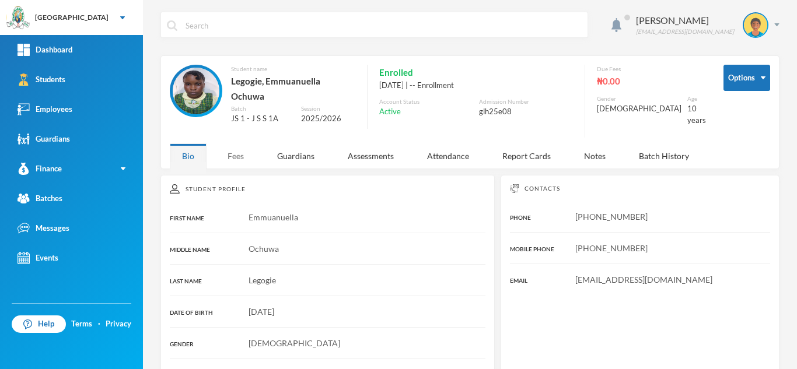
click at [243, 149] on div "Fees" at bounding box center [235, 156] width 41 height 25
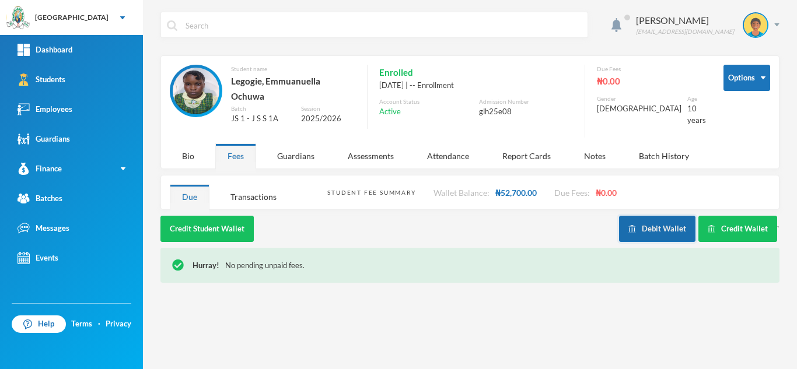
click at [646, 222] on button "Debit Wallet" at bounding box center [657, 229] width 76 height 26
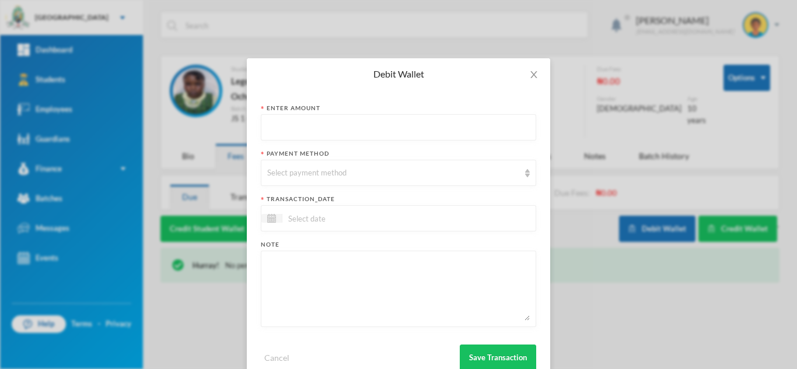
click at [280, 128] on input "text" at bounding box center [398, 128] width 263 height 26
type input "2500"
click at [301, 163] on div "Select payment method" at bounding box center [398, 173] width 275 height 26
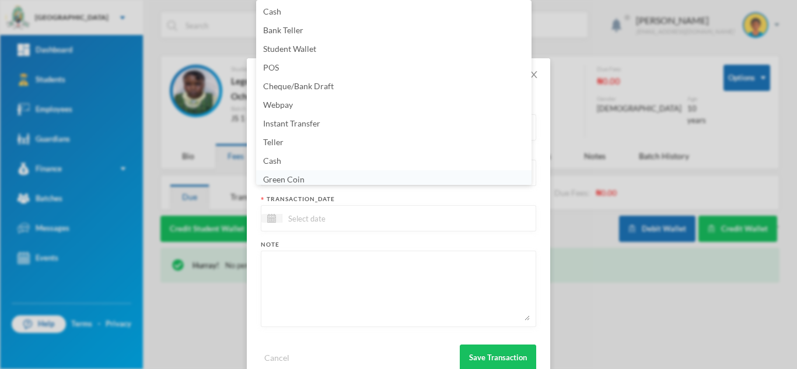
scroll to position [4, 0]
click at [300, 180] on span "Green Coin" at bounding box center [283, 175] width 41 height 10
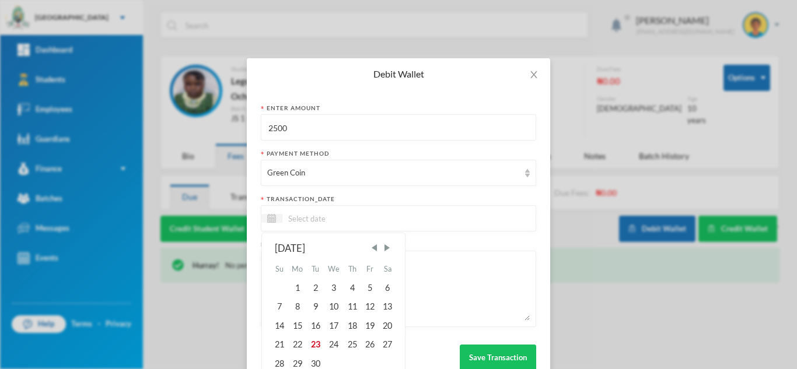
click at [301, 214] on input at bounding box center [331, 218] width 98 height 13
click at [316, 344] on div "23" at bounding box center [315, 344] width 18 height 19
type input "[DATE]"
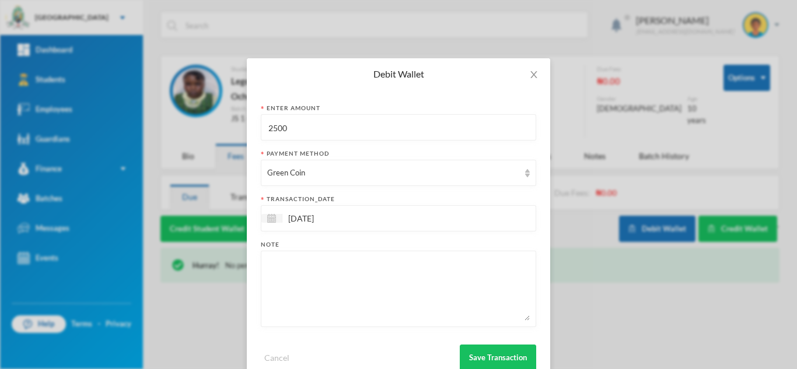
click at [305, 310] on textarea at bounding box center [398, 289] width 263 height 64
type textarea "5pcs of 40L"
click at [505, 354] on button "Save Transaction" at bounding box center [498, 358] width 76 height 26
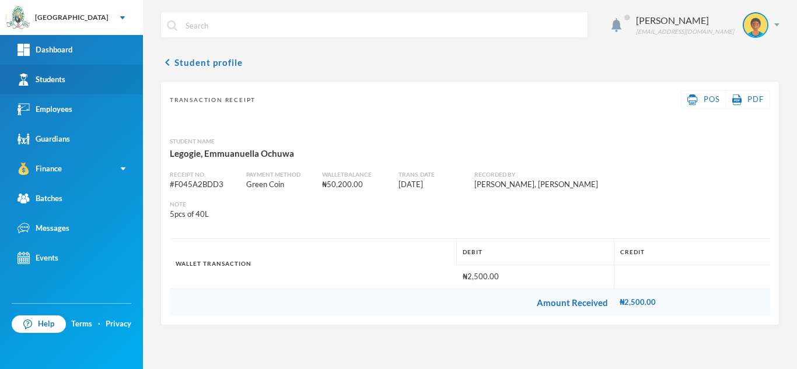
click at [90, 80] on link "Students" at bounding box center [71, 80] width 143 height 30
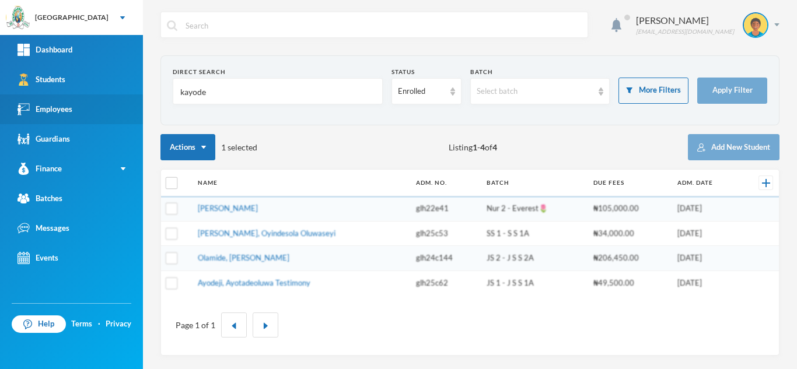
drag, startPoint x: 209, startPoint y: 95, endPoint x: 75, endPoint y: 96, distance: 133.6
click at [75, 96] on div "Greenland Hall Your Bluebic Account Greenland Hall Add a New School Dashboard S…" at bounding box center [398, 184] width 797 height 369
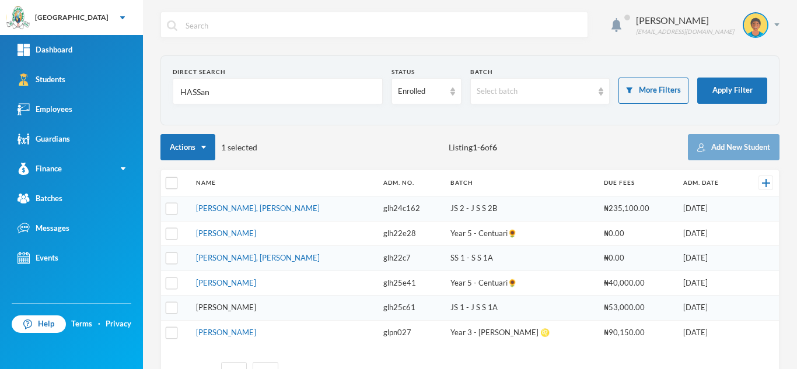
type input "HASSan"
click at [237, 305] on link "[PERSON_NAME]" at bounding box center [226, 307] width 60 height 9
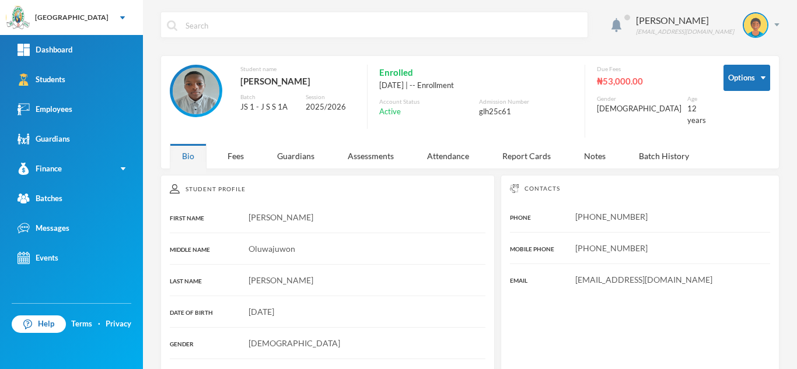
click at [239, 165] on div "Aderogba Olumide [EMAIL_ADDRESS][DOMAIN_NAME] Options Student name [PERSON_NAME…" at bounding box center [470, 184] width 654 height 369
click at [229, 145] on div "Fees" at bounding box center [235, 156] width 41 height 25
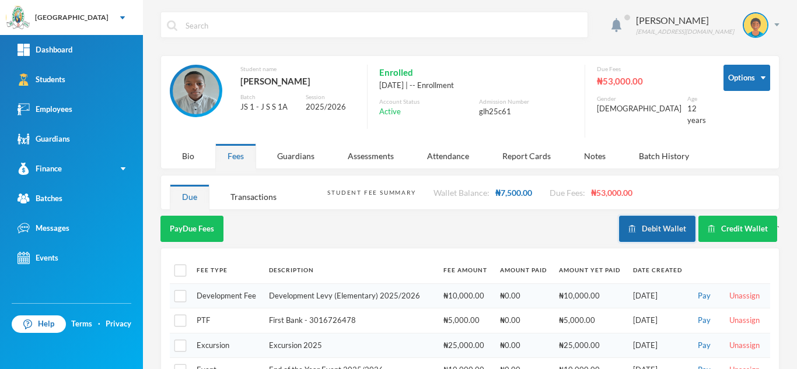
click at [653, 221] on button "Debit Wallet" at bounding box center [657, 229] width 76 height 26
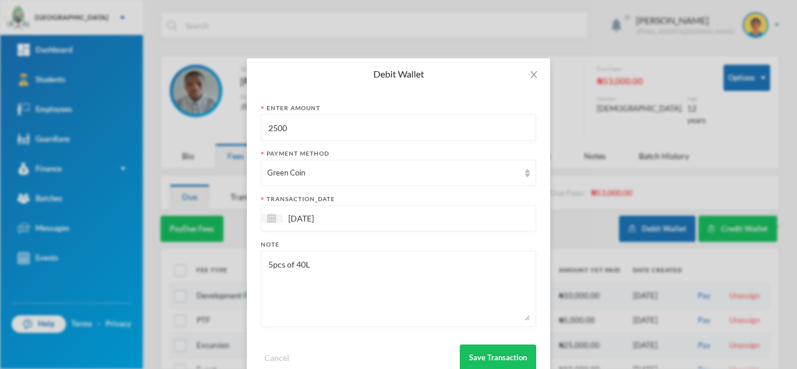
drag, startPoint x: 306, startPoint y: 137, endPoint x: 198, endPoint y: 113, distance: 110.5
click at [198, 113] on div "Debit Wallet Enter Amount 2500 Payment Method Green Coin transaction_date [DATE…" at bounding box center [398, 184] width 797 height 369
type input "400"
click at [269, 265] on textarea "5pcs of 40L" at bounding box center [398, 289] width 263 height 64
type textarea "8pcs of 40L"
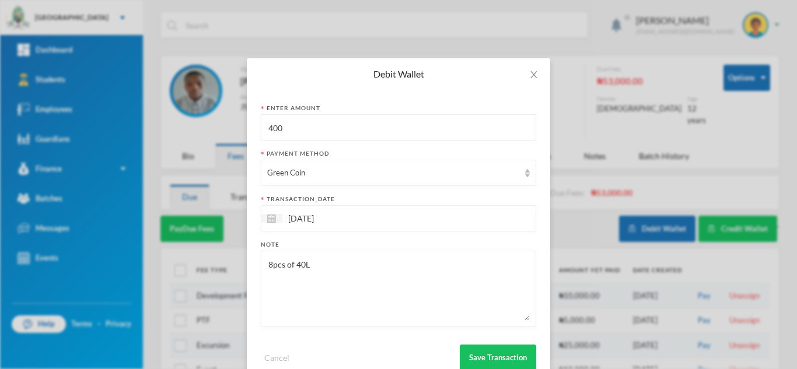
click at [287, 135] on input "400" at bounding box center [398, 128] width 263 height 26
type input "4000"
click at [467, 347] on button "Save Transaction" at bounding box center [498, 358] width 76 height 26
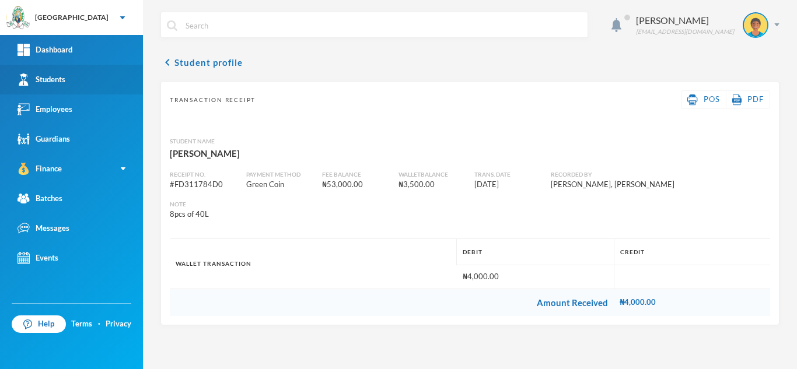
click at [75, 74] on link "Students" at bounding box center [71, 80] width 143 height 30
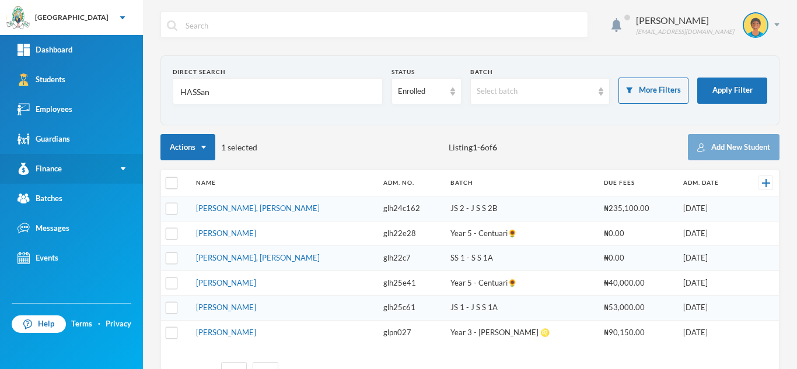
click at [94, 169] on link "Finance" at bounding box center [71, 169] width 143 height 30
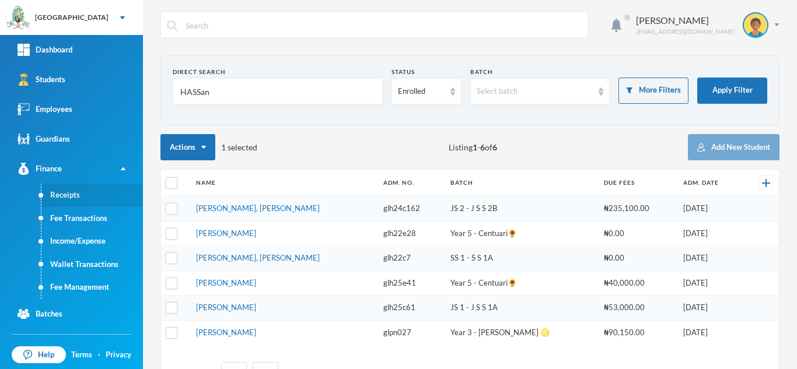
click at [85, 193] on link "Receipts" at bounding box center [92, 195] width 102 height 23
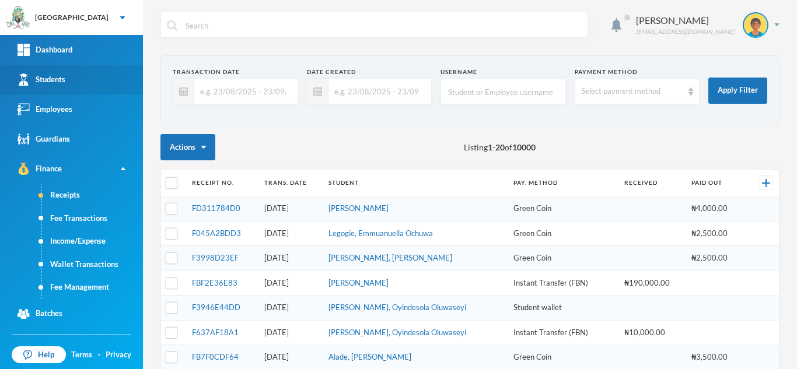
click at [85, 84] on link "Students" at bounding box center [71, 80] width 143 height 30
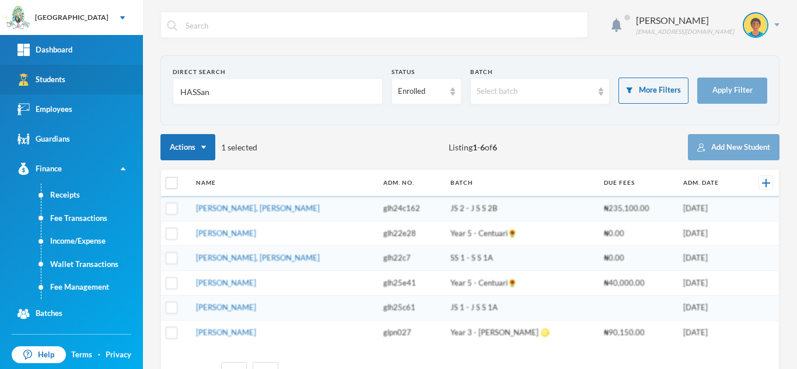
drag, startPoint x: 237, startPoint y: 99, endPoint x: 108, endPoint y: 92, distance: 129.7
click at [108, 92] on div "Greenland Hall Your Bluebic Account Greenland Hall Add a New School Dashboard S…" at bounding box center [398, 184] width 797 height 369
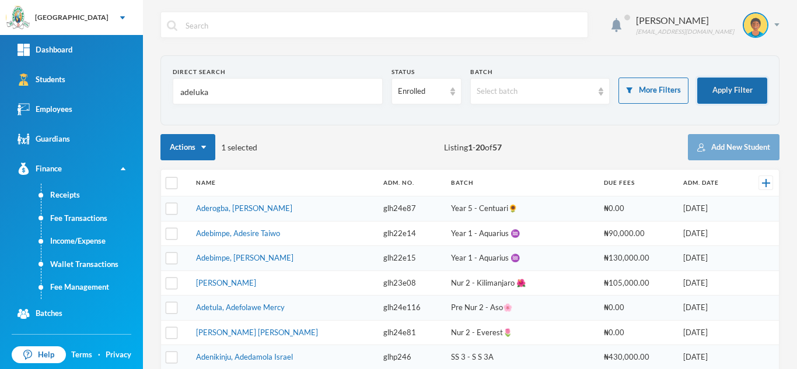
type input "adeluka"
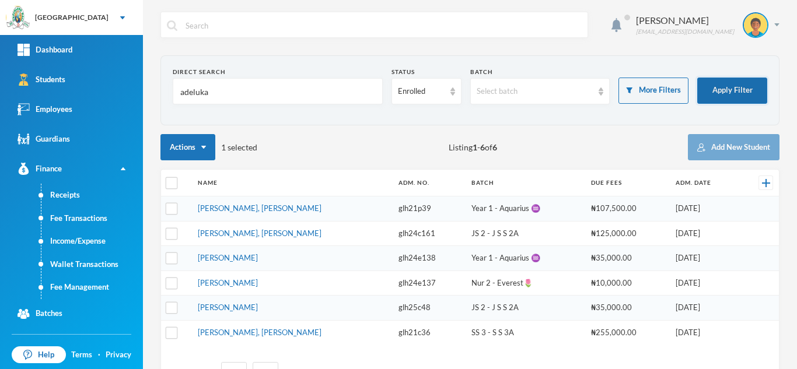
click at [735, 83] on button "Apply Filter" at bounding box center [732, 91] width 70 height 26
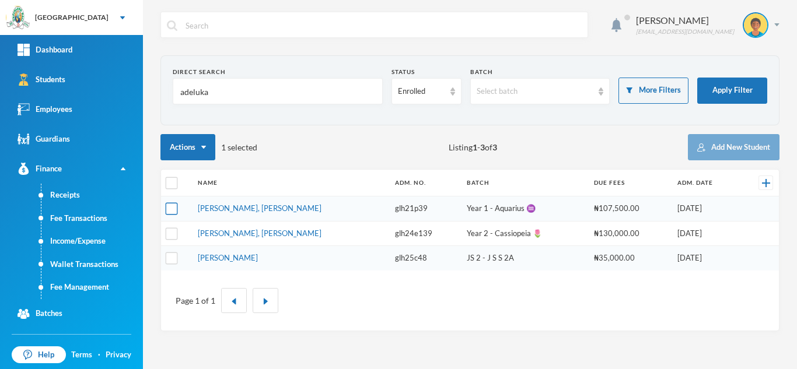
click at [167, 209] on input "checkbox" at bounding box center [172, 209] width 12 height 12
checkbox input "true"
click at [174, 176] on th at bounding box center [176, 183] width 31 height 27
click at [172, 178] on input "checkbox" at bounding box center [172, 183] width 12 height 12
checkbox input "true"
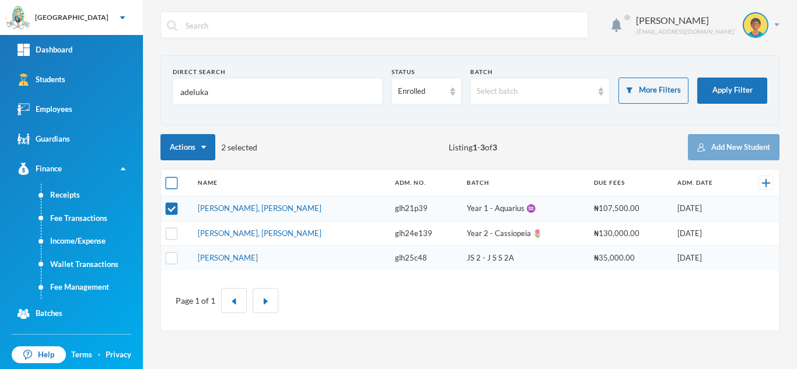
checkbox input "true"
click at [172, 183] on input "checkbox" at bounding box center [172, 183] width 12 height 12
checkbox input "false"
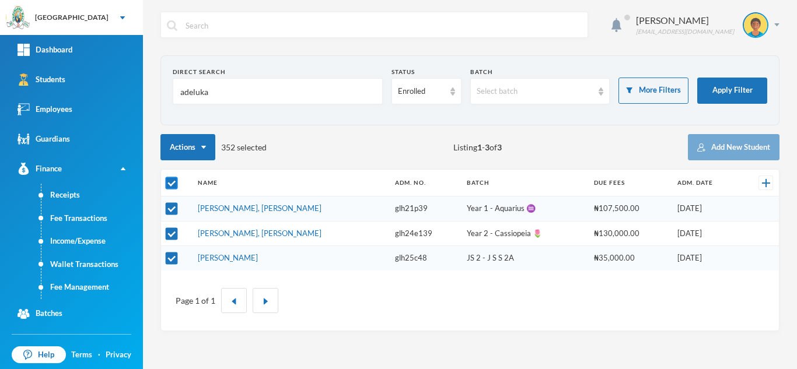
checkbox input "false"
click at [169, 209] on input "checkbox" at bounding box center [172, 209] width 12 height 12
checkbox input "true"
click at [98, 286] on link "Fee Management" at bounding box center [92, 287] width 102 height 23
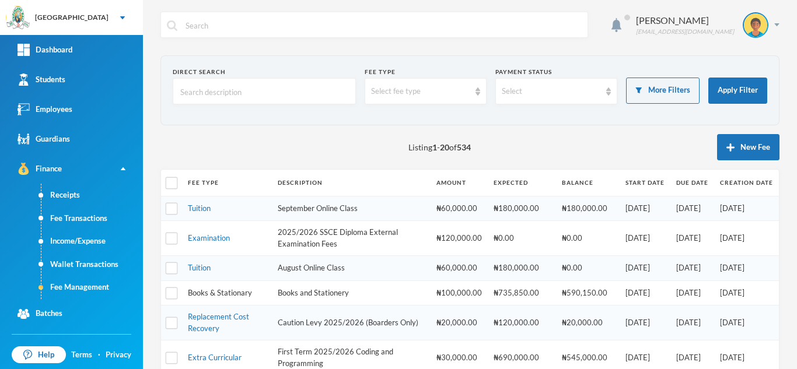
click at [214, 291] on link "Books & Stationary" at bounding box center [220, 292] width 64 height 9
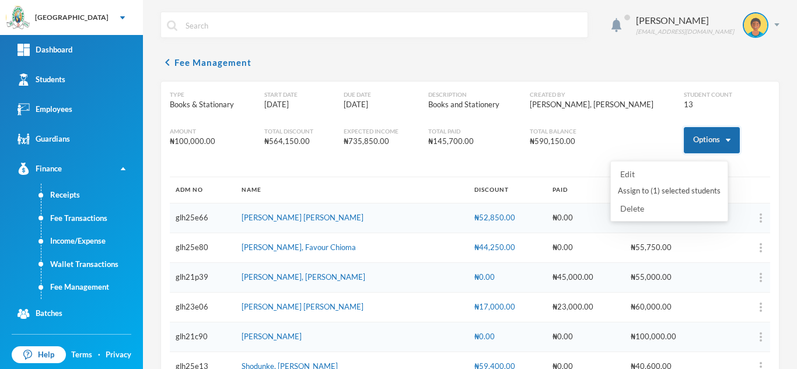
click at [684, 137] on button "Options" at bounding box center [712, 140] width 56 height 26
click at [642, 191] on button "Assign to ( 1 ) selected students" at bounding box center [669, 191] width 105 height 21
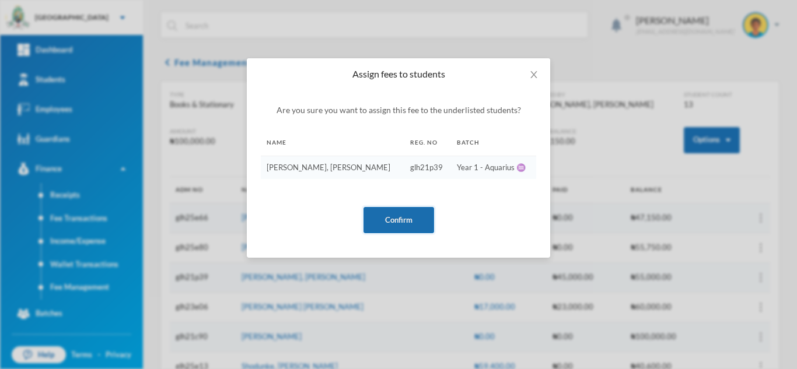
click at [385, 215] on button "Confirm" at bounding box center [398, 220] width 71 height 26
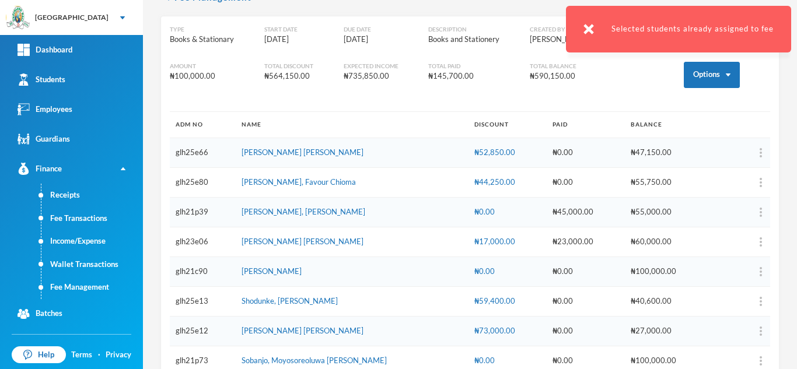
scroll to position [102, 0]
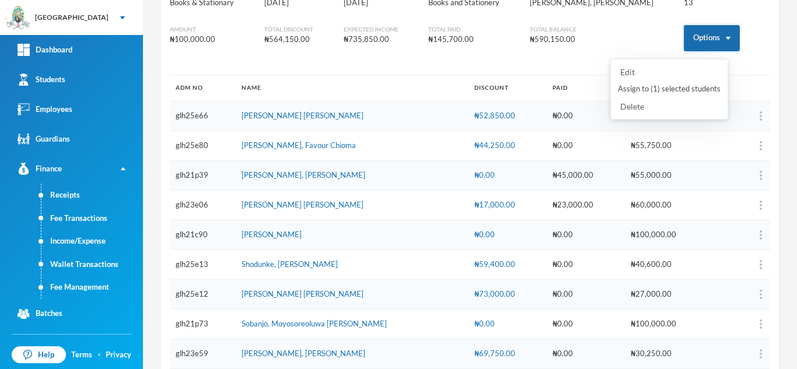
click at [687, 41] on button "Options" at bounding box center [712, 38] width 56 height 26
click at [657, 88] on button "Assign to ( 1 ) selected students" at bounding box center [669, 89] width 105 height 21
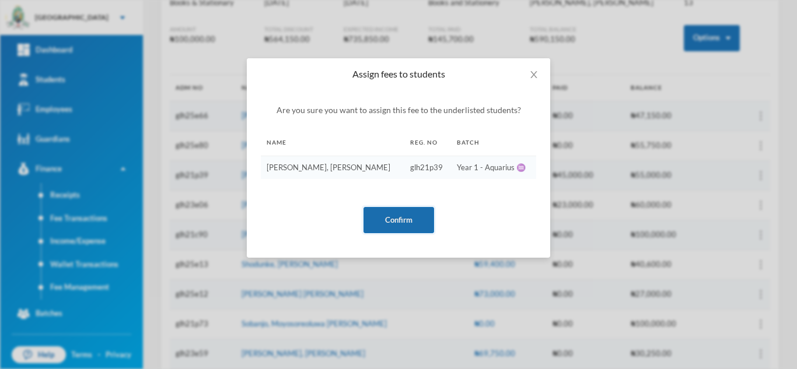
click at [409, 222] on button "Confirm" at bounding box center [398, 220] width 71 height 26
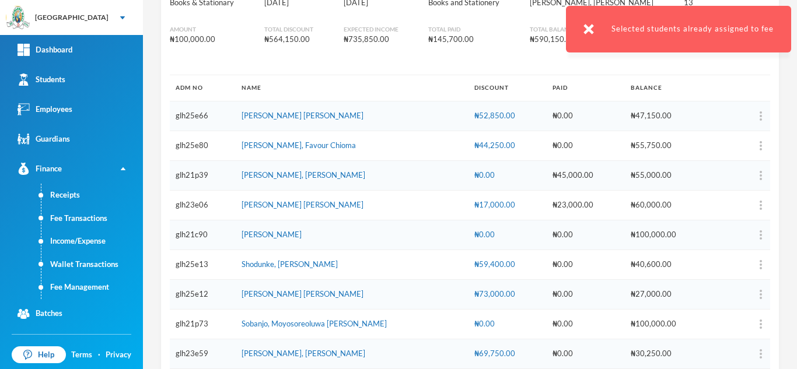
scroll to position [242, 0]
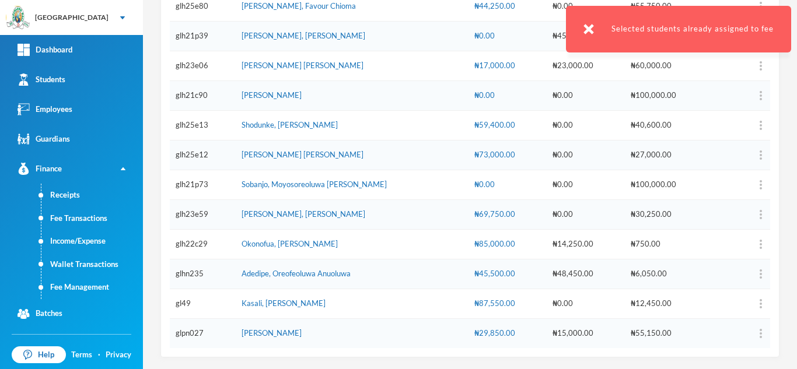
click at [785, 83] on div "Aderogba Olumide [EMAIL_ADDRESS][DOMAIN_NAME] chevron_left Fee Management Type …" at bounding box center [470, 184] width 654 height 369
click at [589, 29] on img at bounding box center [588, 29] width 11 height 11
